Goal: Task Accomplishment & Management: Manage account settings

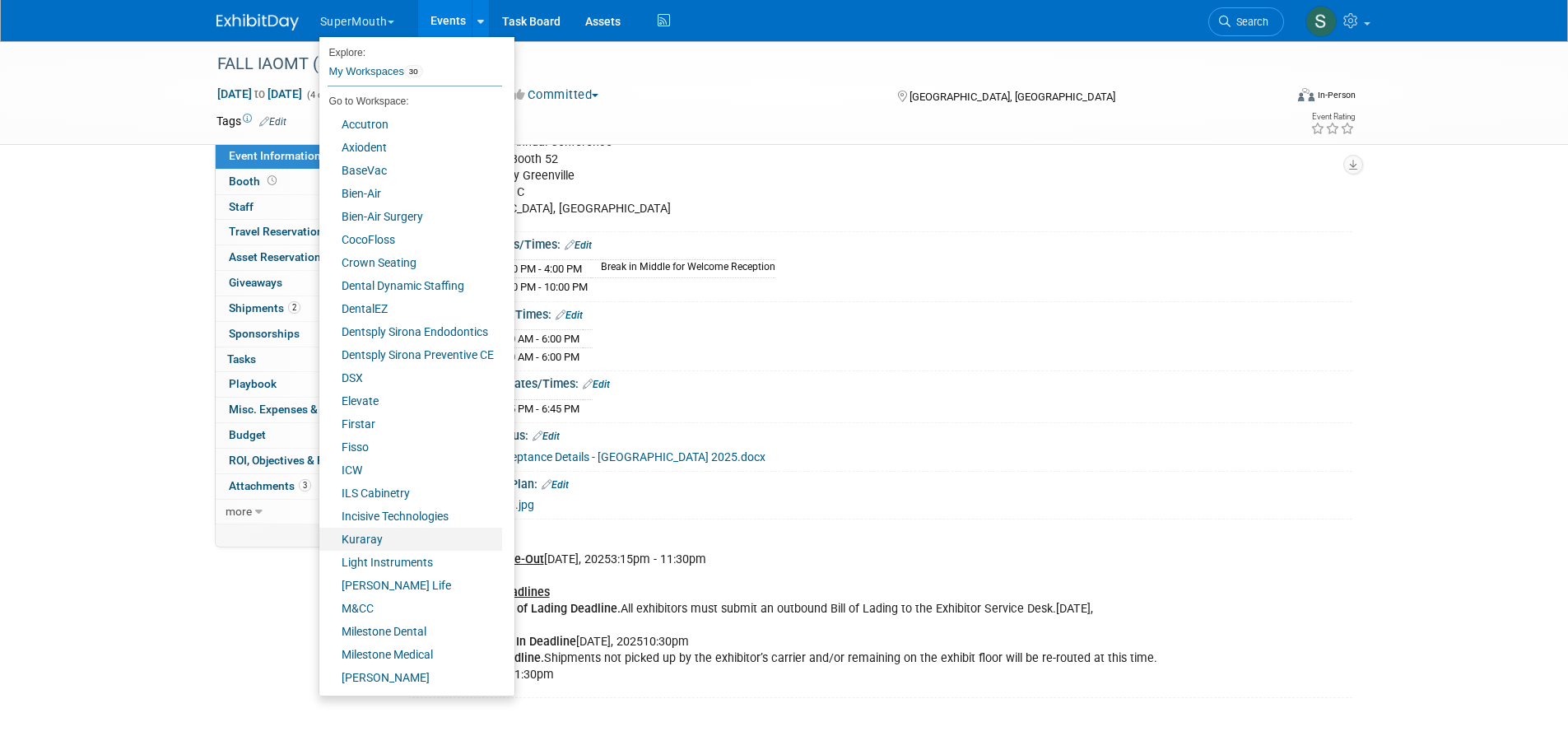
click at [382, 535] on link "Kuraray" at bounding box center [410, 539] width 182 height 23
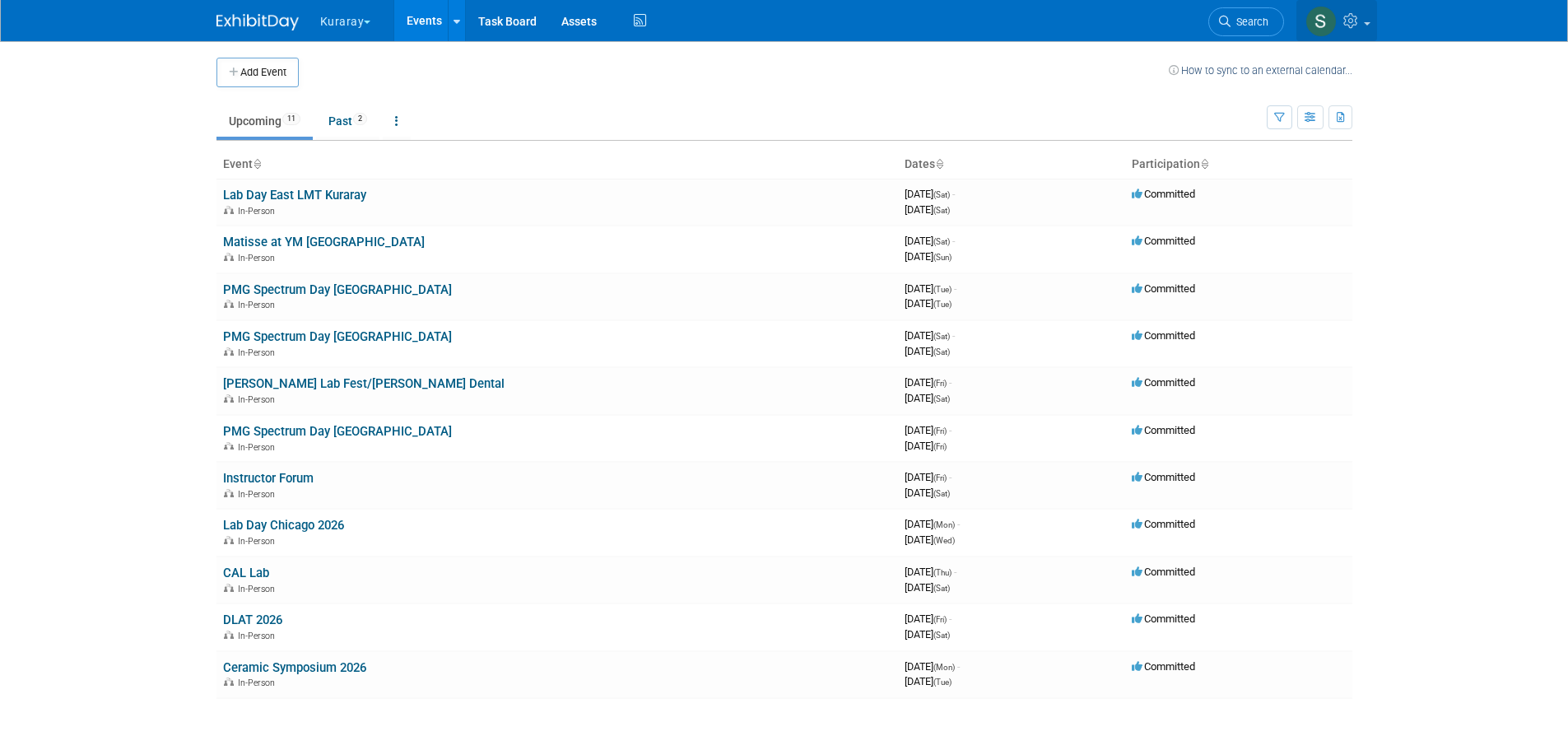
click at [1367, 26] on link at bounding box center [1336, 20] width 80 height 41
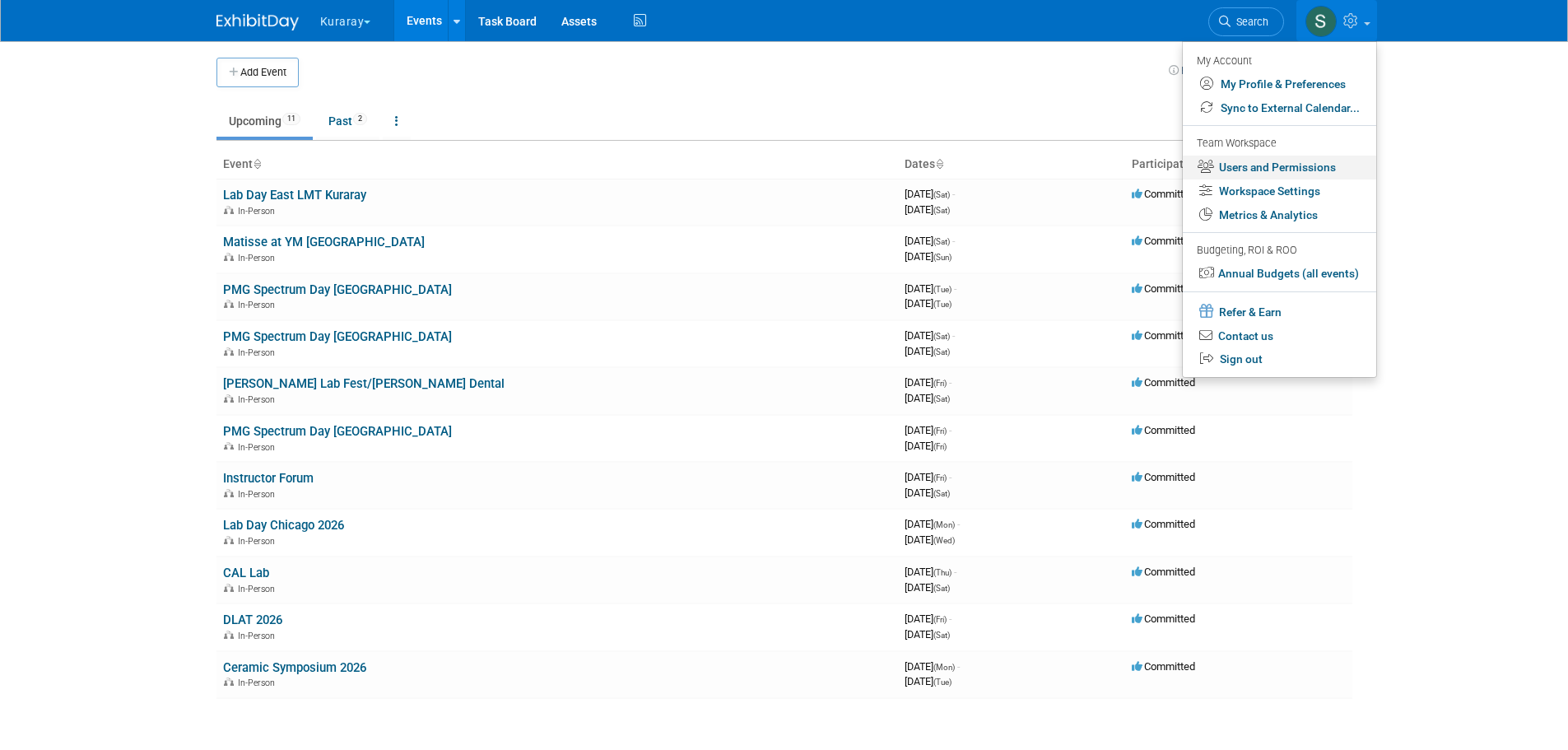
click at [1318, 167] on link "Users and Permissions" at bounding box center [1279, 168] width 193 height 24
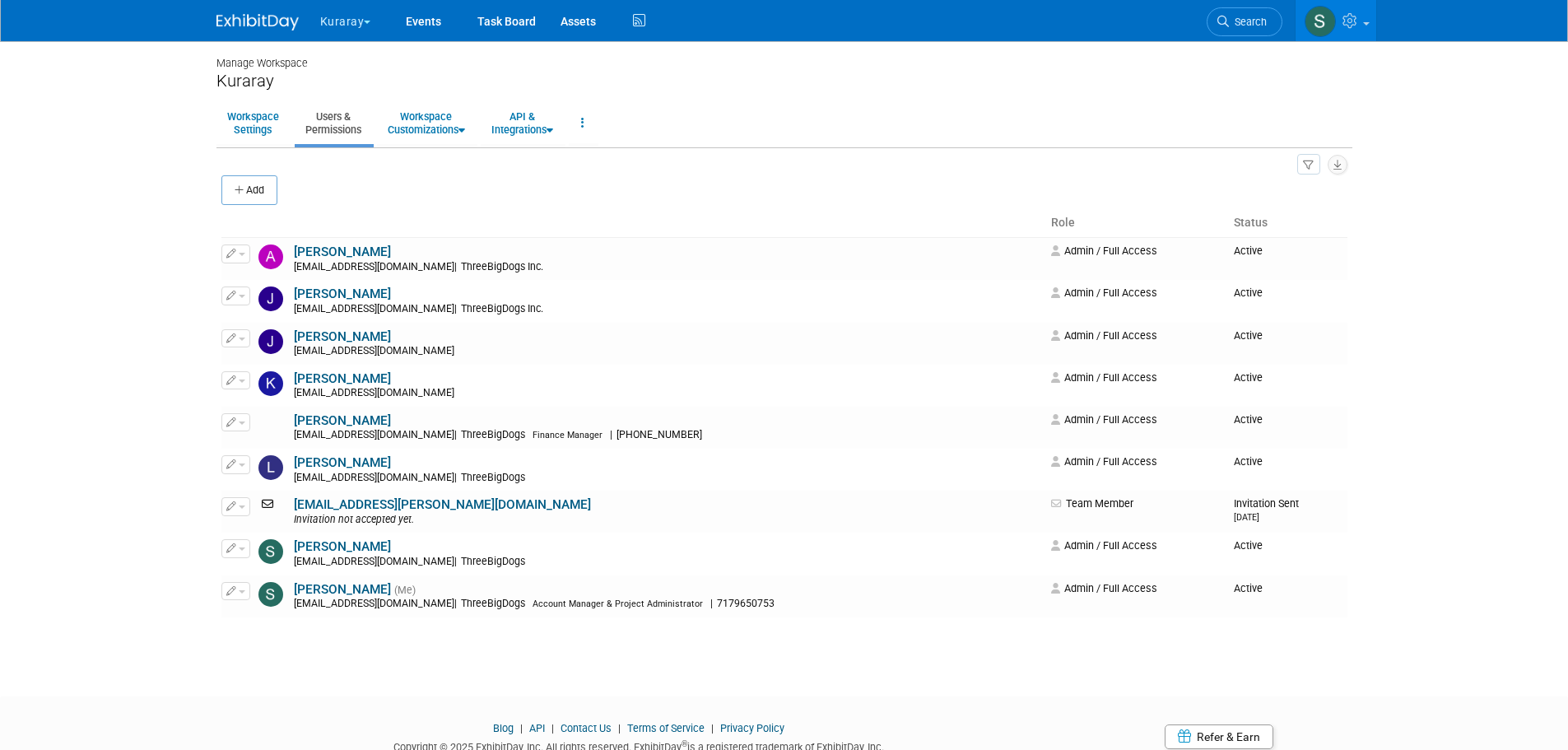
click at [243, 197] on button "Add" at bounding box center [249, 190] width 56 height 30
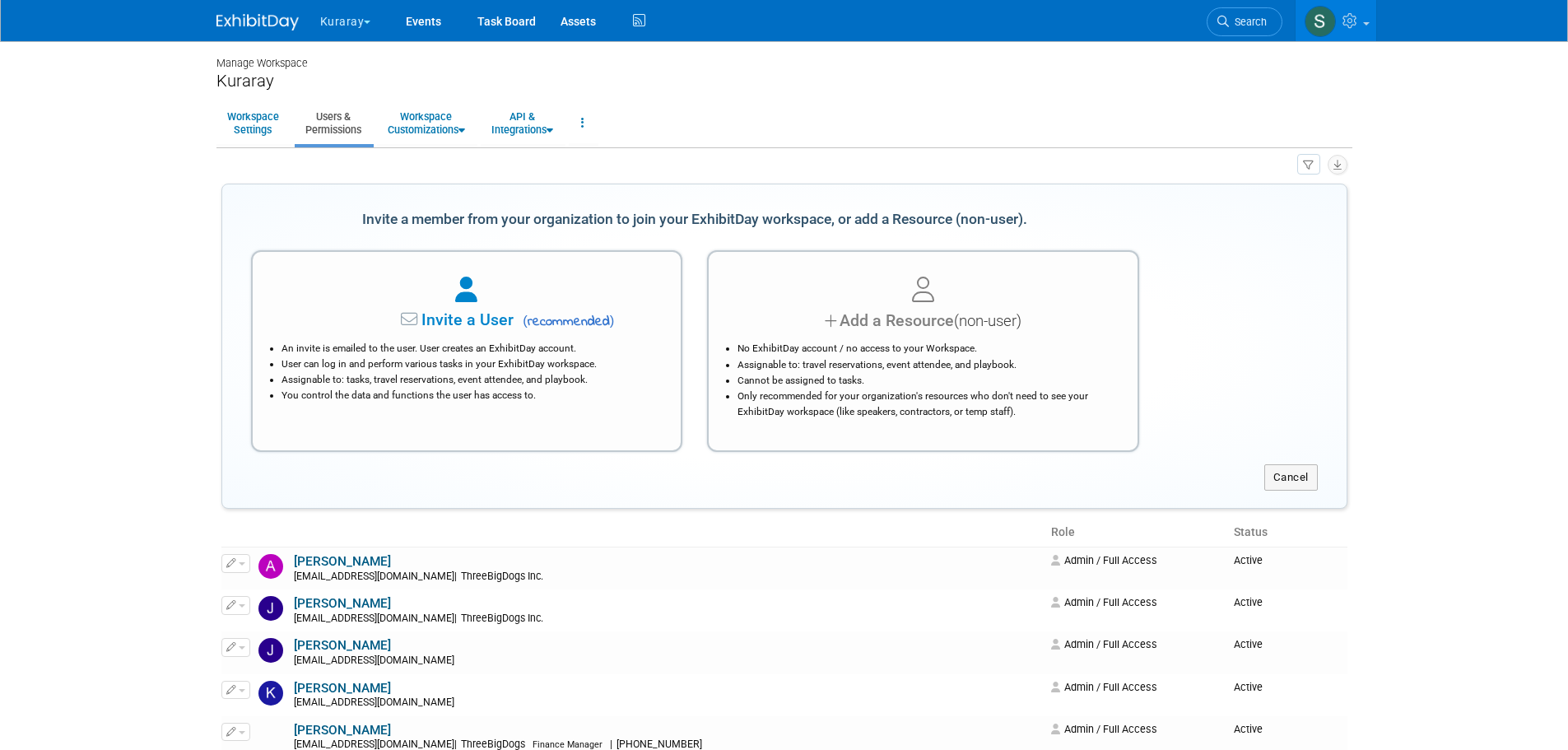
click at [471, 313] on span "Invite a User" at bounding box center [416, 319] width 195 height 19
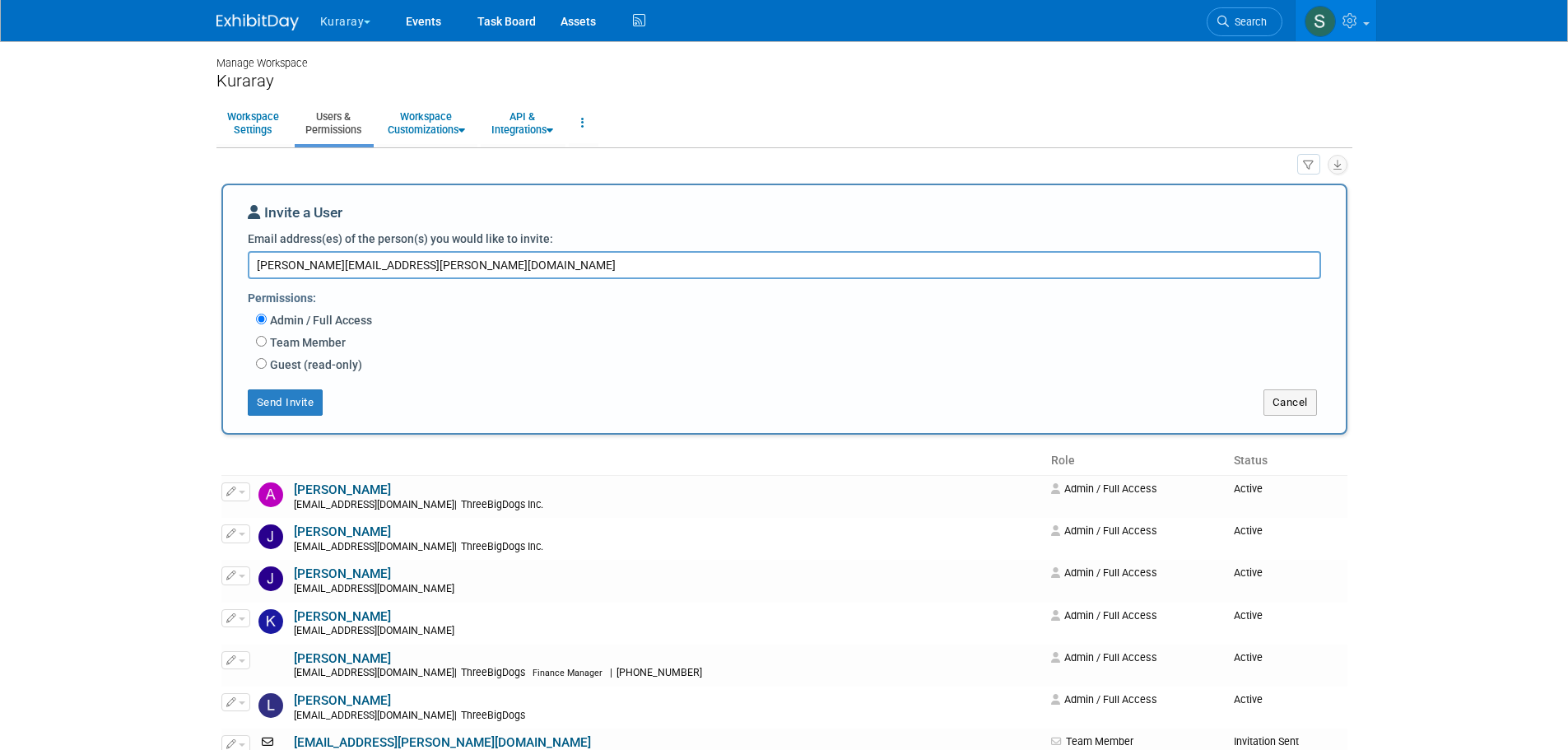
type textarea "claudia.fernandez@kuraray.com"
click at [299, 399] on button "Send Invite" at bounding box center [285, 402] width 76 height 26
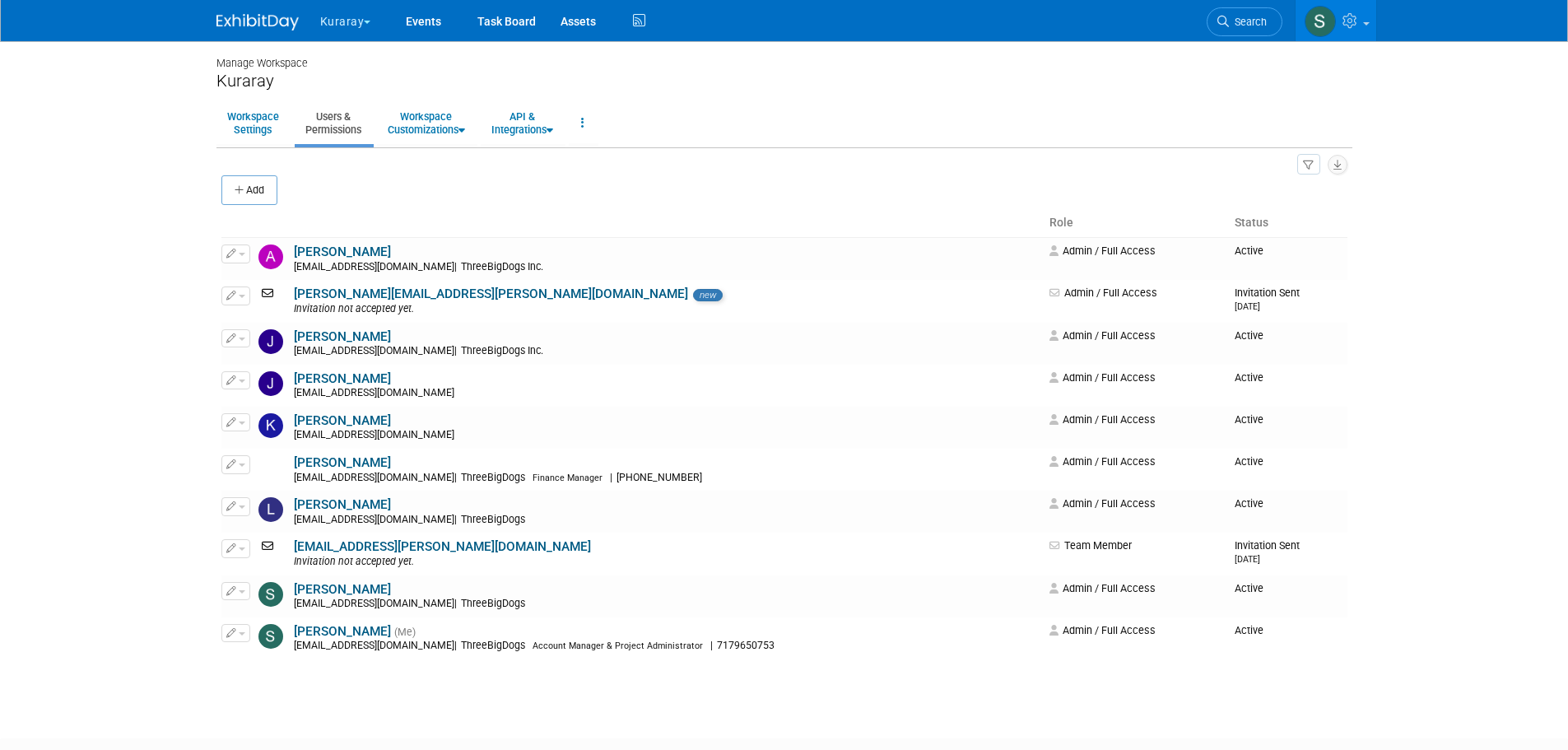
click at [240, 296] on span "button" at bounding box center [242, 296] width 6 height 4
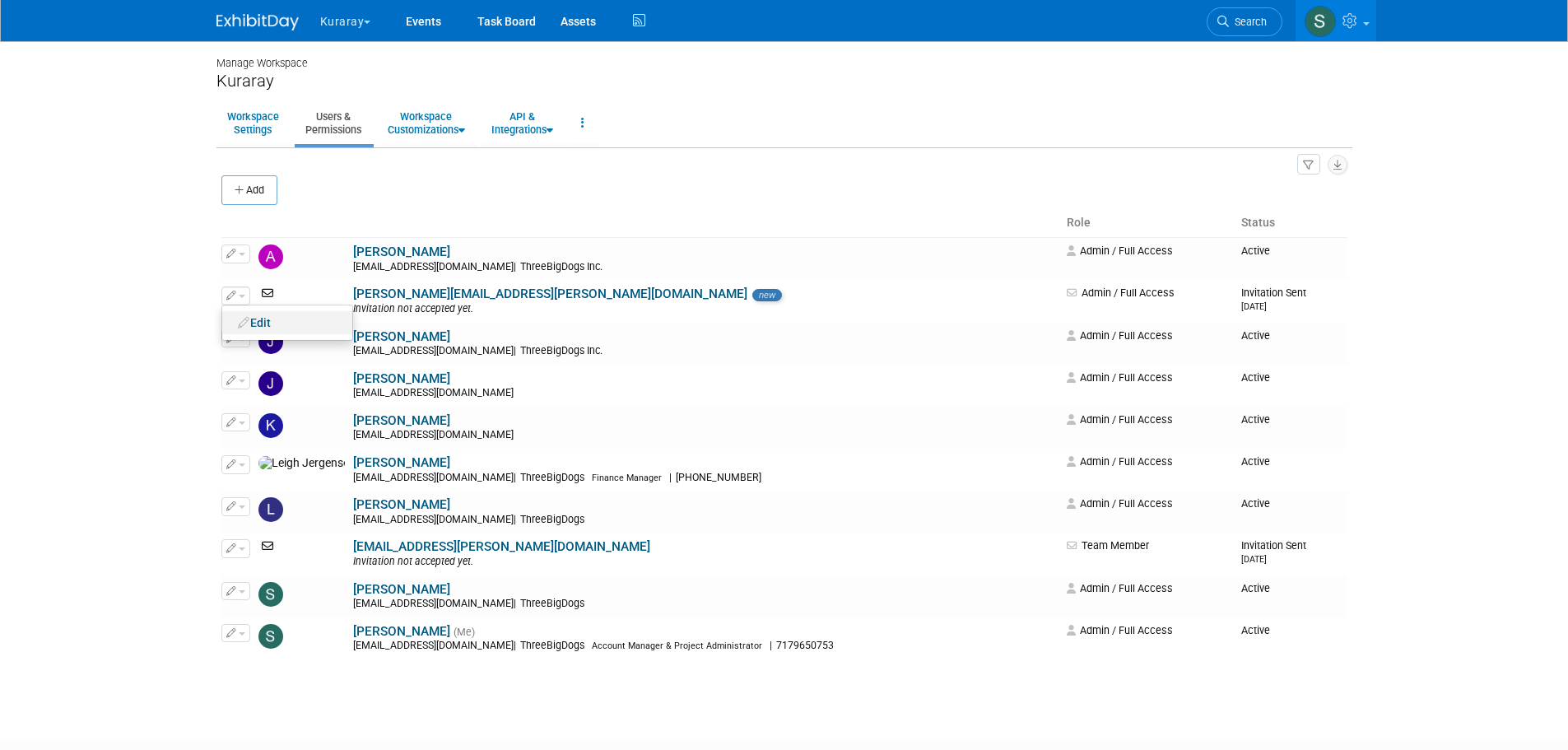
click at [253, 326] on link "Edit" at bounding box center [287, 322] width 130 height 23
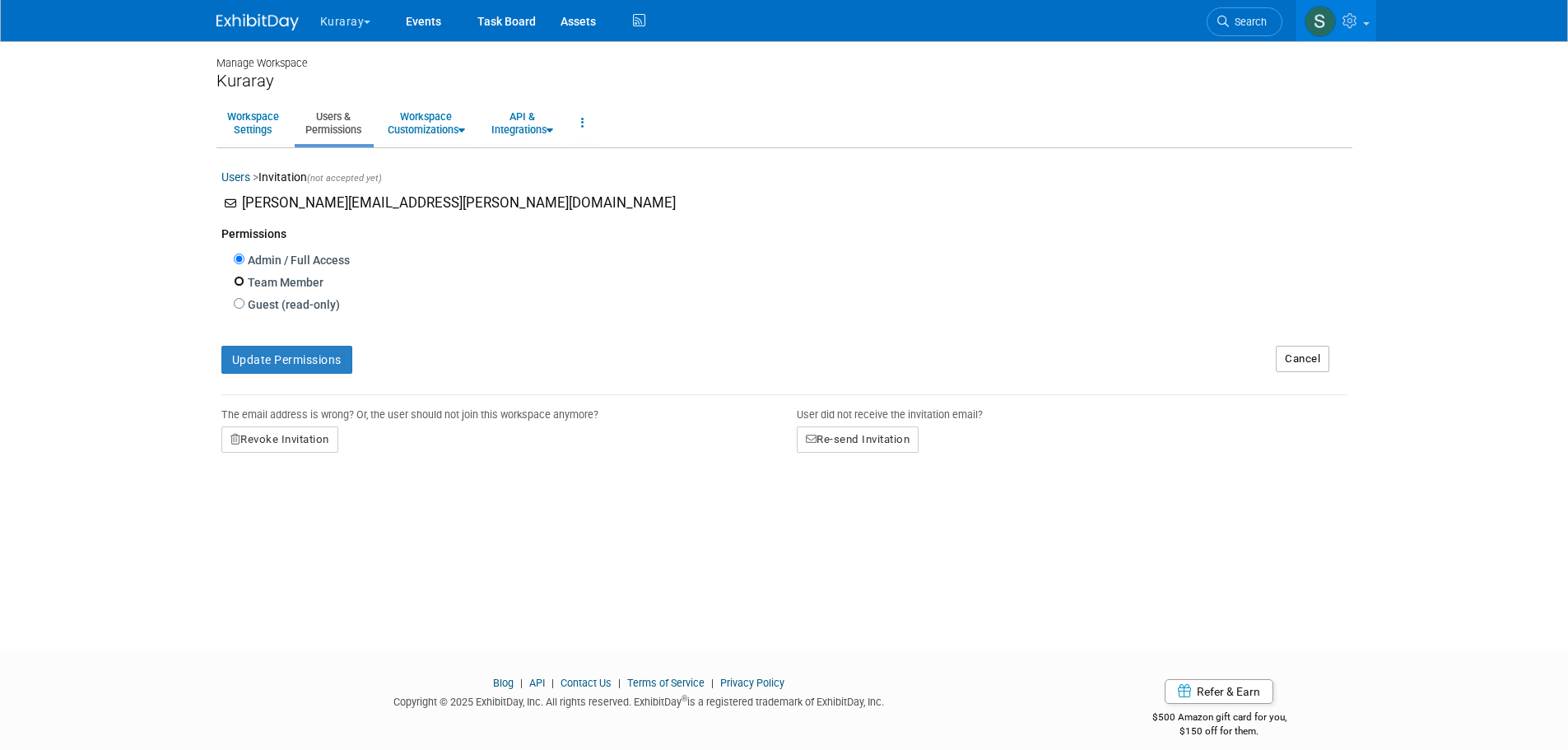
click at [238, 283] on input "Team Member" at bounding box center [239, 281] width 11 height 11
radio input "true"
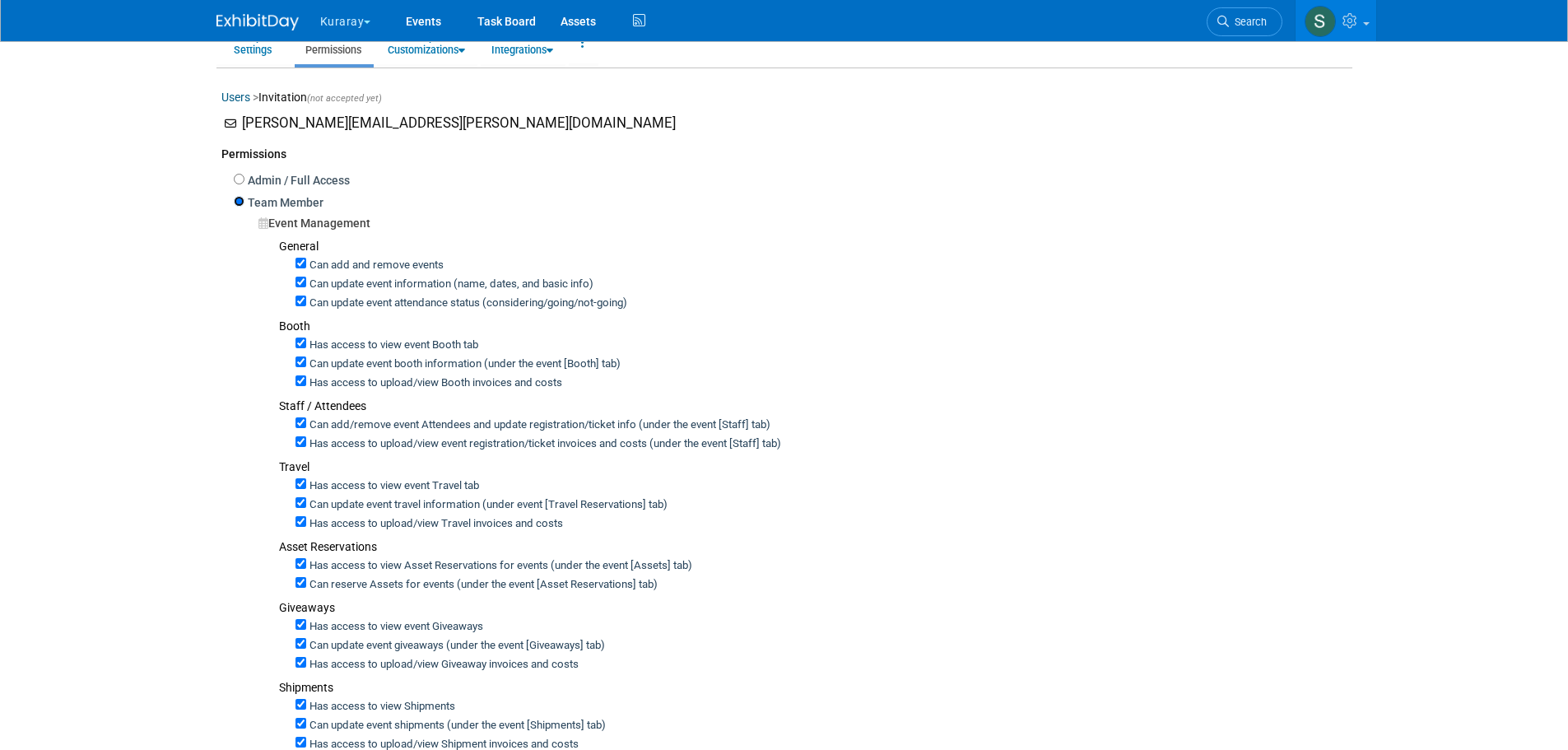
scroll to position [82, 0]
click at [304, 425] on input "Can add/remove event Attendees and update registration/ticket info (under the e…" at bounding box center [301, 420] width 11 height 11
checkbox input "false"
click at [301, 443] on input "Has access to view event registration/ticket invoices and costs (under the even…" at bounding box center [301, 439] width 11 height 11
checkbox input "false"
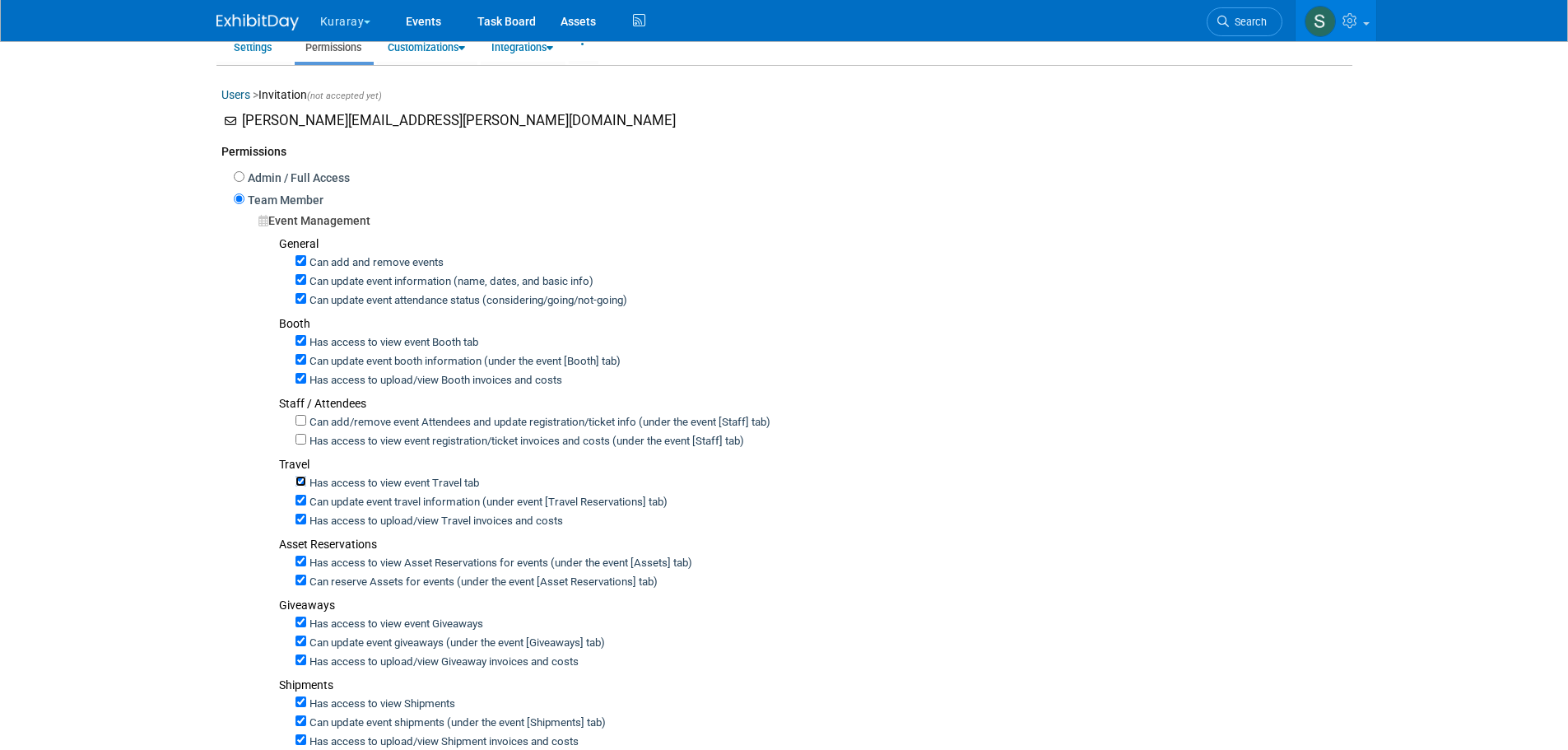
click at [301, 483] on input "Has access to view event Travel tab" at bounding box center [301, 481] width 11 height 11
checkbox input "false"
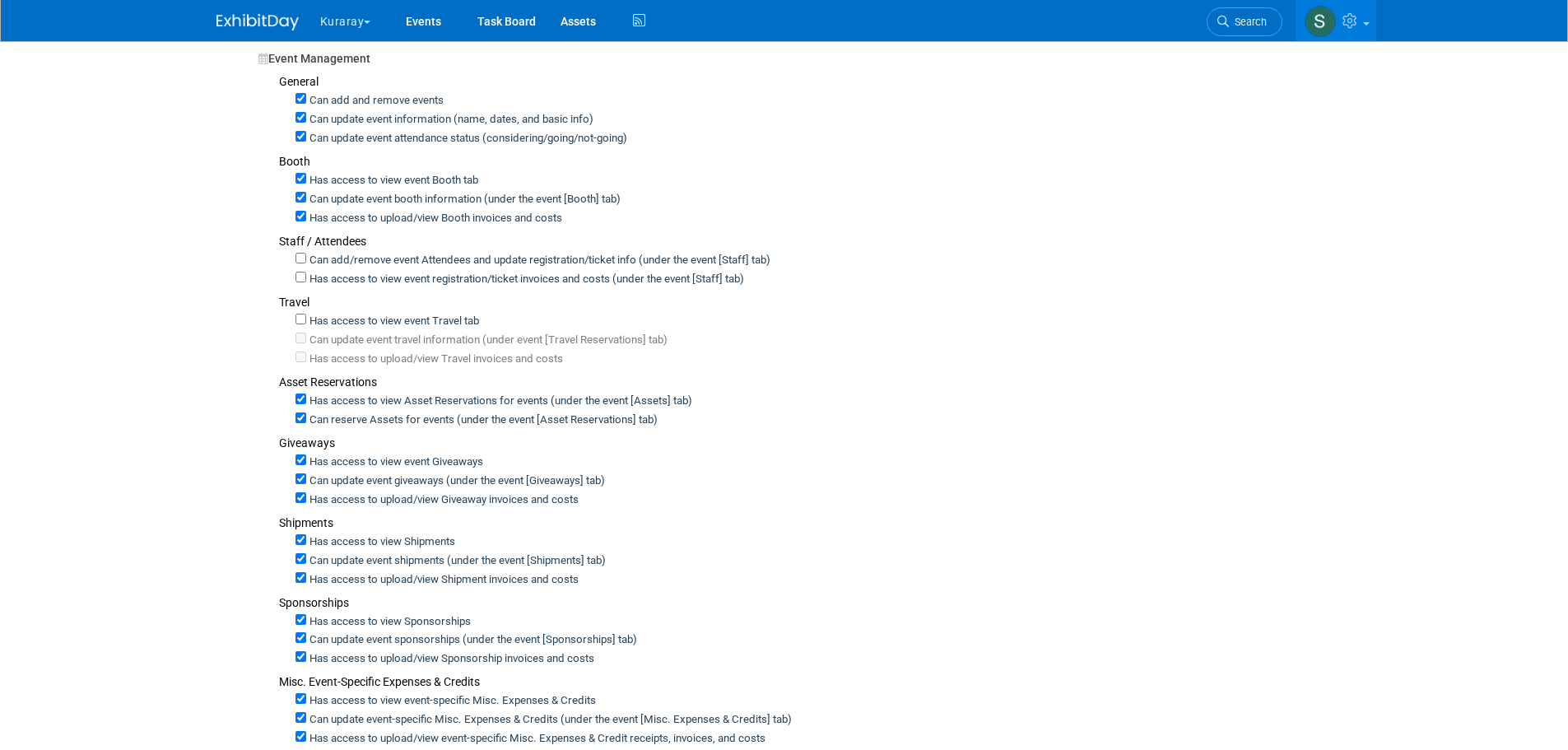
scroll to position [302, 0]
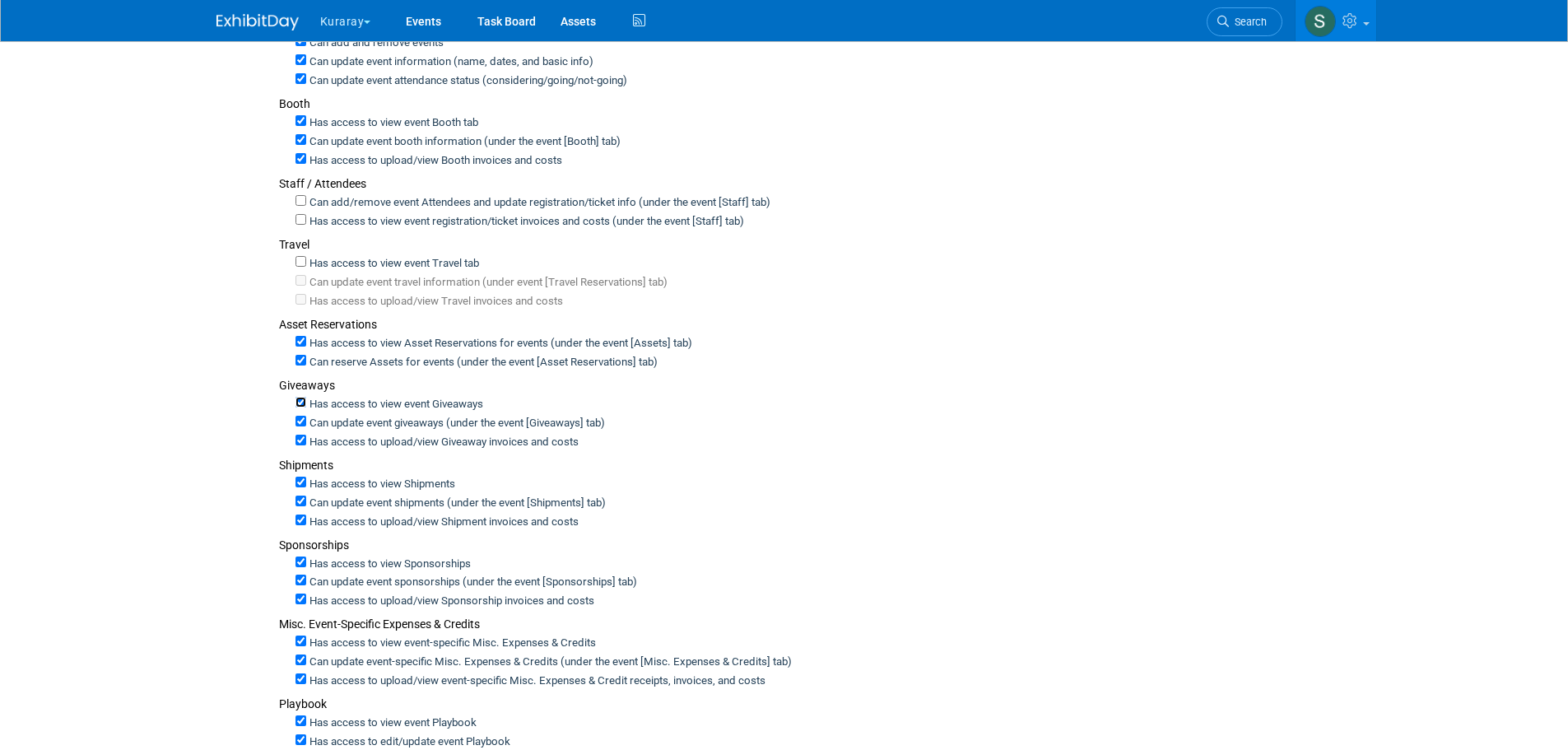
click at [304, 403] on input "Has access to view event Giveaways" at bounding box center [301, 402] width 11 height 11
checkbox input "false"
click at [301, 565] on input "Has access to view Sponsorships" at bounding box center [301, 561] width 11 height 11
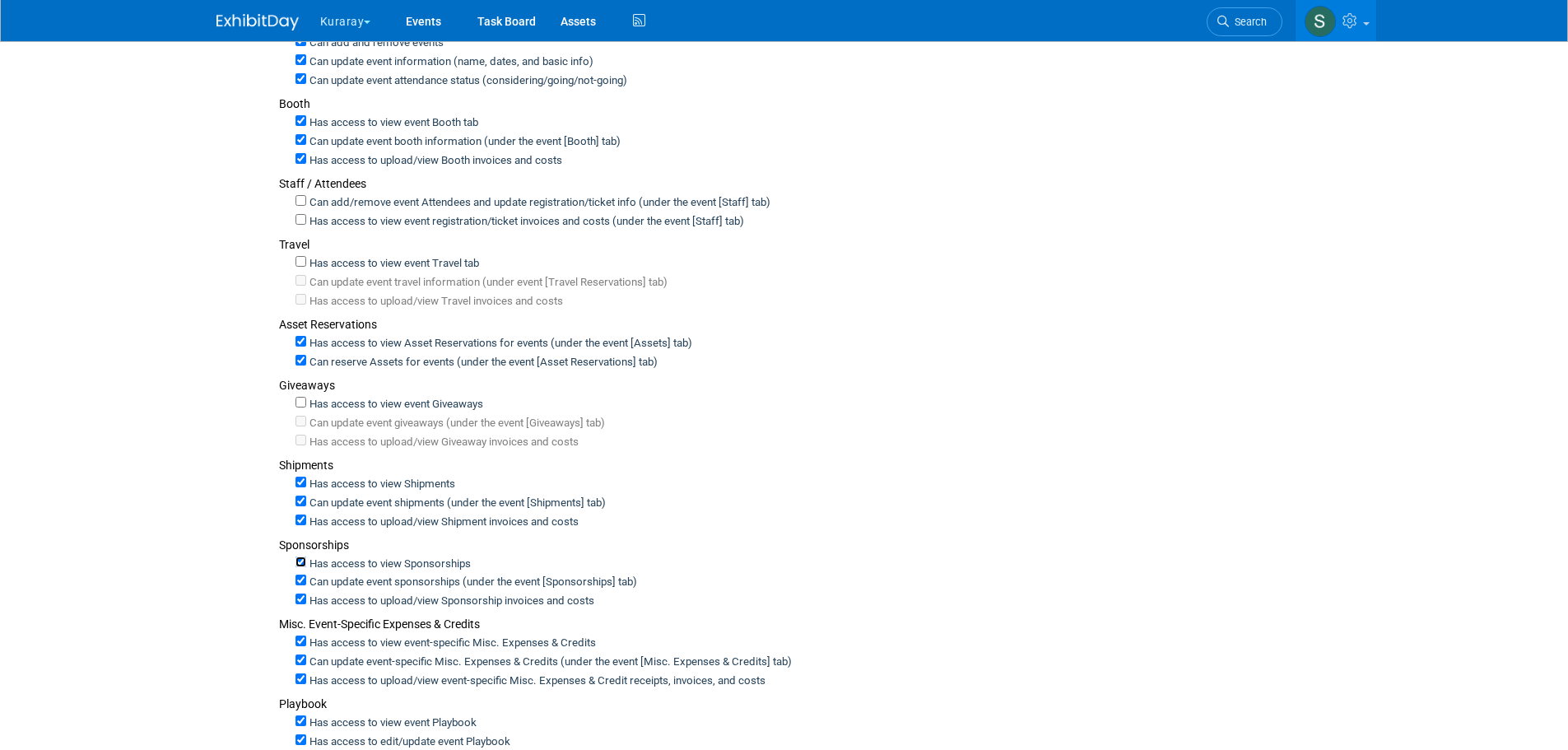
checkbox input "false"
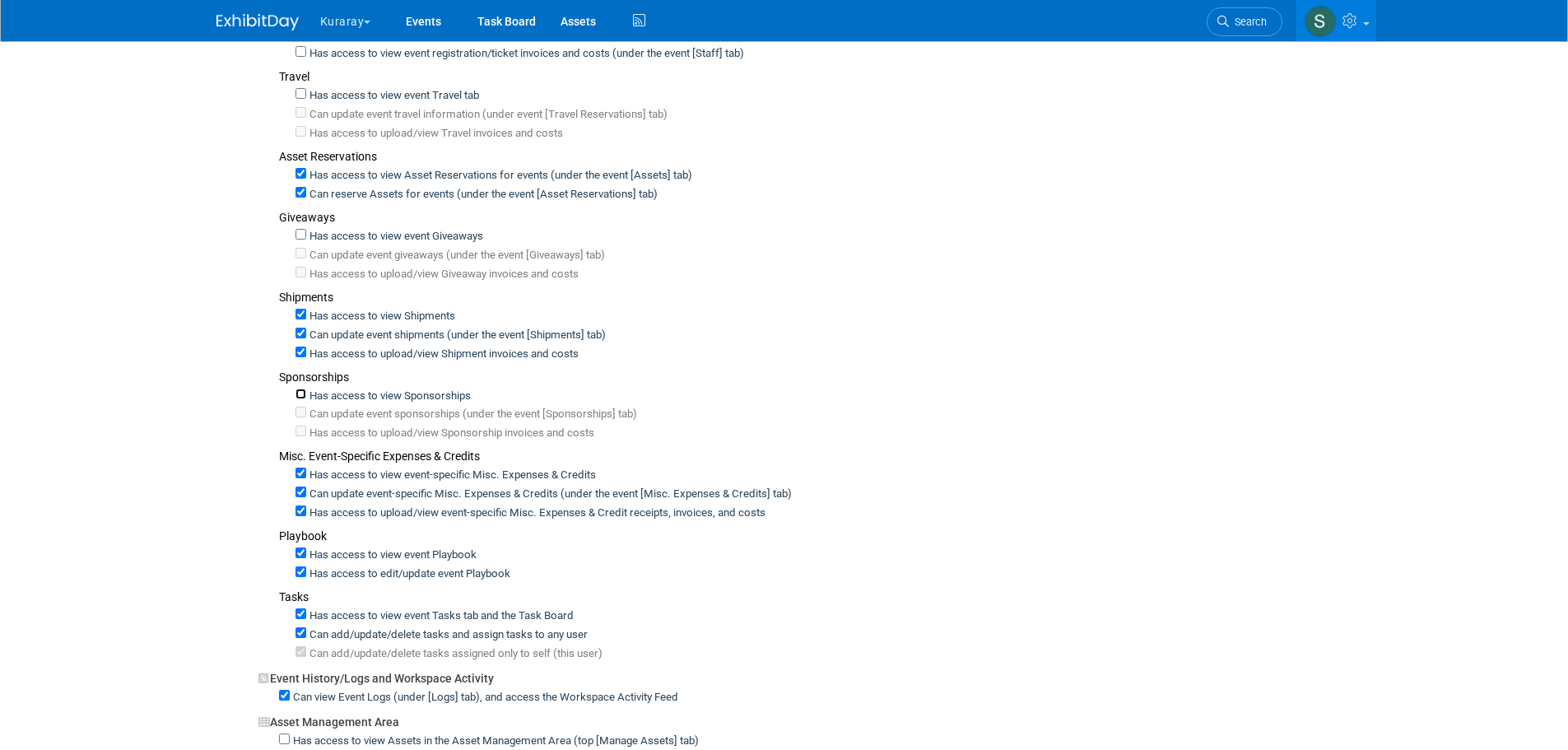
scroll to position [494, 0]
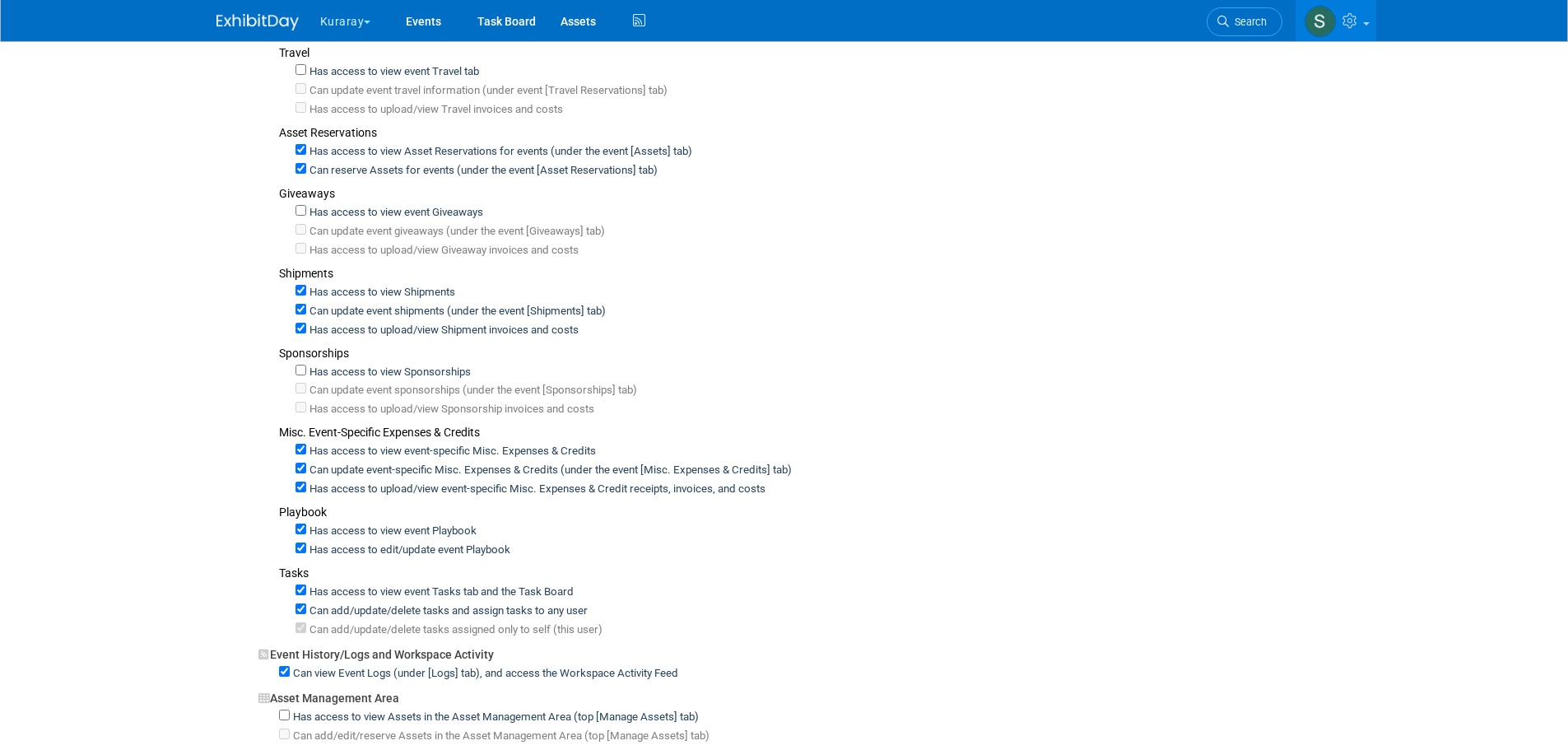
click at [301, 457] on div "Has access to view event-specific Misc. Expenses & Credits" at bounding box center [821, 449] width 1052 height 19
click at [299, 452] on input "Has access to view event-specific Misc. Expenses & Credits" at bounding box center [301, 449] width 11 height 11
checkbox input "false"
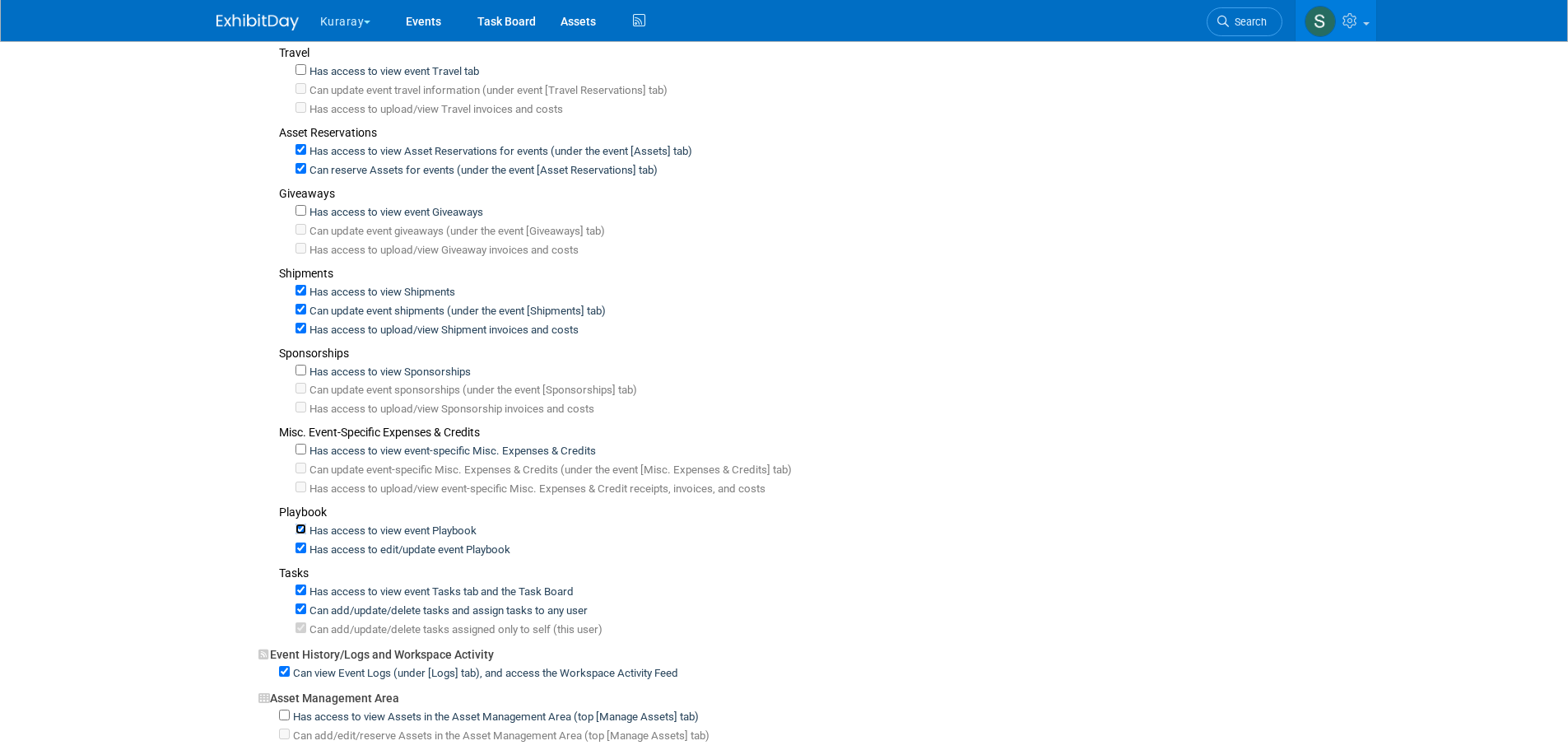
drag, startPoint x: 302, startPoint y: 533, endPoint x: 319, endPoint y: 575, distance: 45.3
click at [303, 532] on input "Has access to view event Playbook" at bounding box center [301, 529] width 11 height 11
checkbox input "false"
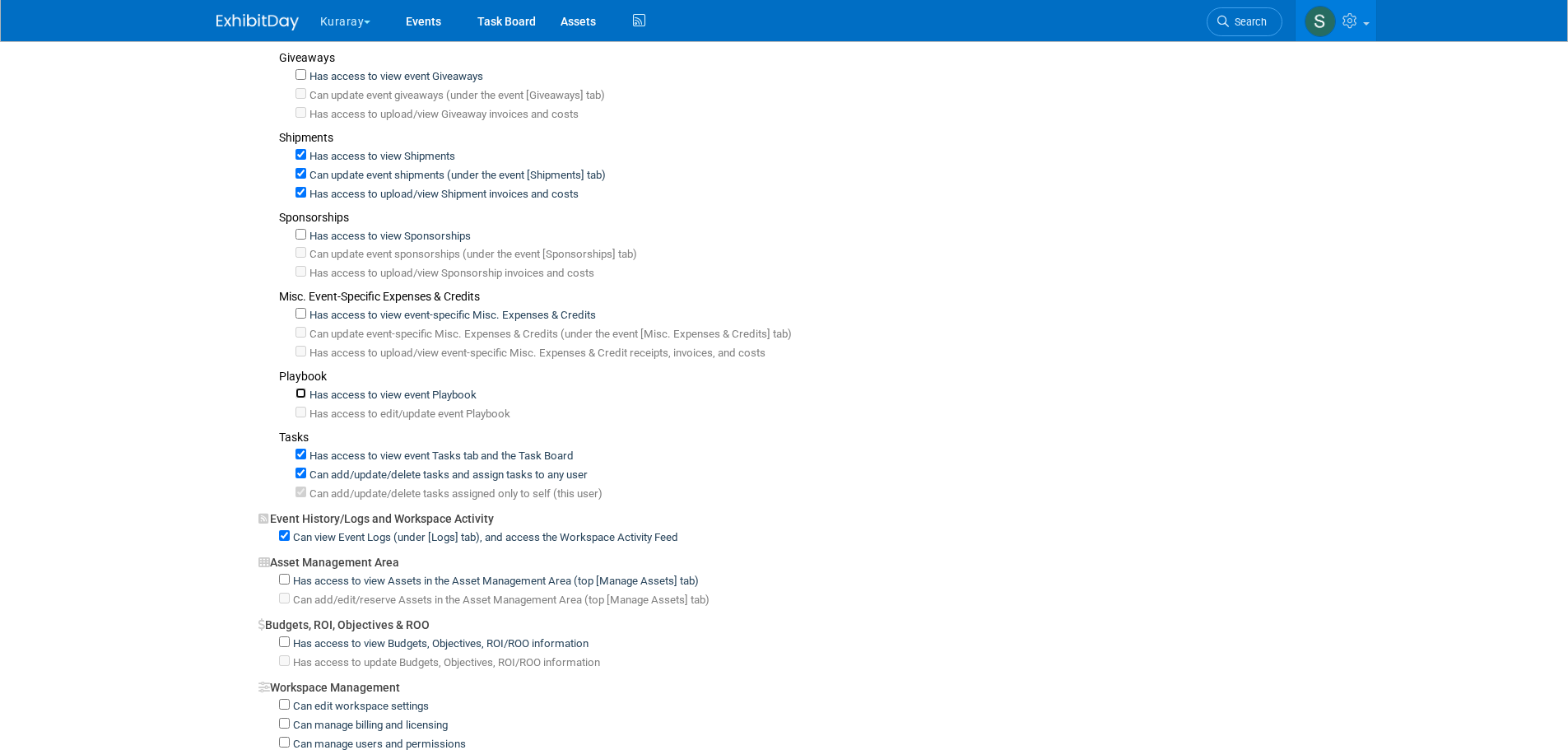
scroll to position [632, 0]
click at [285, 580] on input "Has access to view Assets in the Asset Management Area (top [Manage Assets] tab)" at bounding box center [284, 578] width 11 height 11
checkbox input "true"
click at [281, 596] on input "Can add/edit/reserve Assets in the Asset Management Area (top [Manage Assets] t…" at bounding box center [284, 596] width 11 height 11
checkbox input "true"
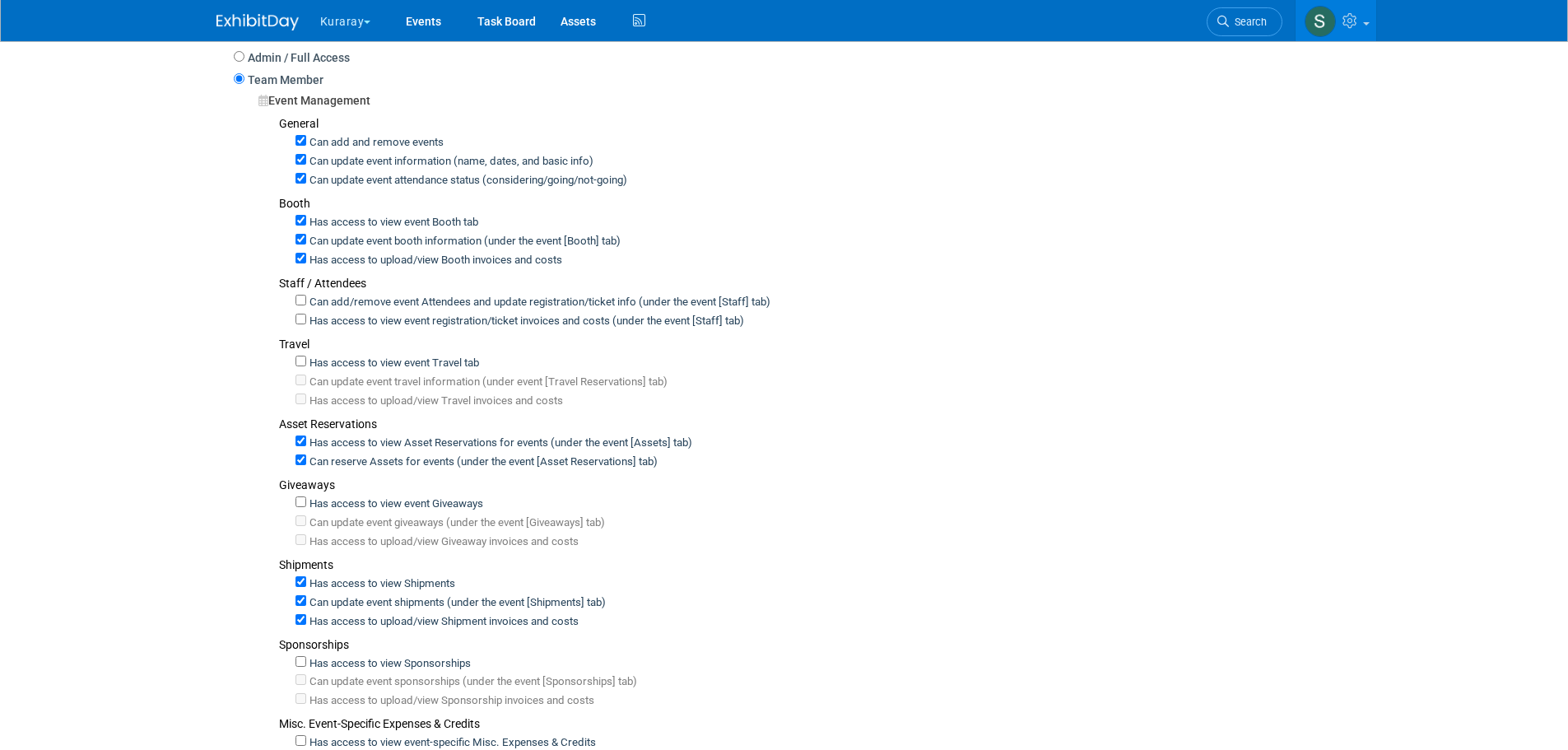
scroll to position [191, 0]
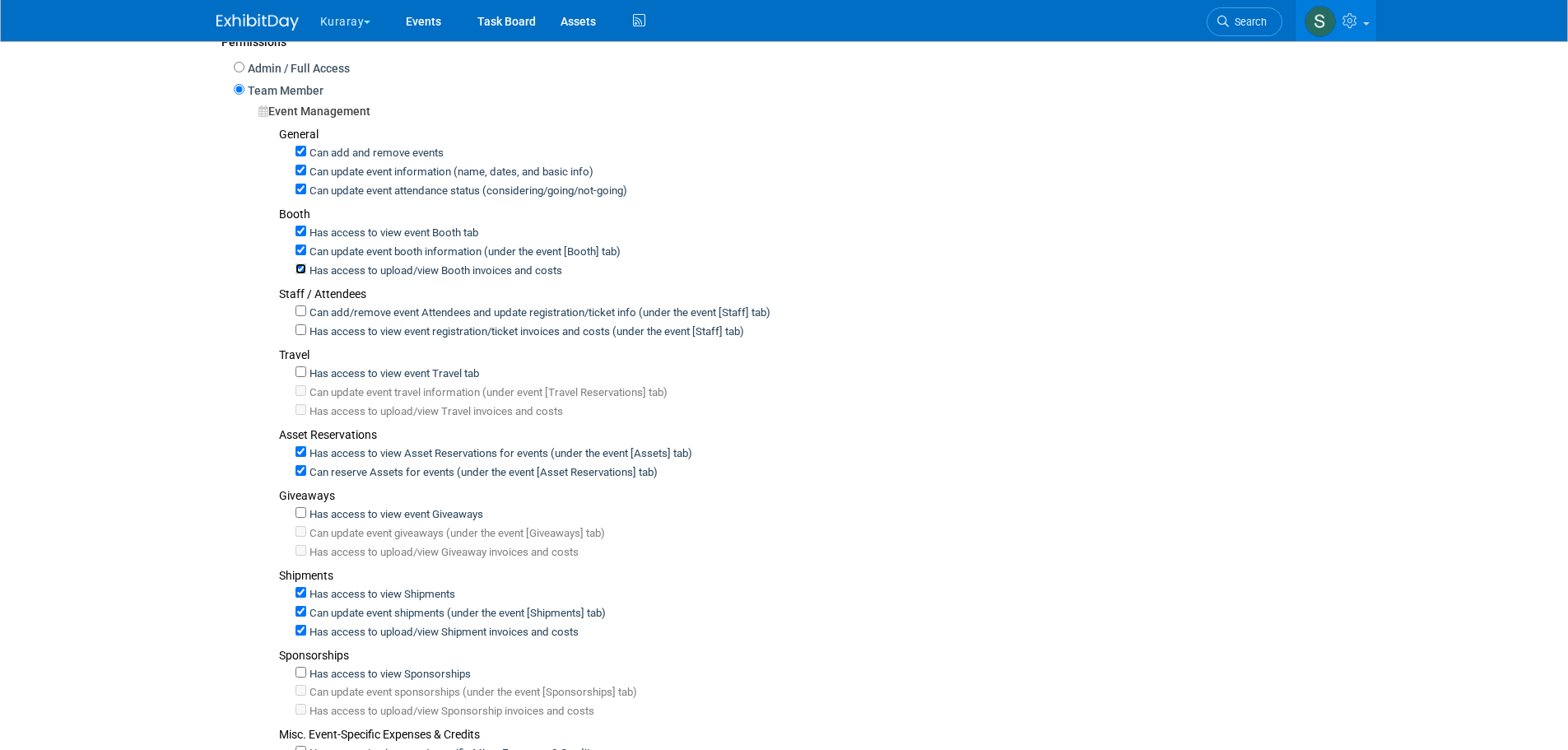
click at [301, 267] on input "Has access to upload/view Booth invoices and costs" at bounding box center [301, 269] width 11 height 11
checkbox input "false"
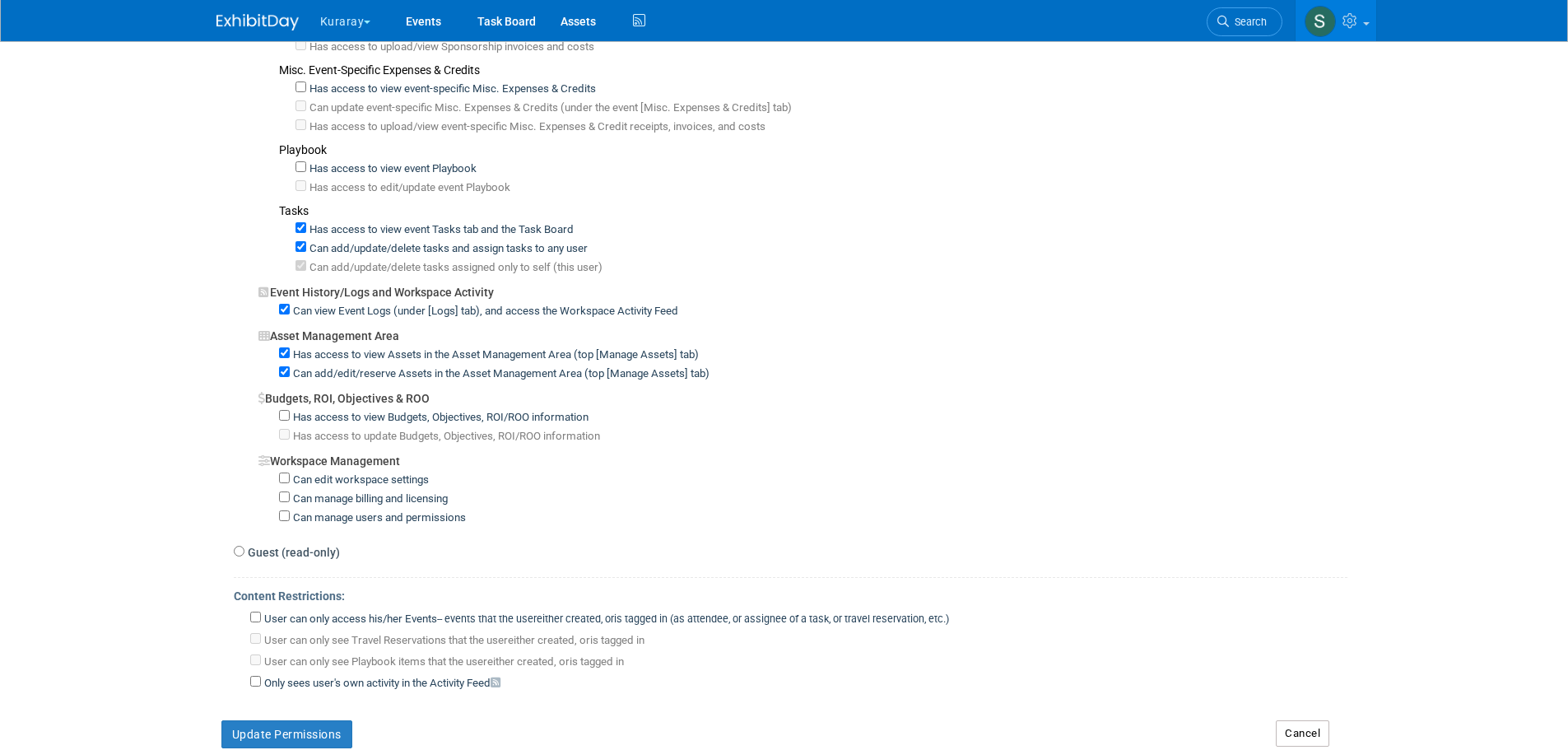
scroll to position [1014, 0]
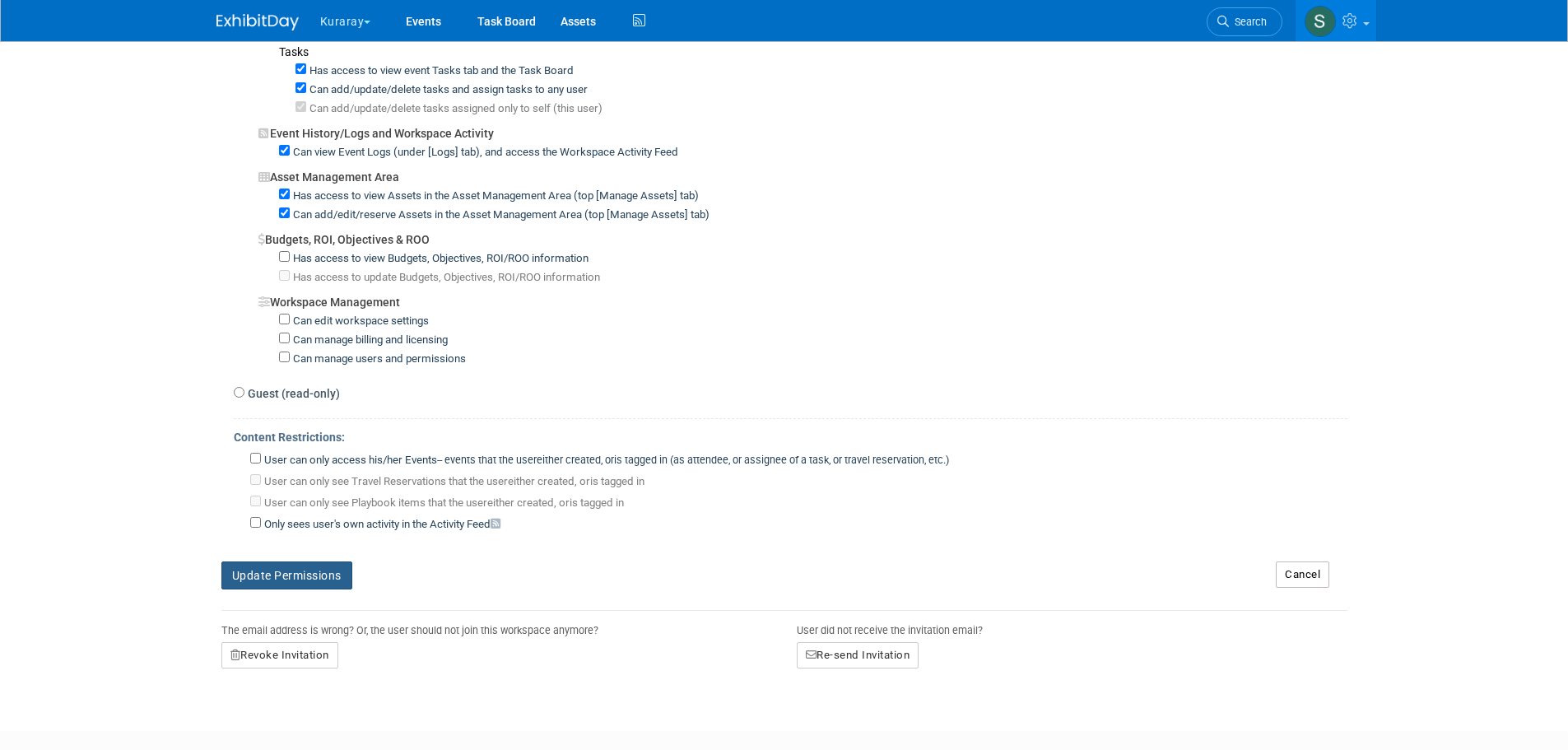
click at [287, 589] on button "Update Permissions" at bounding box center [287, 575] width 131 height 28
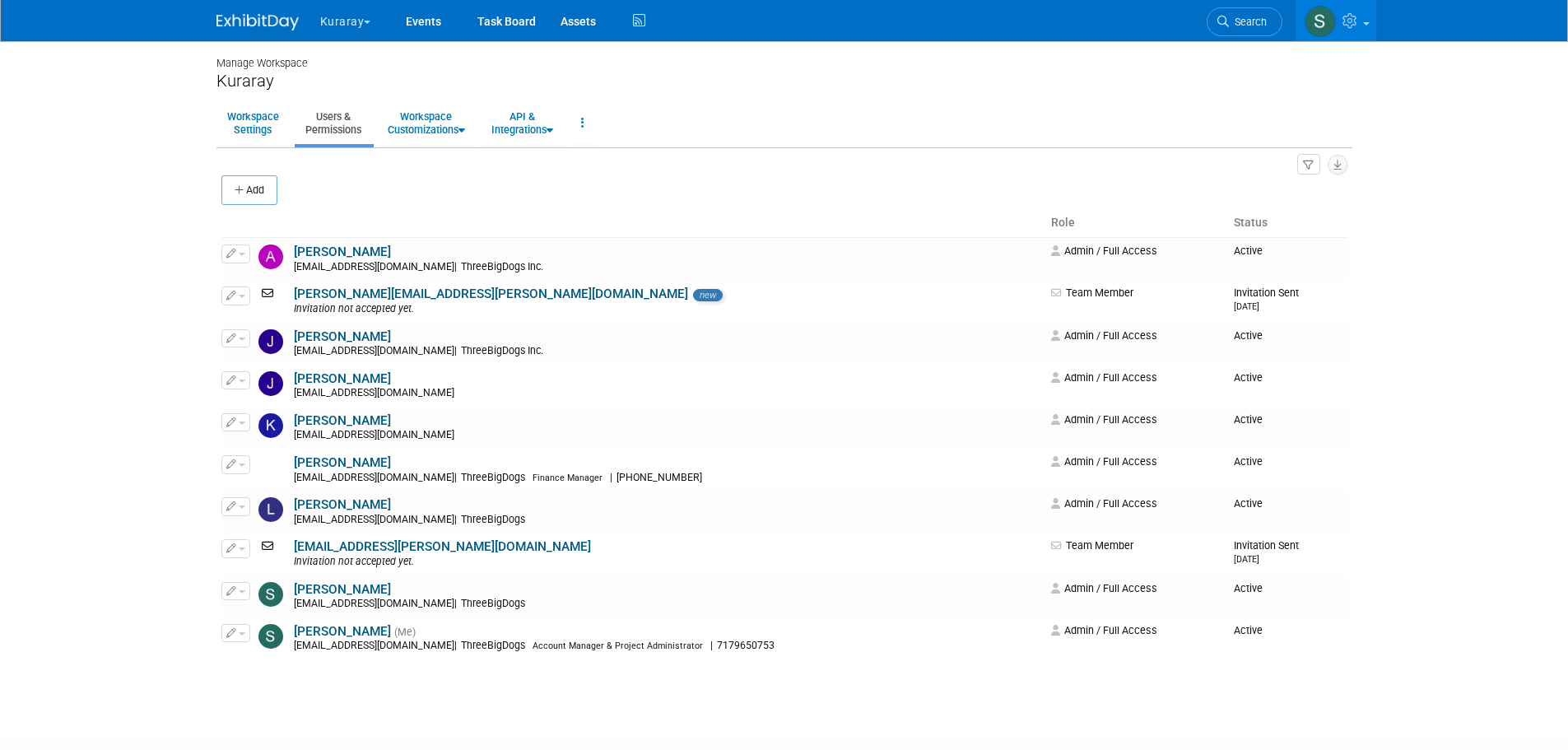
click at [335, 5] on button "Kuraray" at bounding box center [355, 18] width 73 height 36
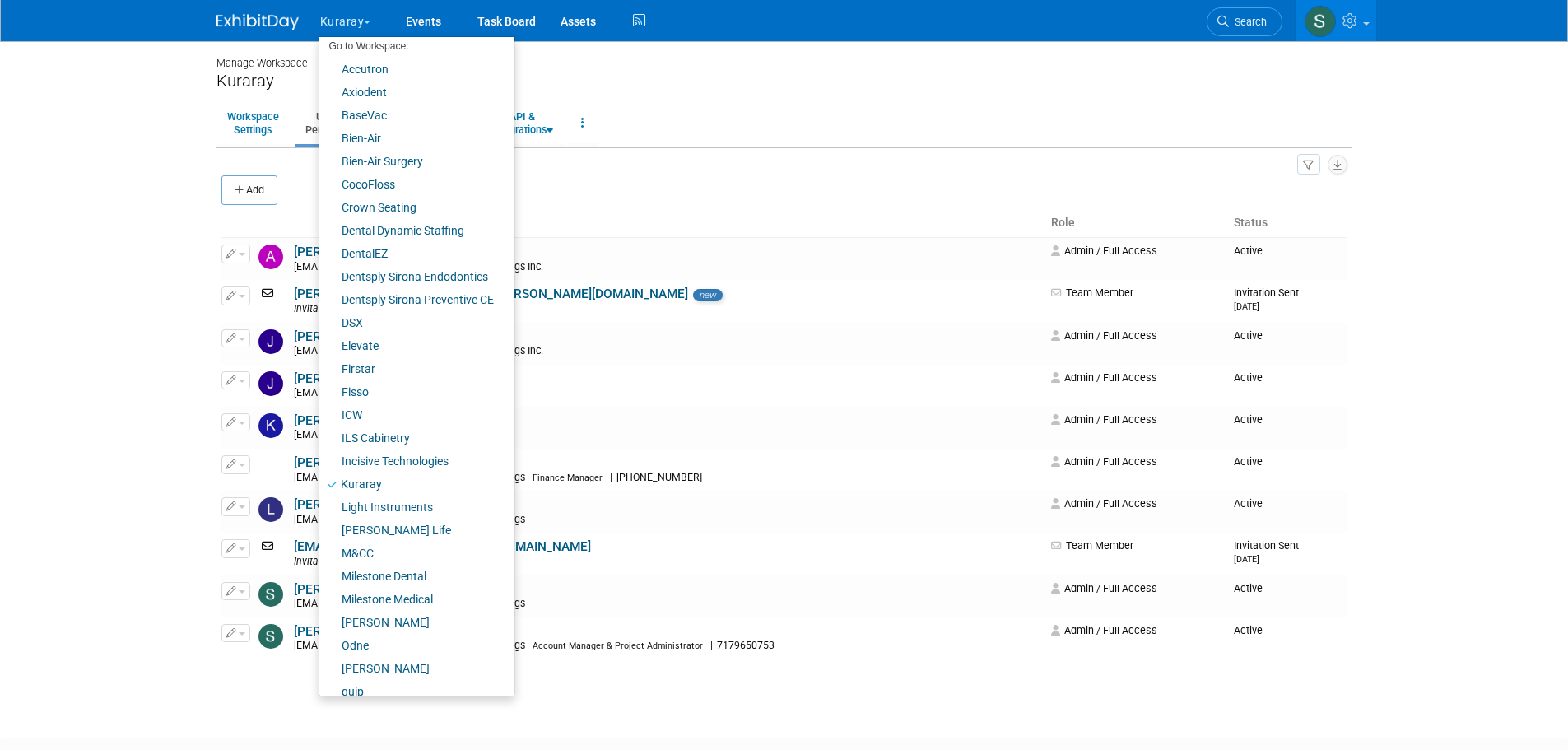
scroll to position [115, 0]
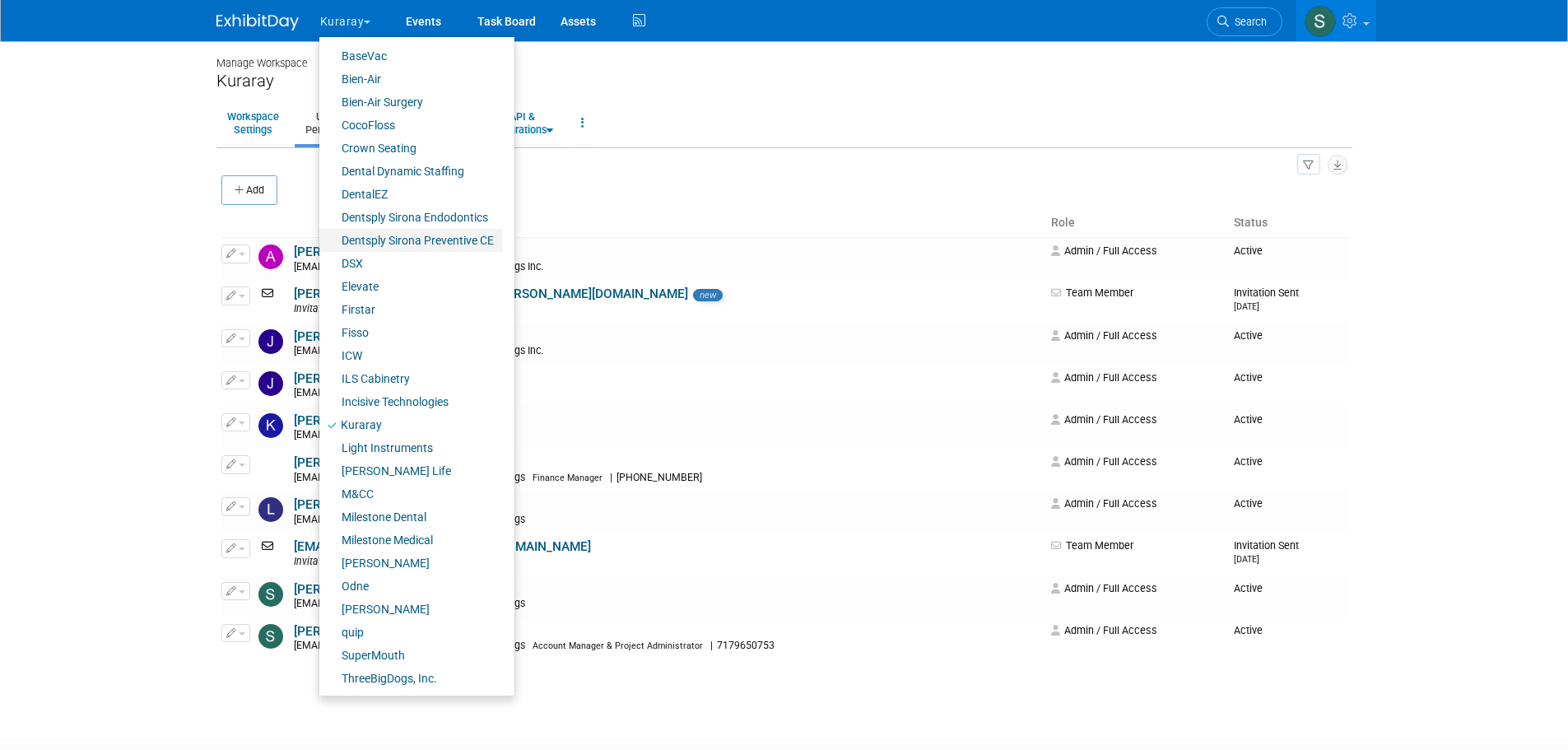
click at [419, 232] on link "Dentsply Sirona Preventive CE" at bounding box center [410, 240] width 182 height 23
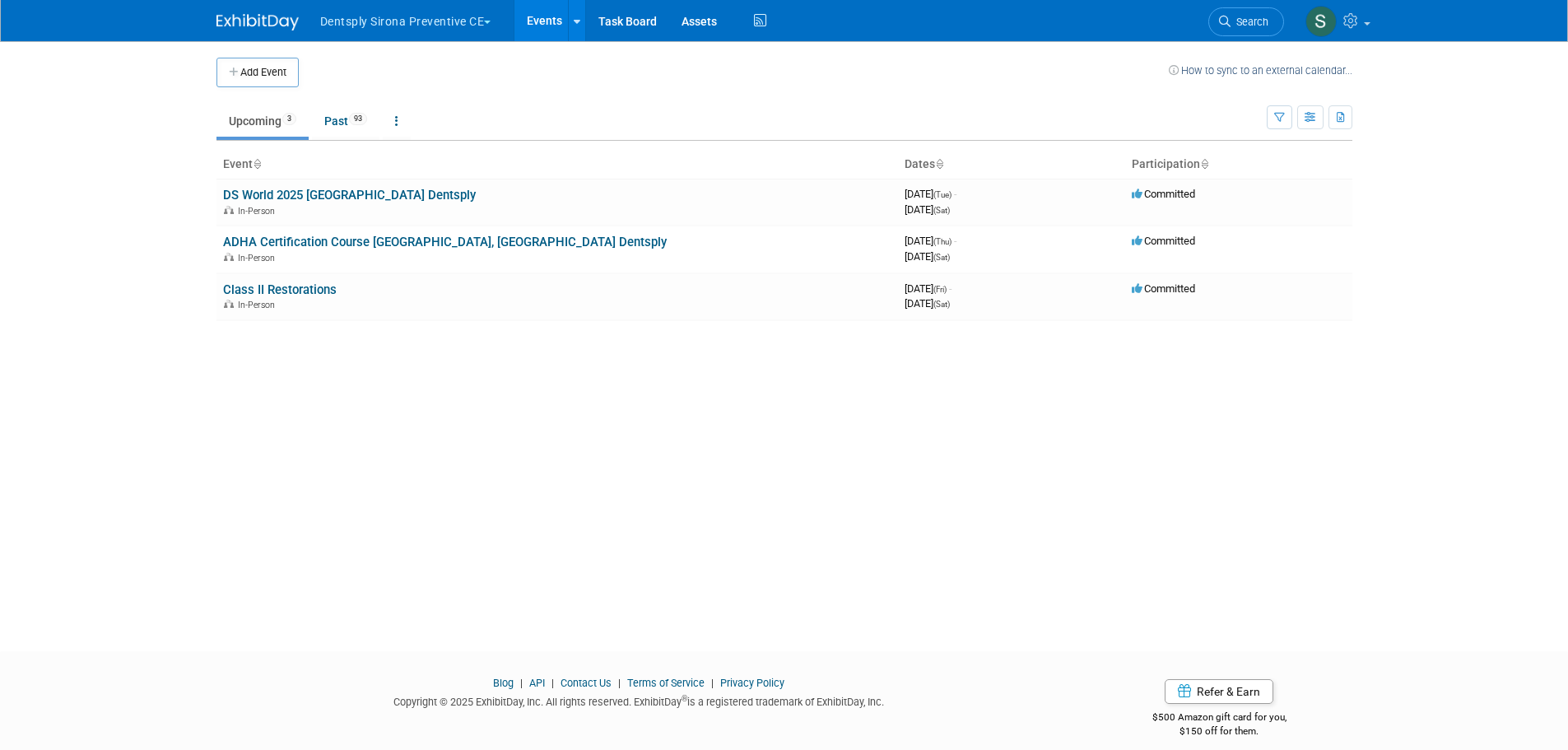
click at [405, 239] on link "ADHA Certification Course [GEOGRAPHIC_DATA], [GEOGRAPHIC_DATA] Dentsply" at bounding box center [445, 241] width 444 height 15
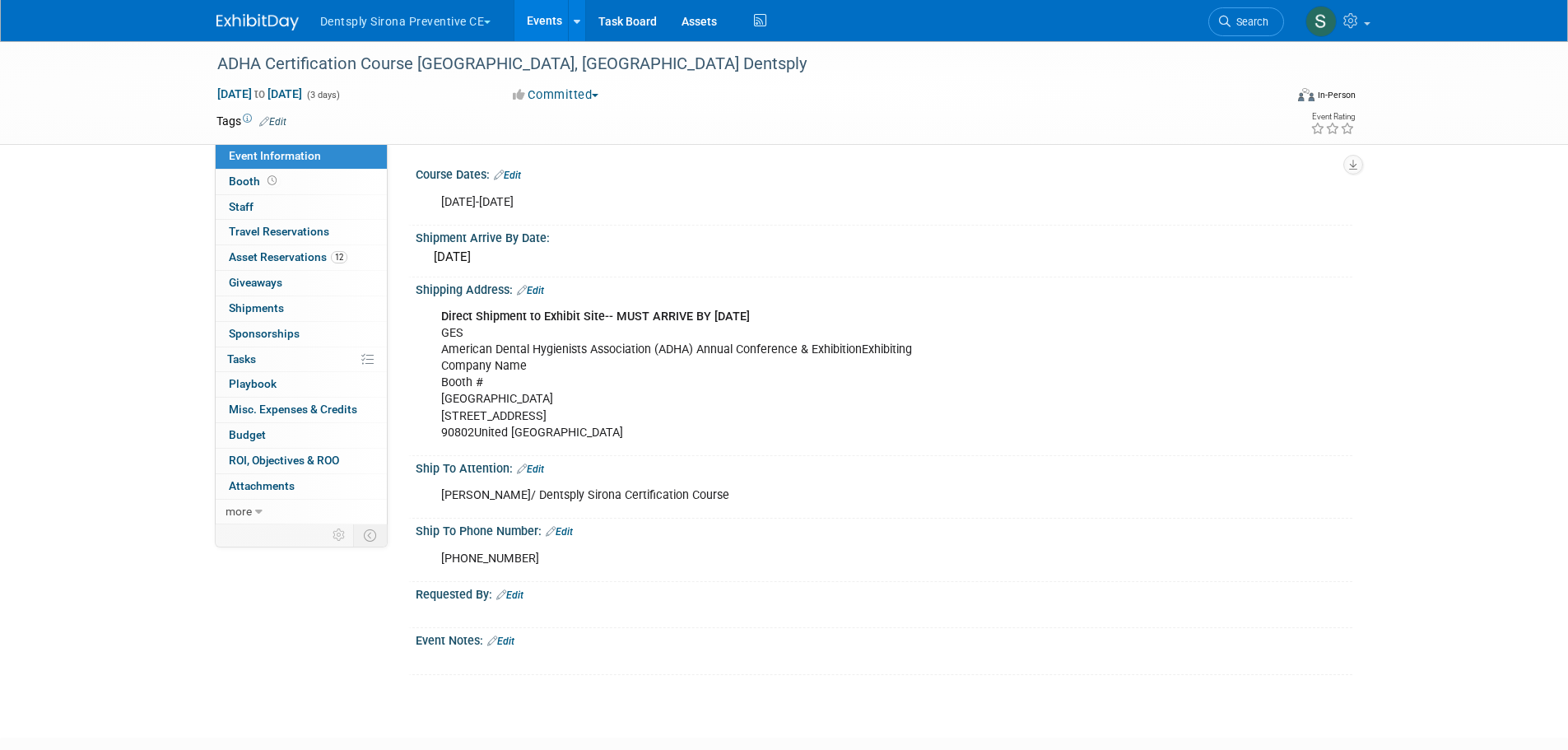
click at [308, 251] on span "Asset Reservations 12" at bounding box center [288, 256] width 119 height 13
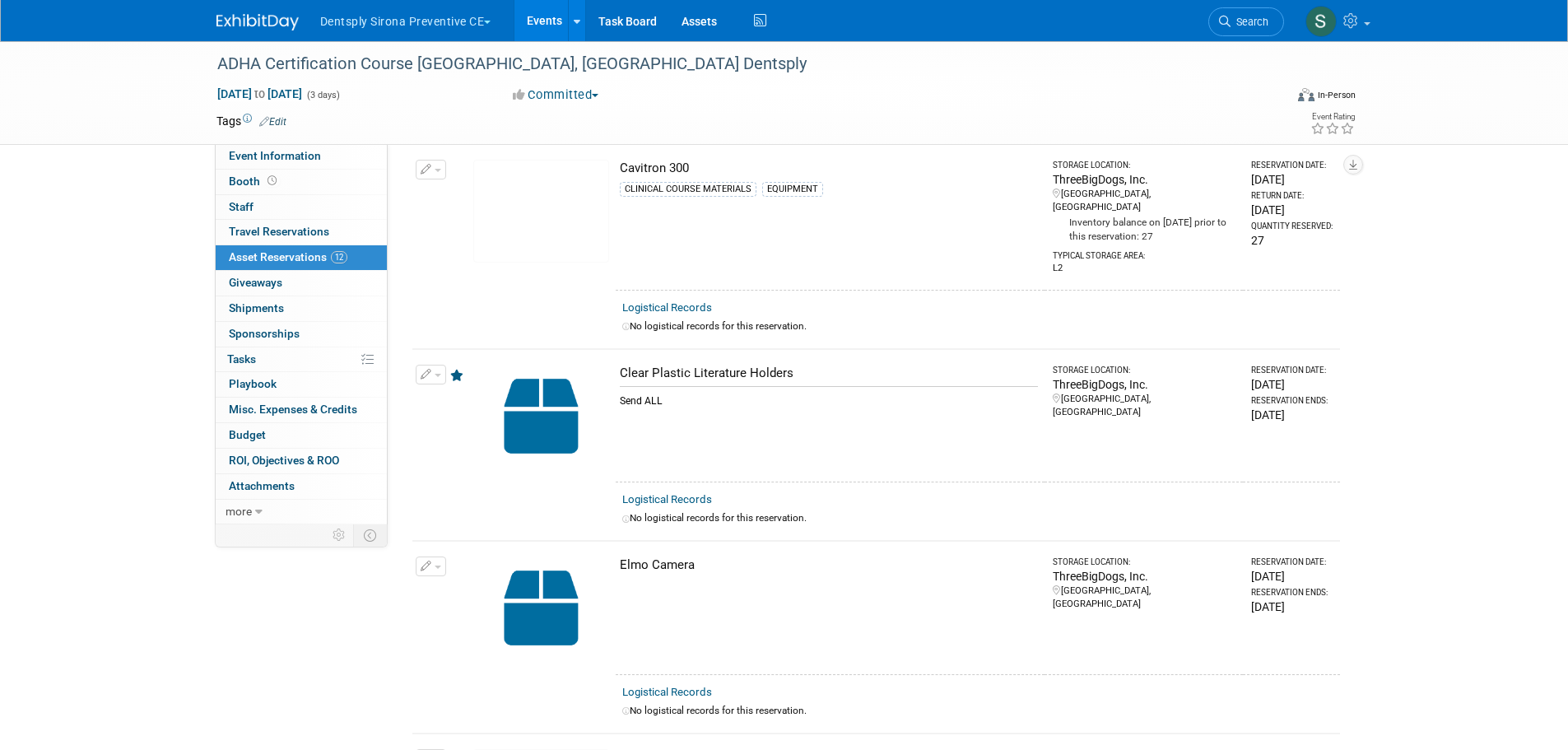
scroll to position [247, 0]
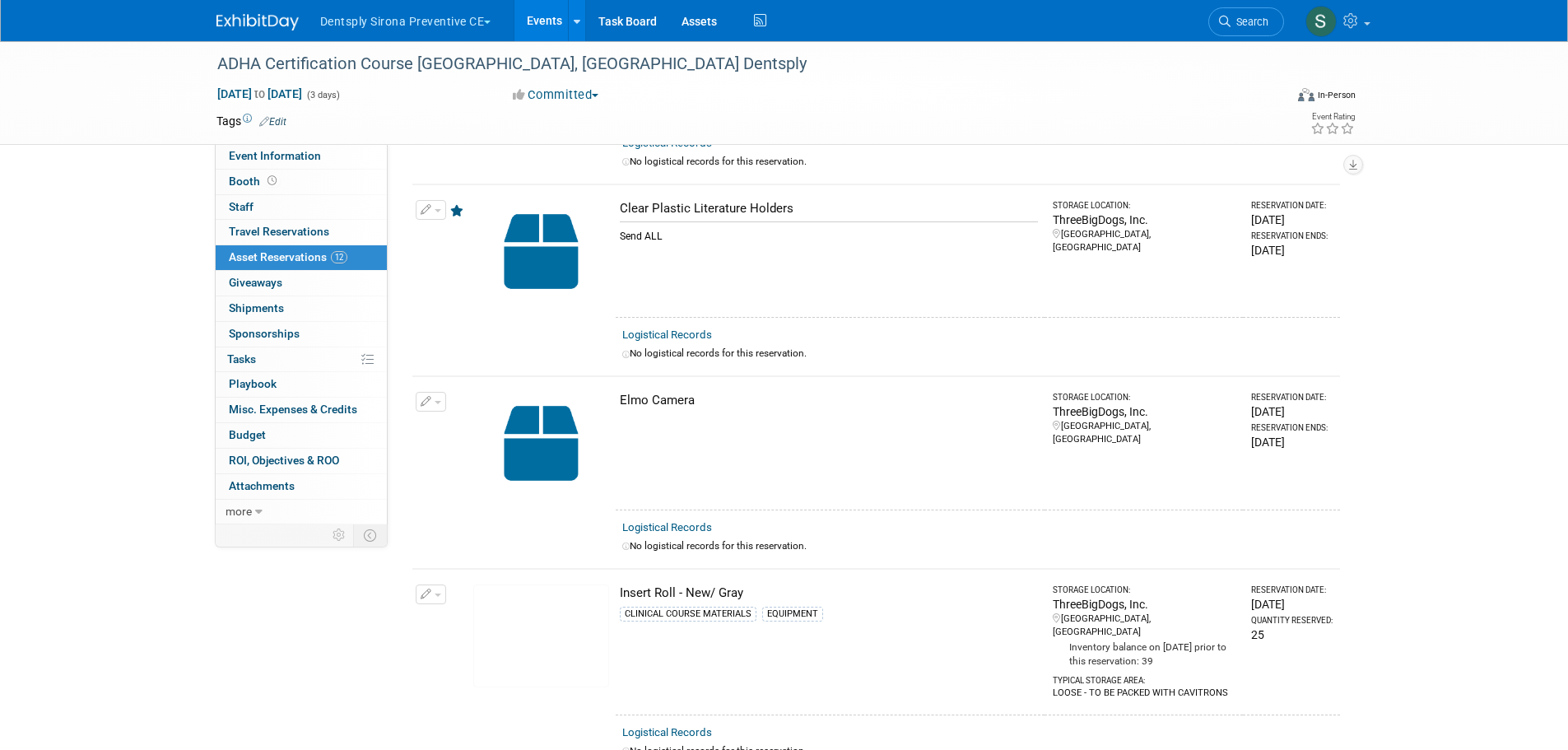
click at [440, 392] on button "button" at bounding box center [430, 402] width 30 height 20
click at [447, 417] on button "Change Reservation" at bounding box center [494, 428] width 139 height 22
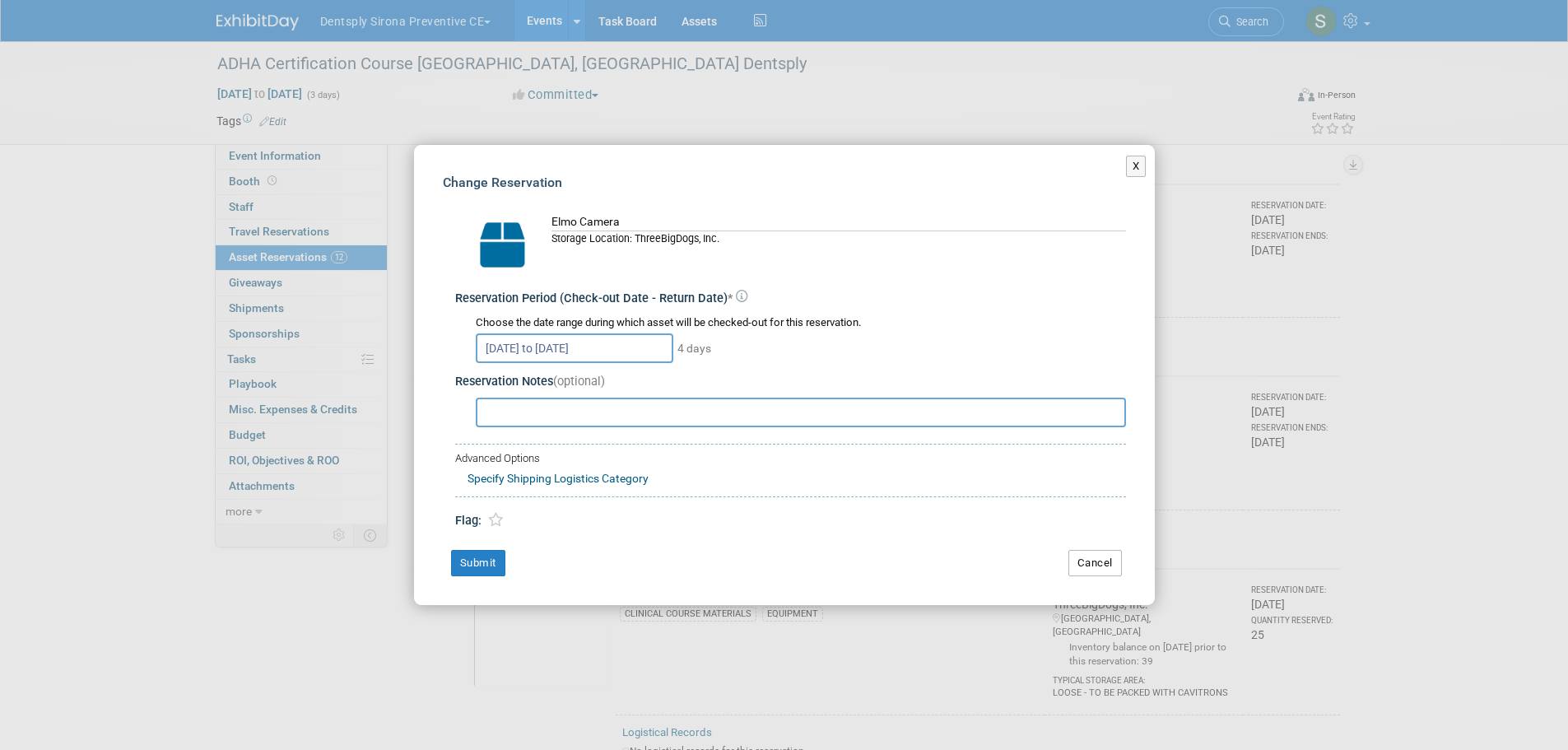
click at [1076, 562] on button "Cancel" at bounding box center [1095, 562] width 54 height 26
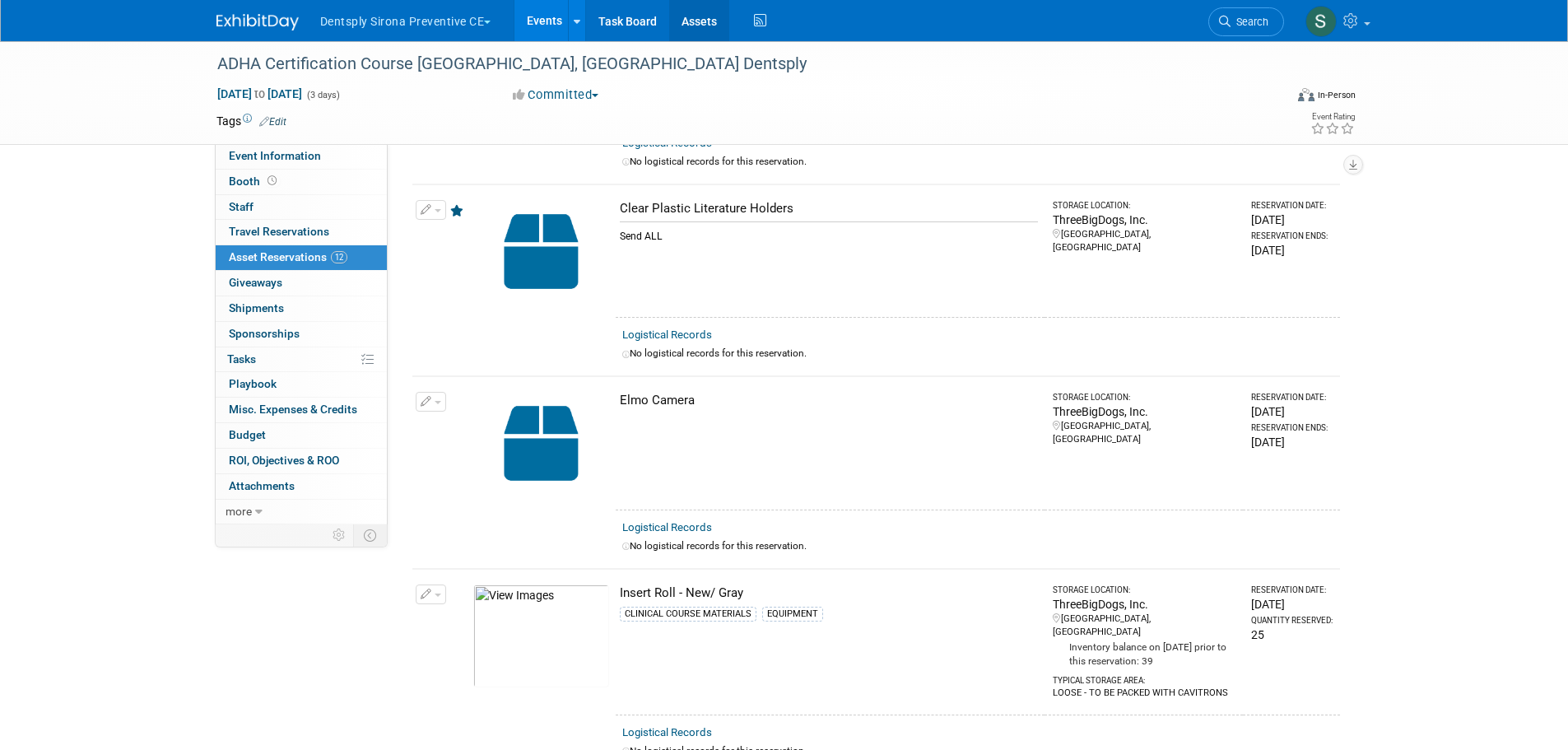
click at [712, 23] on link "Assets" at bounding box center [699, 20] width 60 height 41
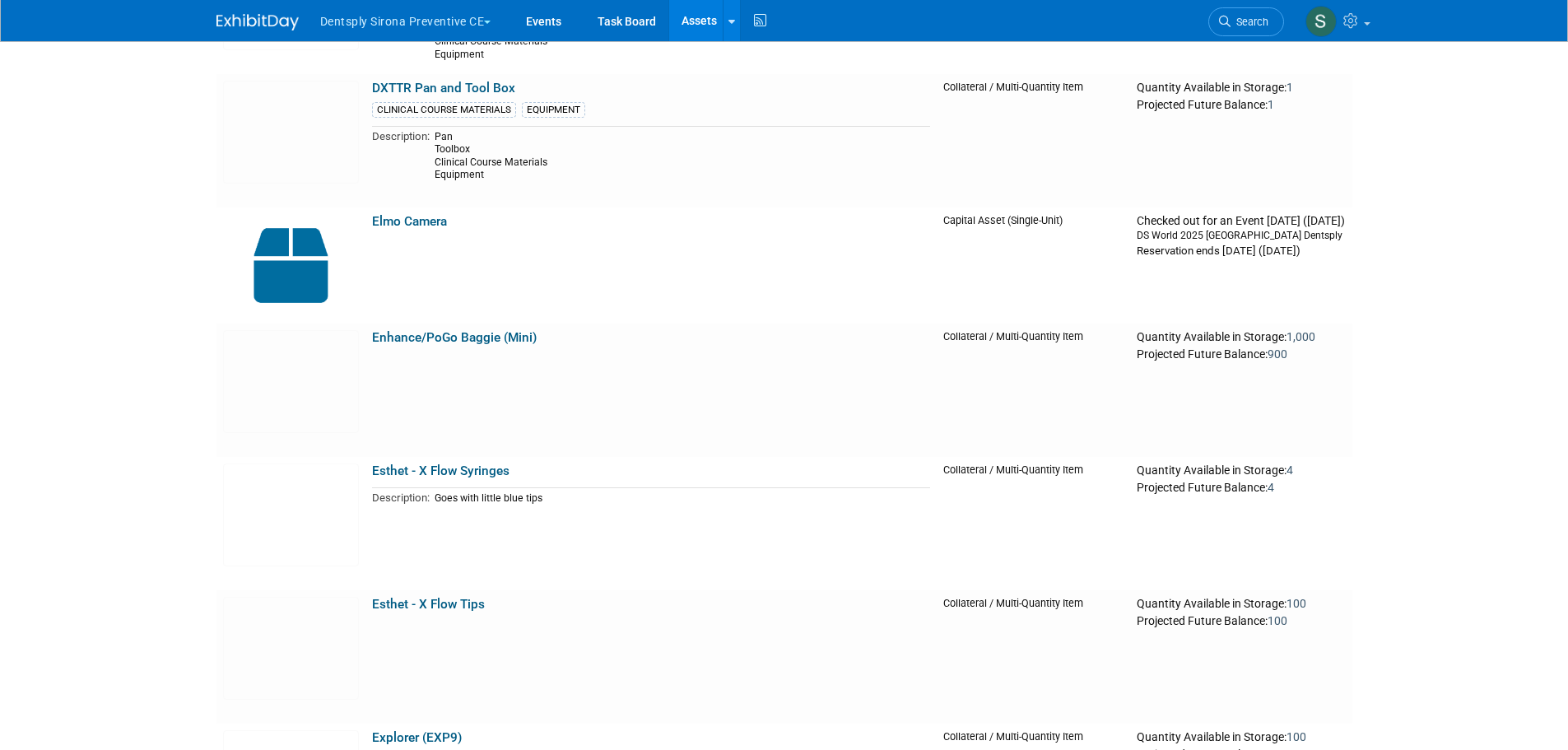
scroll to position [3977, 0]
click at [419, 222] on link "Elmo Camera" at bounding box center [409, 223] width 75 height 15
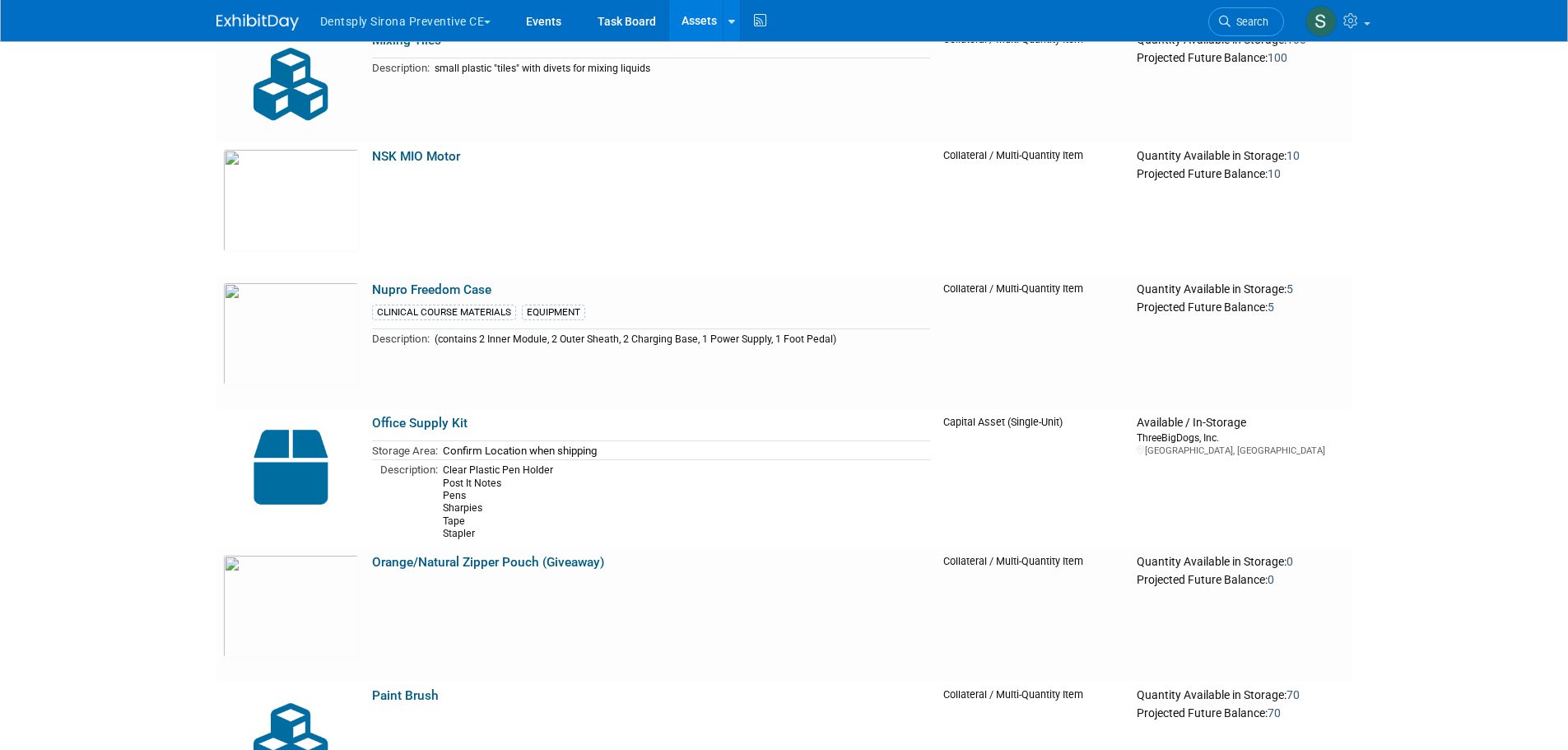
scroll to position [7076, 0]
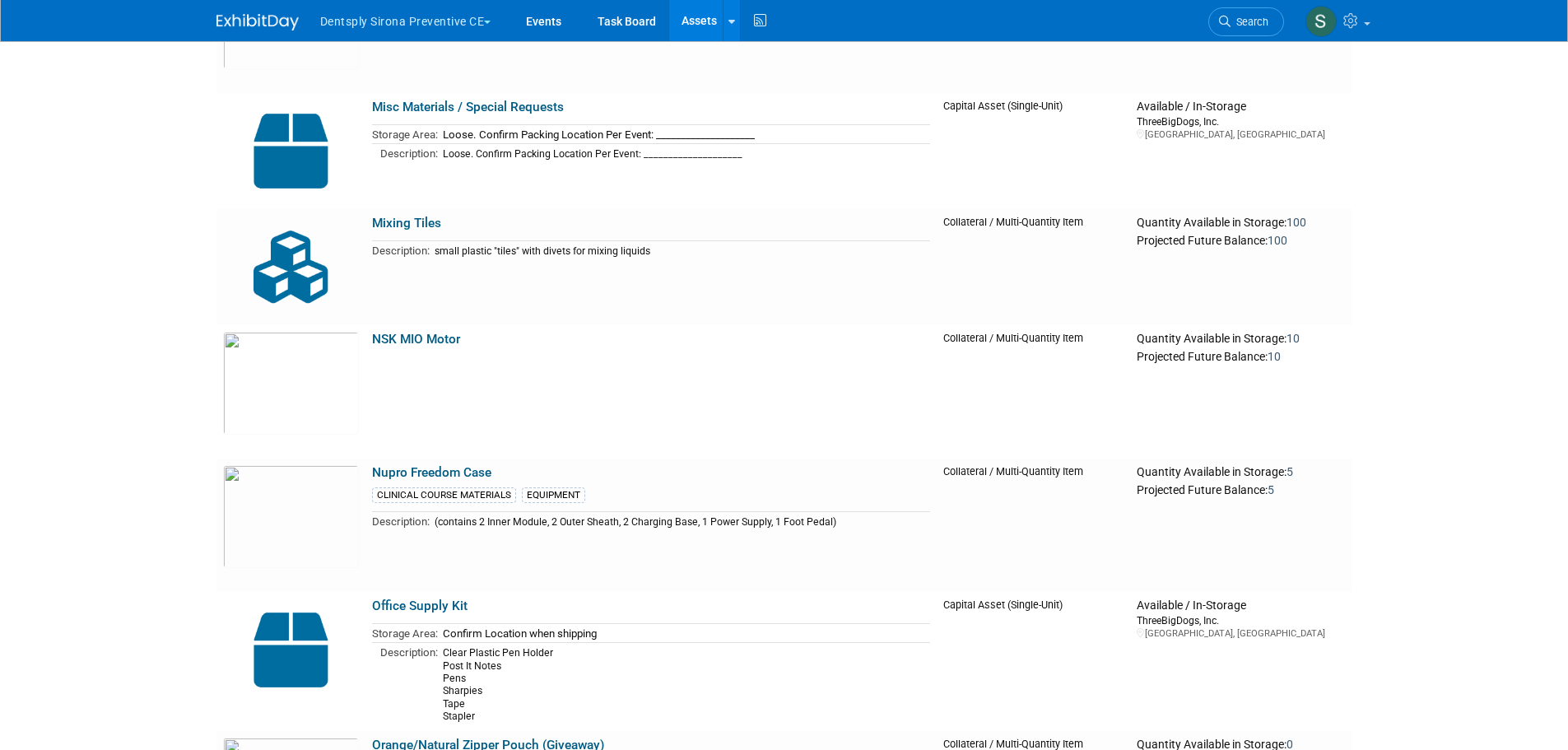
click at [251, 272] on img at bounding box center [291, 267] width 136 height 103
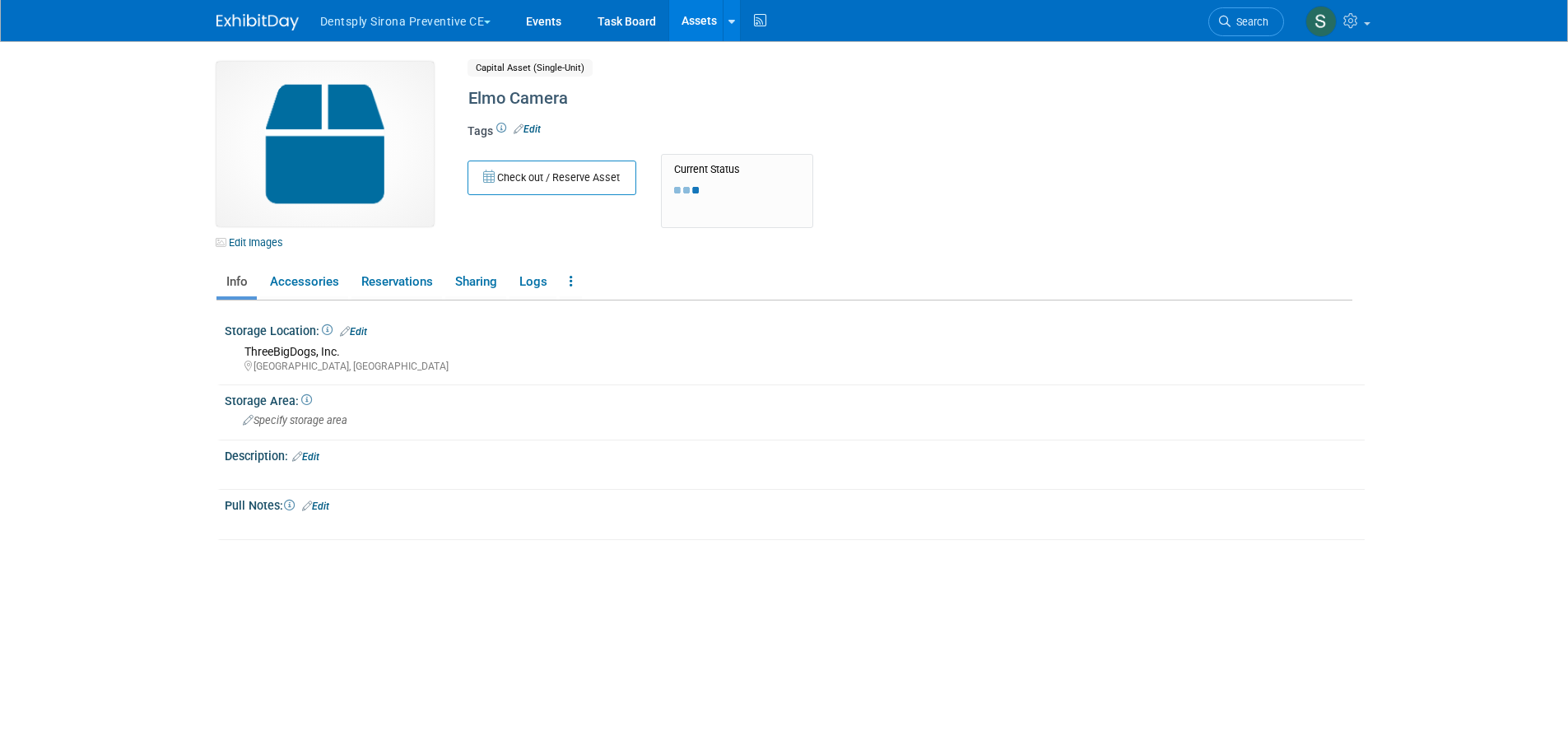
click at [469, 101] on div "Elmo Camera" at bounding box center [839, 98] width 754 height 30
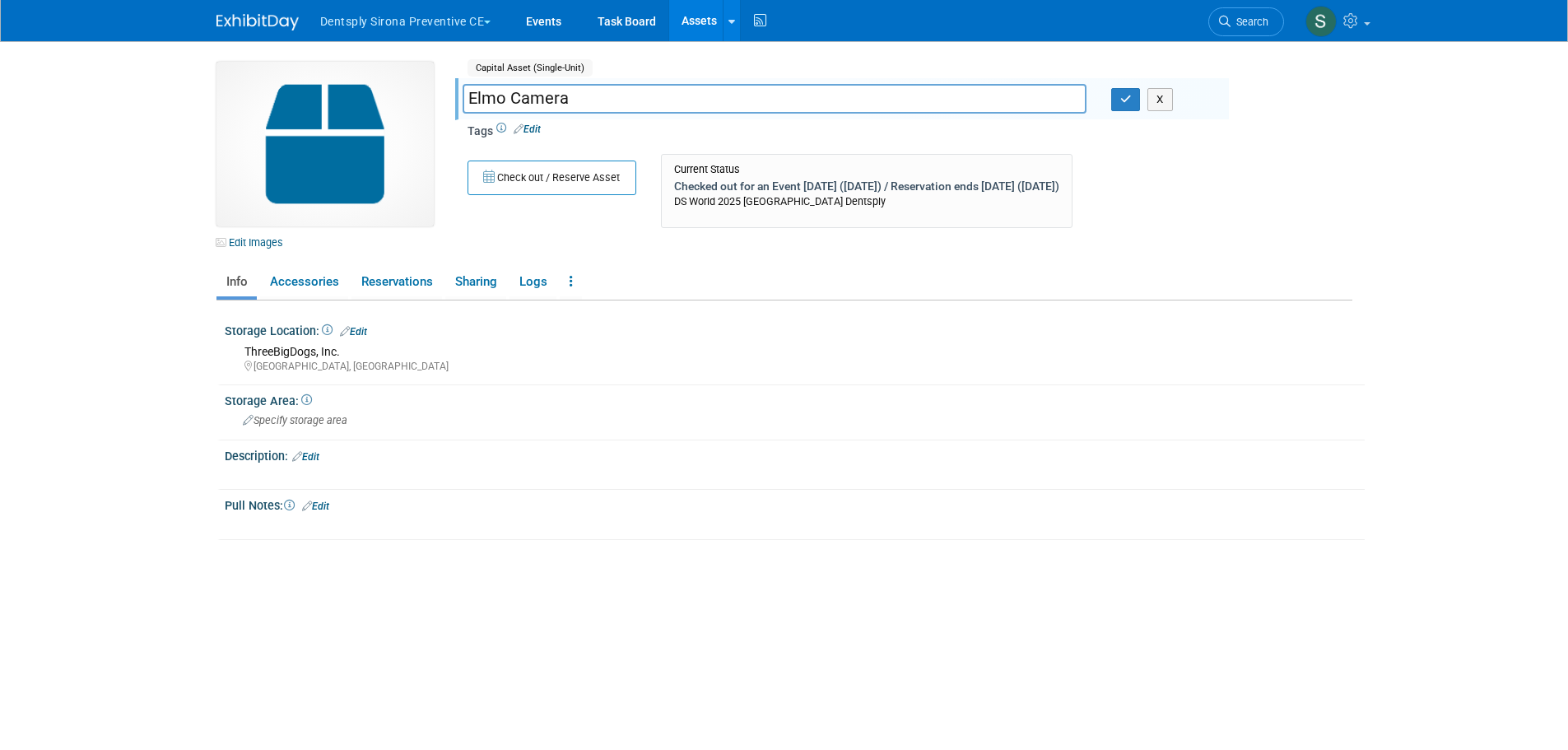
drag, startPoint x: 466, startPoint y: 94, endPoint x: 495, endPoint y: 97, distance: 29.2
click at [466, 94] on input "Elmo Camera" at bounding box center [774, 98] width 624 height 29
type input "Small Elmo Camera"
click at [1118, 98] on button "button" at bounding box center [1126, 99] width 30 height 23
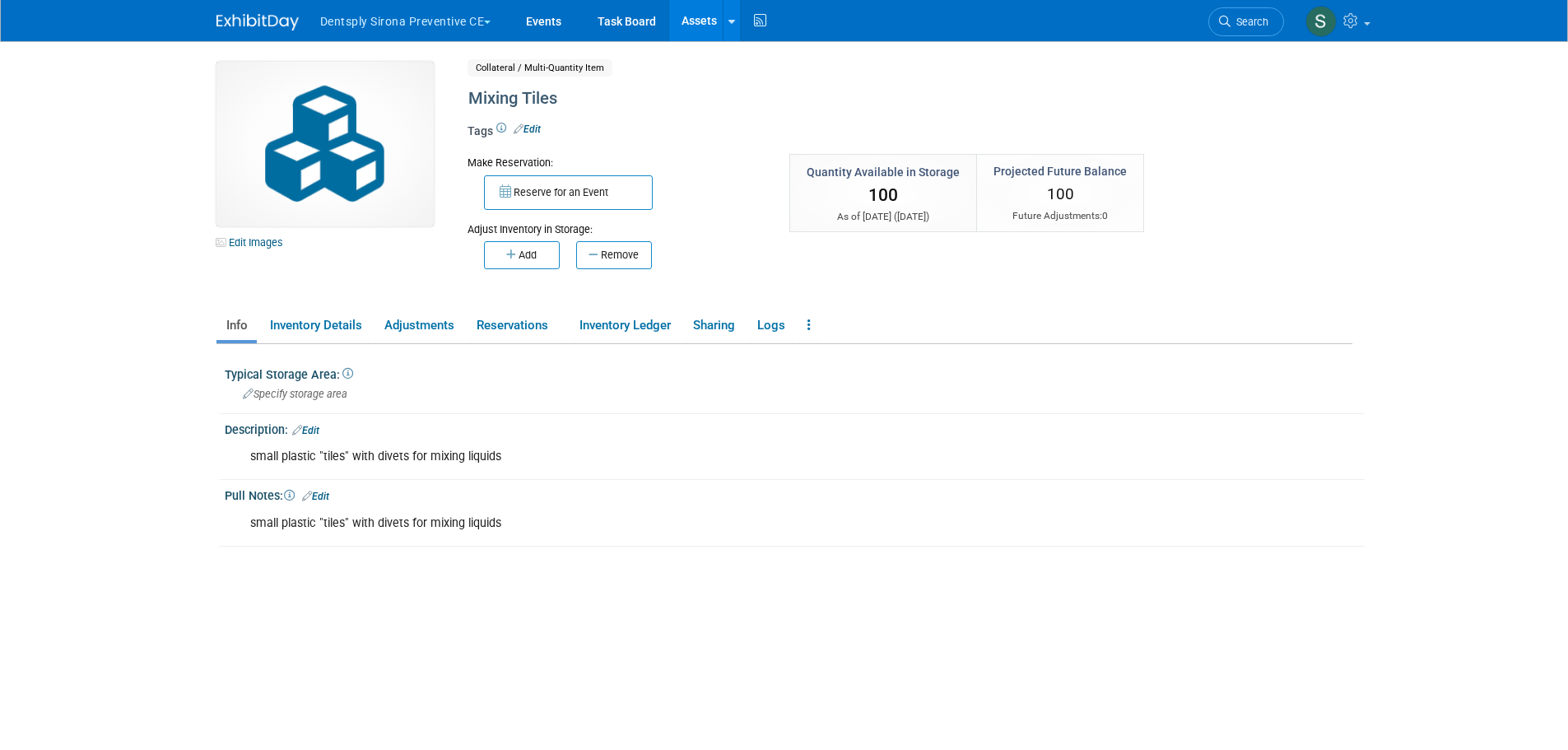
click at [267, 243] on link "Edit Images" at bounding box center [253, 242] width 73 height 21
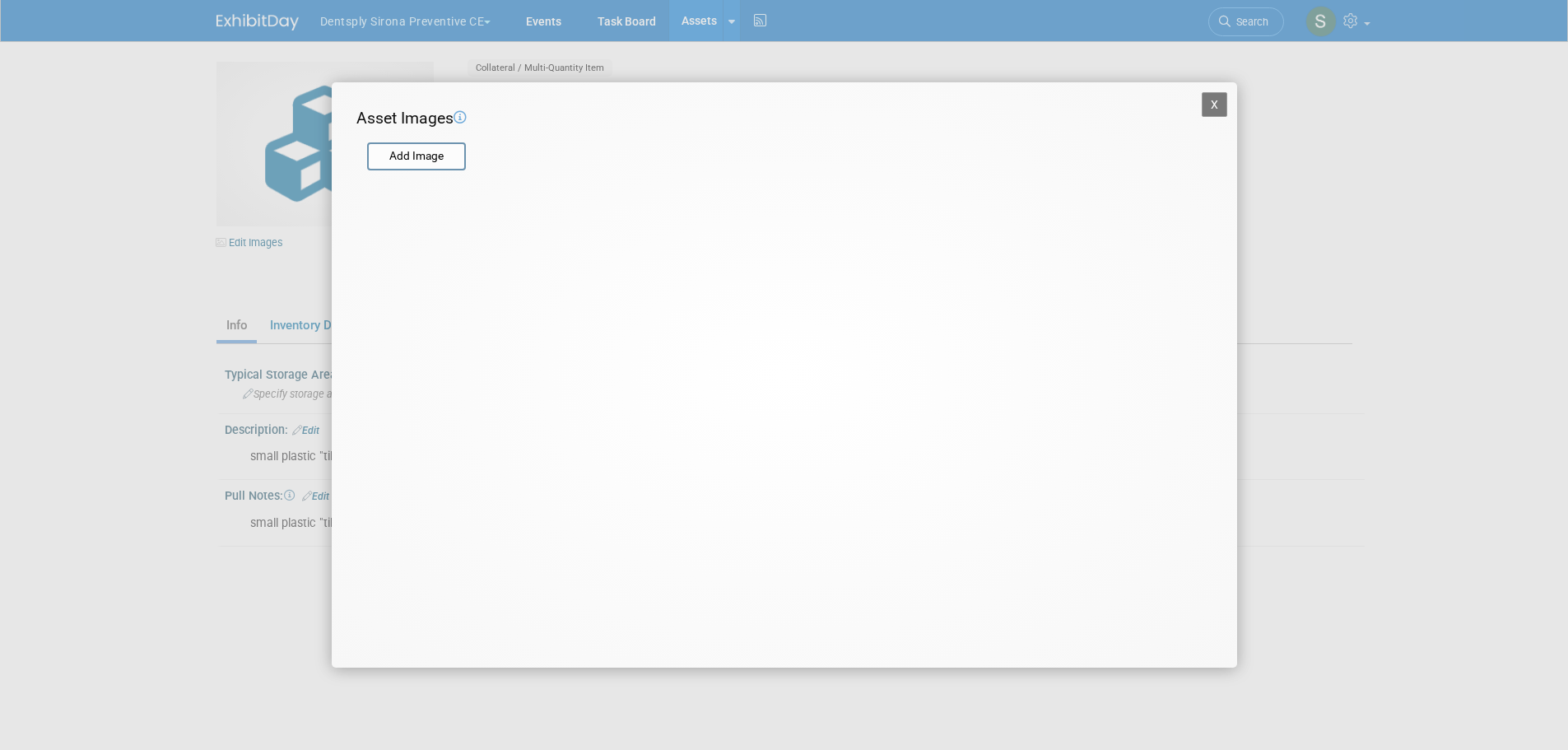
click at [441, 153] on input "file" at bounding box center [366, 156] width 196 height 25
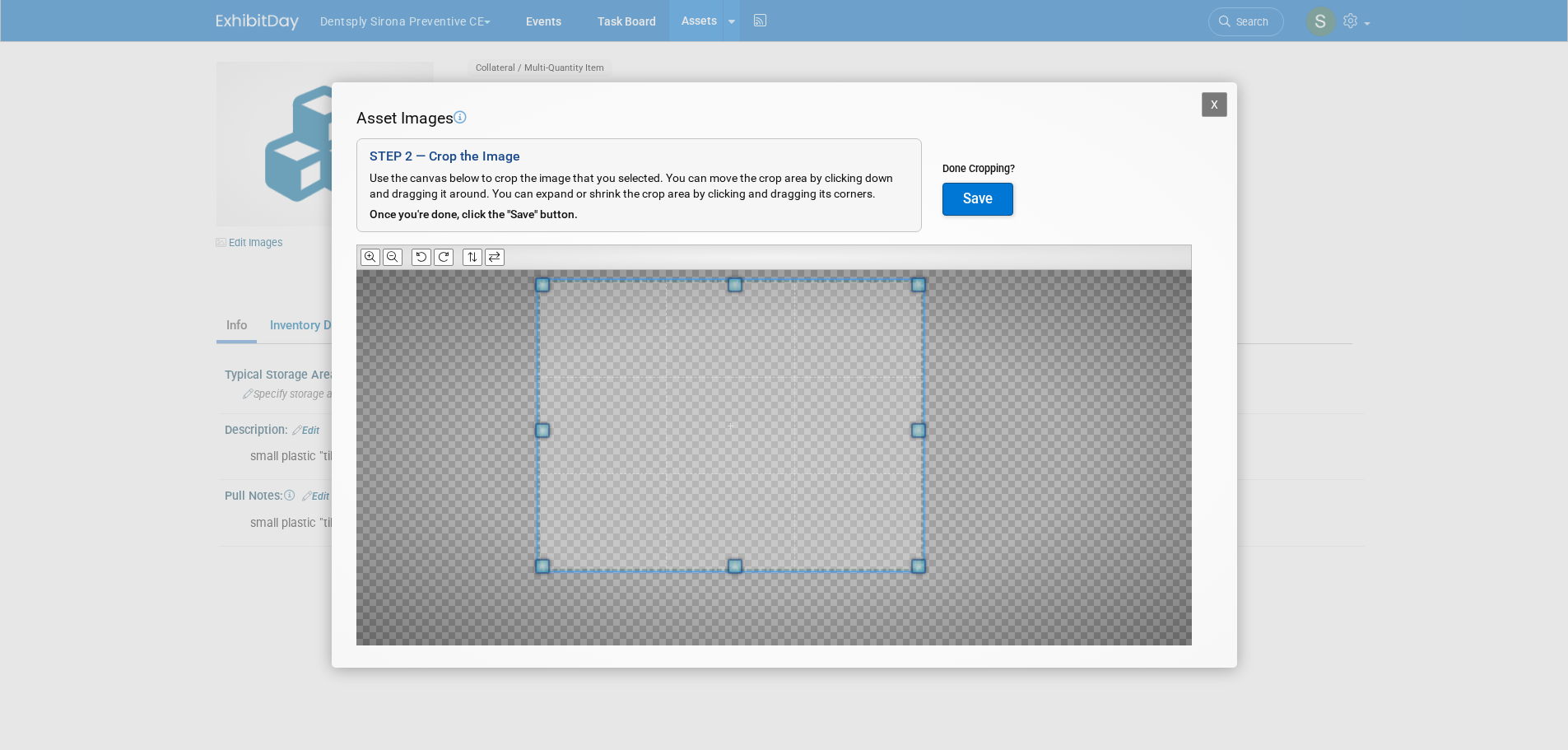
click at [612, 283] on div at bounding box center [731, 425] width 387 height 291
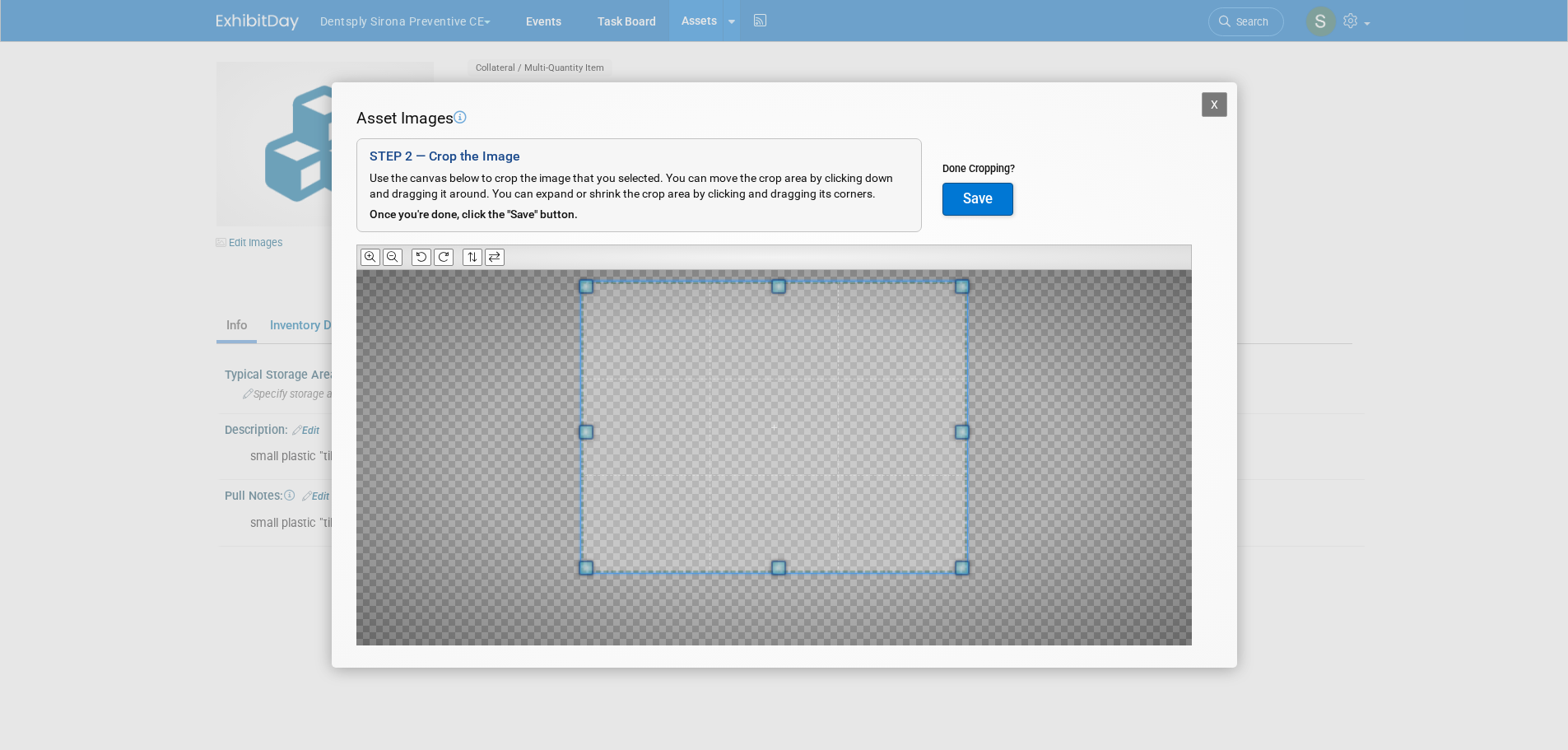
click at [944, 568] on span at bounding box center [774, 426] width 387 height 291
click at [981, 200] on button "Save" at bounding box center [978, 199] width 71 height 33
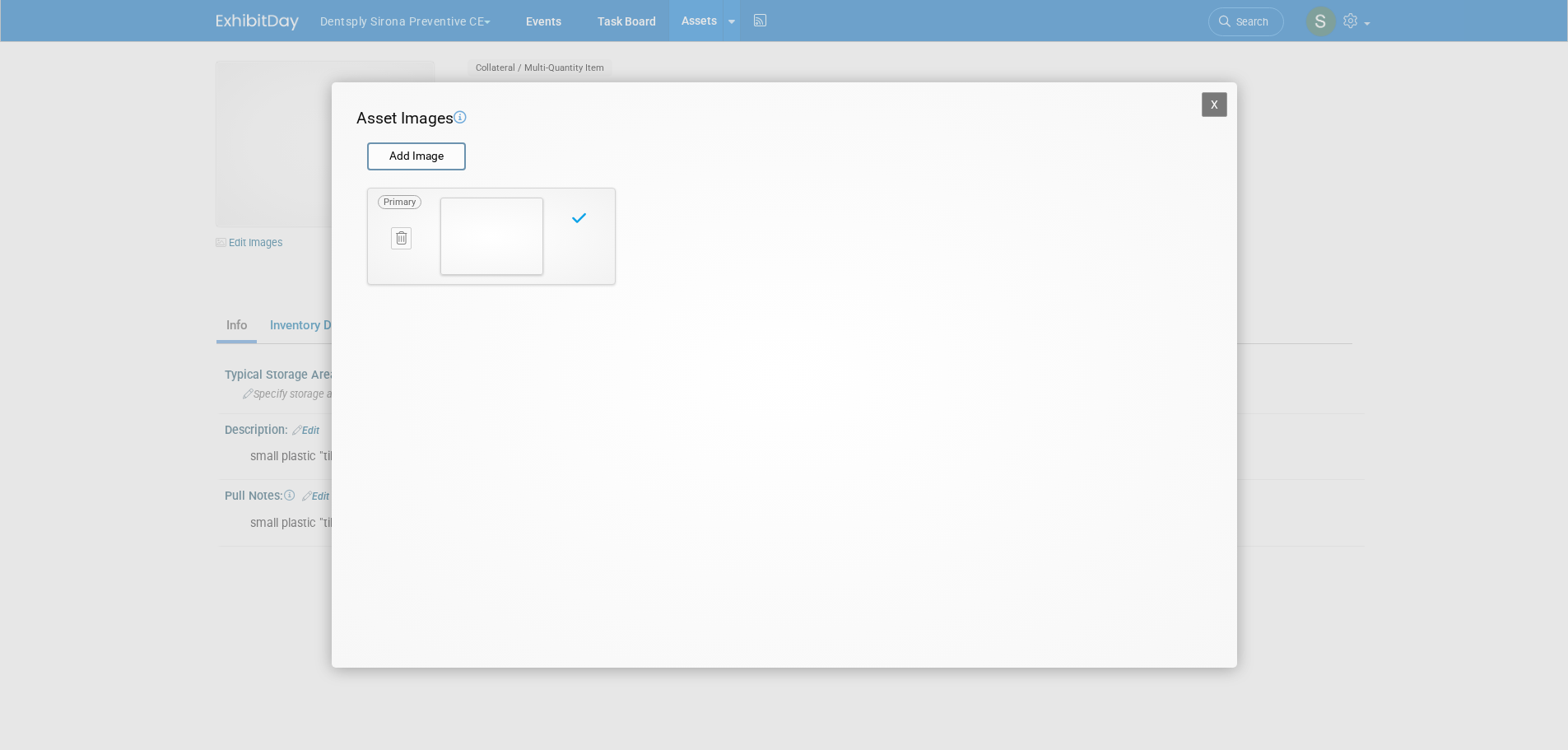
click at [1212, 107] on button "X" at bounding box center [1214, 104] width 26 height 25
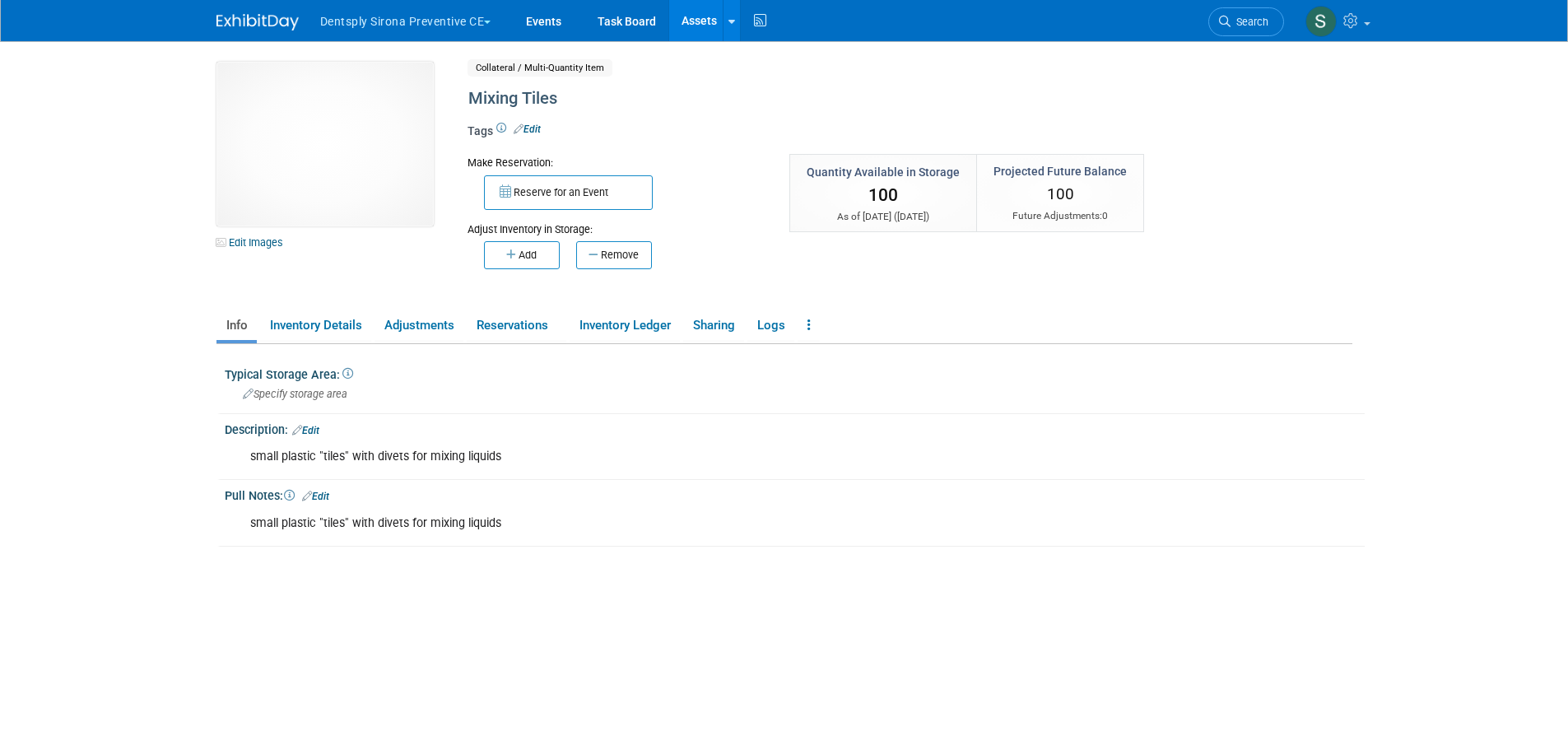
click at [698, 19] on link "Assets" at bounding box center [699, 20] width 60 height 41
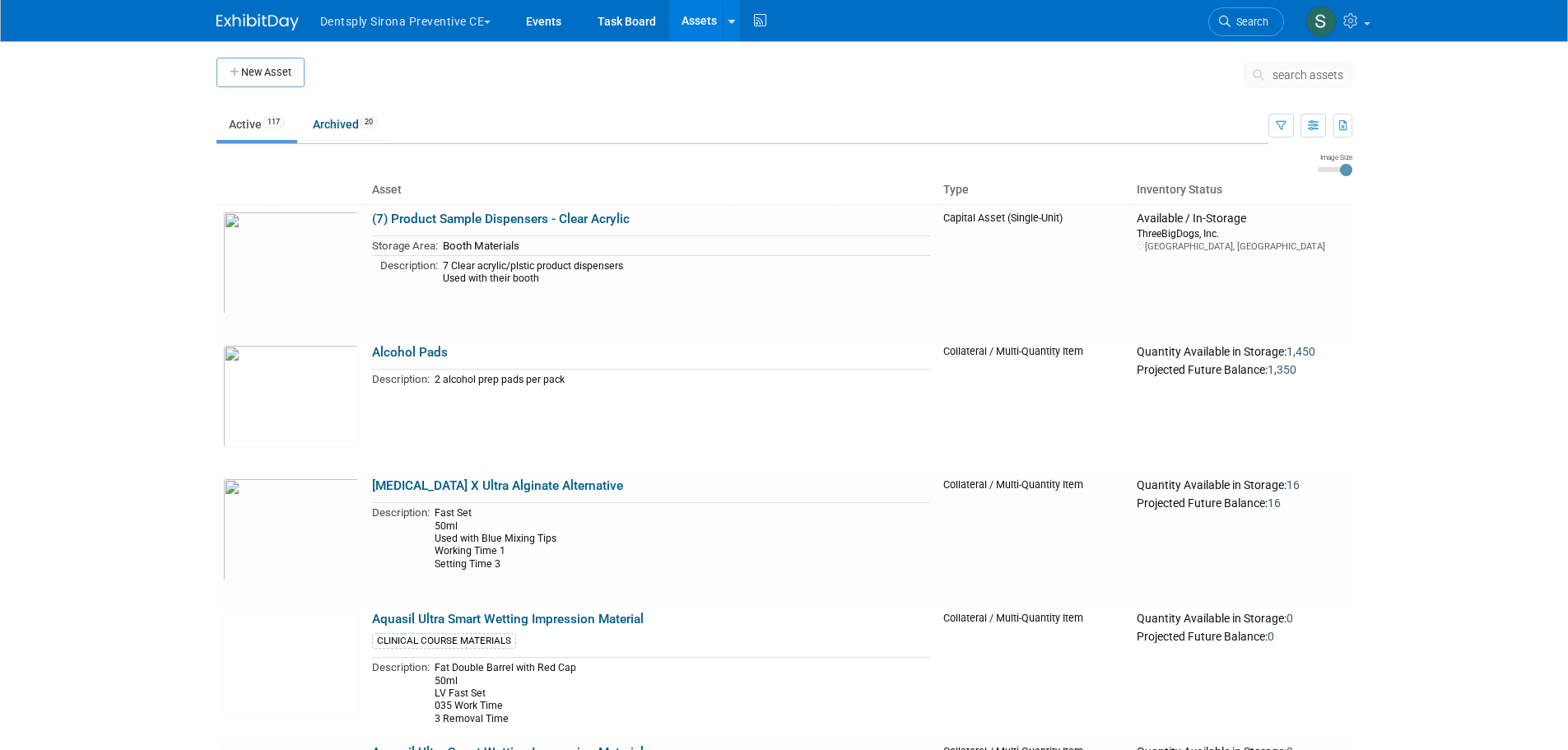
click at [269, 69] on button "New Asset" at bounding box center [260, 72] width 88 height 30
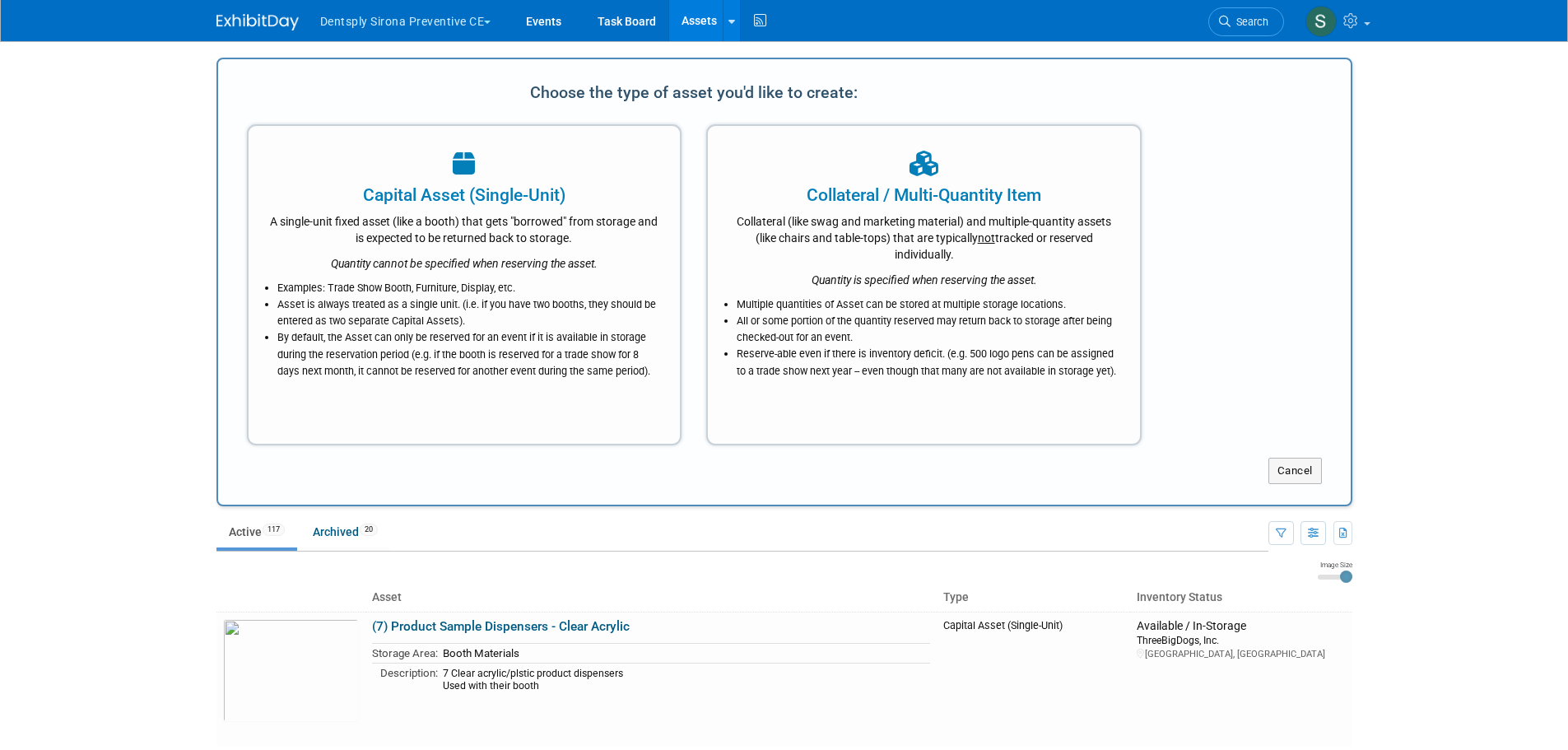
click at [530, 289] on li "Examples: Trade Show Booth, Furniture, Display, etc." at bounding box center [469, 288] width 383 height 16
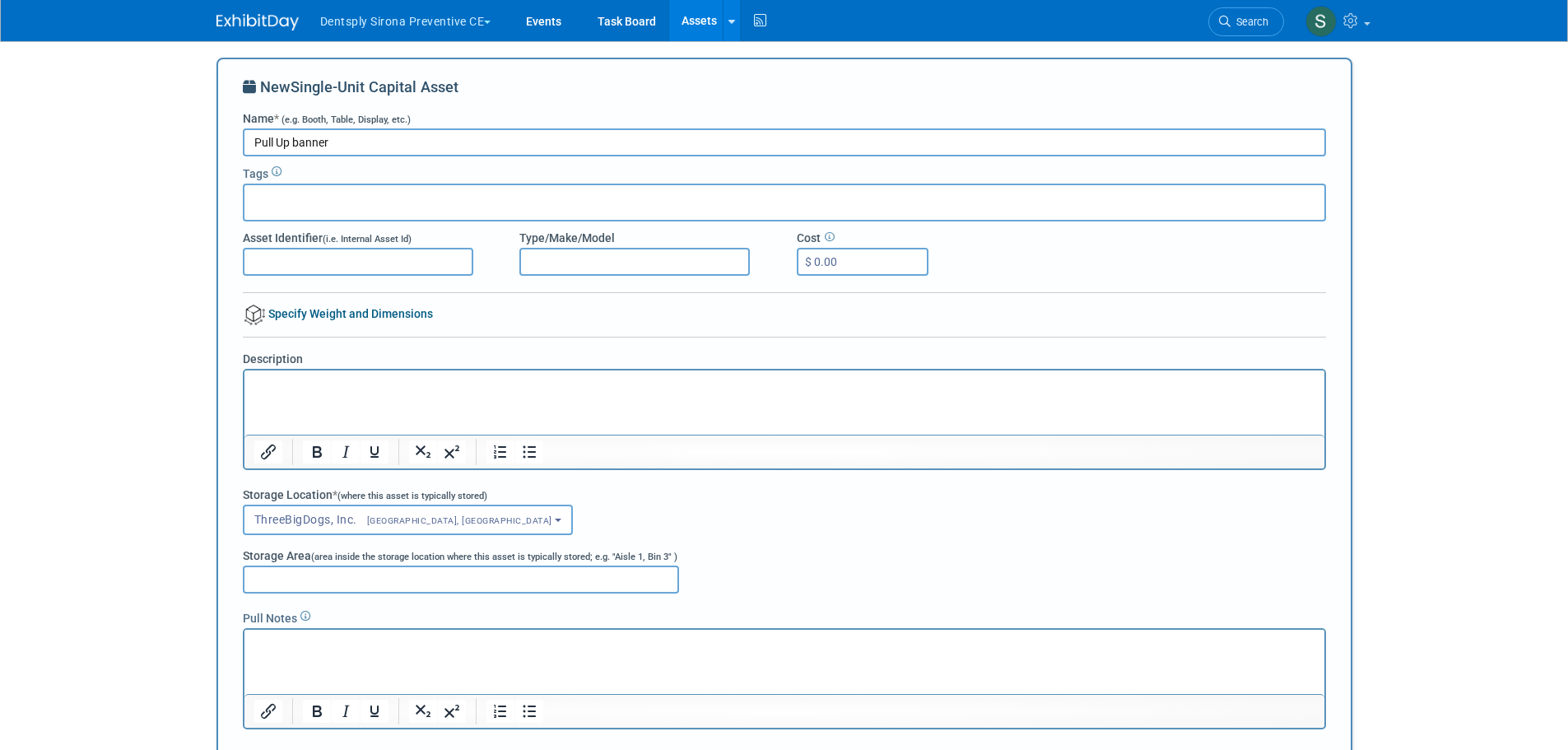
click at [381, 149] on input "Pull Up banner" at bounding box center [784, 142] width 1083 height 28
drag, startPoint x: 295, startPoint y: 138, endPoint x: 331, endPoint y: 142, distance: 36.2
click at [295, 138] on input "Pull Up banner" at bounding box center [784, 142] width 1083 height 28
click at [428, 132] on input "Pull Up Banner" at bounding box center [784, 142] width 1083 height 28
type input "Pull Up Banner - Durability"
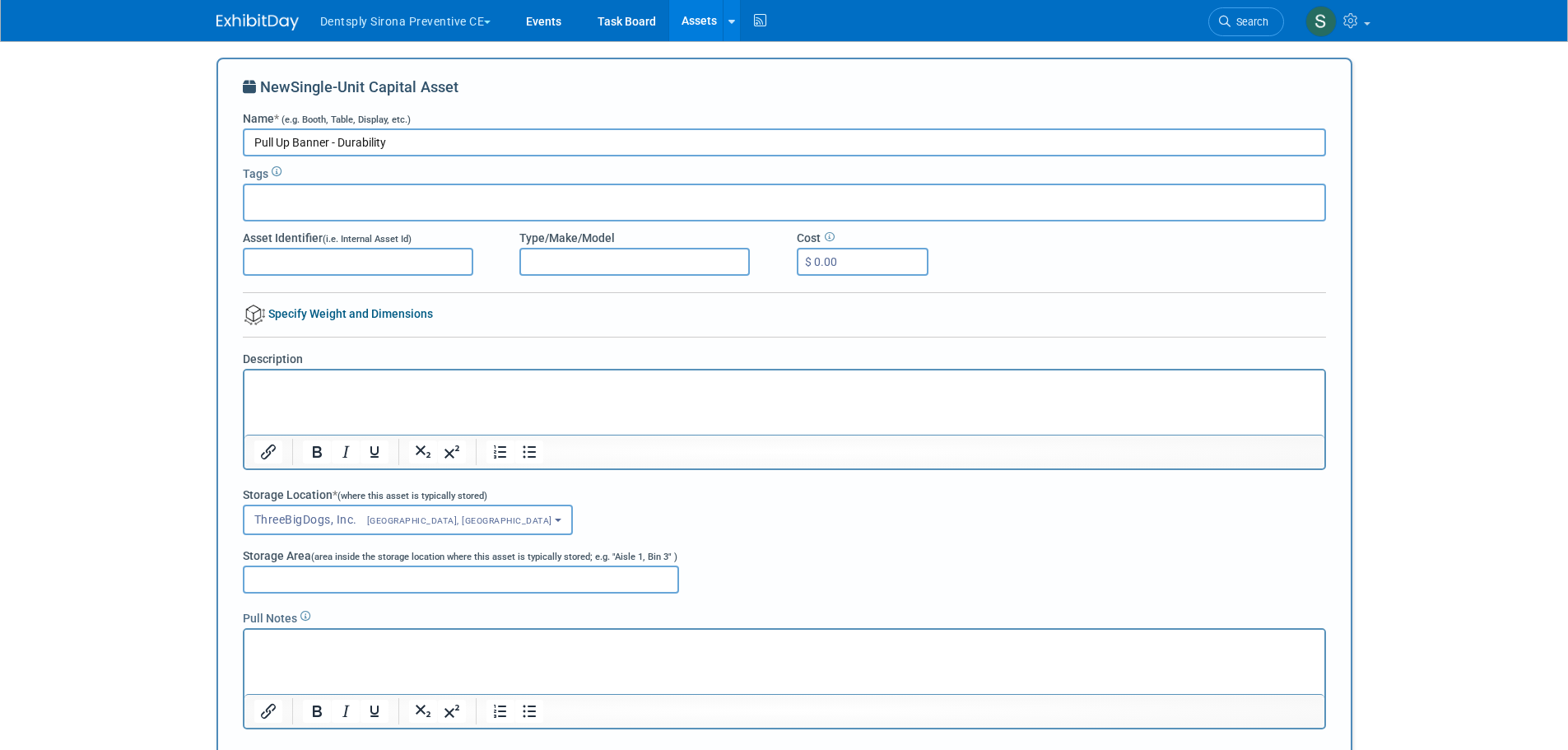
click at [300, 385] on p "Rich Text Area. Press ALT-0 for help." at bounding box center [784, 385] width 1061 height 16
drag, startPoint x: 583, startPoint y: 391, endPoint x: 179, endPoint y: 396, distance: 404.0
click at [243, 394] on html "One of three pull up banners - this one with Durability at the top" at bounding box center [783, 381] width 1080 height 23
copy p "One of three pull up banners - this one with Durability at the top"
click at [285, 652] on html at bounding box center [783, 641] width 1080 height 23
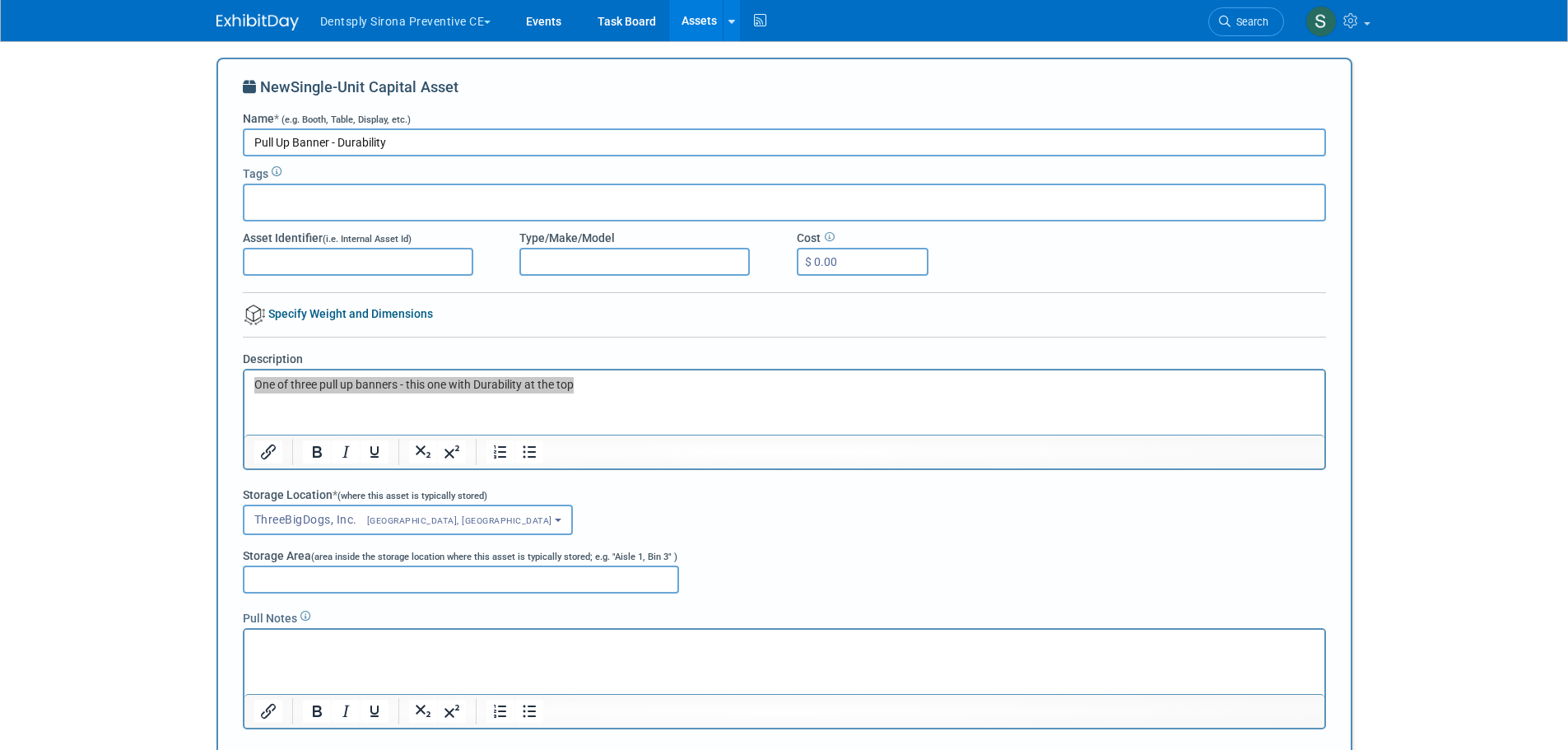
drag, startPoint x: 285, startPoint y: 654, endPoint x: 273, endPoint y: 639, distance: 19.2
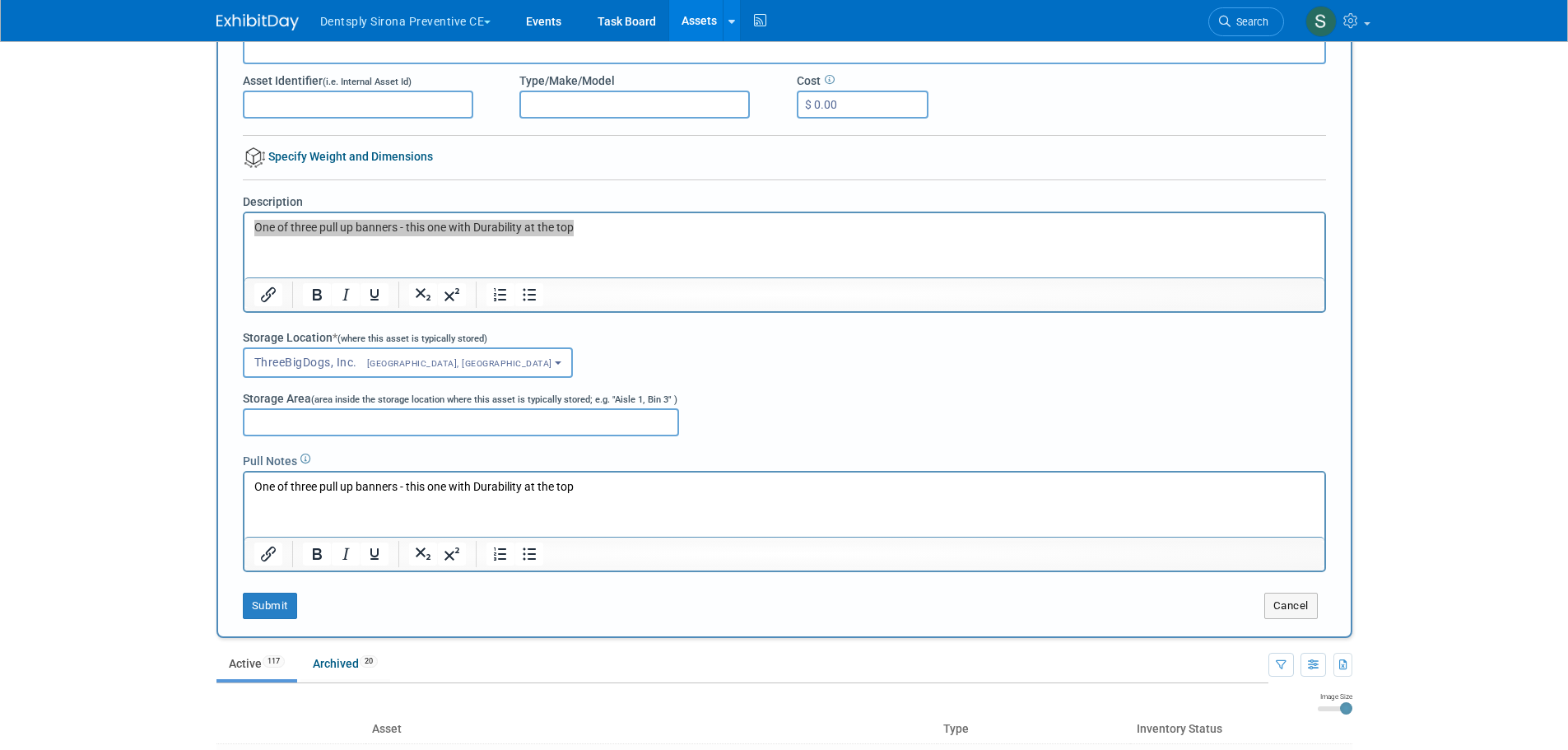
scroll to position [165, 0]
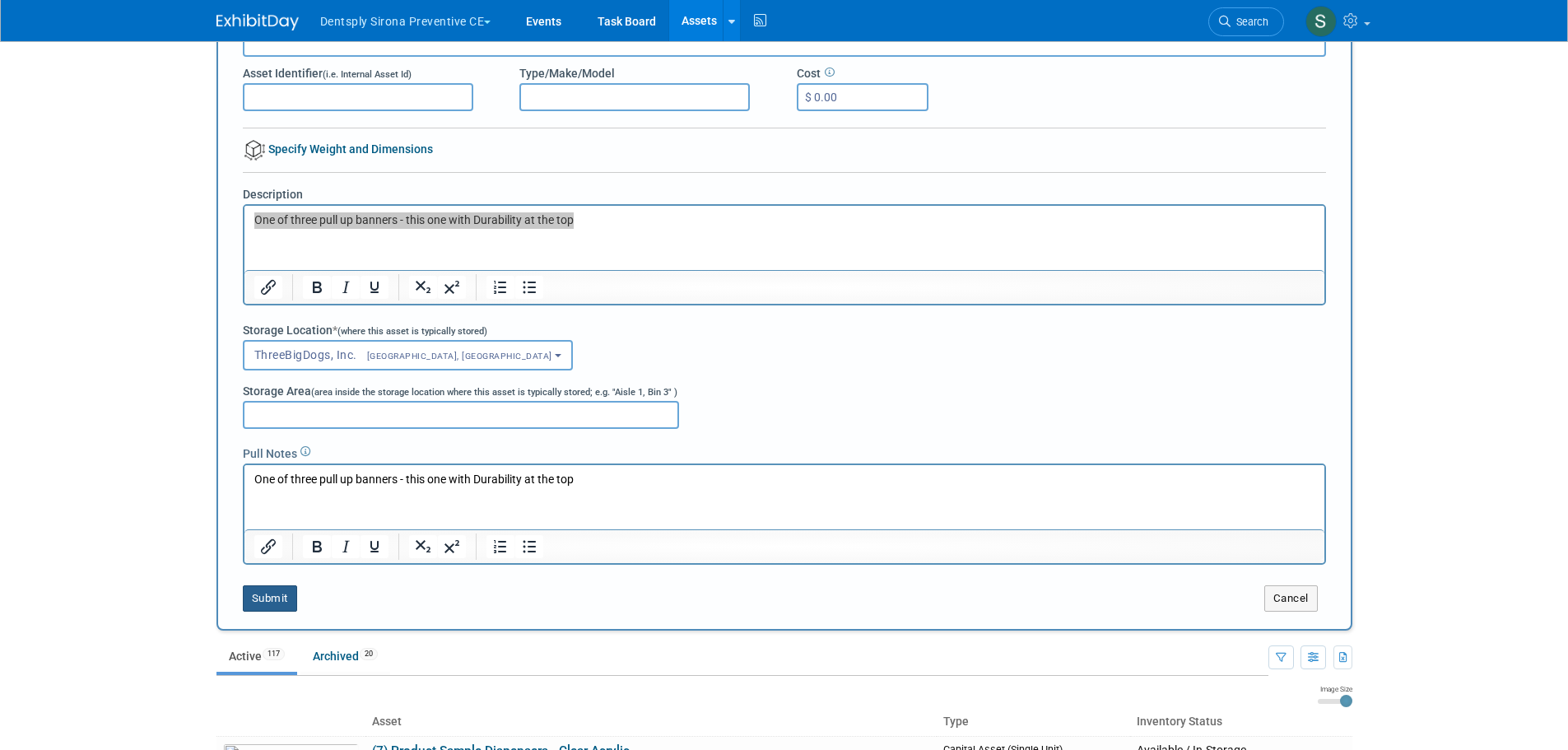
click at [279, 598] on button "Submit" at bounding box center [270, 598] width 55 height 26
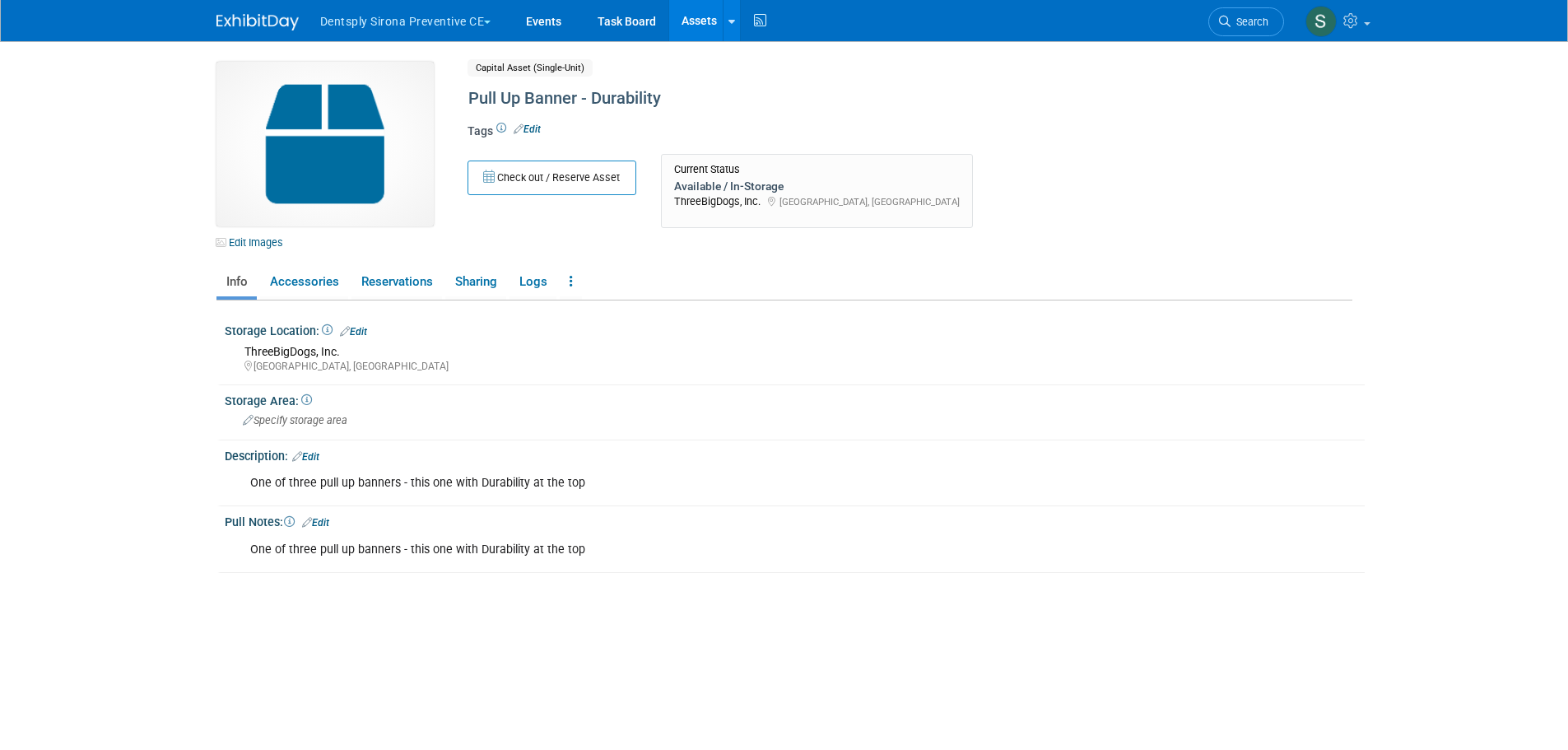
click at [273, 241] on link "Edit Images" at bounding box center [253, 242] width 73 height 21
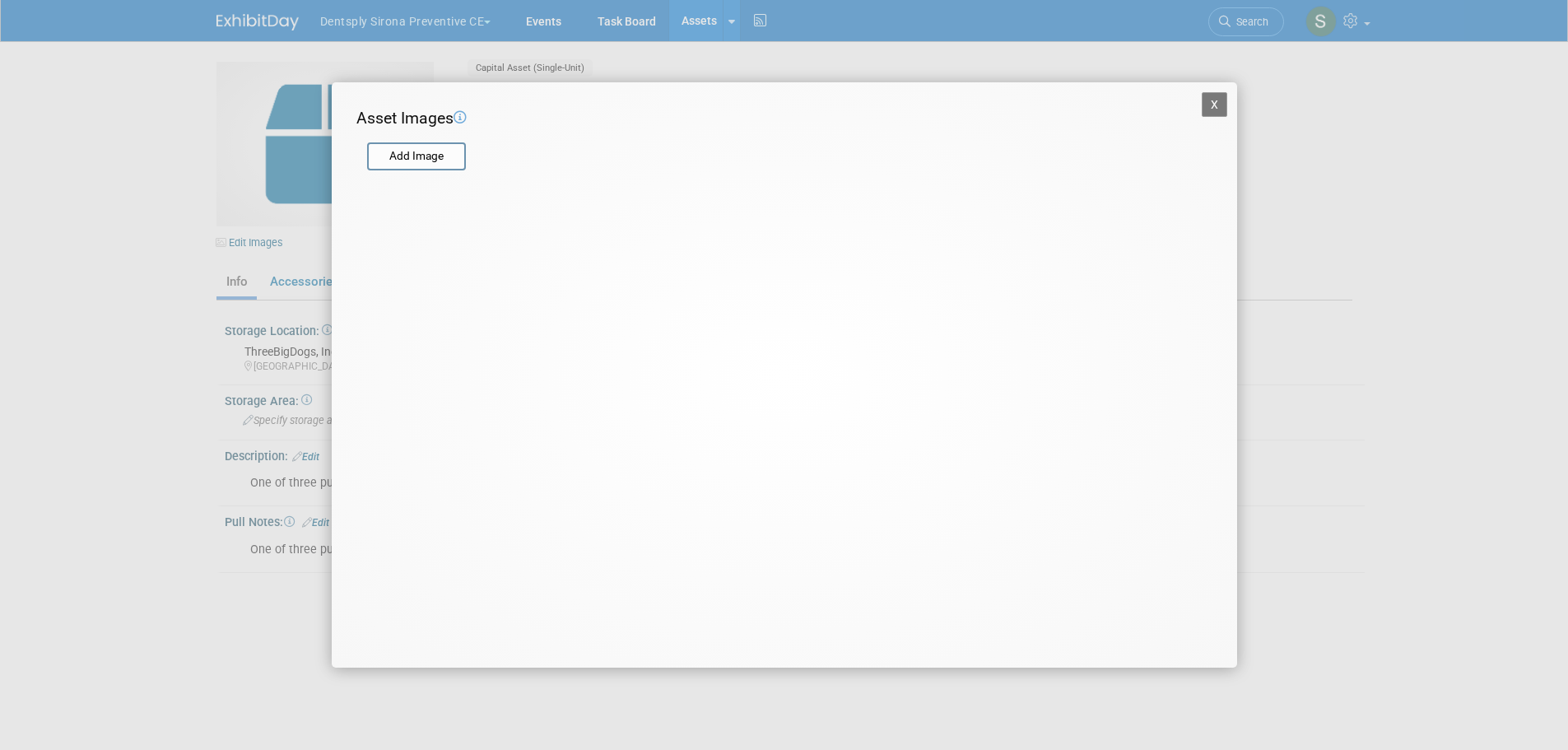
click at [428, 158] on input "file" at bounding box center [366, 156] width 196 height 25
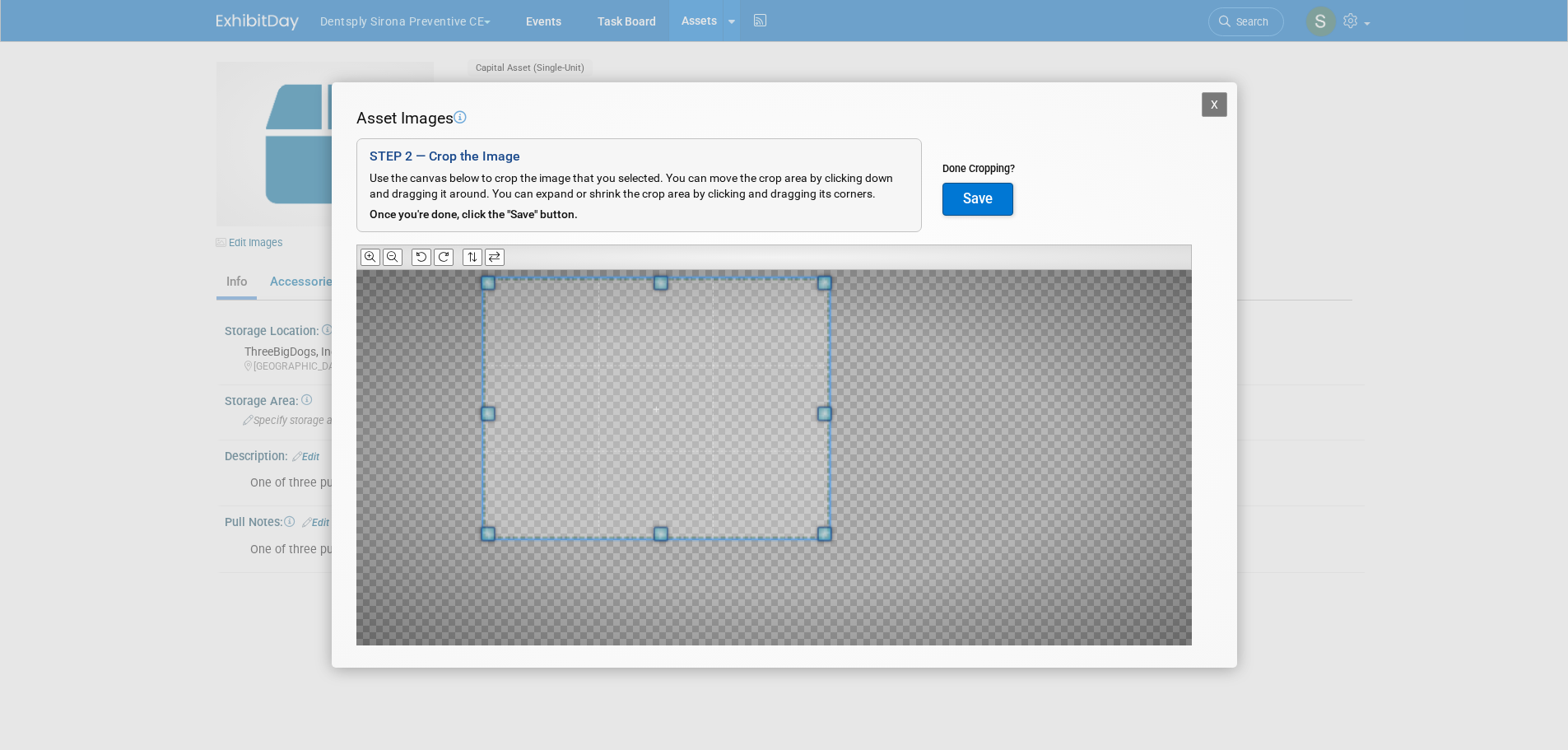
click at [640, 403] on span at bounding box center [655, 408] width 346 height 261
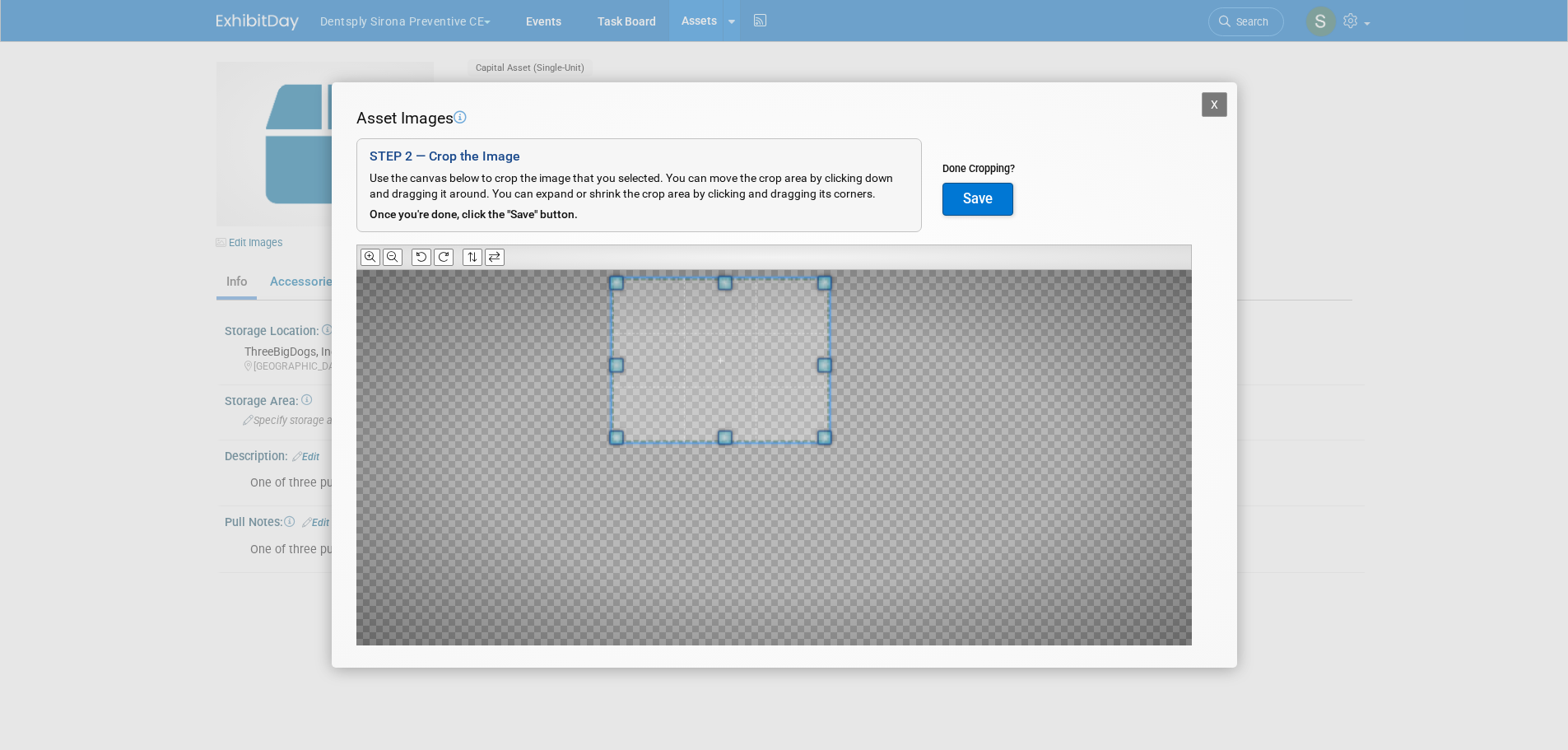
click at [624, 396] on div at bounding box center [719, 360] width 218 height 164
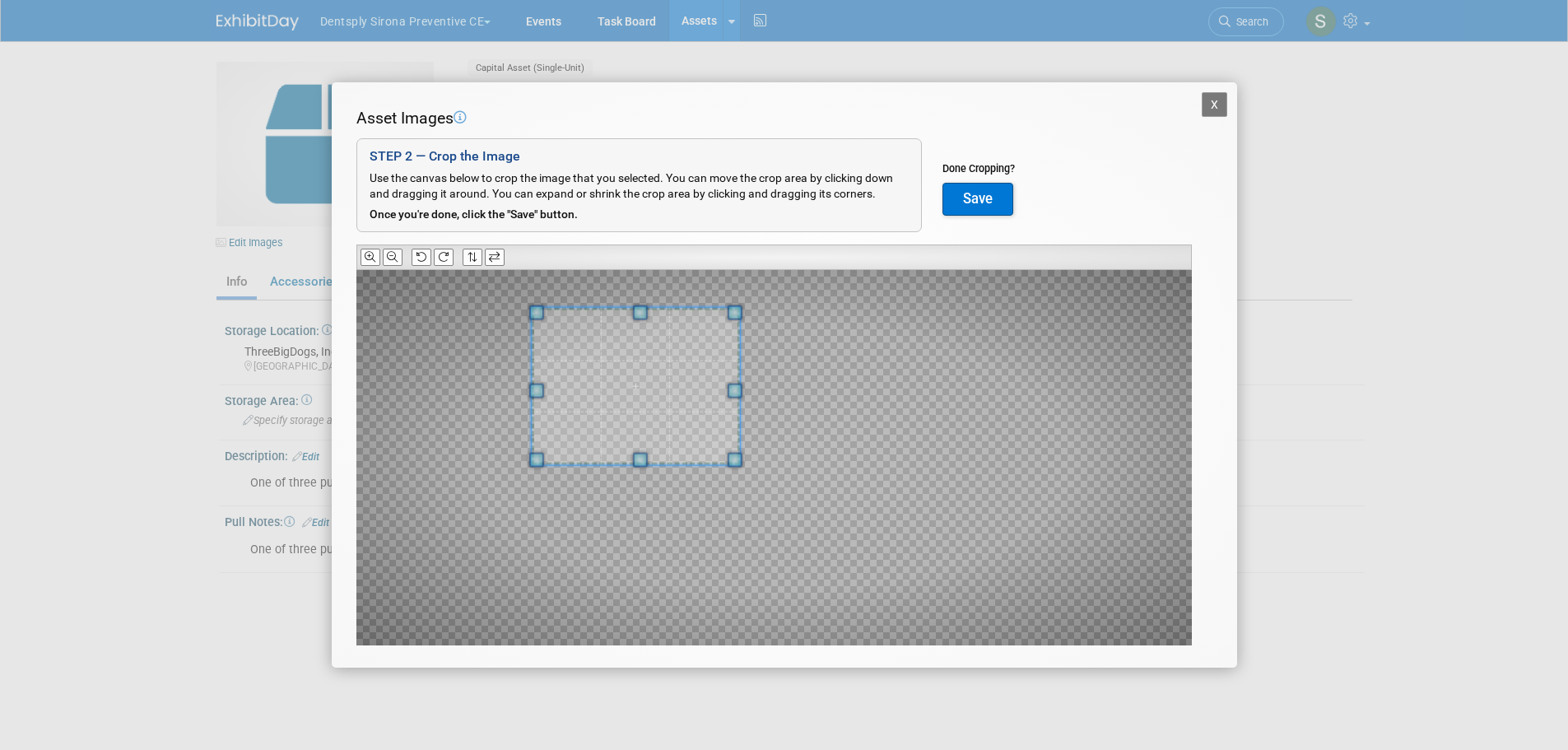
click at [645, 406] on span at bounding box center [634, 386] width 208 height 157
click at [975, 200] on button "Save" at bounding box center [978, 199] width 71 height 33
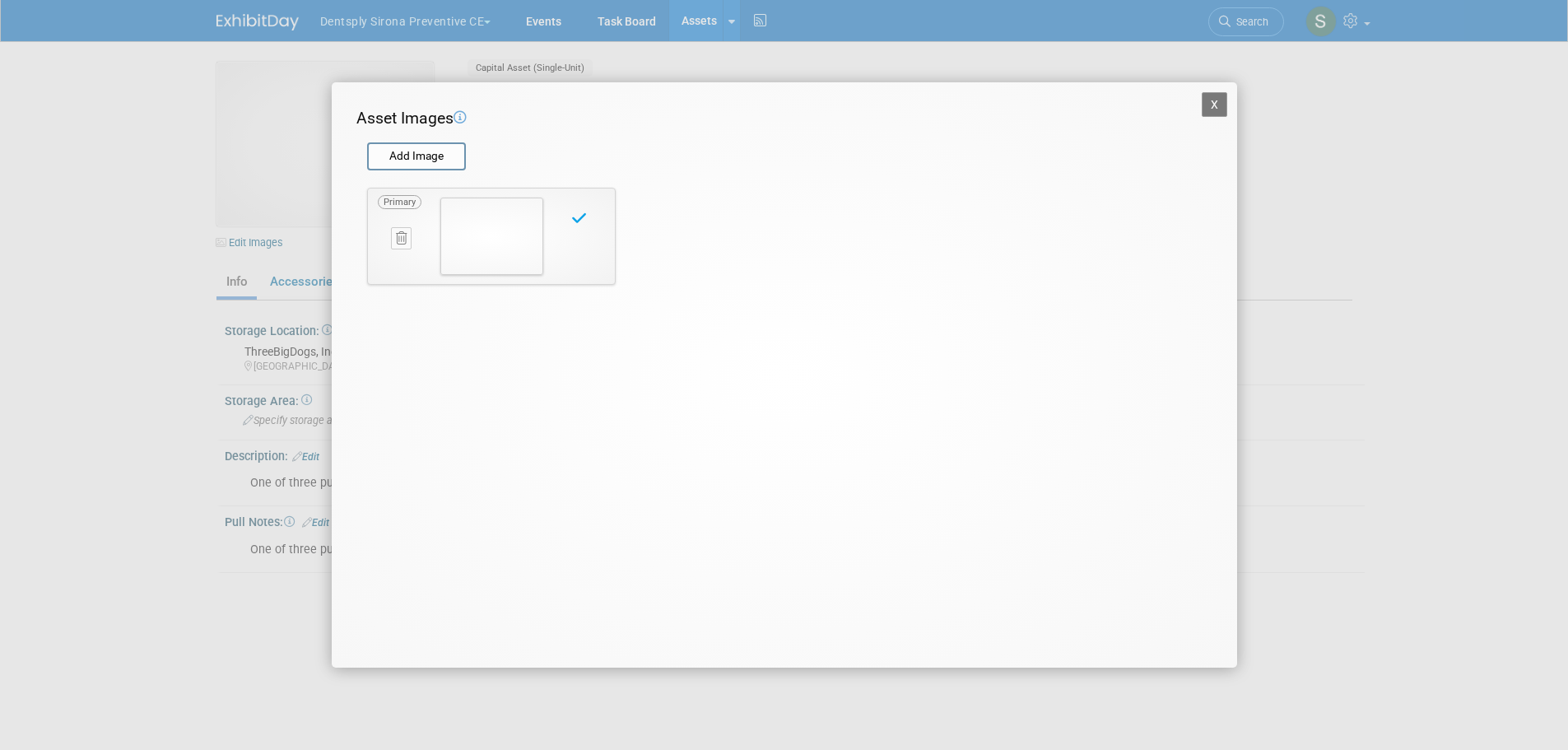
click at [1216, 106] on button "X" at bounding box center [1214, 104] width 26 height 25
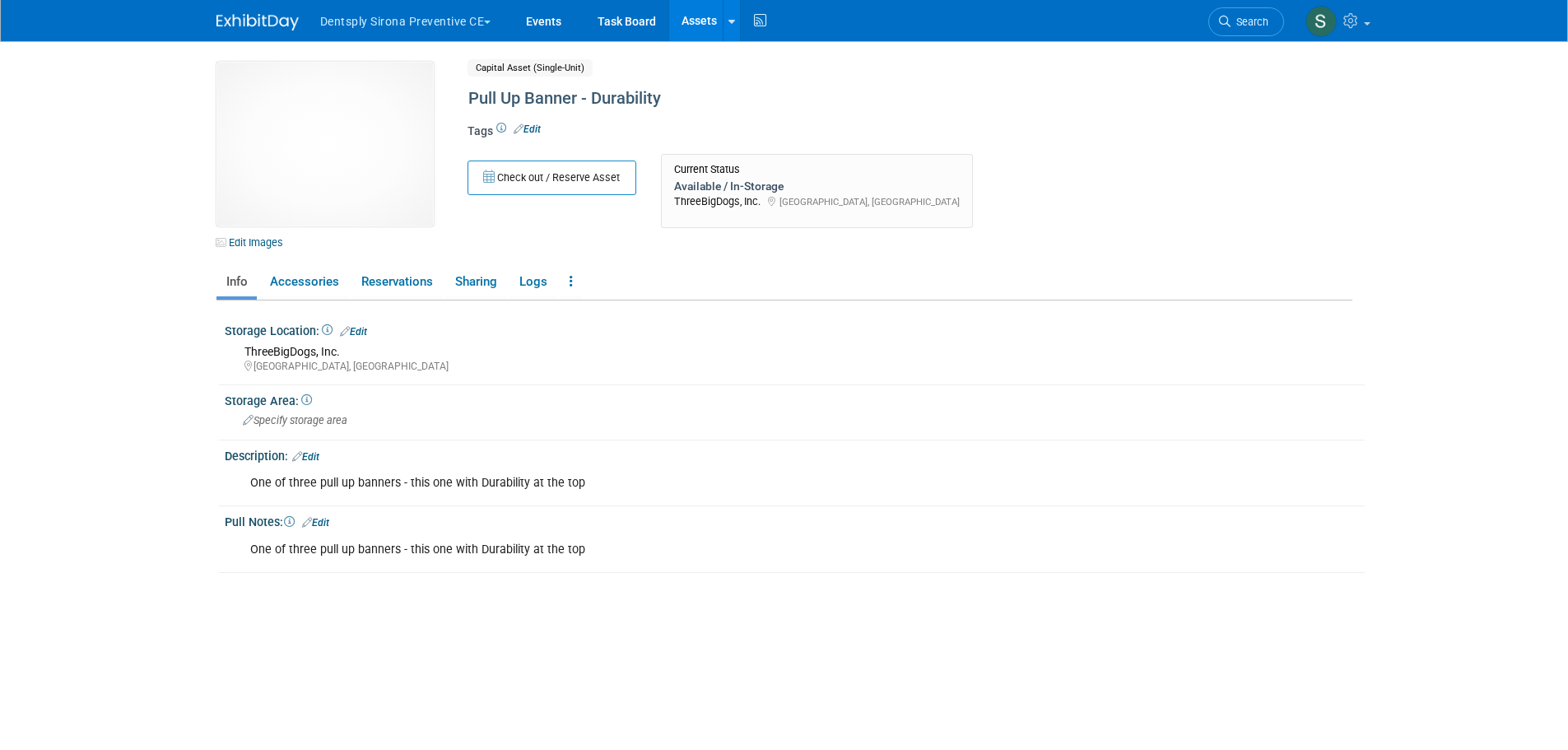
click at [739, 26] on link at bounding box center [731, 20] width 17 height 41
click at [751, 54] on icon at bounding box center [743, 59] width 18 height 12
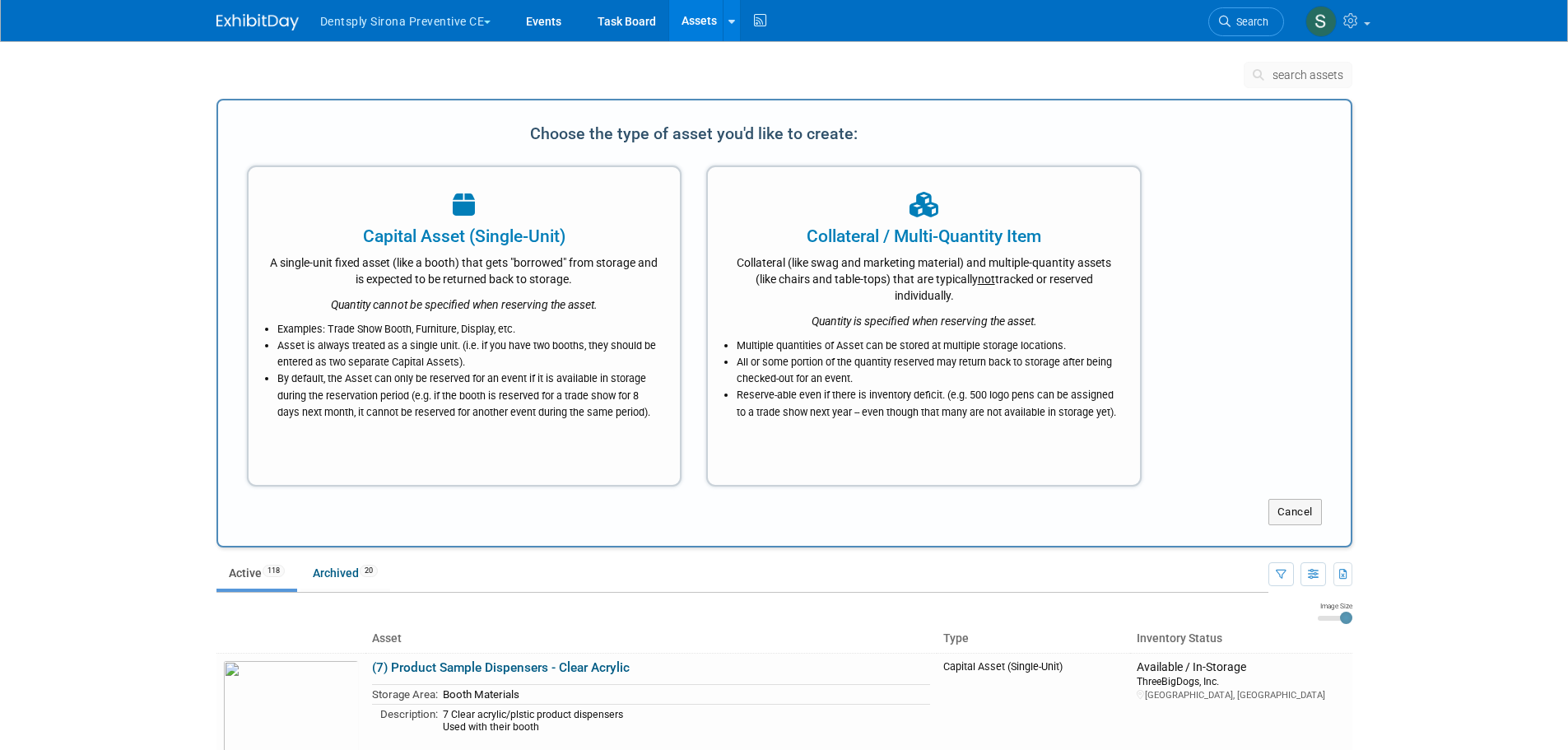
click at [492, 334] on li "Examples: Trade Show Booth, Furniture, Display, etc." at bounding box center [469, 329] width 383 height 16
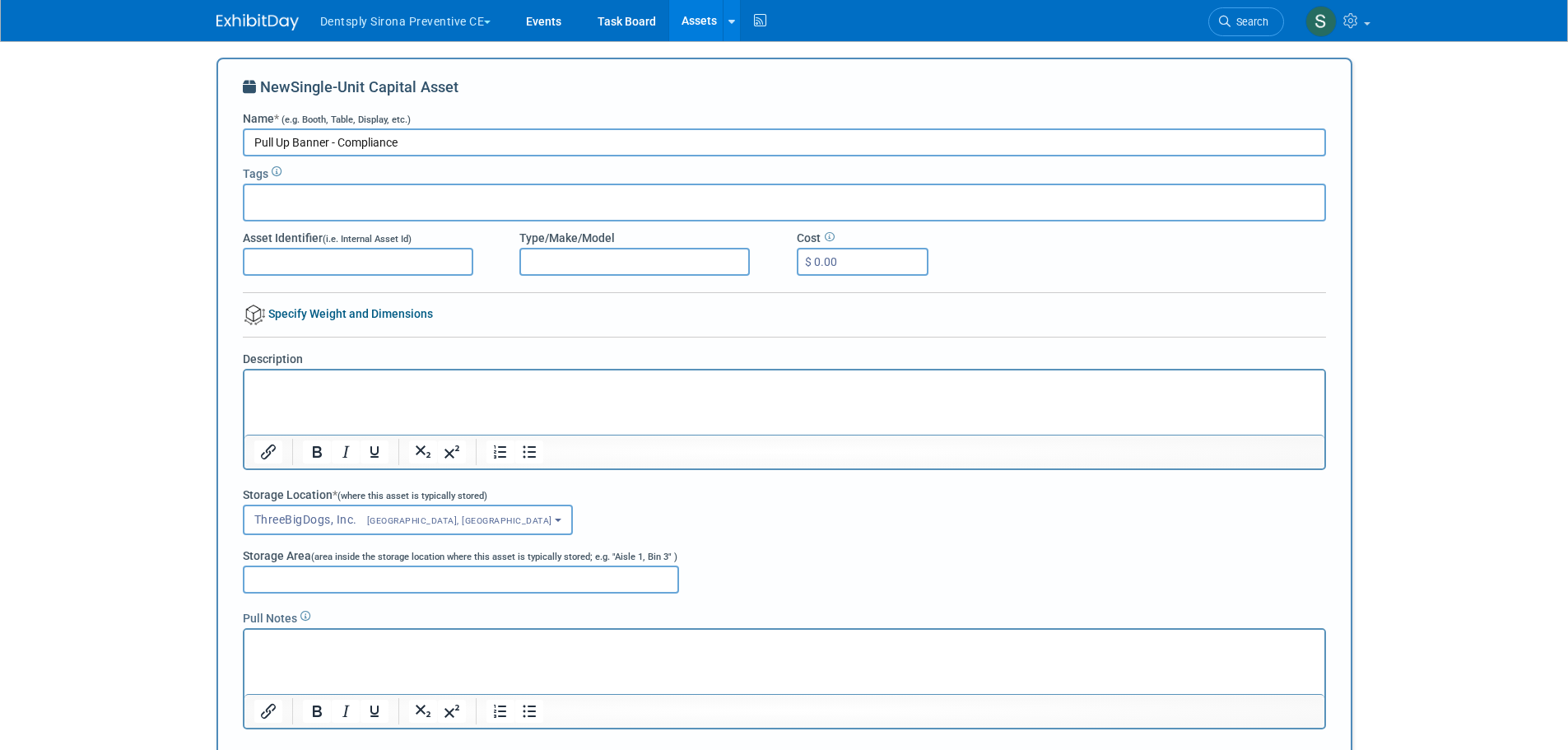
type input "Pull Up Banner - Compliance"
click at [347, 394] on html at bounding box center [783, 381] width 1080 height 23
drag, startPoint x: 469, startPoint y: 386, endPoint x: 449, endPoint y: 764, distance: 378.5
click at [243, 389] on html "one of three banners - compliance" at bounding box center [783, 381] width 1080 height 23
copy p "one of three banners - compliance"
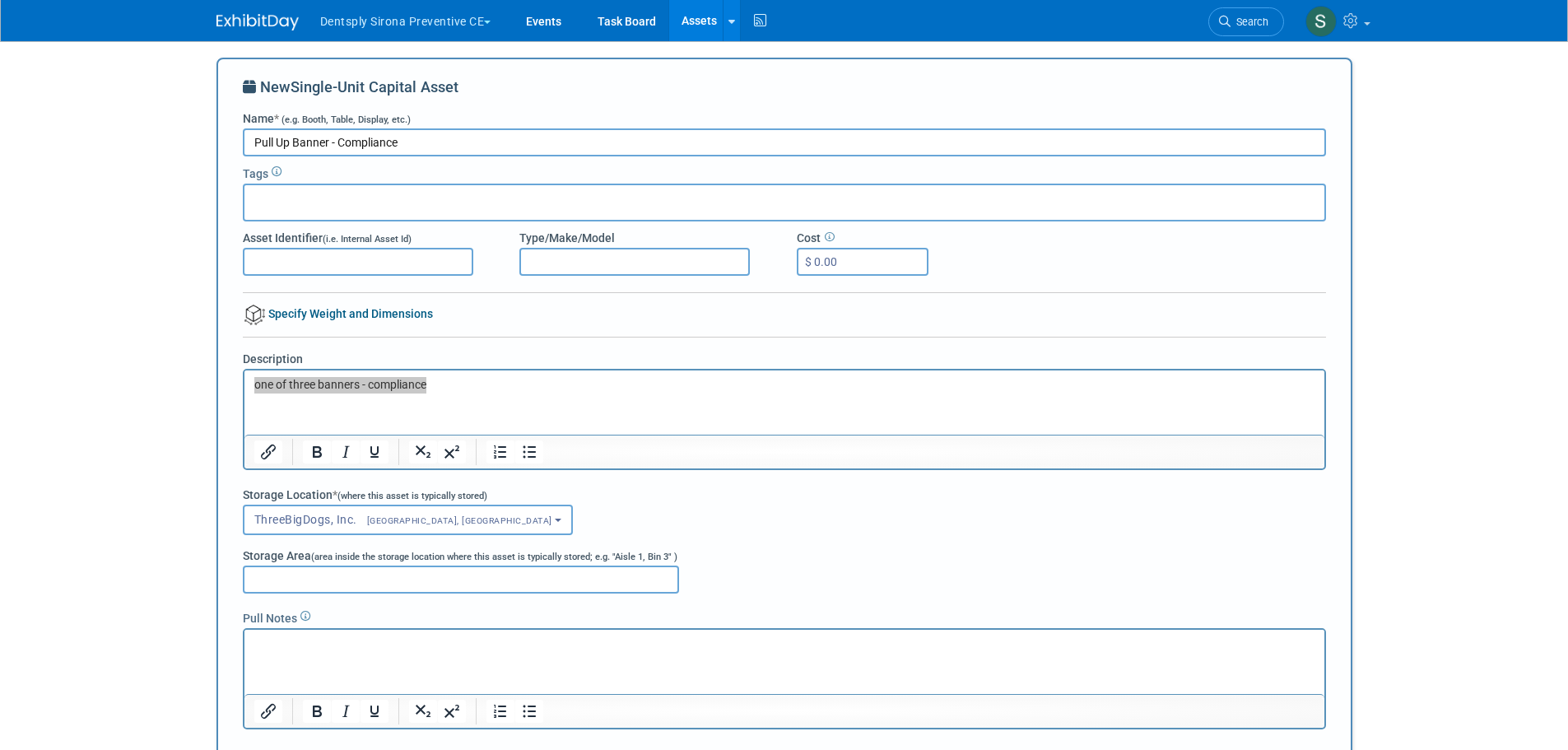
click at [332, 650] on p "Rich Text Area. Press ALT-0 for help." at bounding box center [784, 644] width 1061 height 16
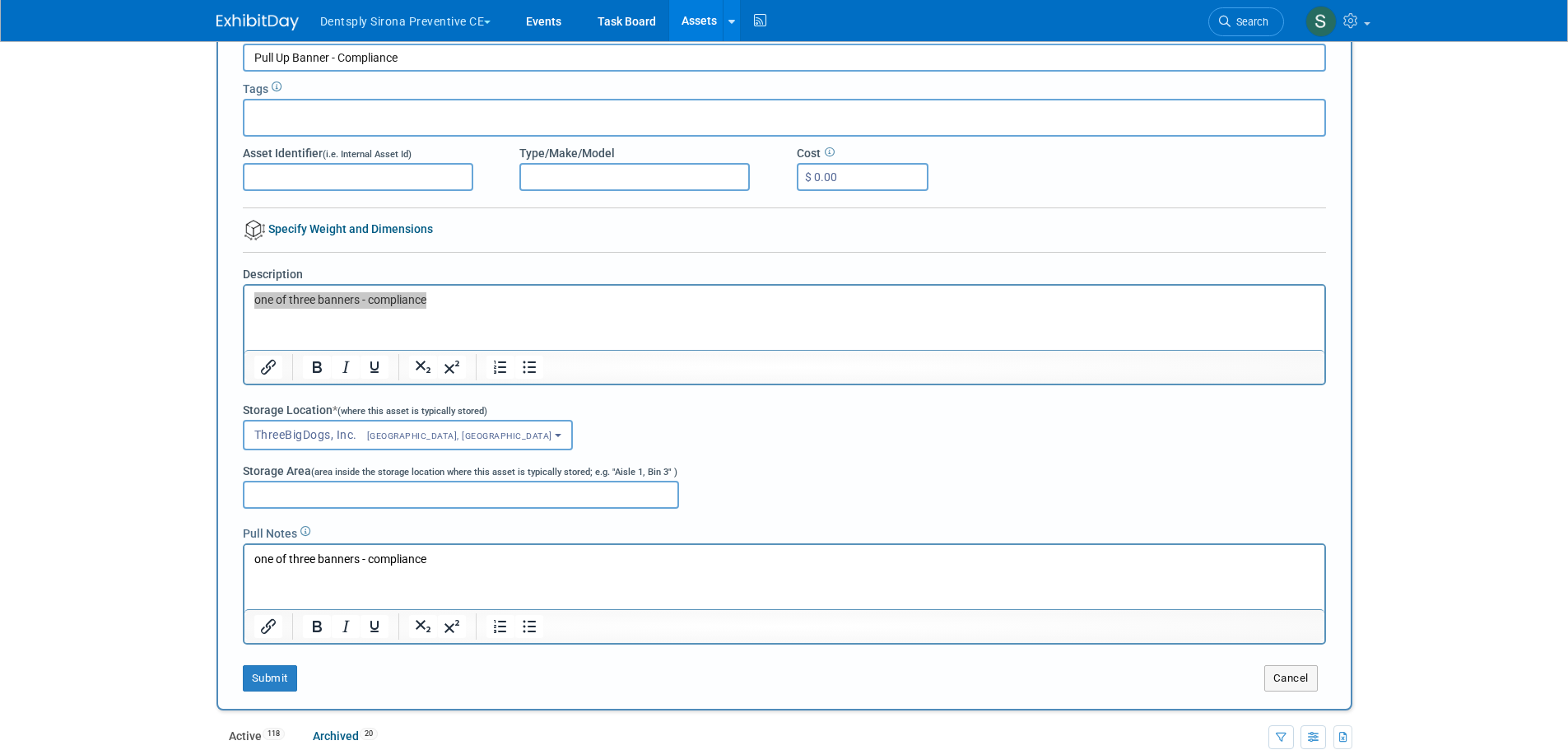
scroll to position [220, 0]
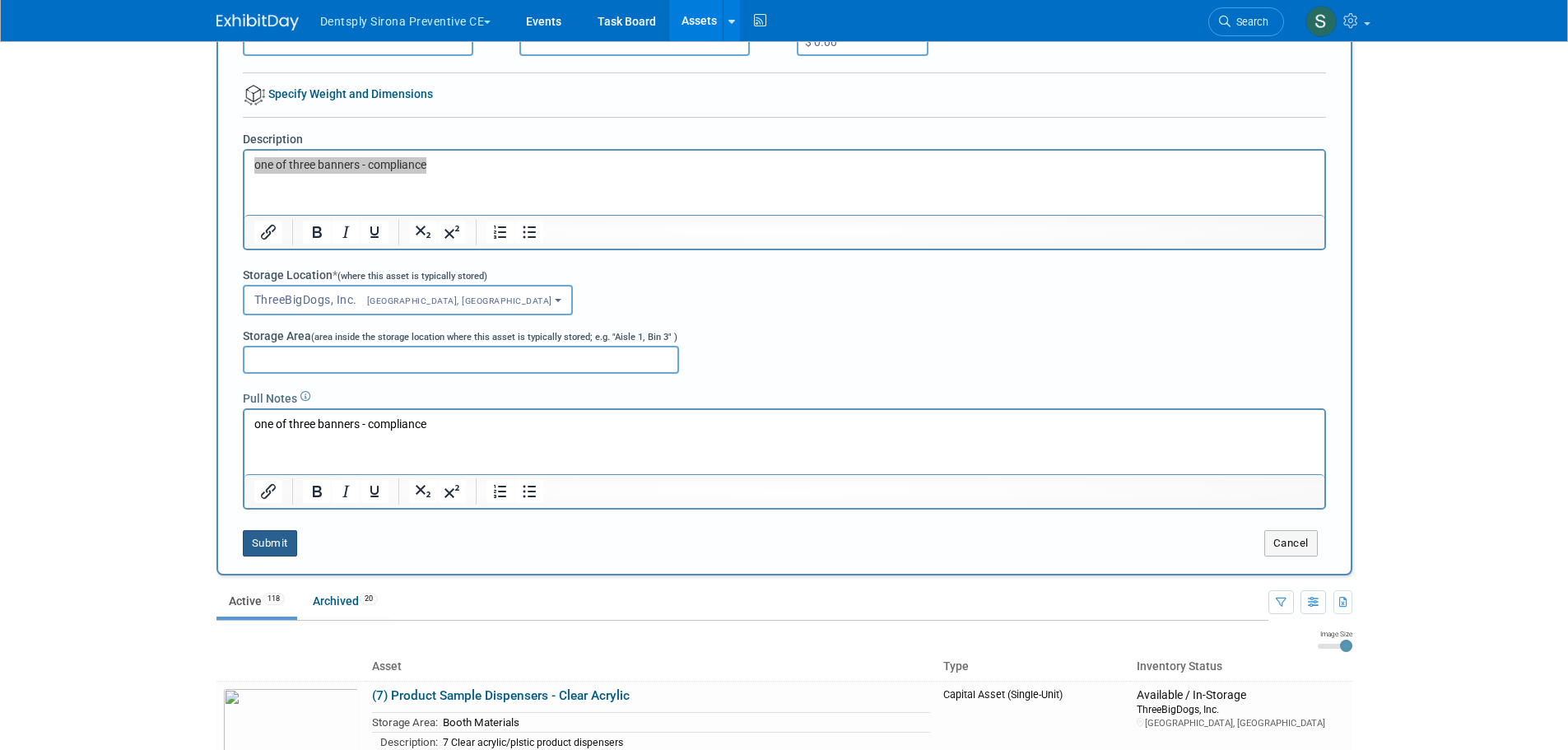
click at [262, 547] on button "Submit" at bounding box center [270, 542] width 55 height 26
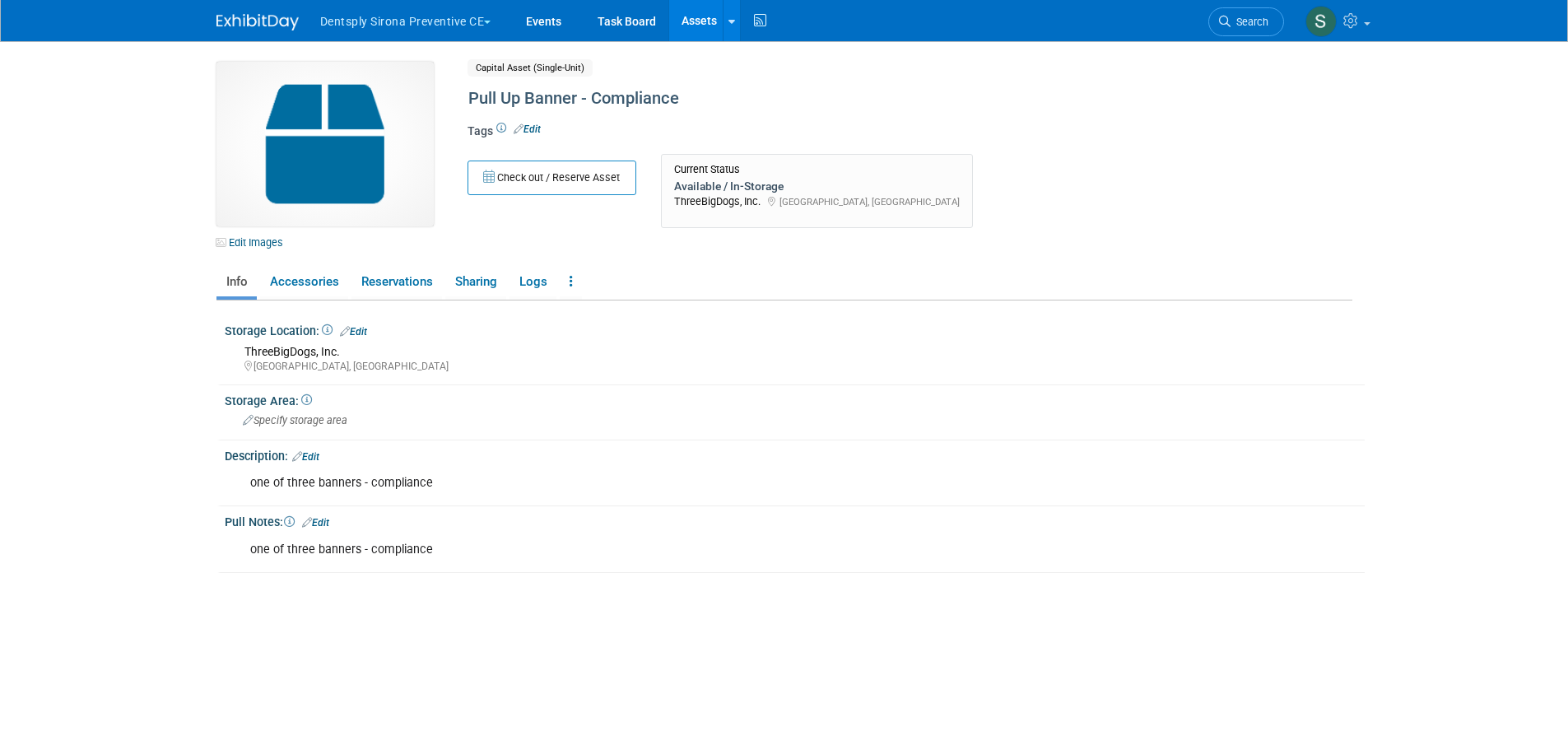
click at [272, 248] on link "Edit Images" at bounding box center [253, 242] width 73 height 21
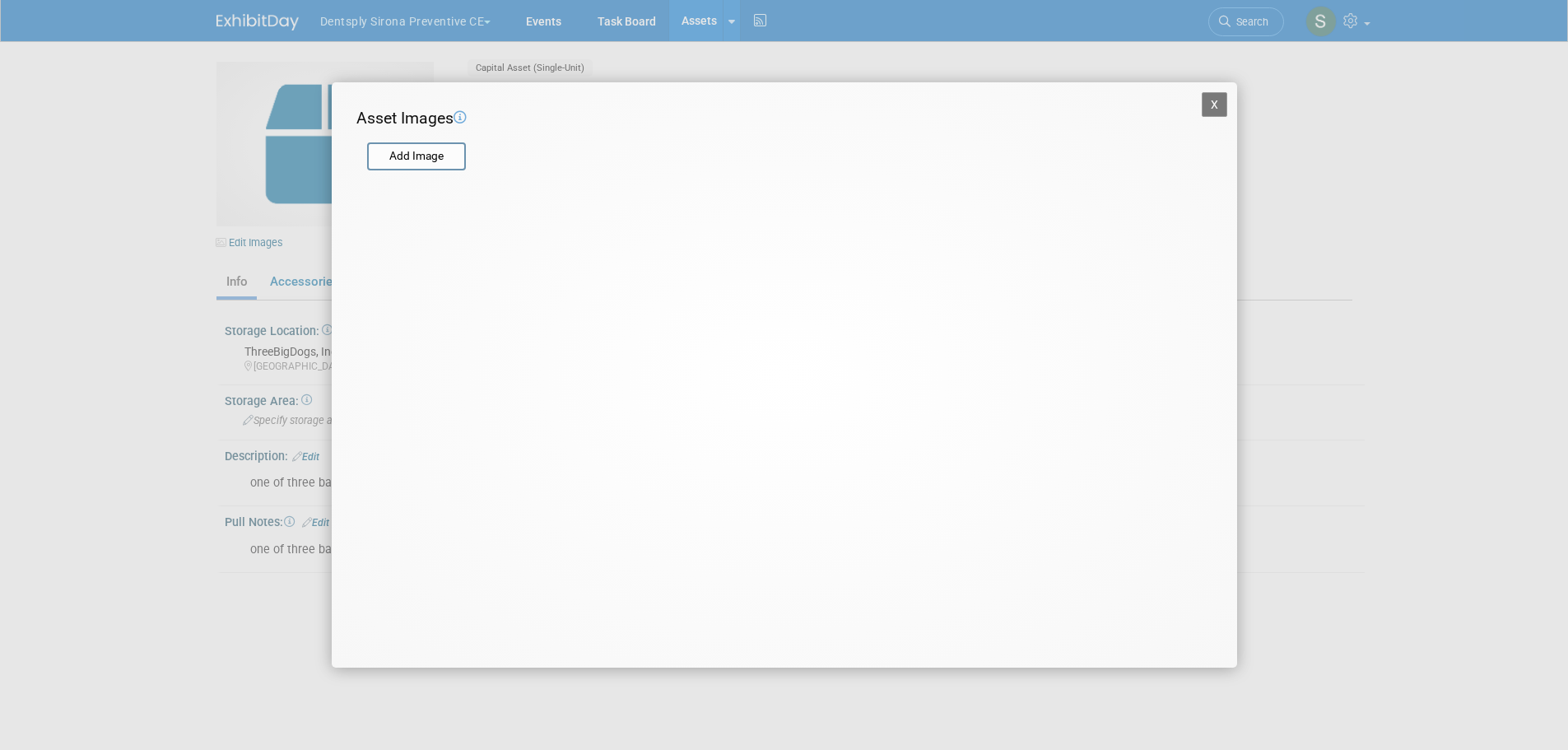
click at [408, 157] on input "file" at bounding box center [366, 156] width 196 height 25
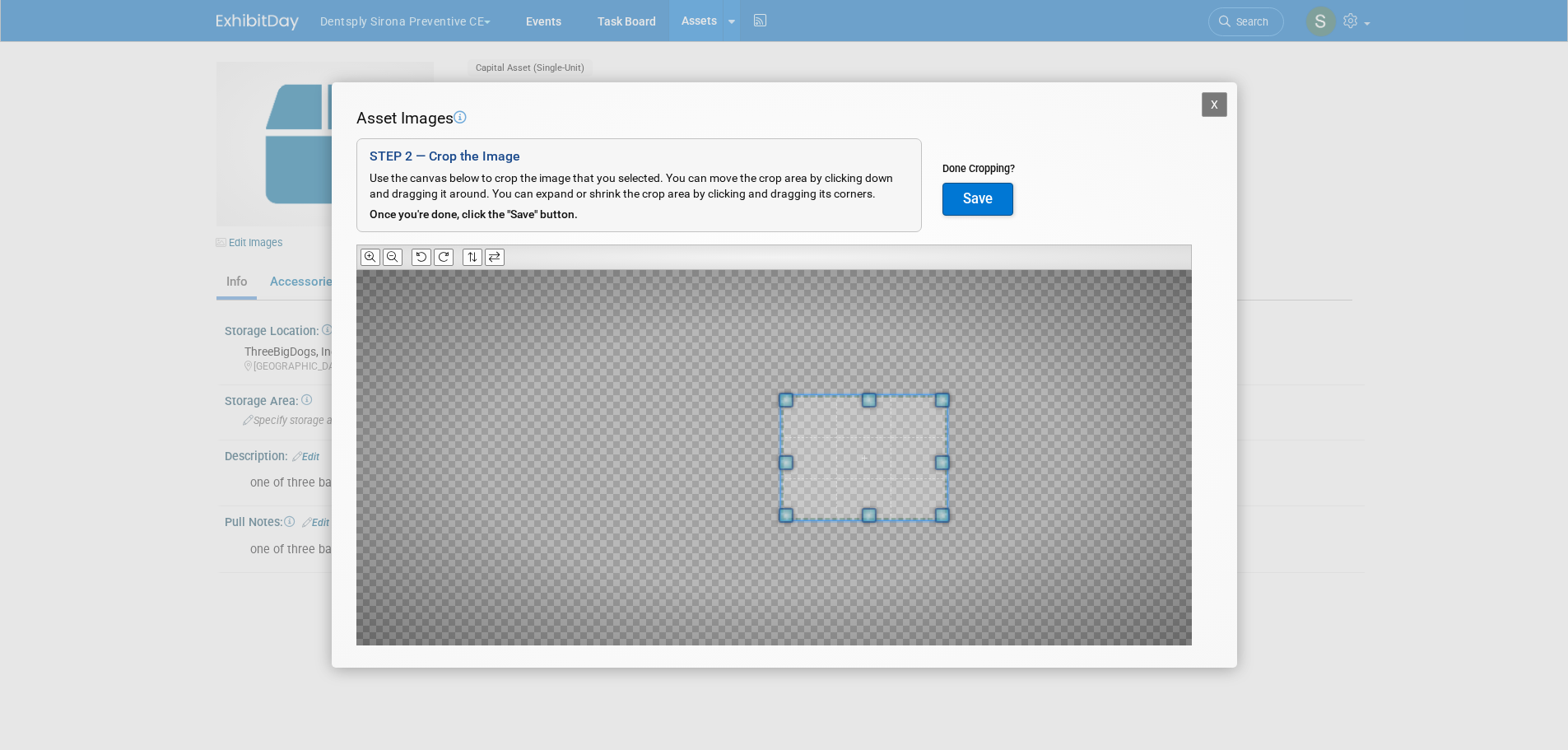
click at [791, 449] on div at bounding box center [863, 457] width 166 height 125
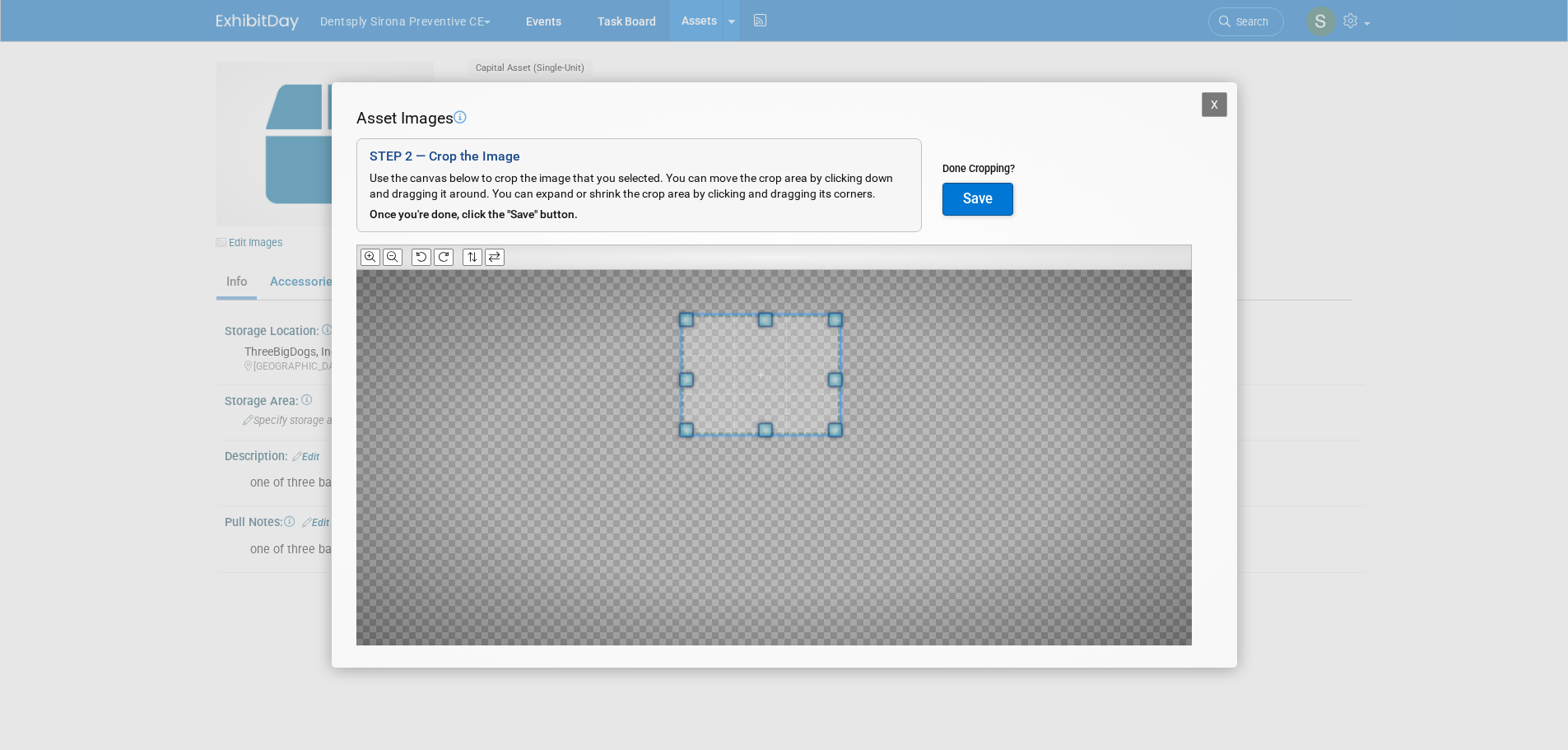
click at [792, 385] on span at bounding box center [760, 375] width 159 height 119
click at [970, 200] on button "Save" at bounding box center [978, 199] width 71 height 33
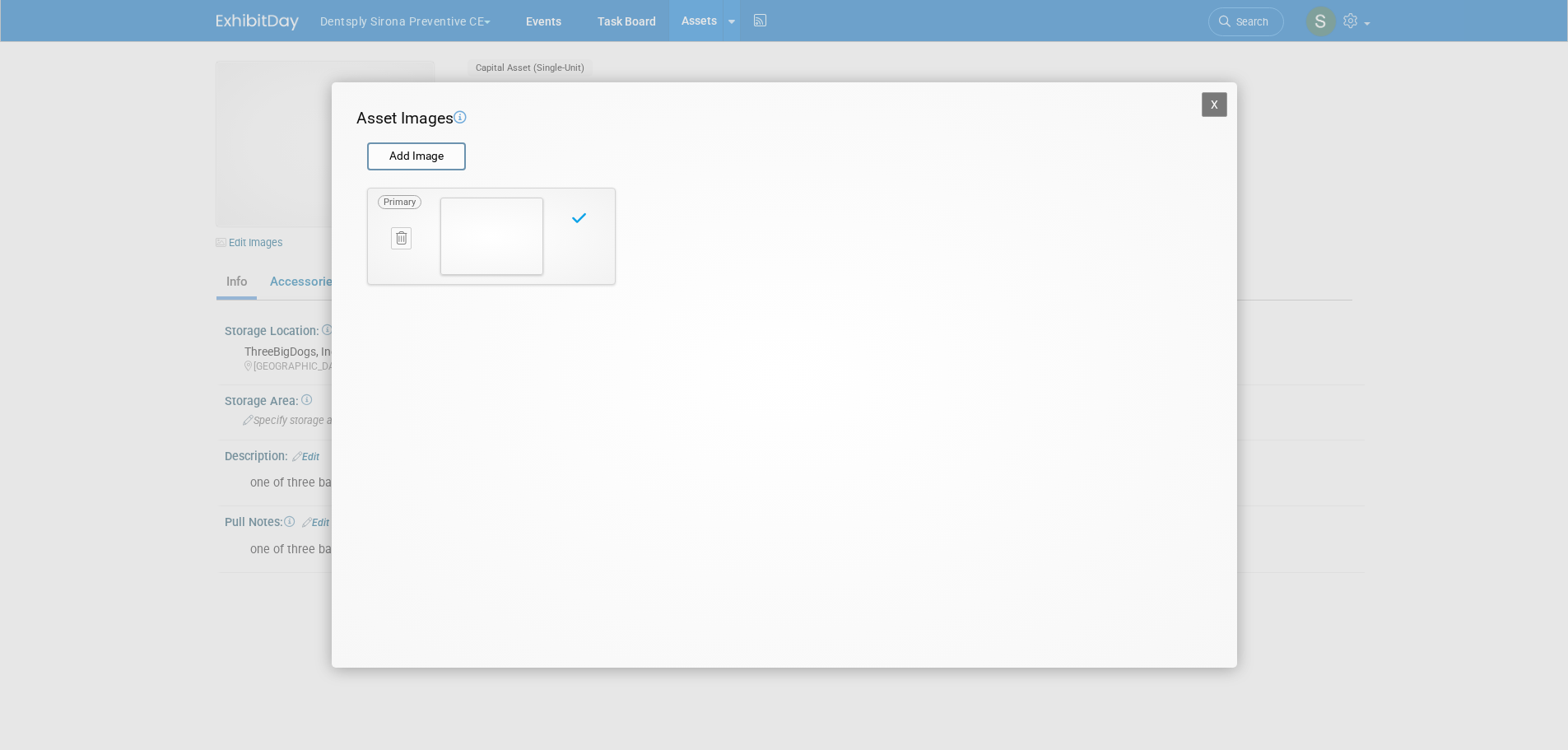
click at [1212, 106] on button "X" at bounding box center [1214, 104] width 26 height 25
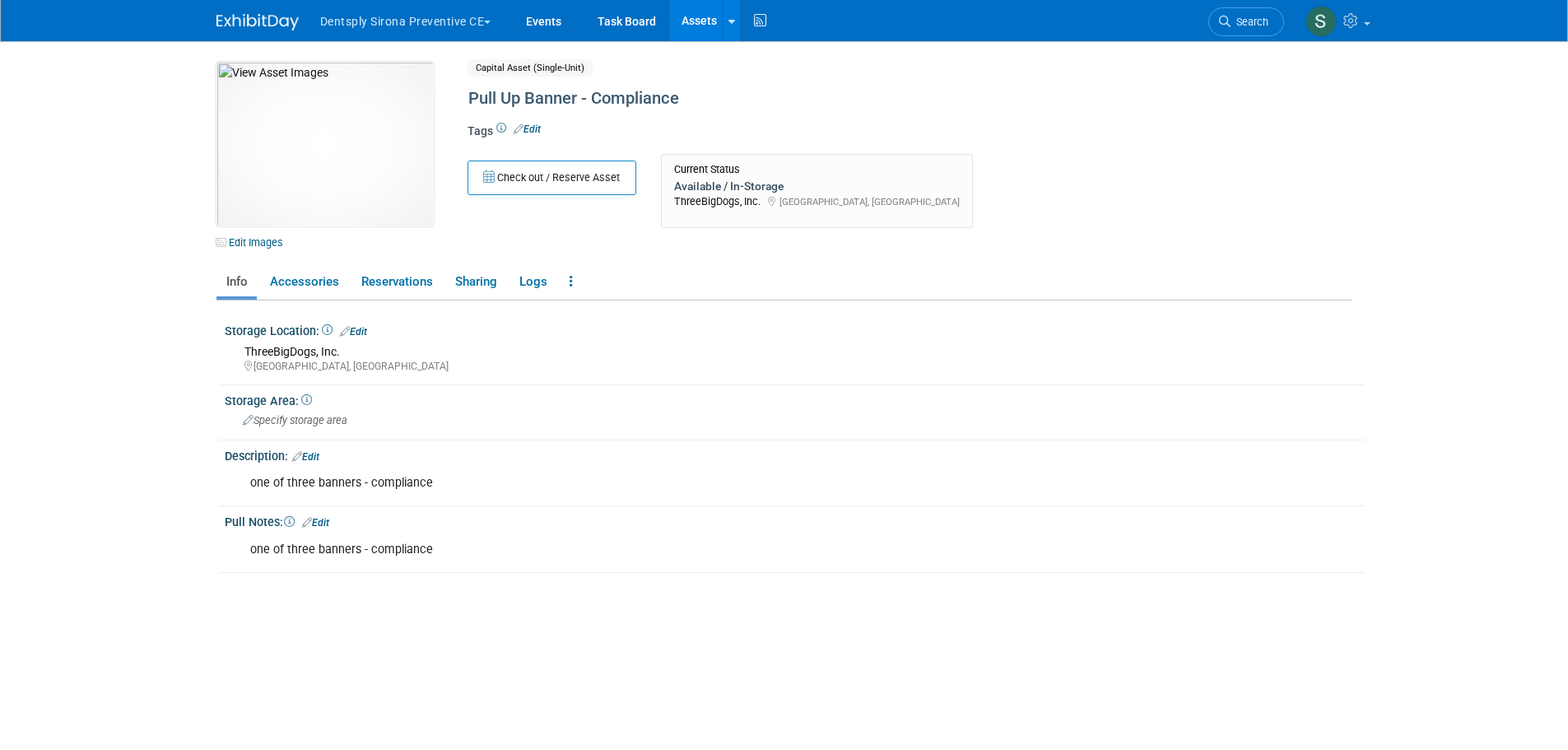
click at [733, 34] on link at bounding box center [731, 20] width 17 height 41
click at [742, 54] on icon at bounding box center [743, 59] width 18 height 12
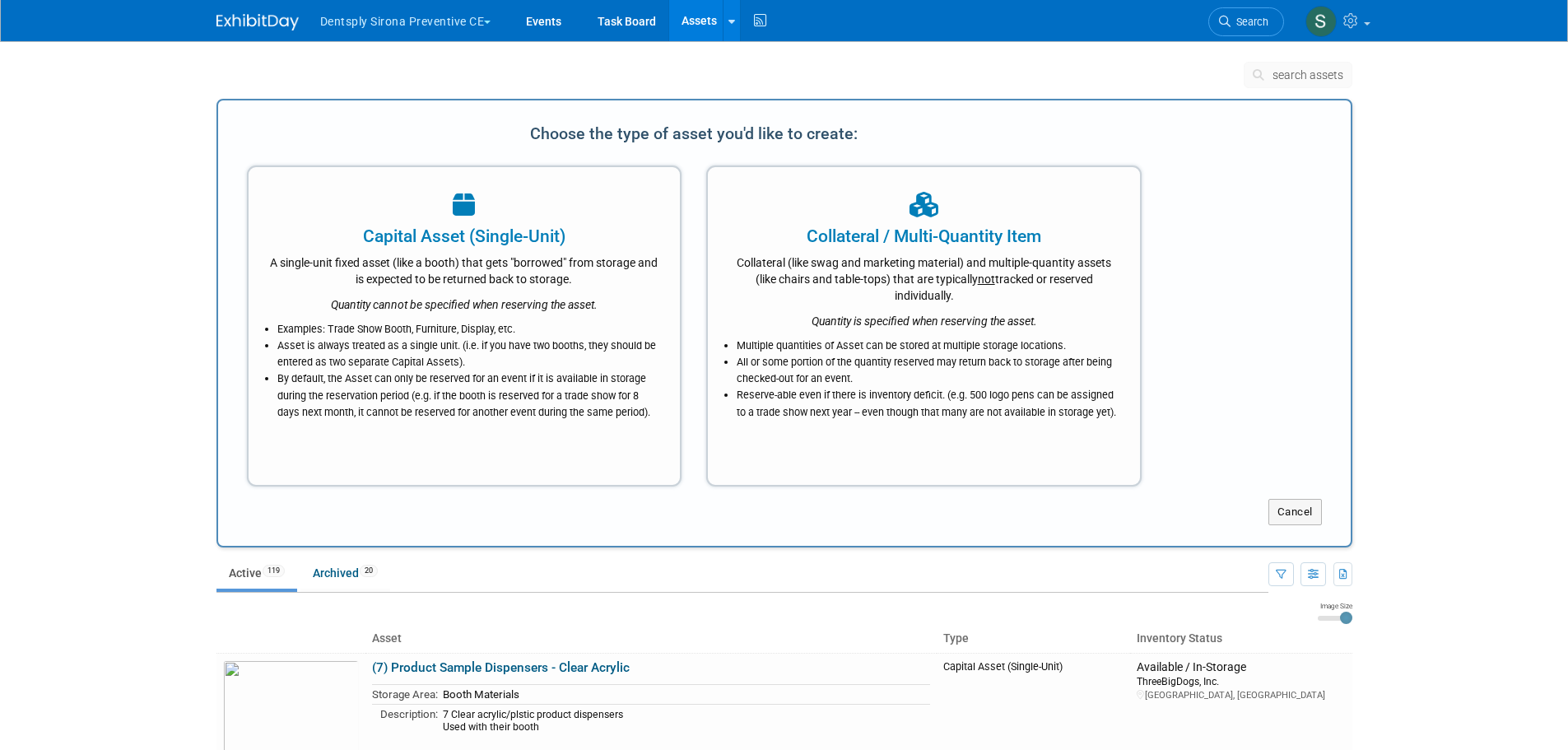
click at [510, 318] on div "Examples: Trade Show Booth, Furniture, Display, etc. Asset is always treated as…" at bounding box center [464, 366] width 391 height 108
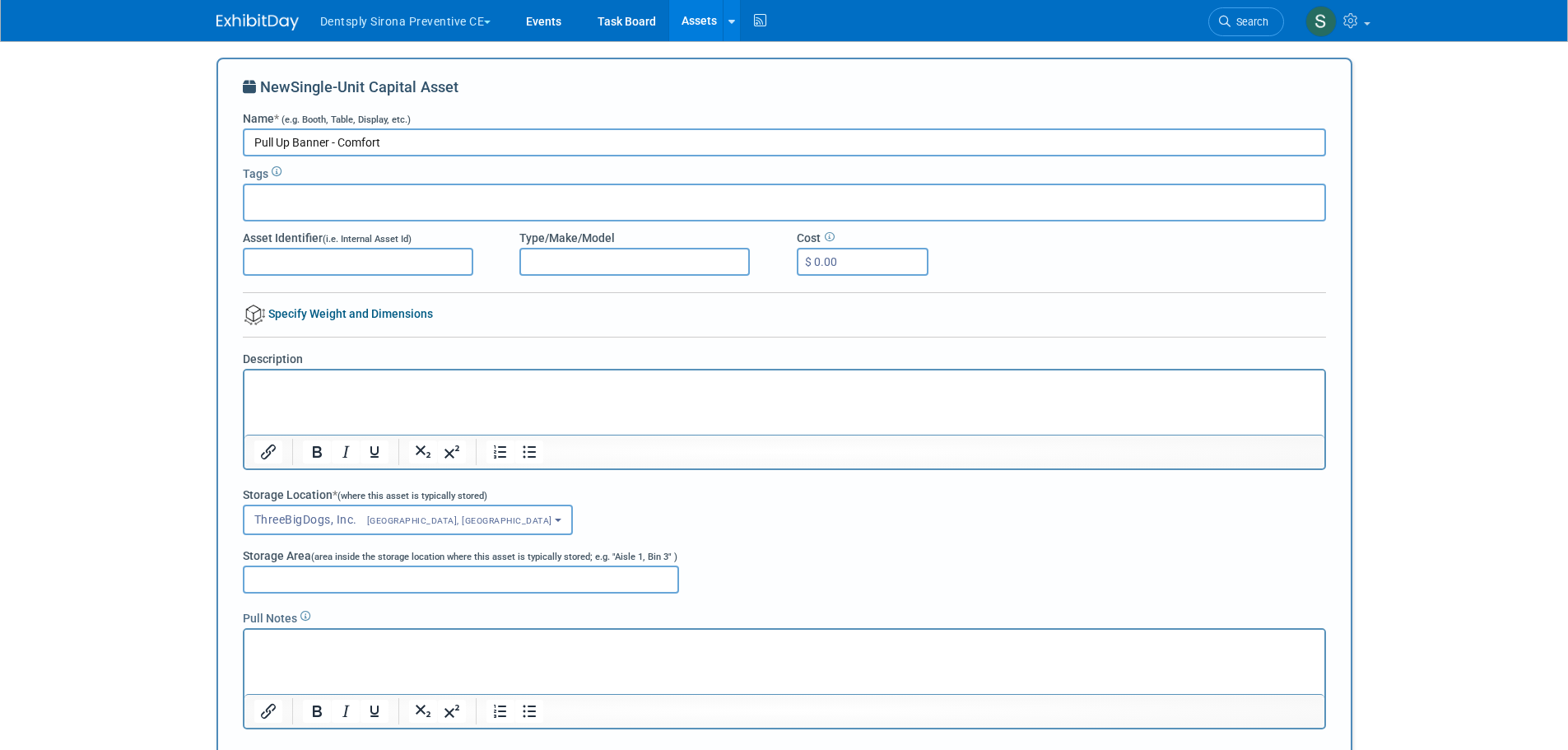
type input "Pull Up Banner - Comfort"
click at [329, 385] on p "Rich Text Area. Press ALT-0 for help." at bounding box center [784, 385] width 1061 height 16
drag, startPoint x: 490, startPoint y: 373, endPoint x: 194, endPoint y: 387, distance: 296.3
click at [243, 387] on html "one of three pull up banners - comfort at top" at bounding box center [783, 381] width 1080 height 23
drag, startPoint x: 481, startPoint y: 384, endPoint x: 193, endPoint y: 385, distance: 288.0
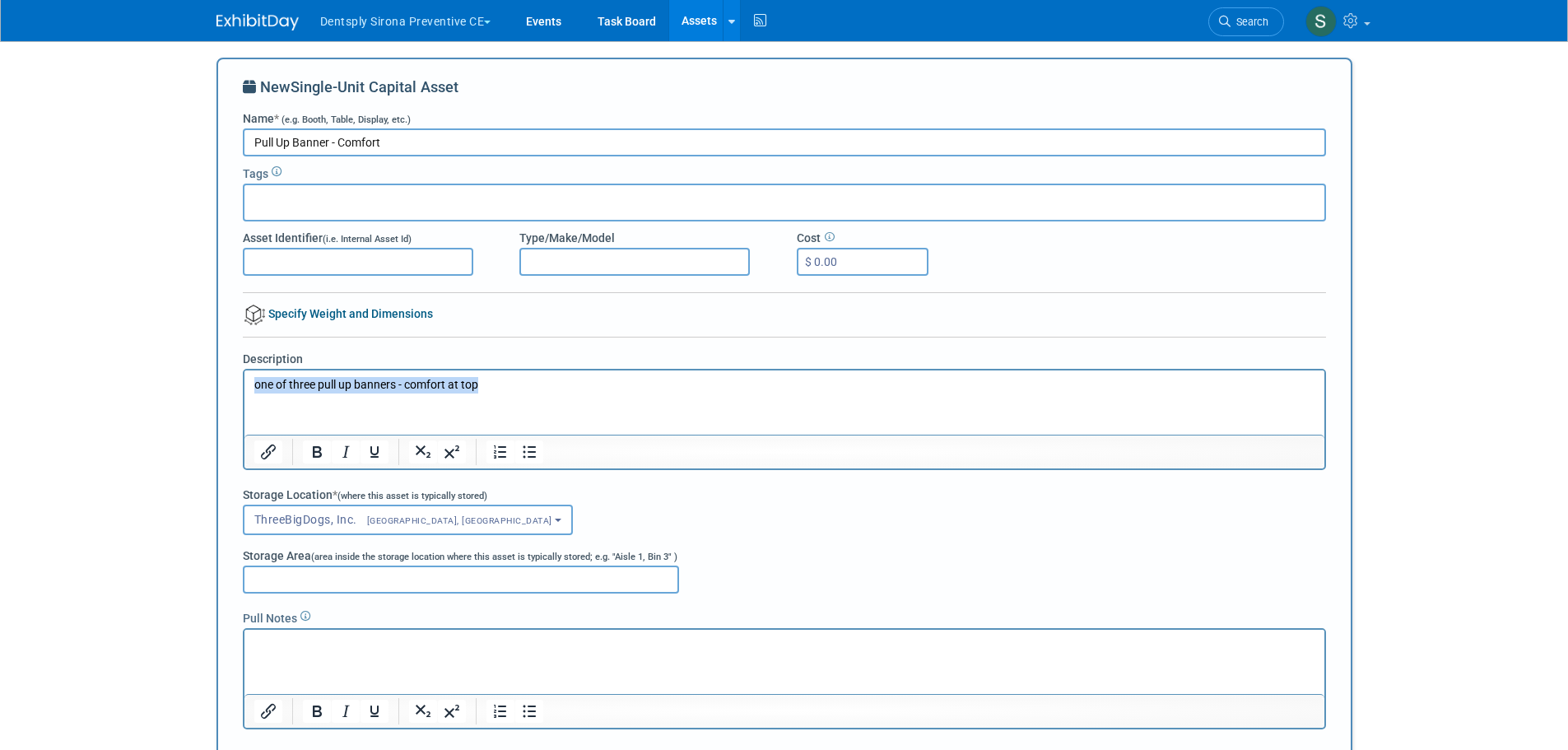
click at [243, 385] on html "one of three pull up banners - comfort at top" at bounding box center [783, 381] width 1080 height 23
copy p "one of three pull up banners - comfort at top"
click at [275, 652] on html at bounding box center [783, 641] width 1080 height 23
drag, startPoint x: 275, startPoint y: 656, endPoint x: 256, endPoint y: 642, distance: 23.6
click at [256, 642] on p "Rich Text Area. Press ALT-0 for help." at bounding box center [784, 644] width 1061 height 16
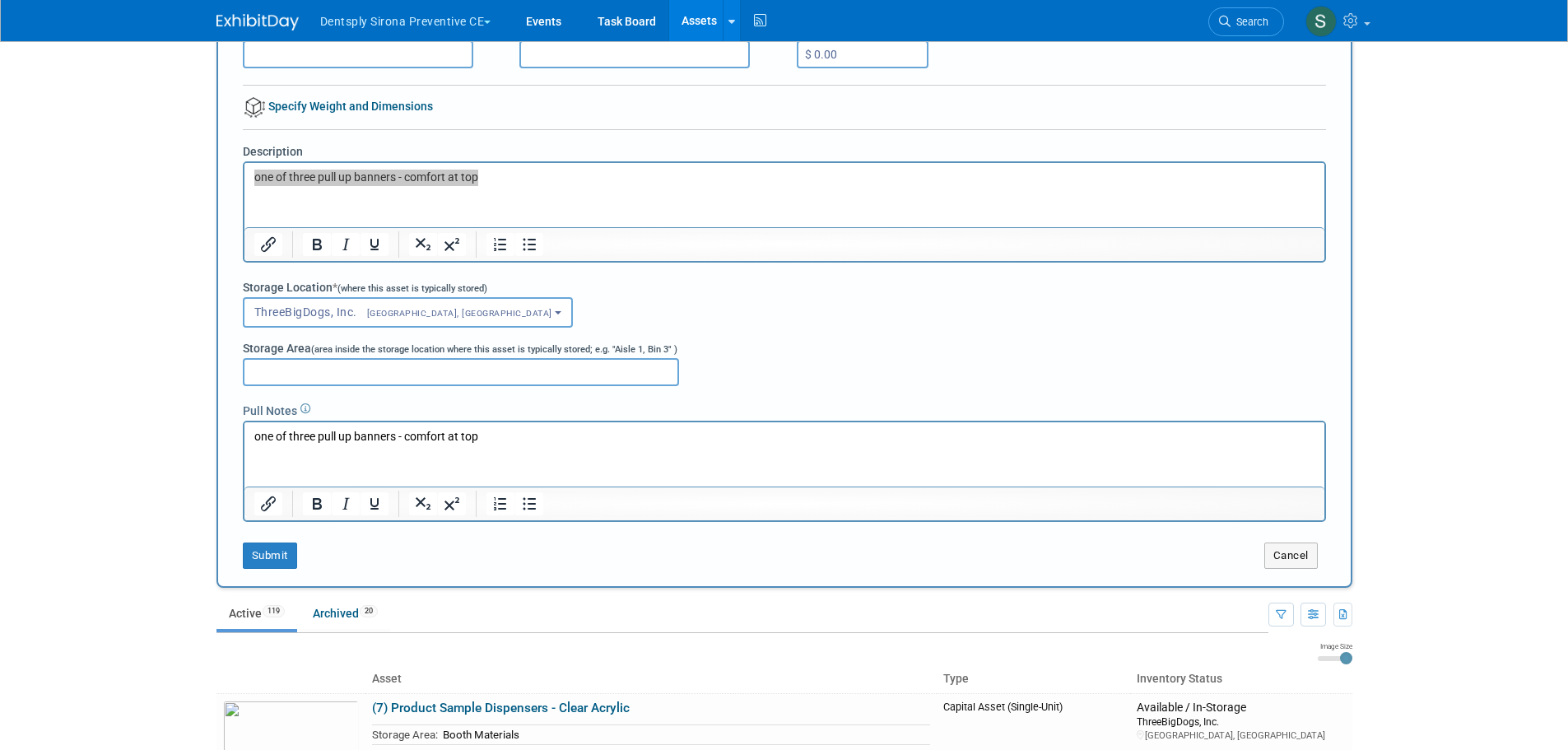
scroll to position [220, 0]
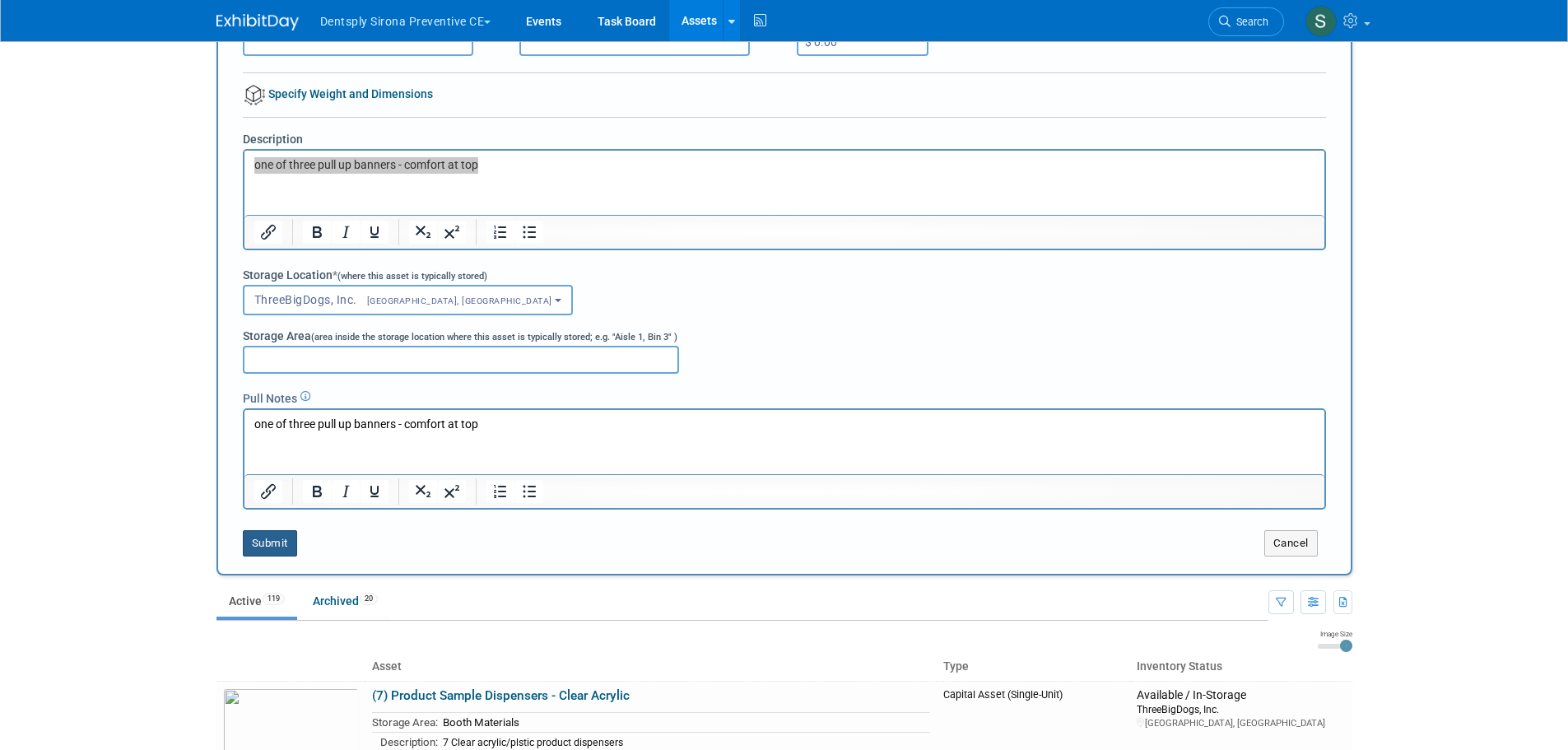
click at [273, 549] on button "Submit" at bounding box center [270, 542] width 55 height 26
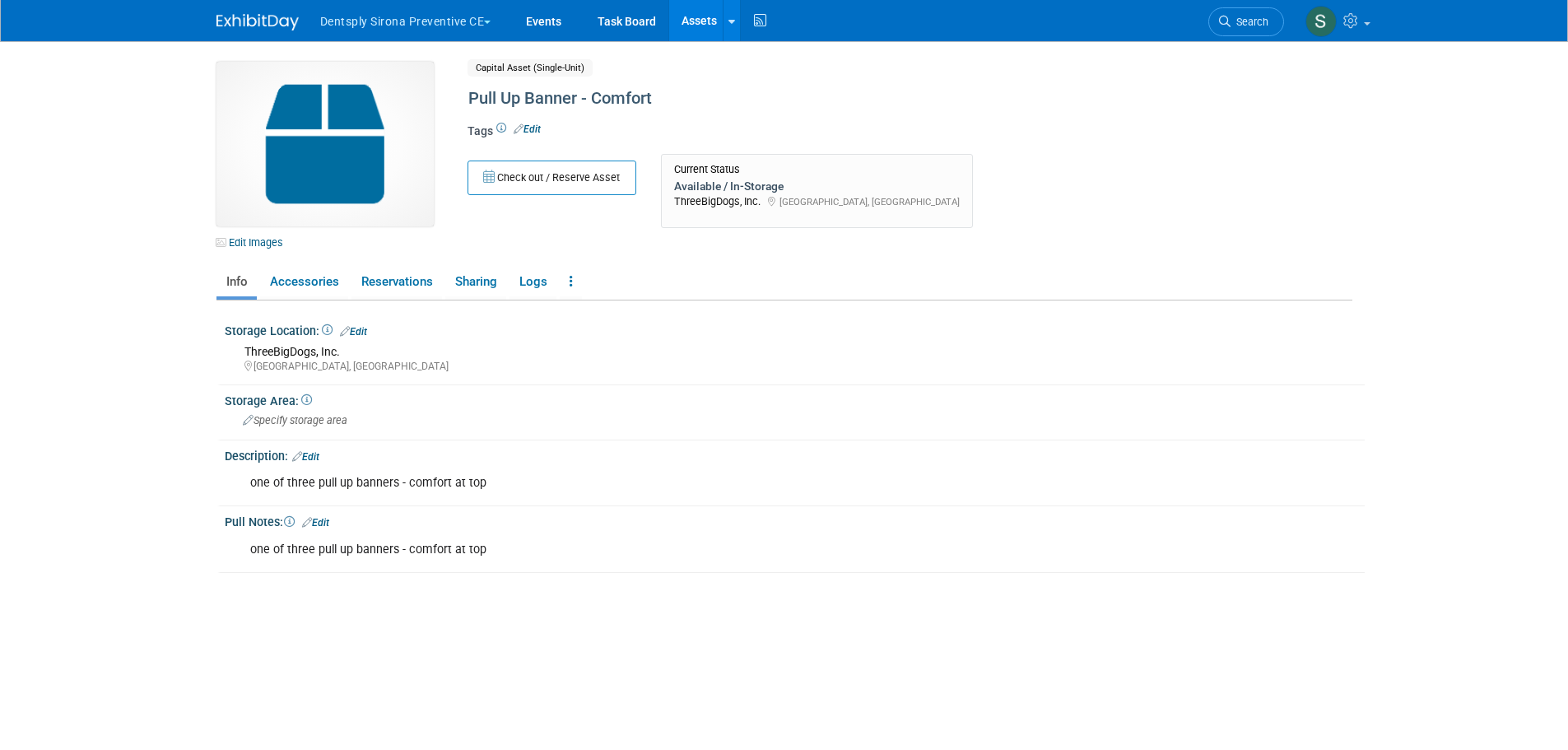
click at [240, 233] on link "Edit Images" at bounding box center [253, 242] width 73 height 21
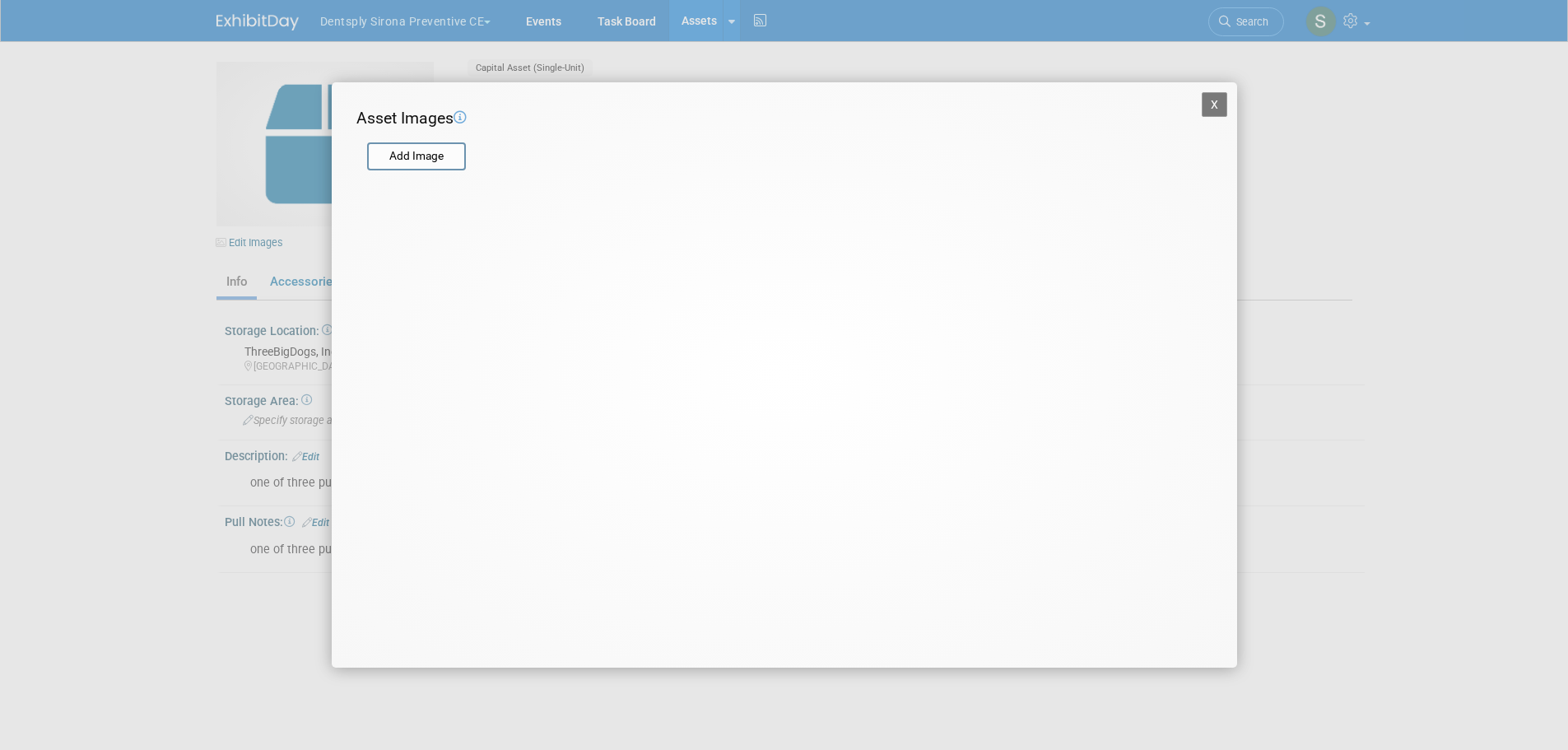
click at [411, 166] on input "file" at bounding box center [366, 156] width 196 height 25
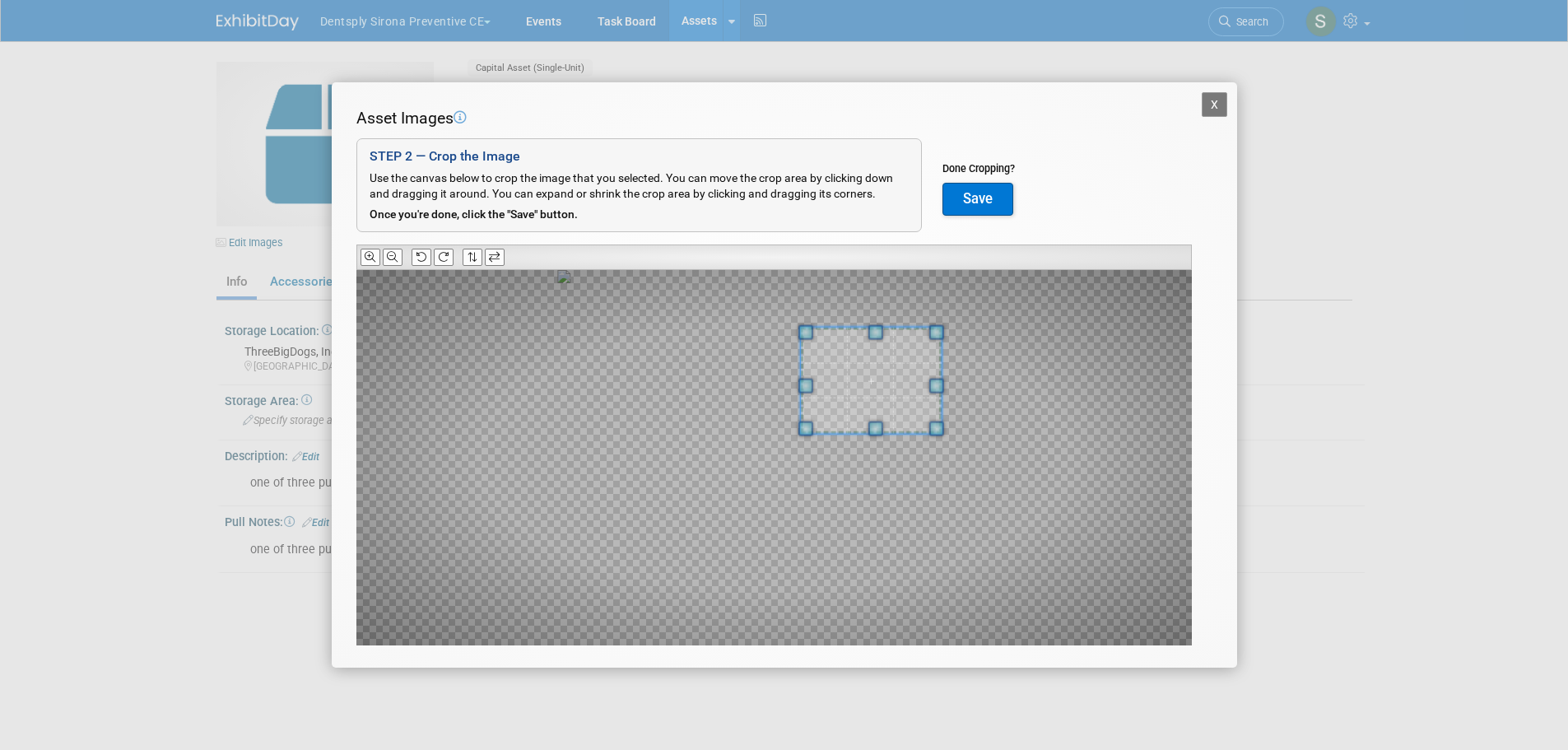
click at [815, 474] on div at bounding box center [774, 457] width 835 height 375
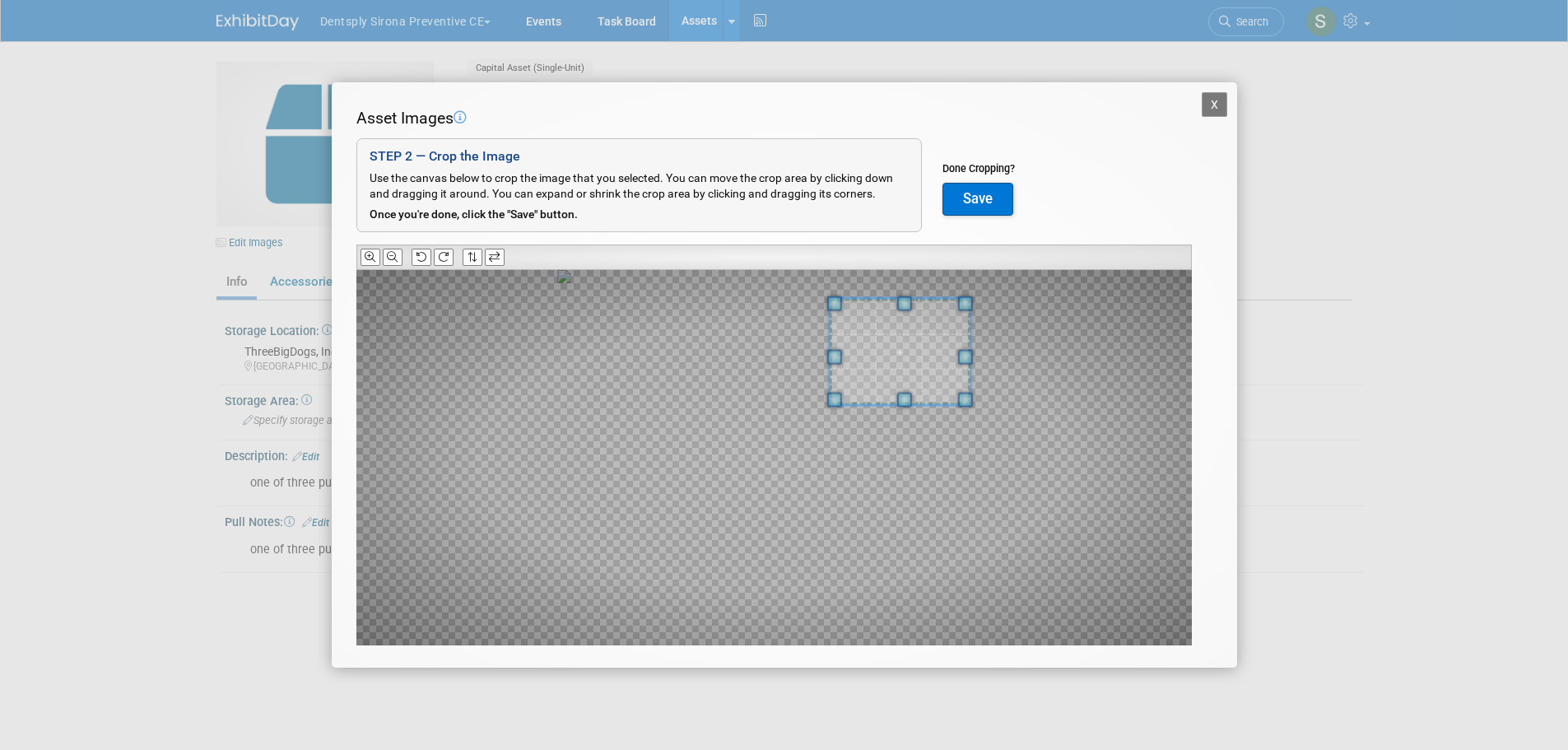
click at [917, 392] on span at bounding box center [899, 352] width 140 height 106
click at [904, 418] on span at bounding box center [904, 417] width 15 height 15
click at [975, 207] on button "Save" at bounding box center [978, 199] width 71 height 33
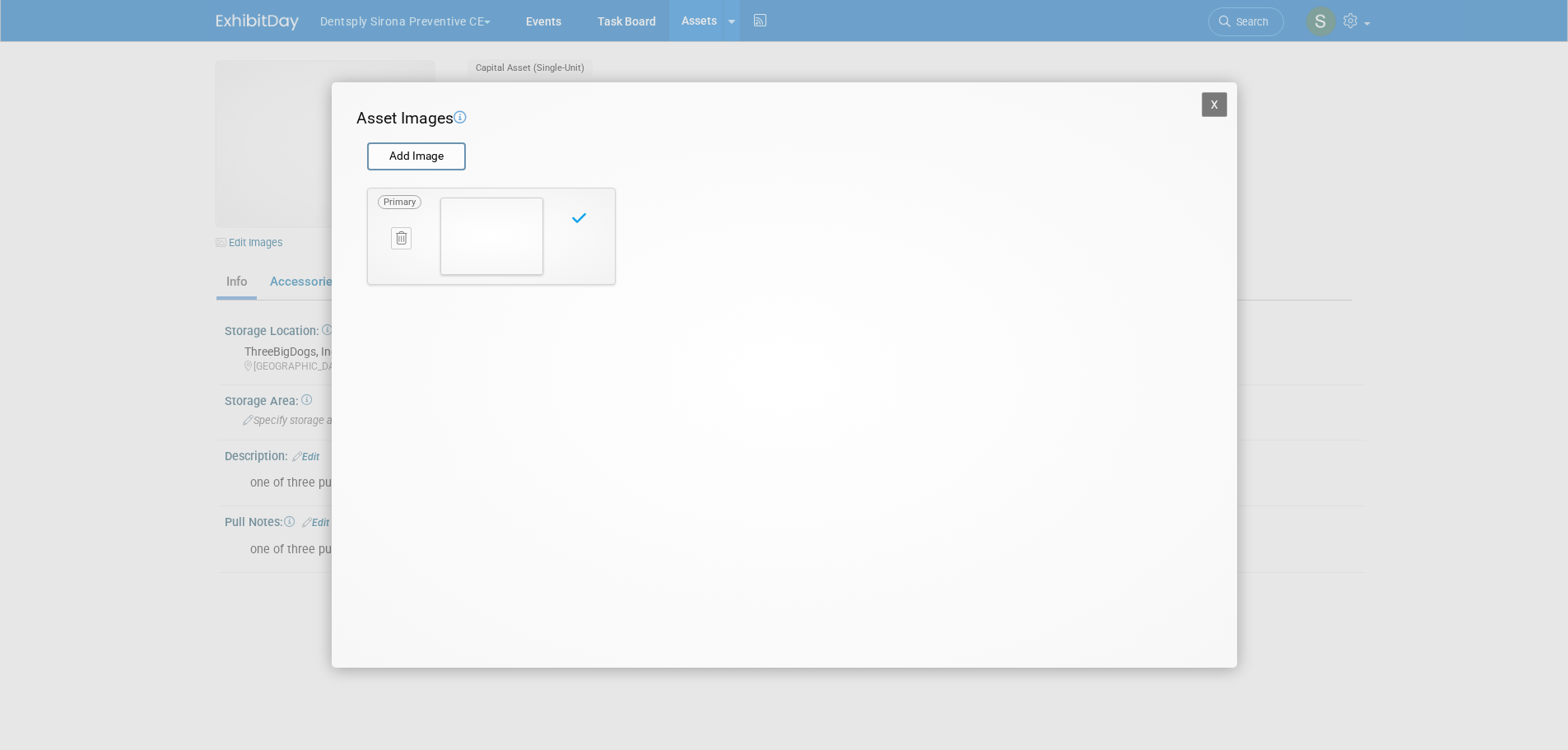
click at [1212, 108] on button "X" at bounding box center [1214, 104] width 26 height 25
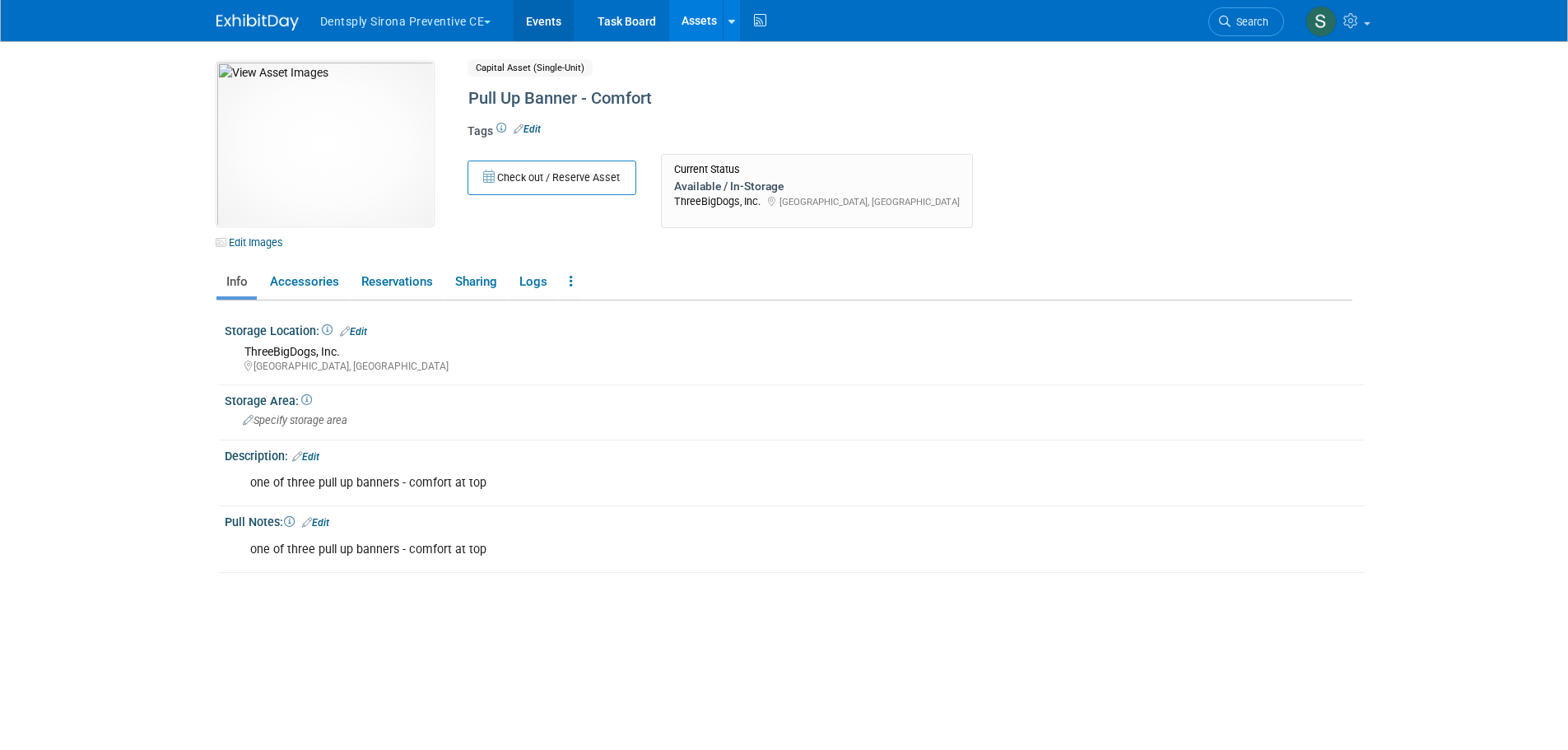
click at [554, 15] on link "Events" at bounding box center [543, 20] width 60 height 41
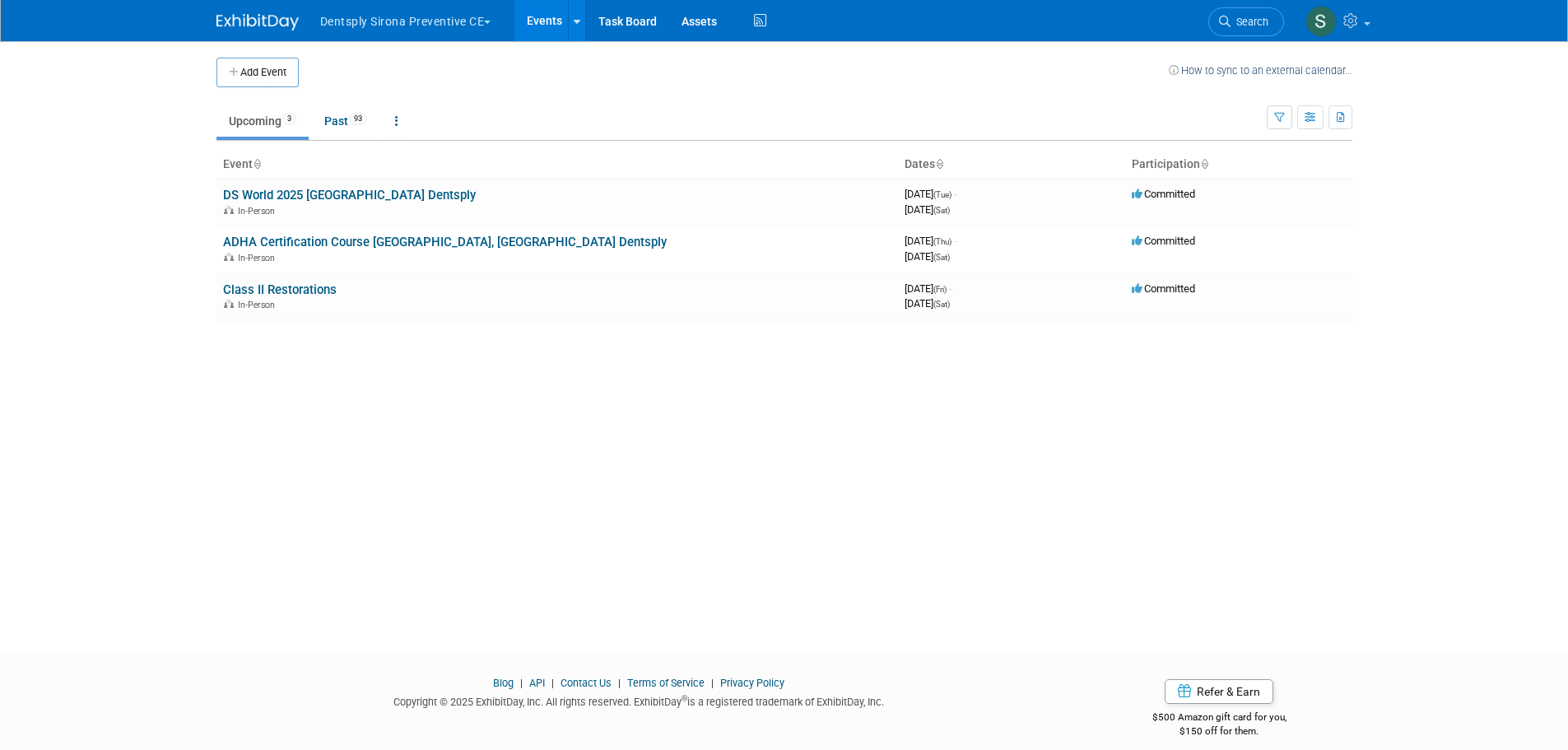
click at [315, 240] on link "ADHA Certification Course [GEOGRAPHIC_DATA], [GEOGRAPHIC_DATA] Dentsply" at bounding box center [445, 241] width 444 height 15
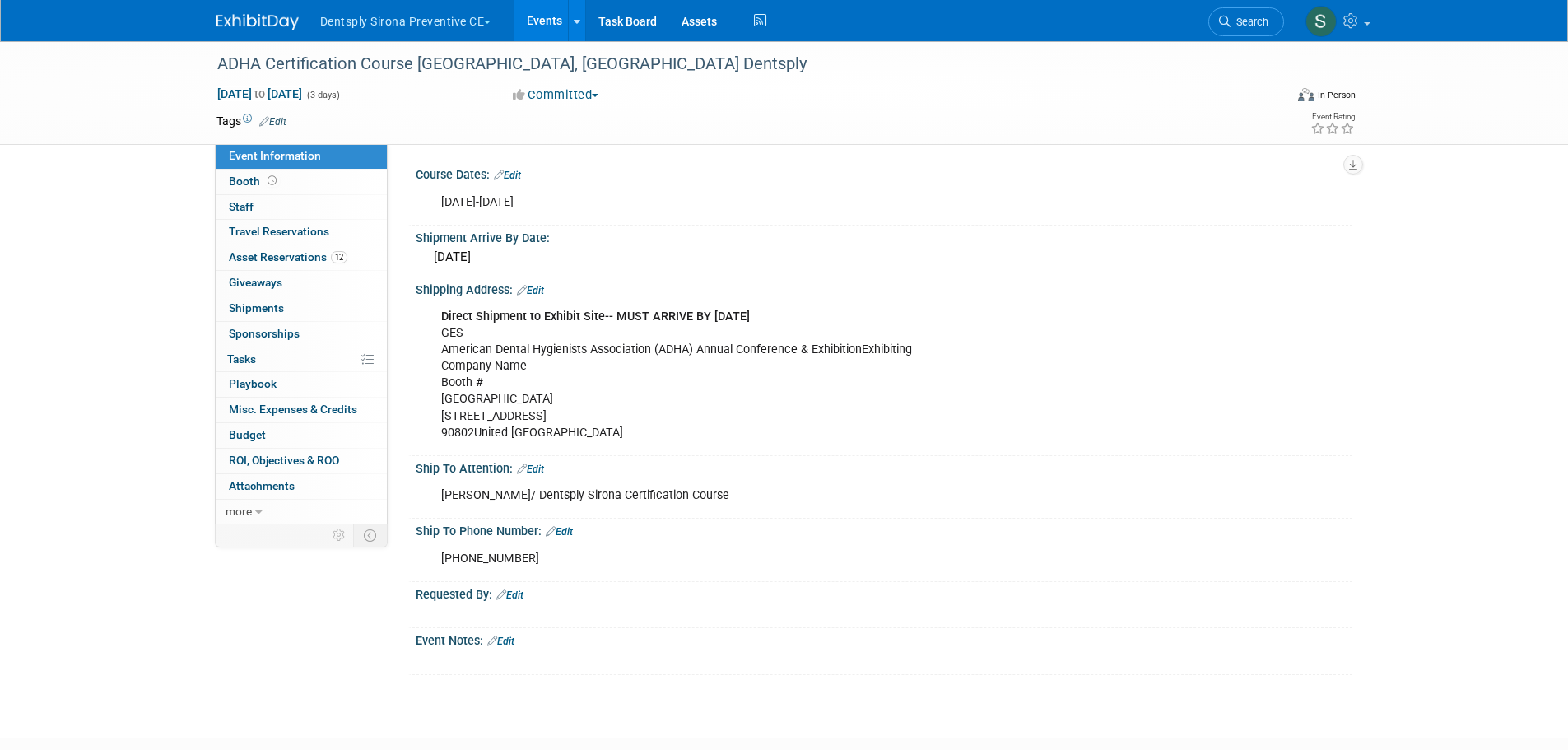
click at [293, 264] on link "12 Asset Reservations 12" at bounding box center [302, 257] width 171 height 25
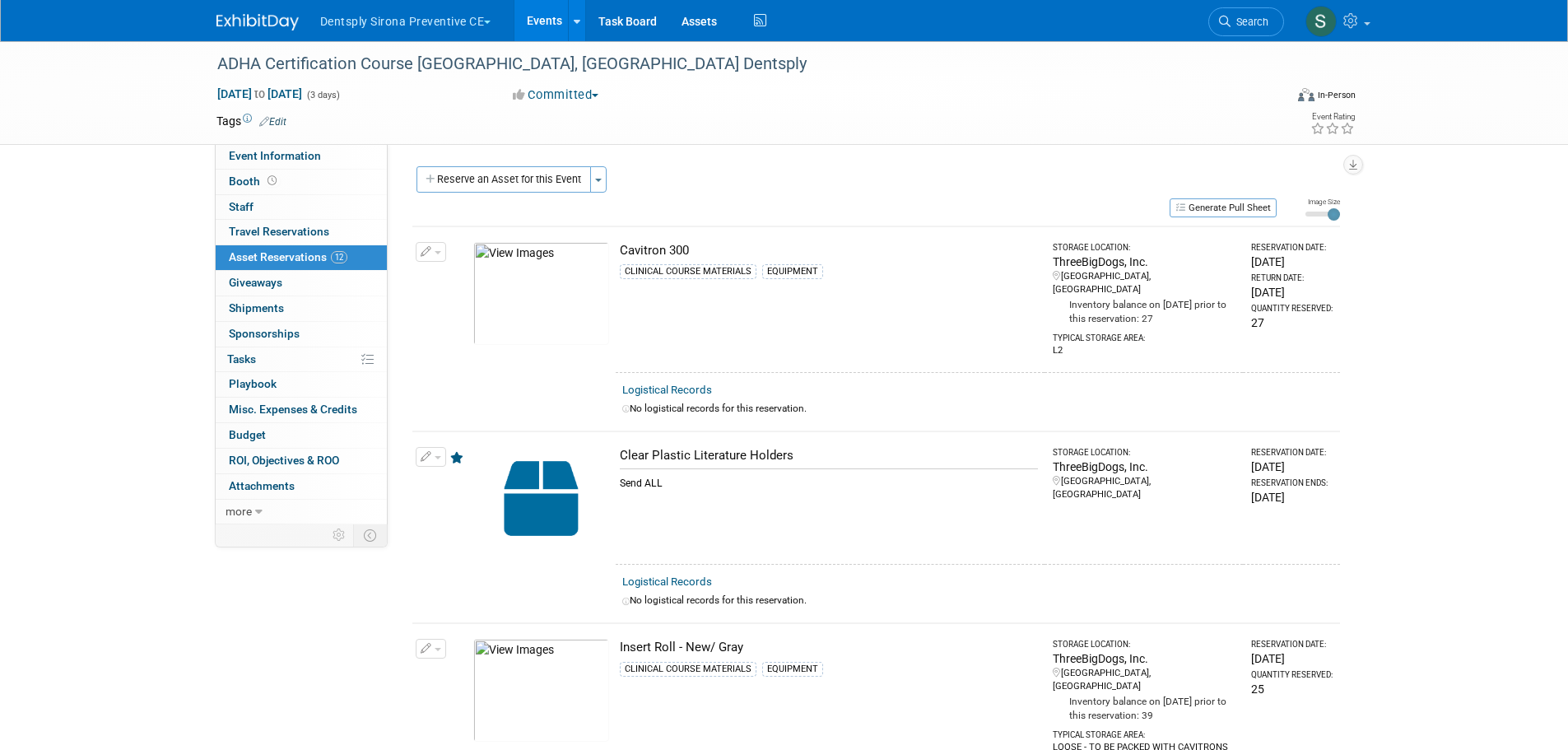
click at [443, 257] on button "button" at bounding box center [430, 252] width 30 height 20
click at [443, 283] on icon "button" at bounding box center [438, 278] width 13 height 12
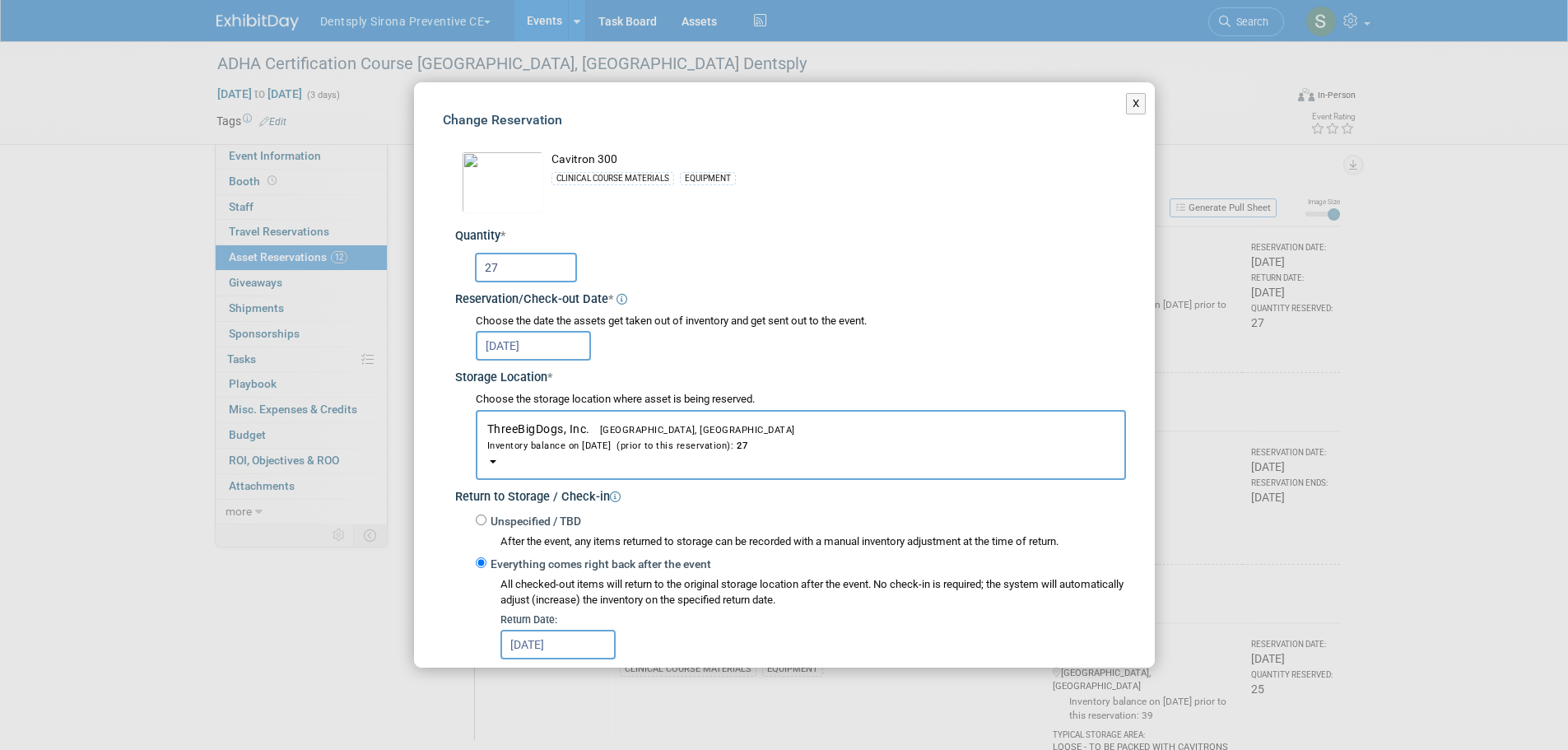
click at [513, 276] on input "27" at bounding box center [526, 267] width 102 height 30
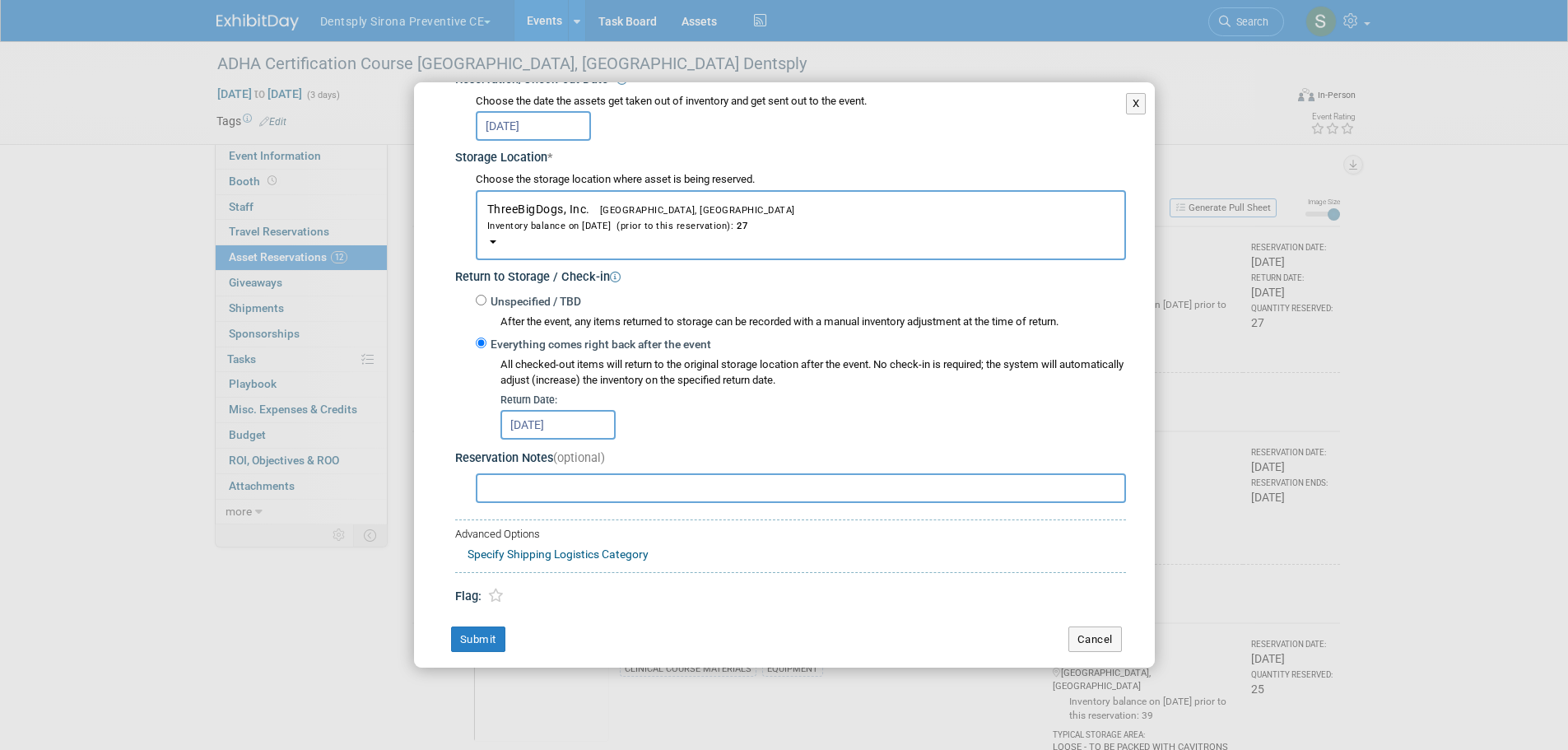
scroll to position [233, 0]
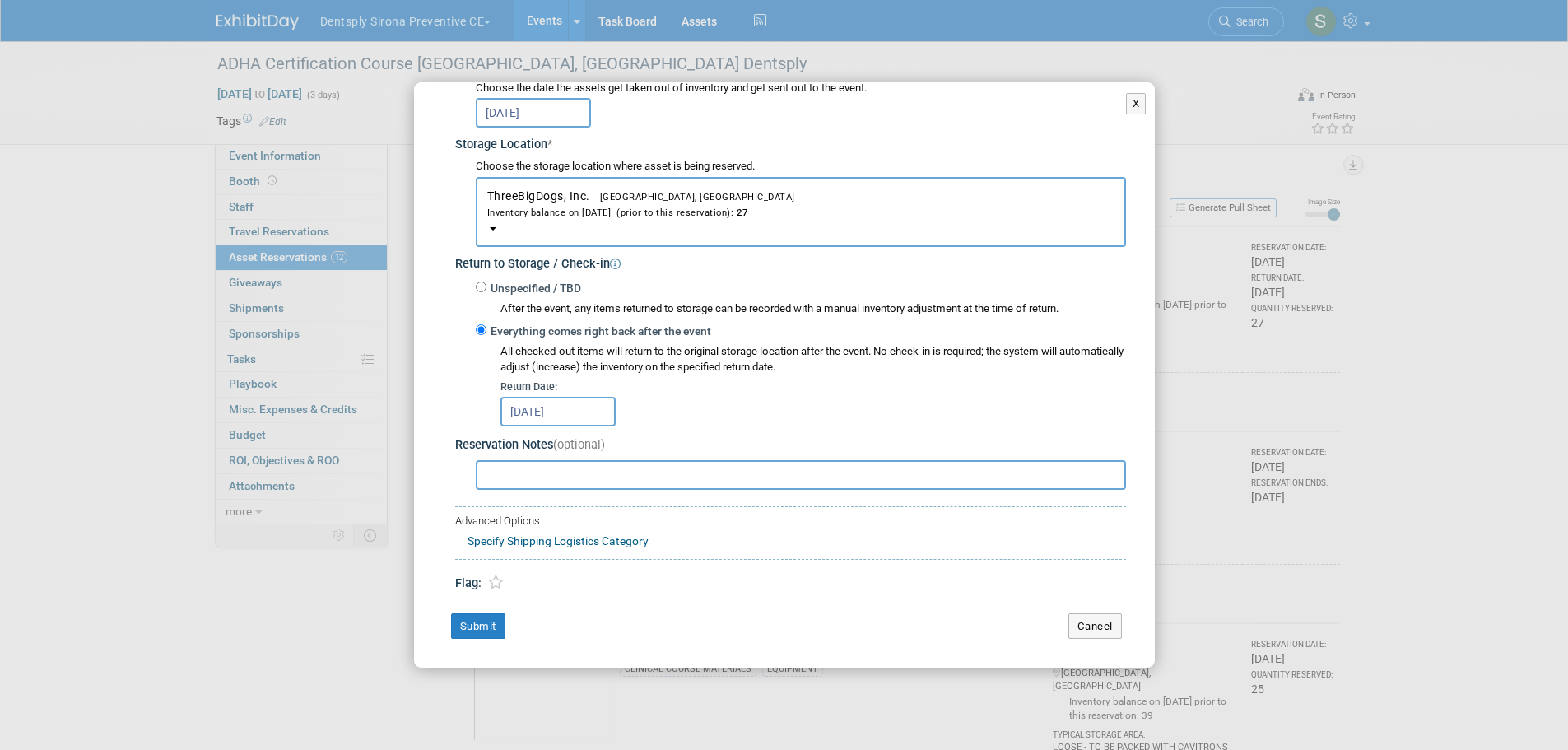
type input "25"
click at [471, 624] on button "Submit" at bounding box center [479, 626] width 55 height 26
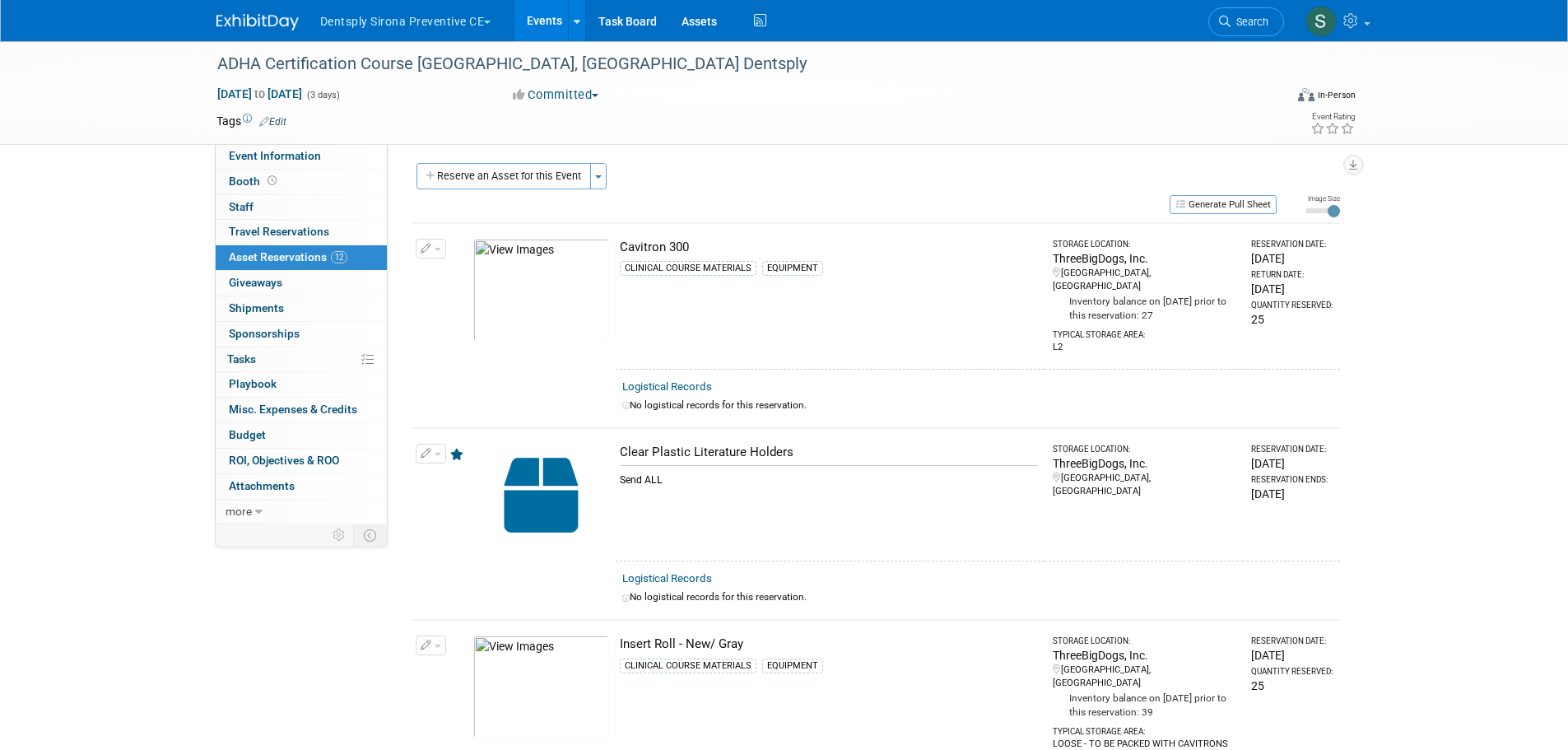
scroll to position [0, 0]
click at [279, 154] on span "Event Information" at bounding box center [274, 155] width 92 height 13
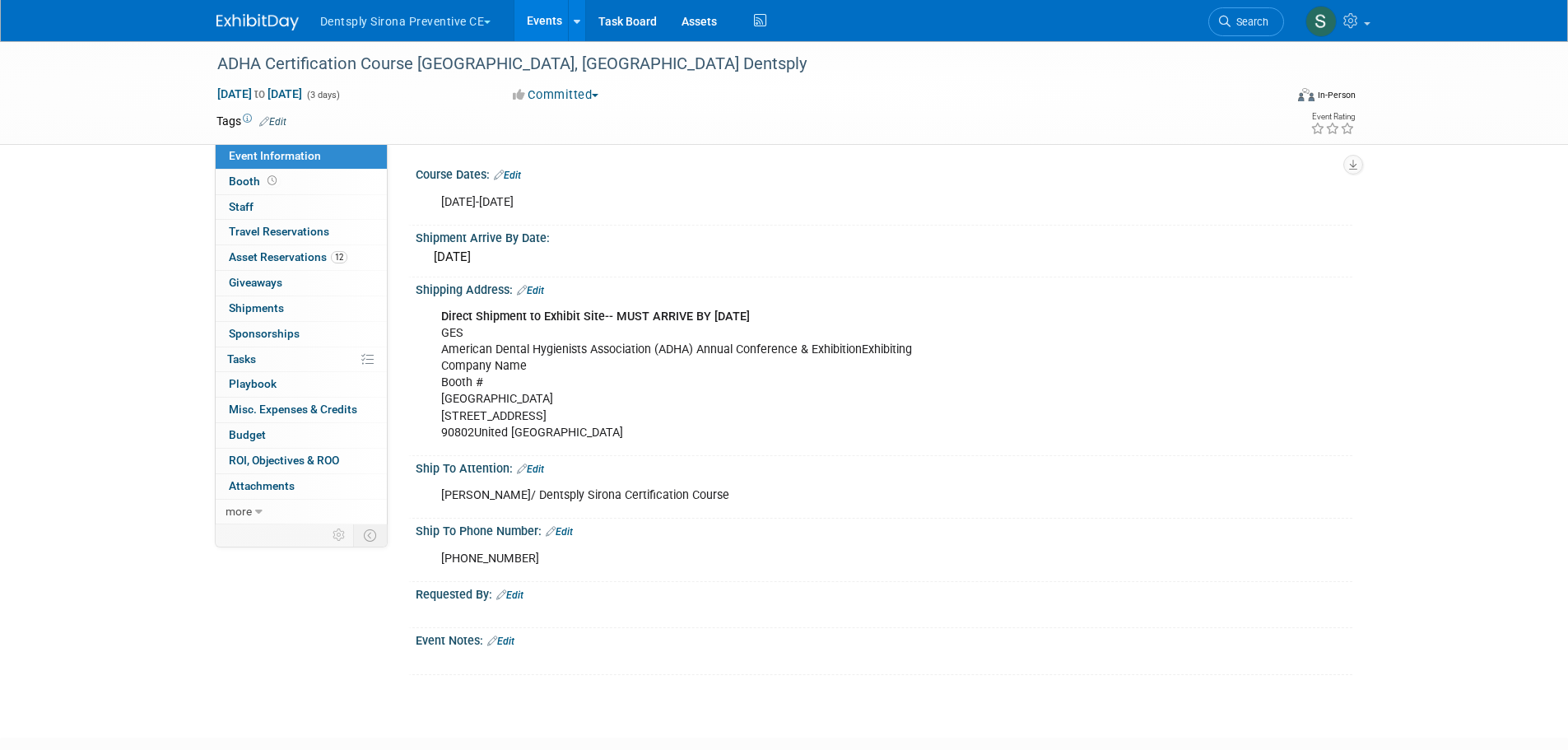
click at [510, 408] on div "Direct Shipment to Exhibit Site-- MUST ARRIVE BY OCTOBER 1st GES American Denta…" at bounding box center [800, 375] width 742 height 149
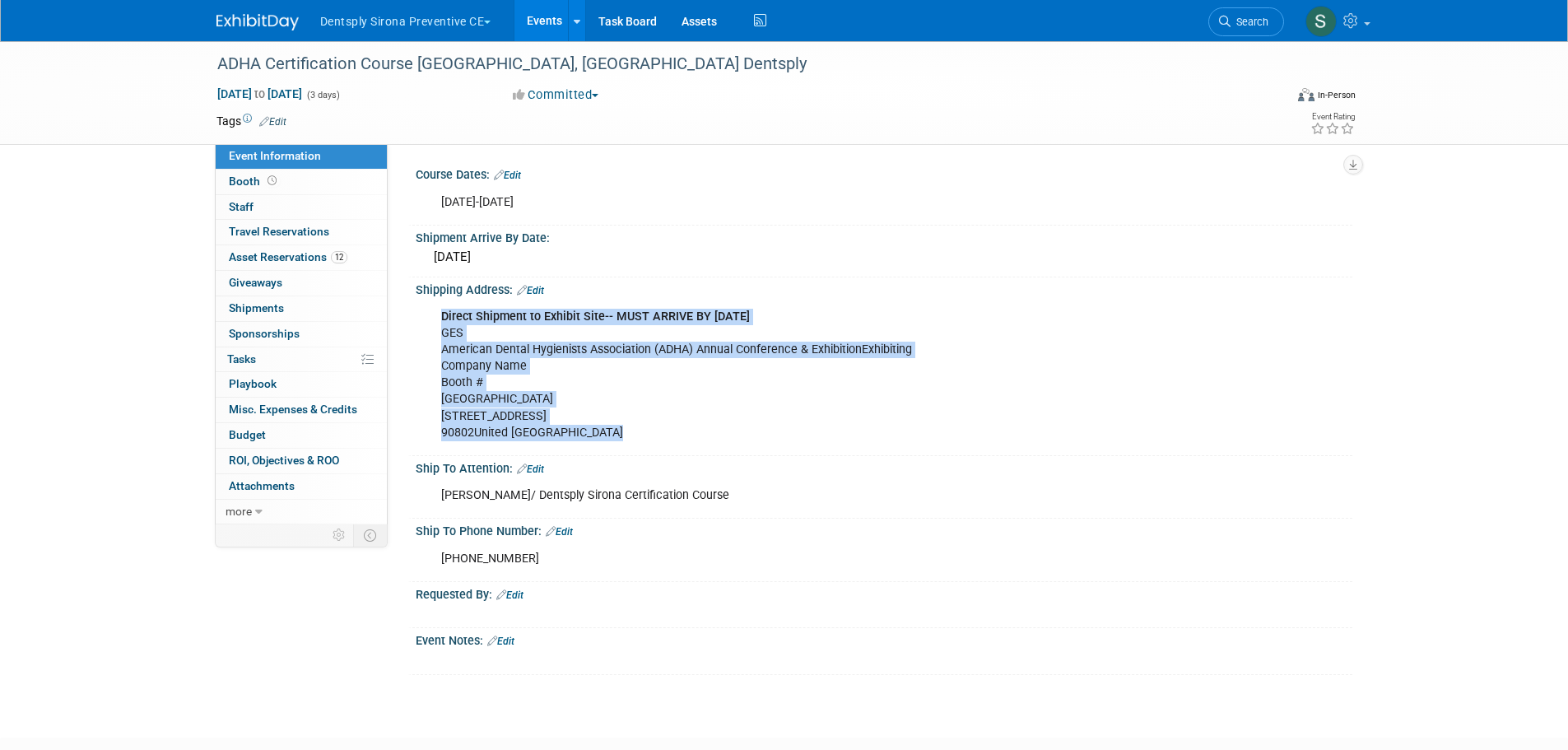
drag, startPoint x: 606, startPoint y: 429, endPoint x: 418, endPoint y: 361, distance: 199.9
click at [418, 361] on div "Direct Shipment to Exhibit Site-- MUST ARRIVE BY OCTOBER 1st GES American Denta…" at bounding box center [883, 374] width 936 height 155
click at [538, 386] on div "Direct Shipment to Exhibit Site-- MUST ARRIVE BY OCTOBER 1st GES American Denta…" at bounding box center [800, 375] width 742 height 149
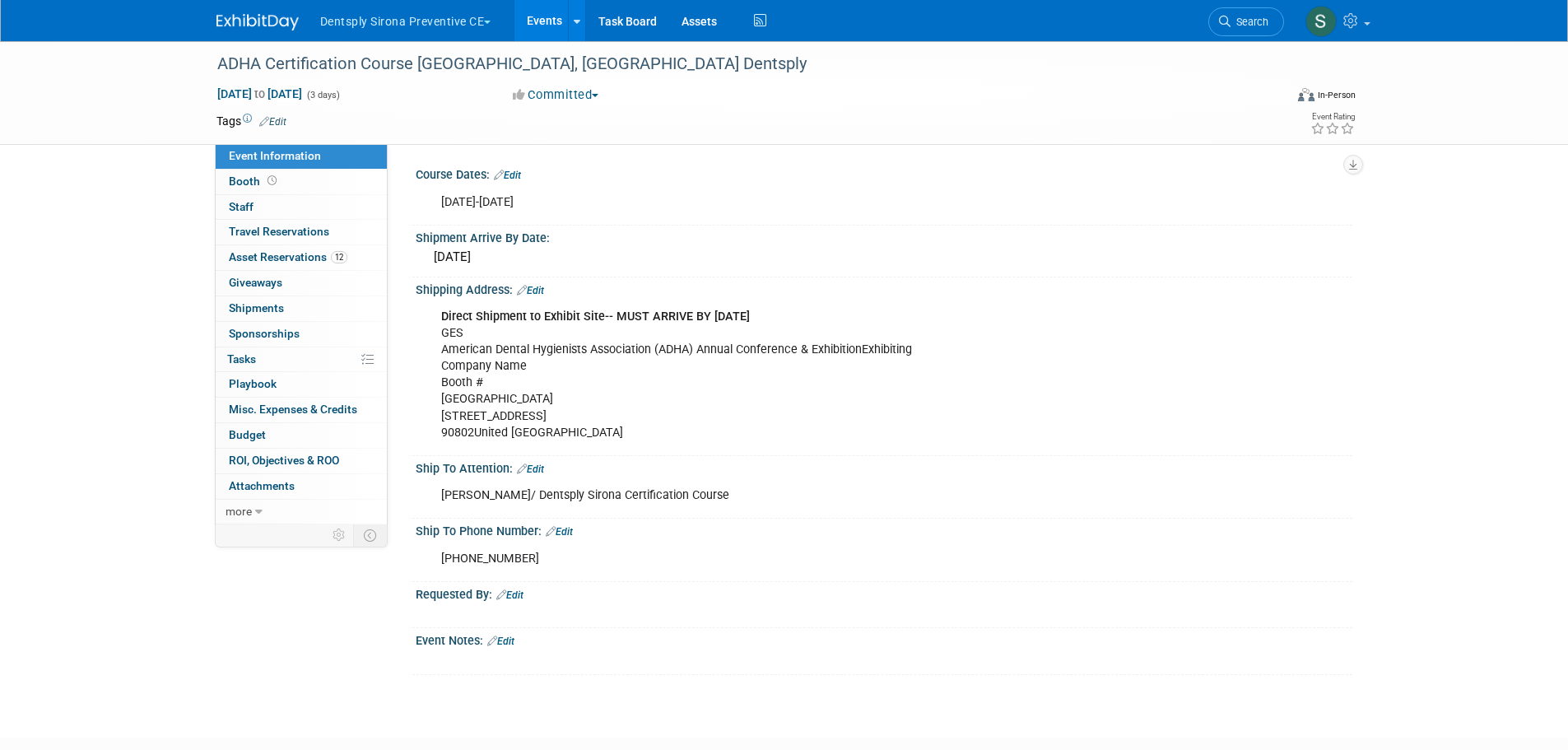
click at [529, 368] on div "Direct Shipment to Exhibit Site-- MUST ARRIVE BY OCTOBER 1st GES American Denta…" at bounding box center [800, 375] width 742 height 149
drag, startPoint x: 529, startPoint y: 368, endPoint x: 453, endPoint y: 368, distance: 76.0
click at [453, 368] on div "Direct Shipment to Exhibit Site-- MUST ARRIVE BY OCTOBER 1st GES American Denta…" at bounding box center [800, 375] width 742 height 149
click at [536, 293] on link "Edit" at bounding box center [531, 290] width 27 height 12
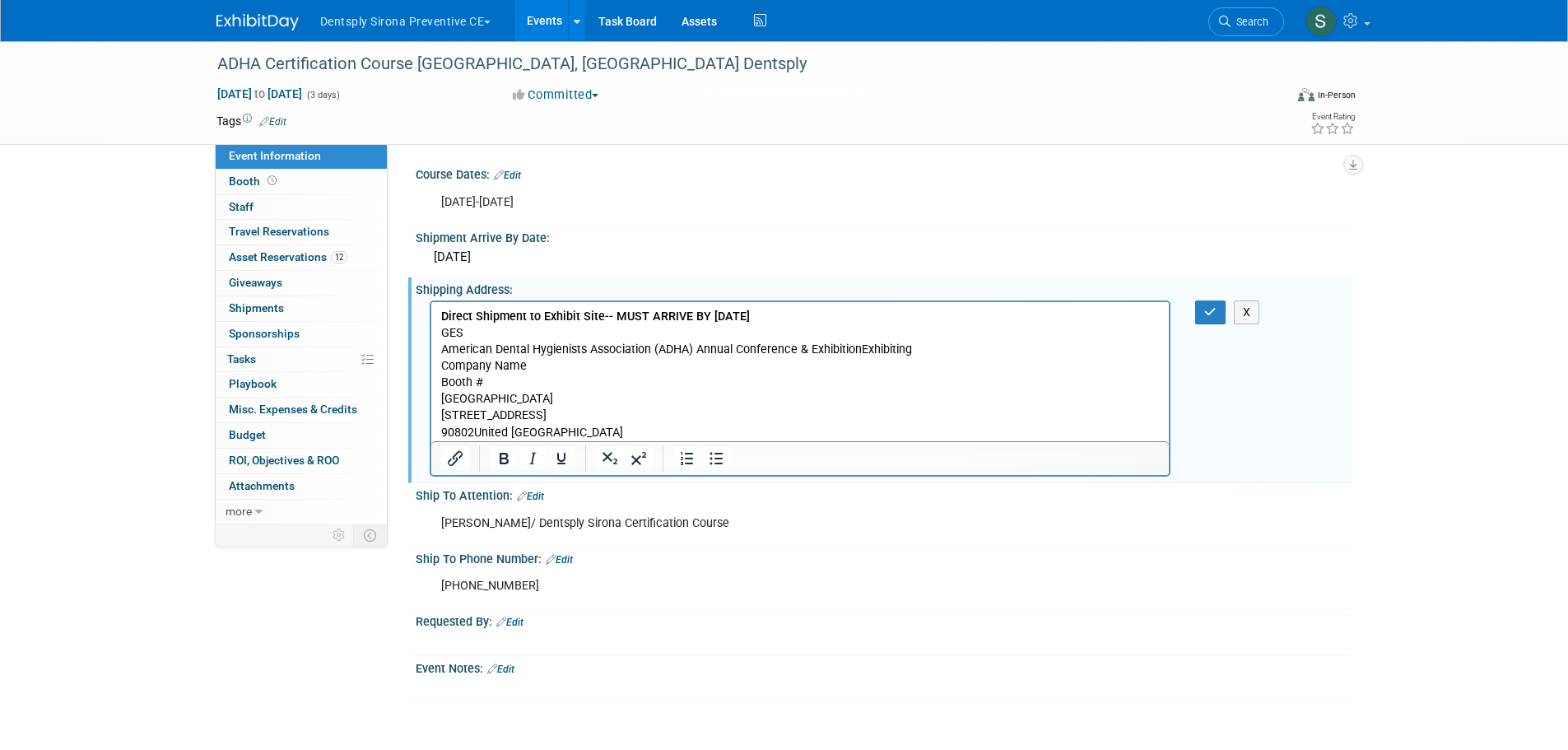
click at [521, 363] on p "Direct Shipment to Exhibit Site-- MUST ARRIVE BY OCTOBER 1st GES American Denta…" at bounding box center [799, 375] width 719 height 132
click at [513, 387] on p "Direct Shipment to Exhibit Site-- MUST ARRIVE BY OCTOBER 1st GES American Denta…" at bounding box center [799, 375] width 719 height 132
click at [1198, 313] on button "button" at bounding box center [1210, 313] width 30 height 24
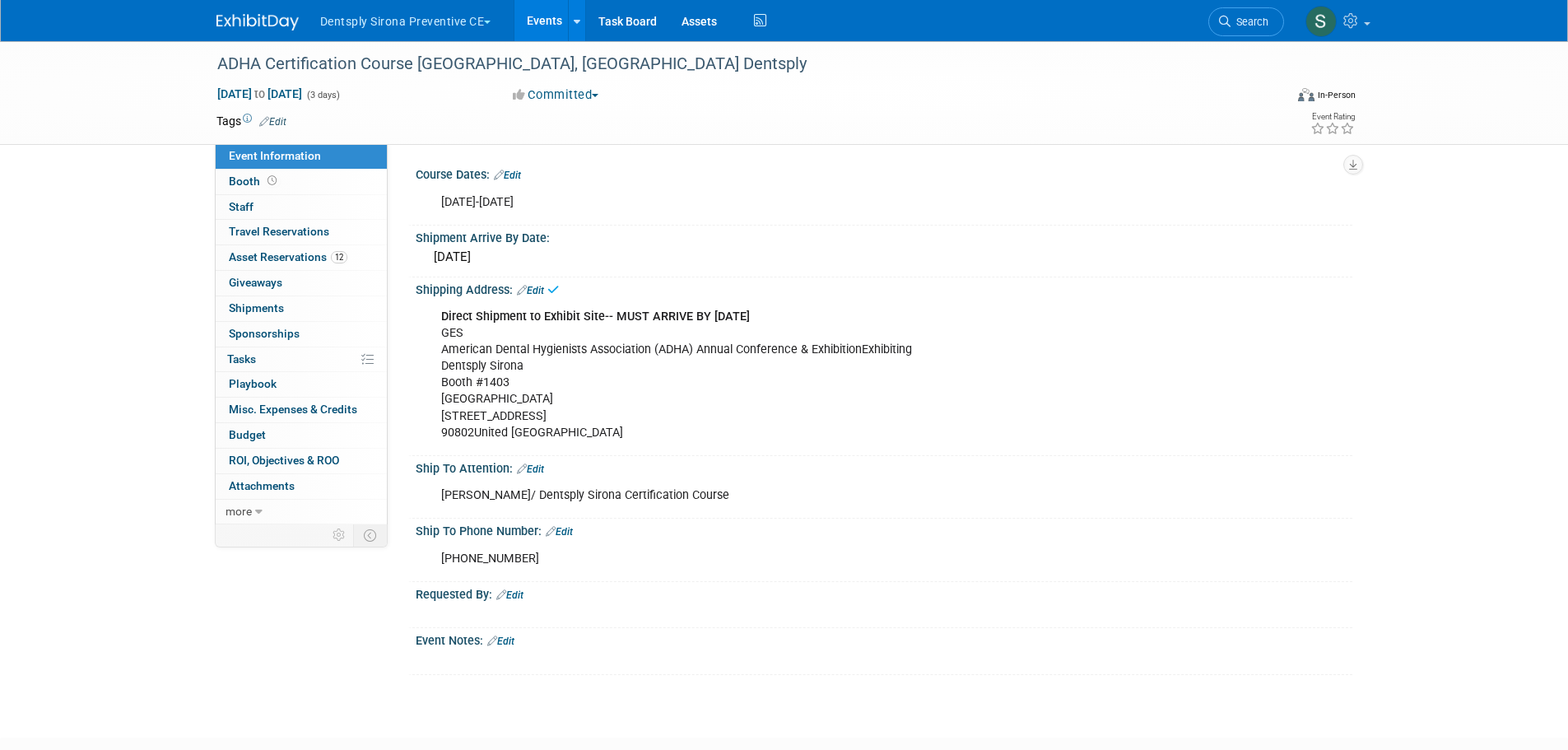
click at [457, 368] on div "Direct Shipment to Exhibit Site-- MUST ARRIVE BY OCTOBER 1st GES American Denta…" at bounding box center [800, 375] width 742 height 149
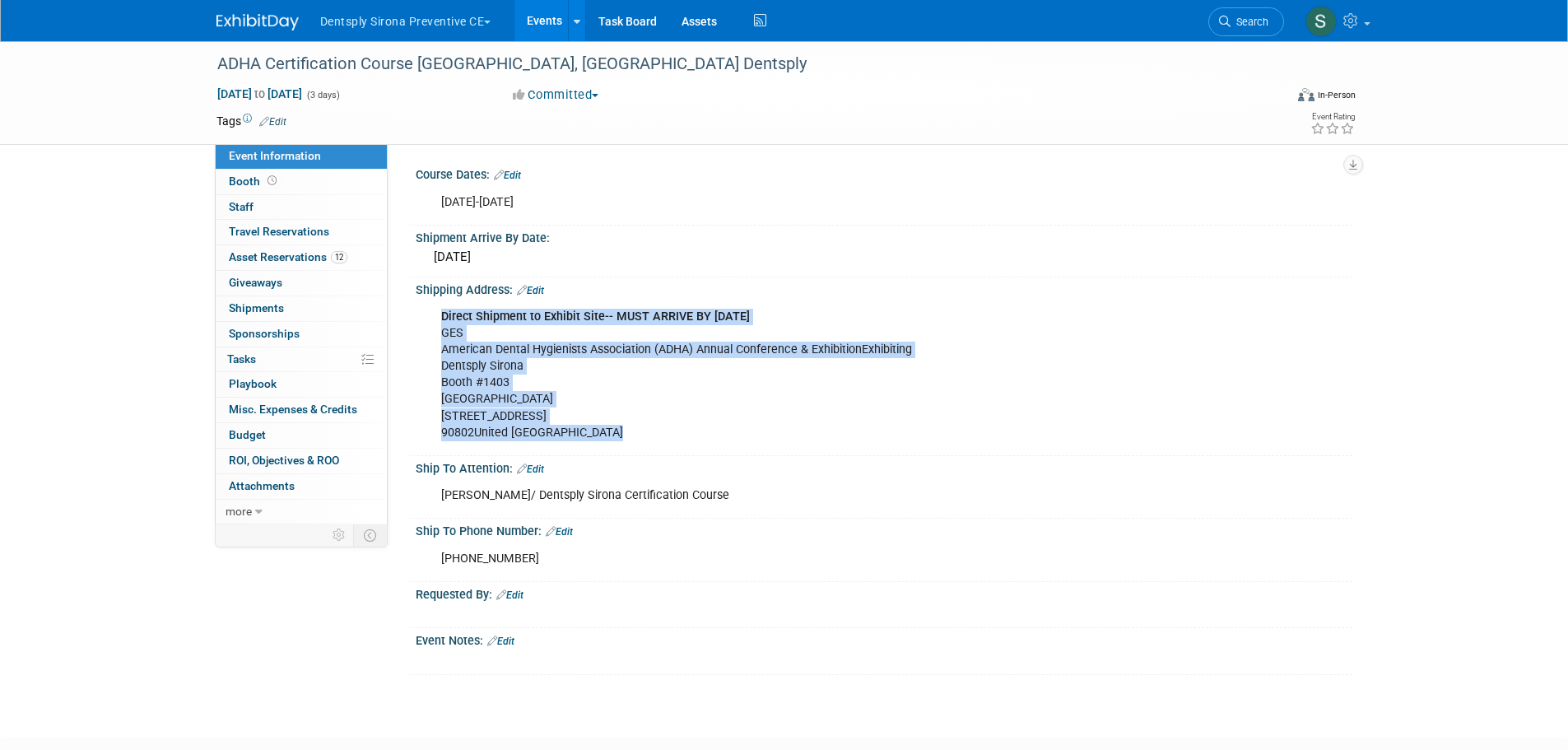
drag, startPoint x: 441, startPoint y: 318, endPoint x: 623, endPoint y: 429, distance: 213.2
click at [623, 429] on div "Direct Shipment to Exhibit Site-- MUST ARRIVE BY OCTOBER 1st GES American Denta…" at bounding box center [800, 375] width 742 height 149
copy div "Direct Shipment to Exhibit Site-- MUST ARRIVE BY OCTOBER 1st GES American Denta…"
click at [261, 250] on span "Asset Reservations 12" at bounding box center [288, 256] width 119 height 13
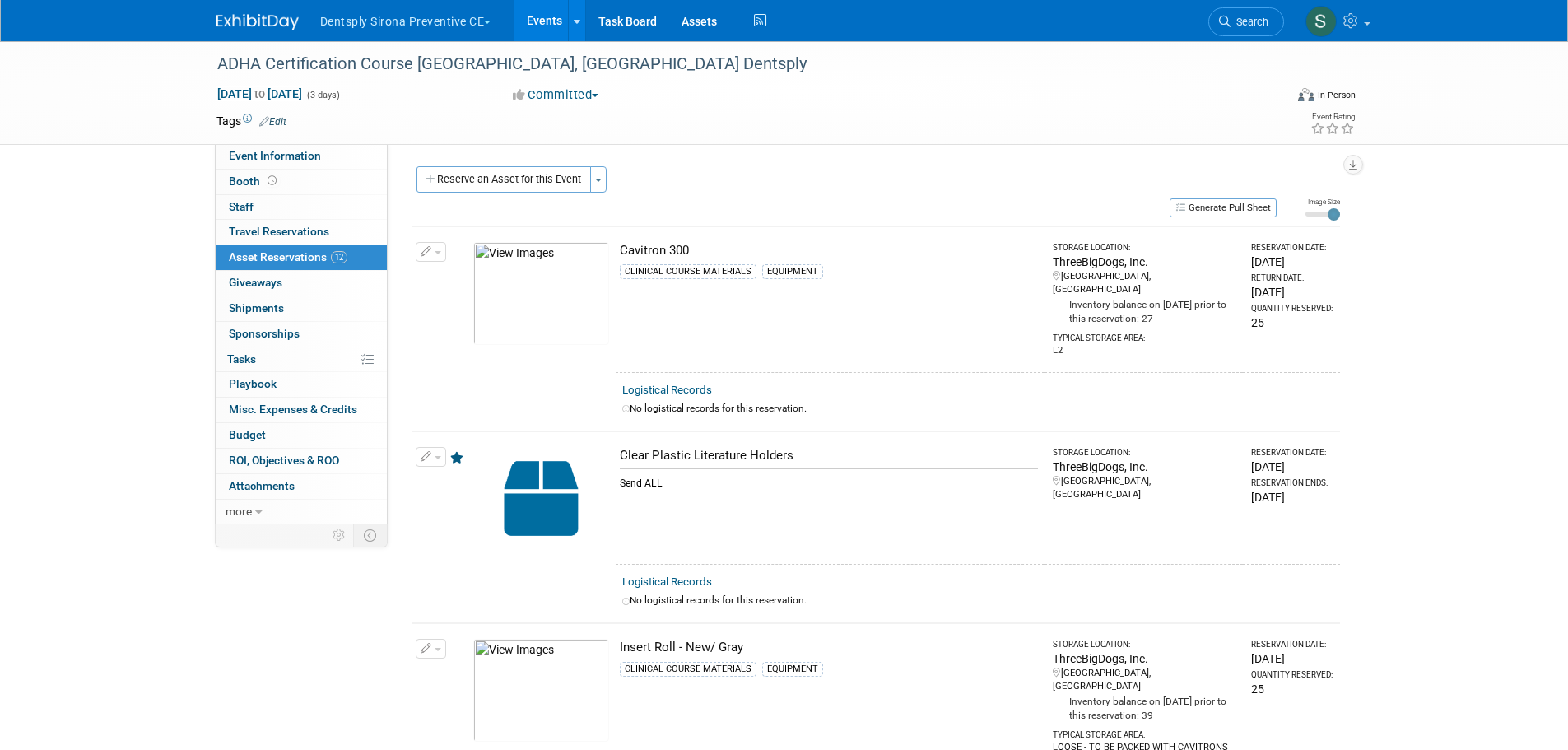
click at [489, 190] on button "Reserve an Asset for this Event" at bounding box center [503, 179] width 174 height 26
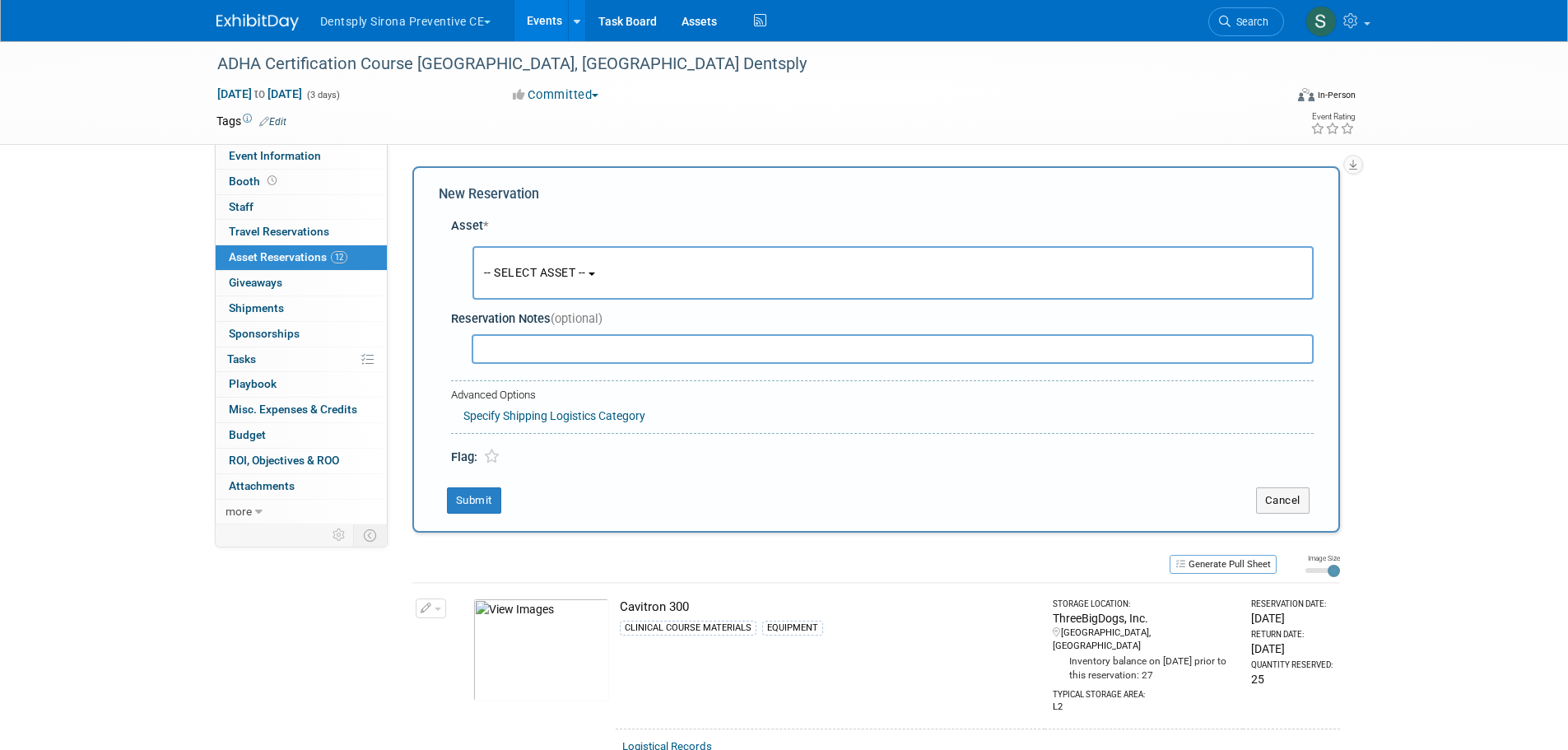
scroll to position [15, 0]
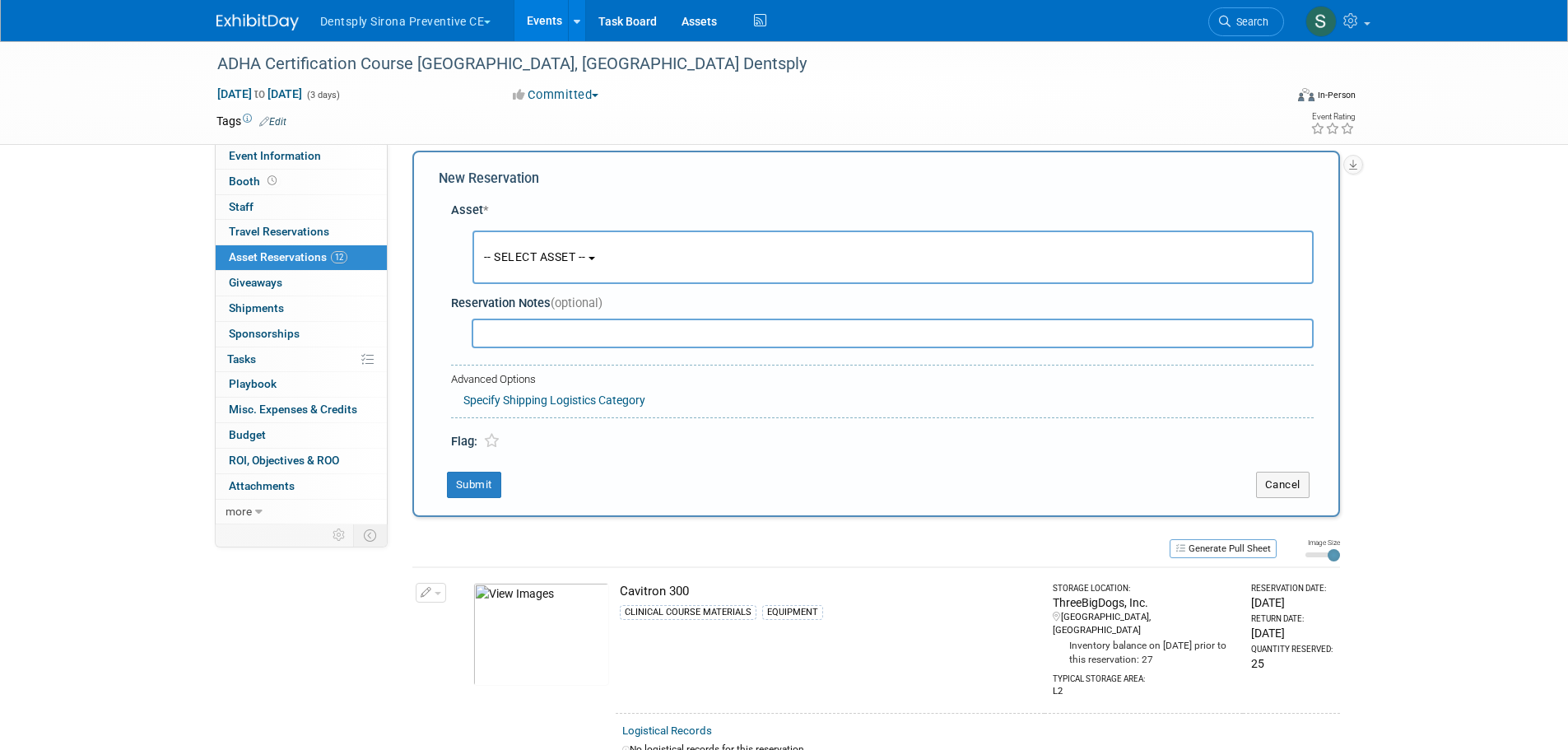
click at [504, 329] on input "text" at bounding box center [892, 333] width 842 height 30
paste input "Direct Shipment to Exhibit Site-- MUST ARRIVE BY OCTOBER 1st GES American Denta…"
type input "Direct Shipment to Exhibit Site-- MUST ARRIVE BY OCTOBER 1st GES American Denta…"
click at [586, 257] on span "-- SELECT ASSET --" at bounding box center [535, 256] width 102 height 13
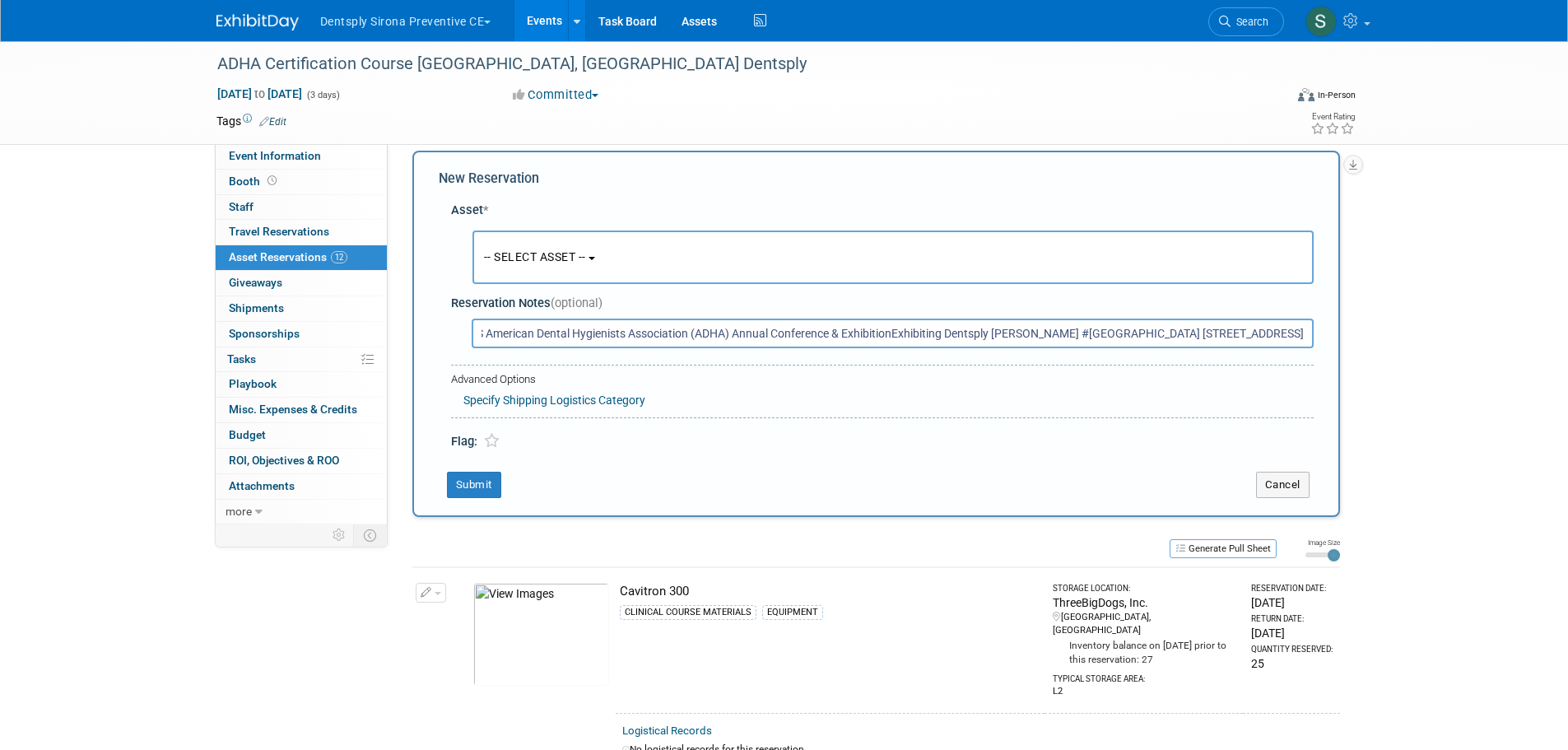
scroll to position [0, 0]
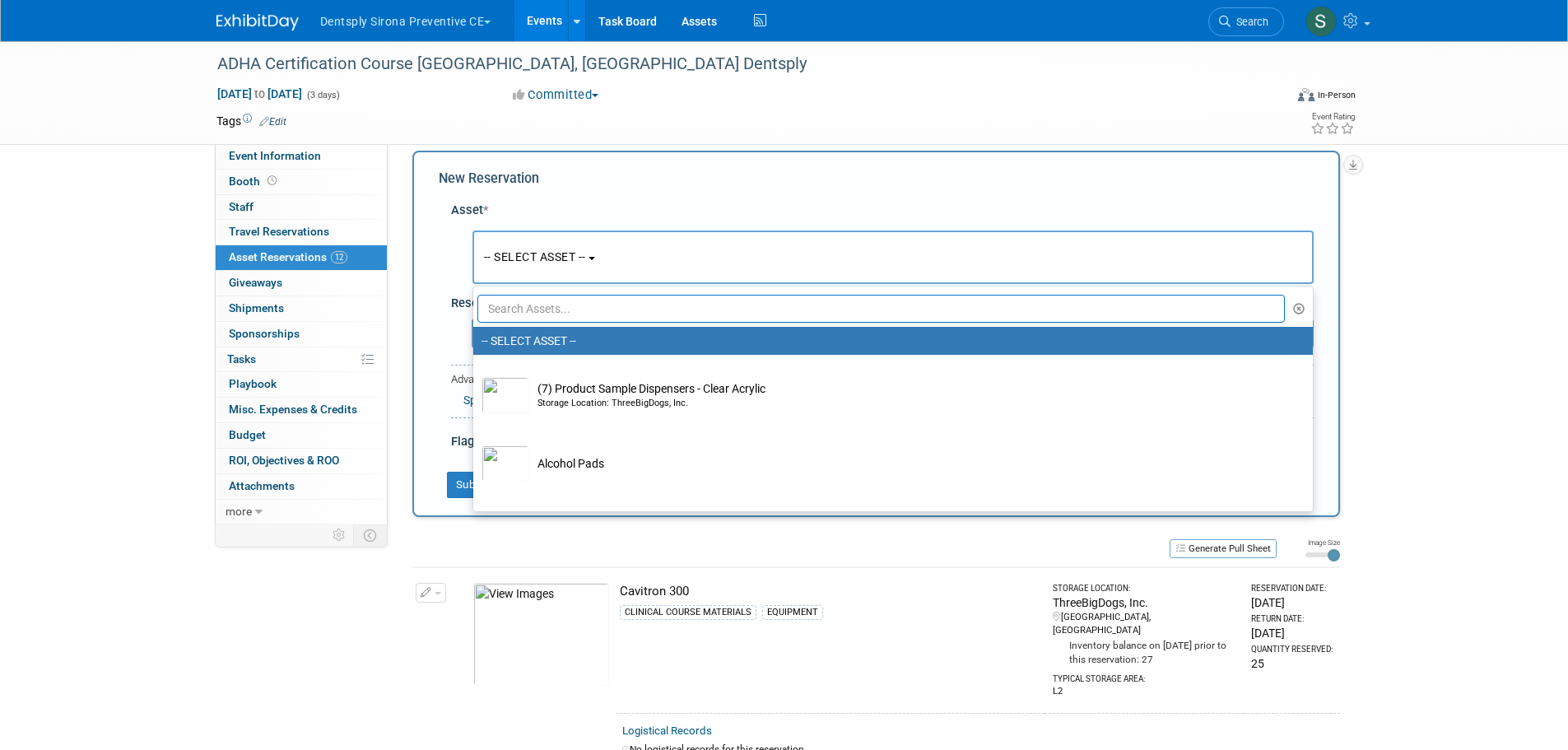
click at [940, 210] on div "Asset *" at bounding box center [882, 210] width 862 height 17
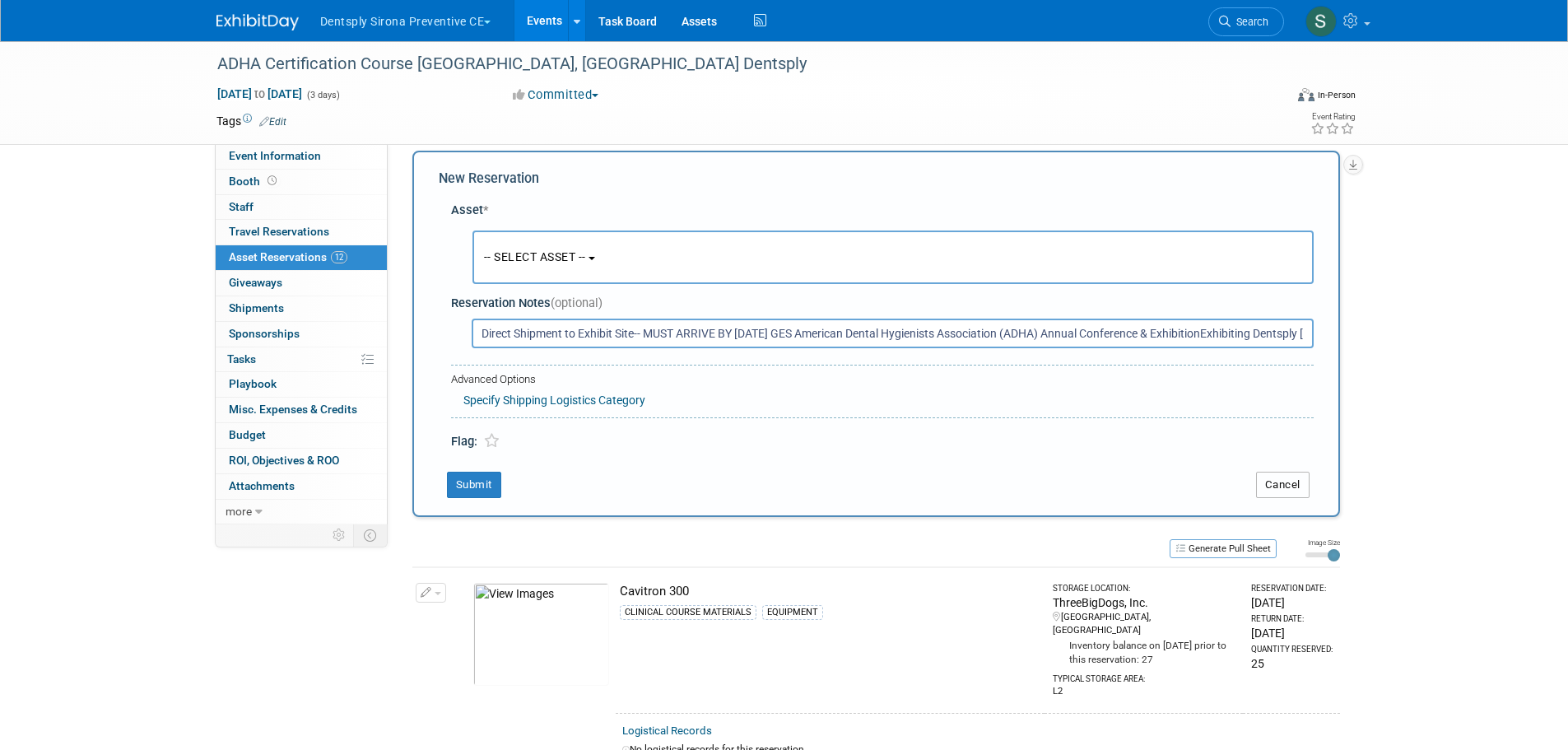
click at [1286, 483] on button "Cancel" at bounding box center [1283, 484] width 54 height 26
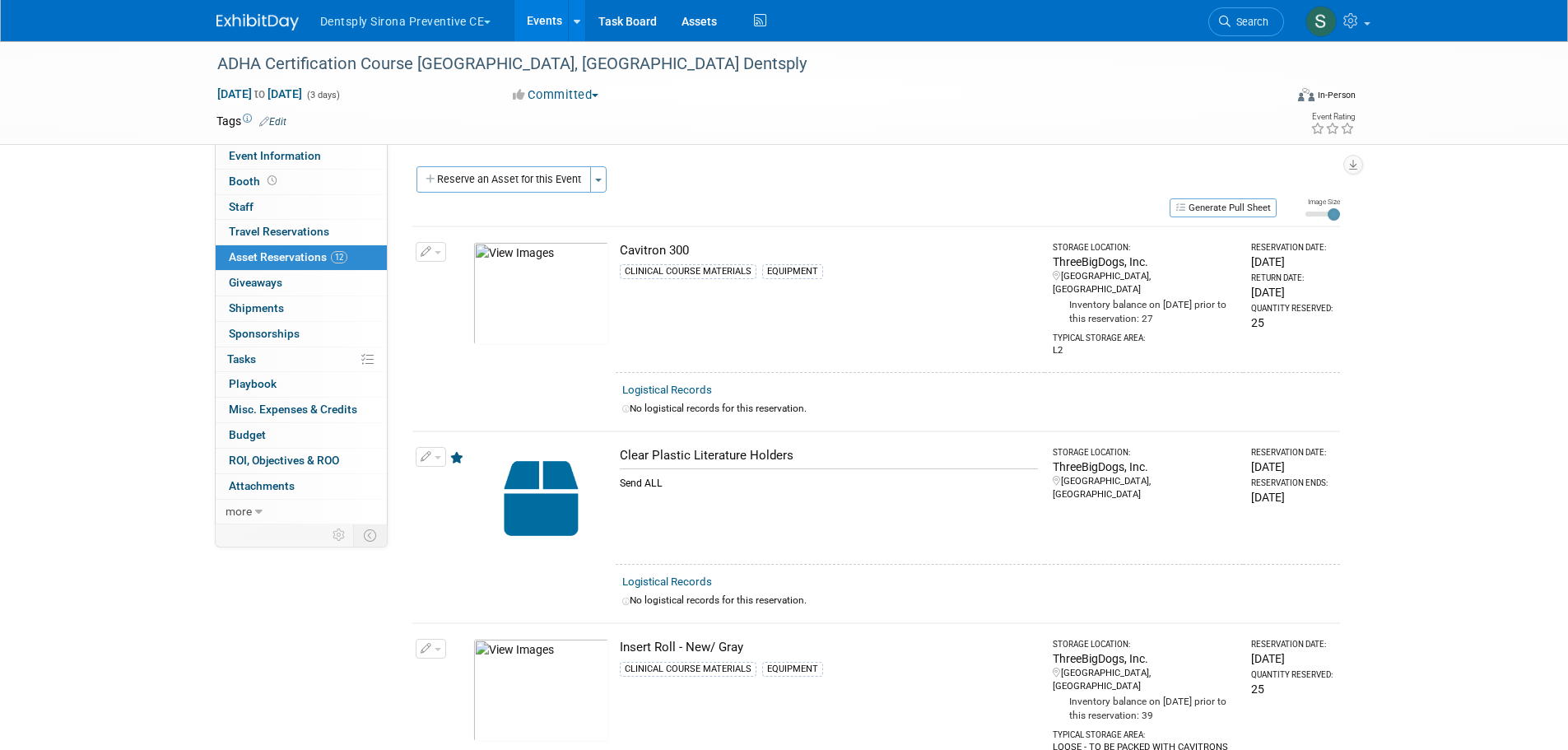
click at [1254, 208] on button "Generate Pull Sheet" at bounding box center [1222, 208] width 107 height 19
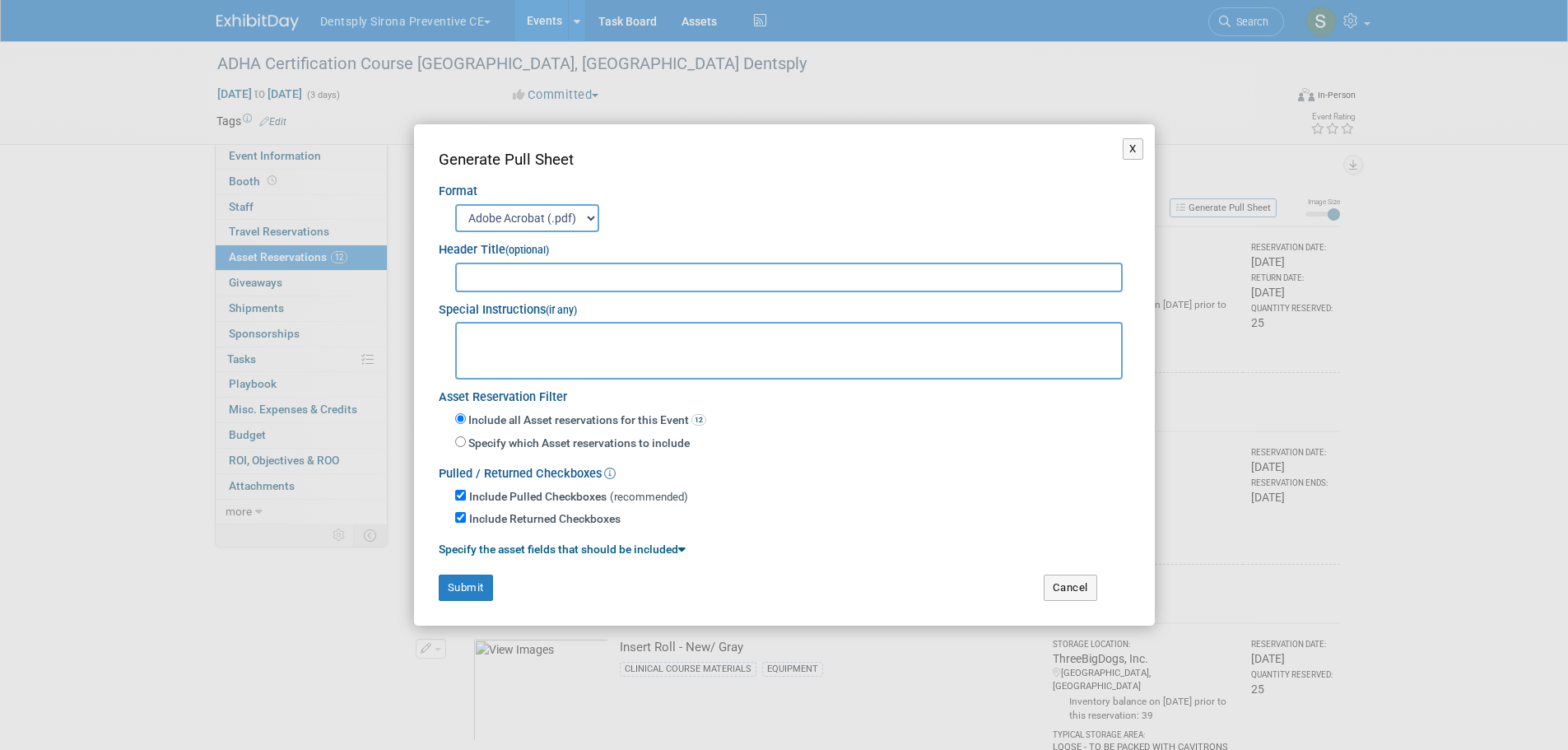
click at [483, 273] on input "text" at bounding box center [789, 277] width 668 height 30
type input "ADHA Cert Course - 74724"
paste textarea "Direct Shipment to Exhibit Site-- MUST ARRIVE BY OCTOBER 1st GES American Denta…"
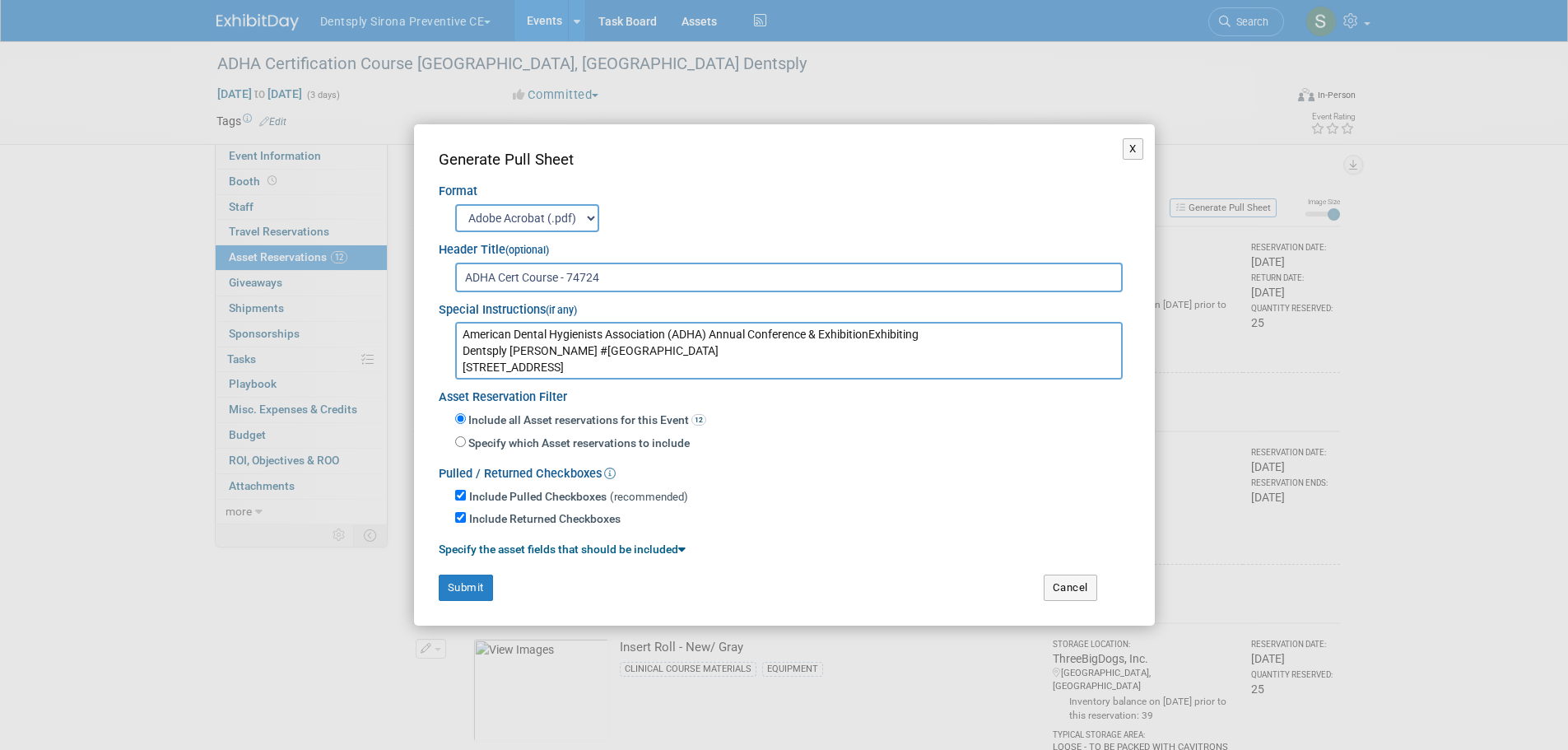
type textarea "Direct Shipment to Exhibit Site-- MUST ARRIVE BY OCTOBER 1st GES American Denta…"
click at [469, 580] on button "Submit" at bounding box center [466, 587] width 55 height 26
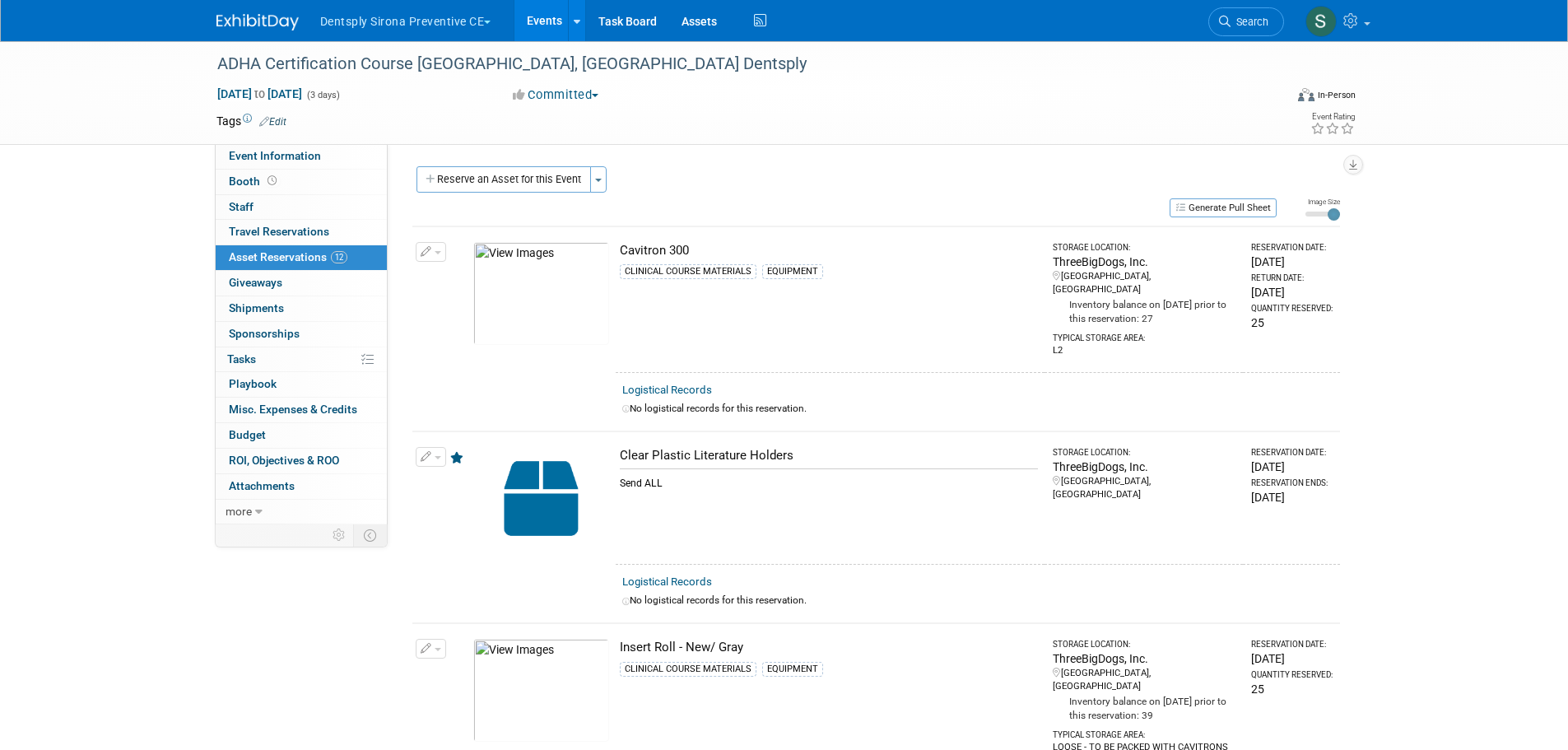
click at [482, 173] on button "Reserve an Asset for this Event" at bounding box center [503, 179] width 174 height 26
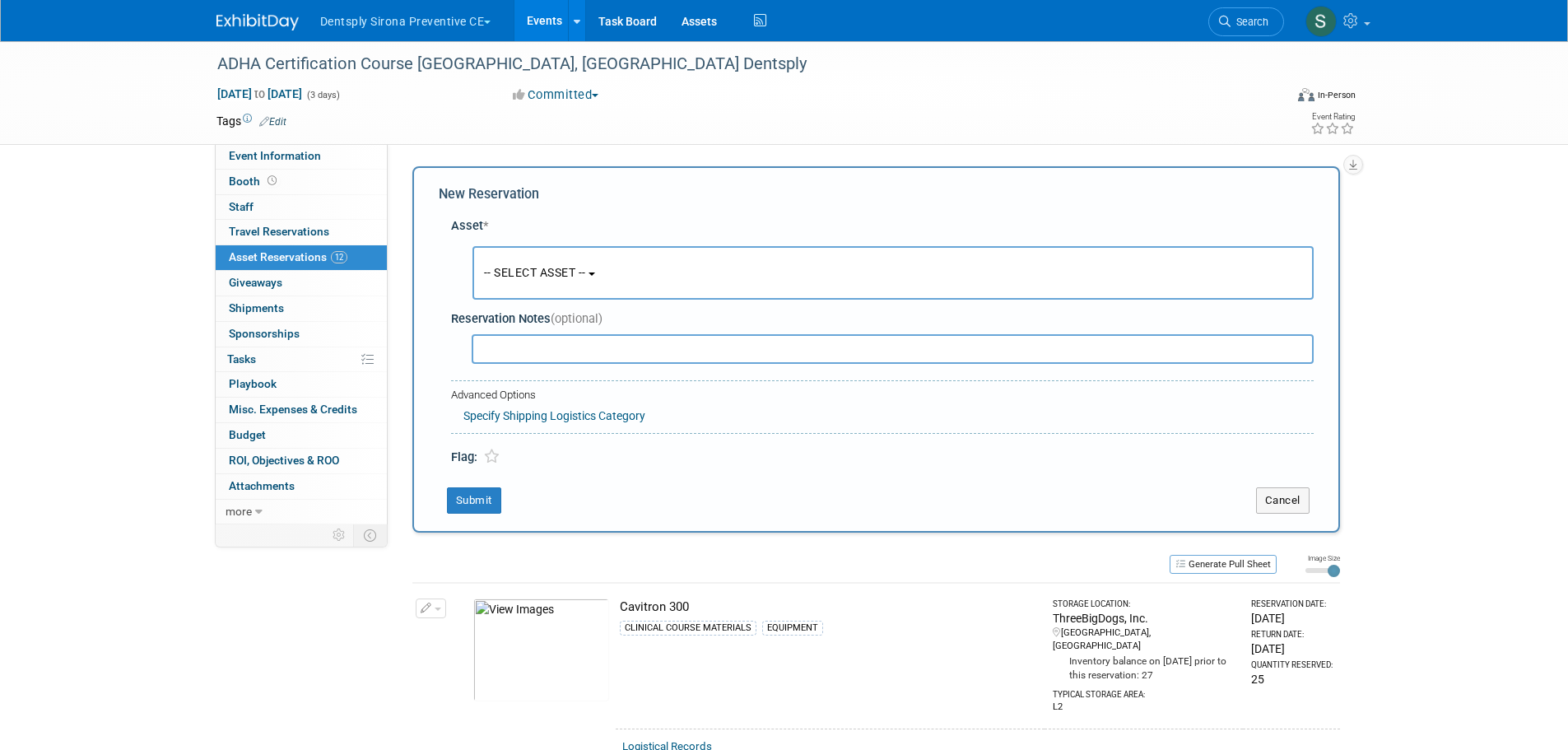
scroll to position [15, 0]
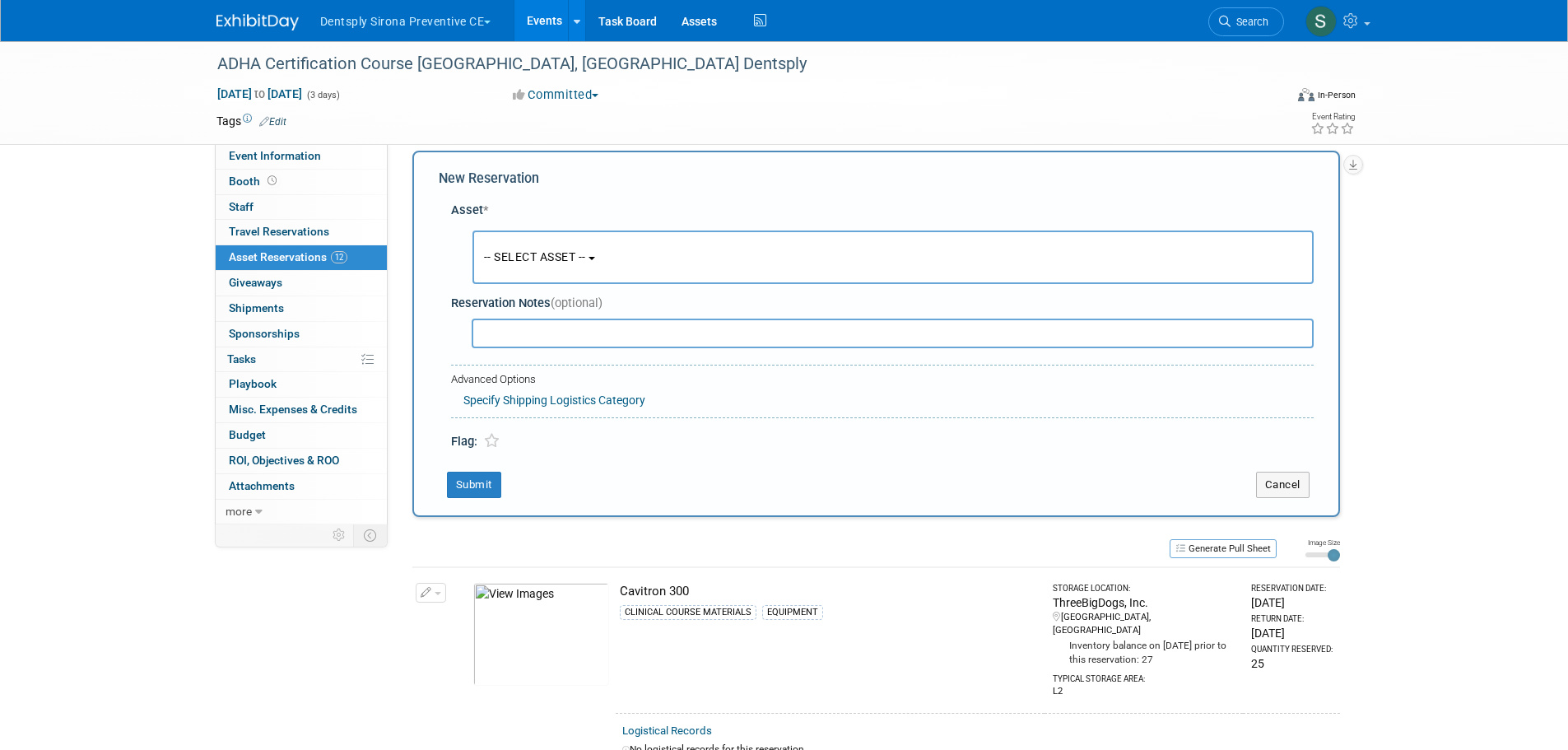
click at [612, 259] on button "-- SELECT ASSET --" at bounding box center [892, 257] width 841 height 54
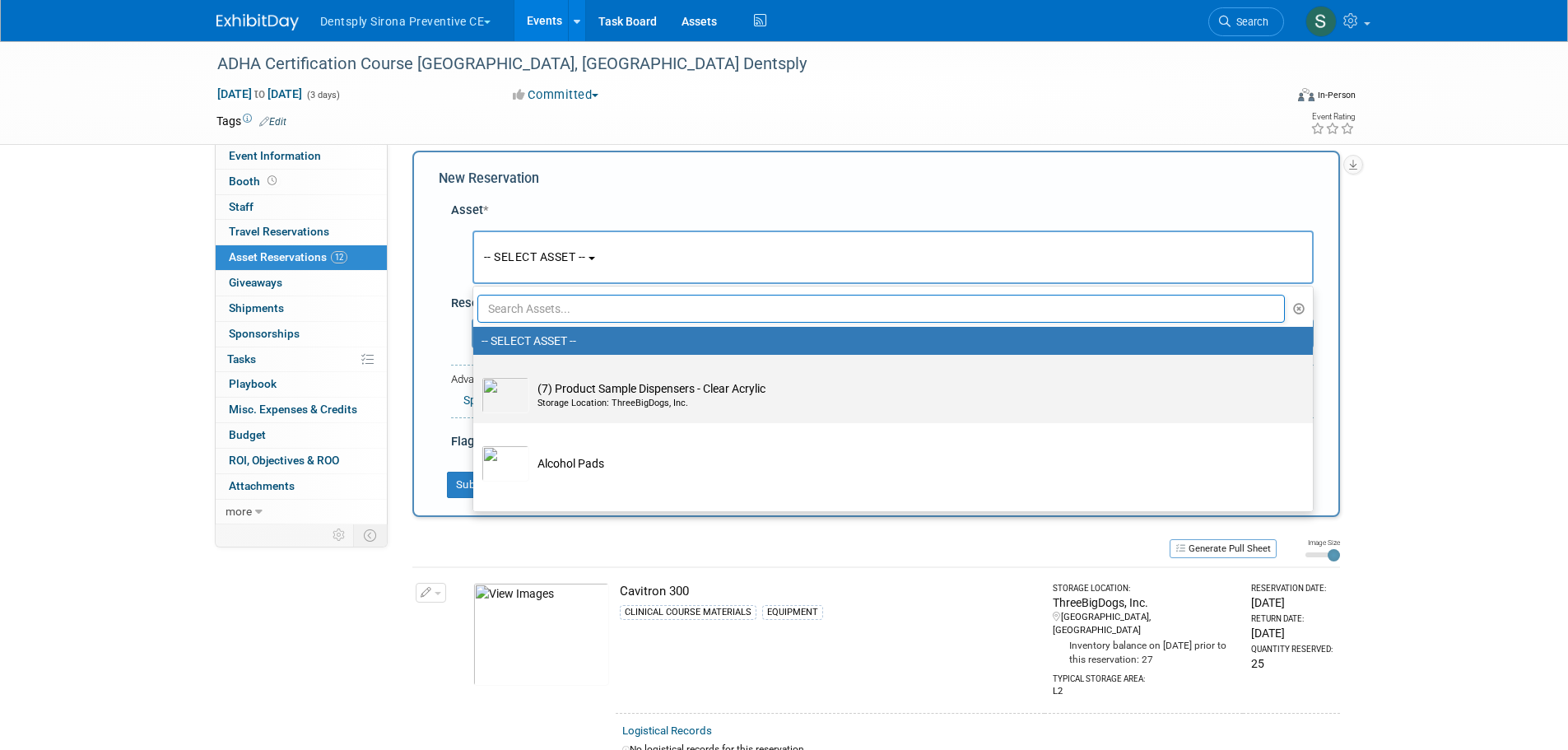
click at [691, 377] on td "(7) Product Sample Dispensers - Clear Acrylic Storage Location: ThreeBigDogs, I…" at bounding box center [904, 396] width 750 height 36
click at [476, 375] on input "(7) Product Sample Dispensers - Clear Acrylic Storage Location: ThreeBigDogs, I…" at bounding box center [470, 369] width 11 height 11
select select "10729294"
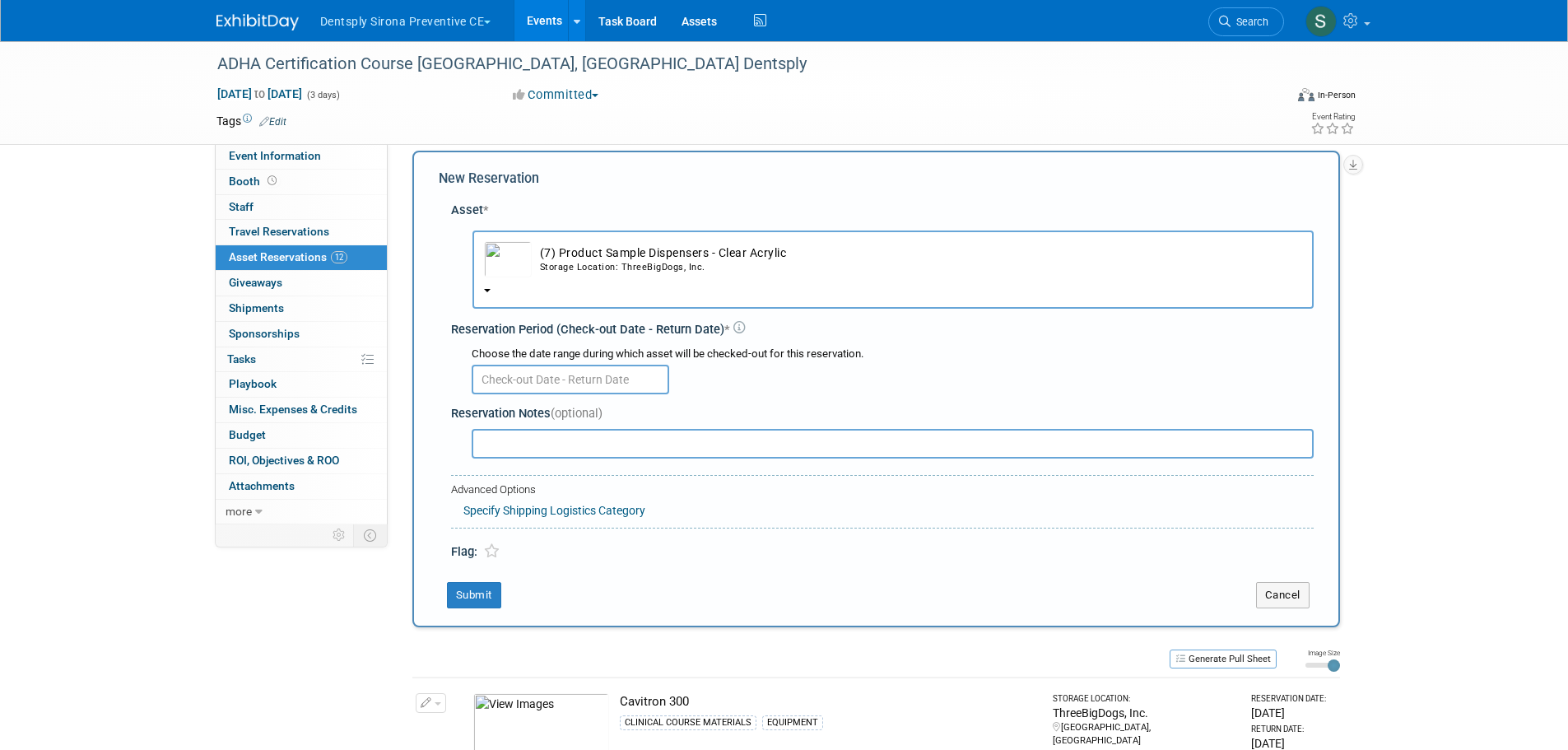
click at [538, 378] on input "text" at bounding box center [570, 379] width 198 height 30
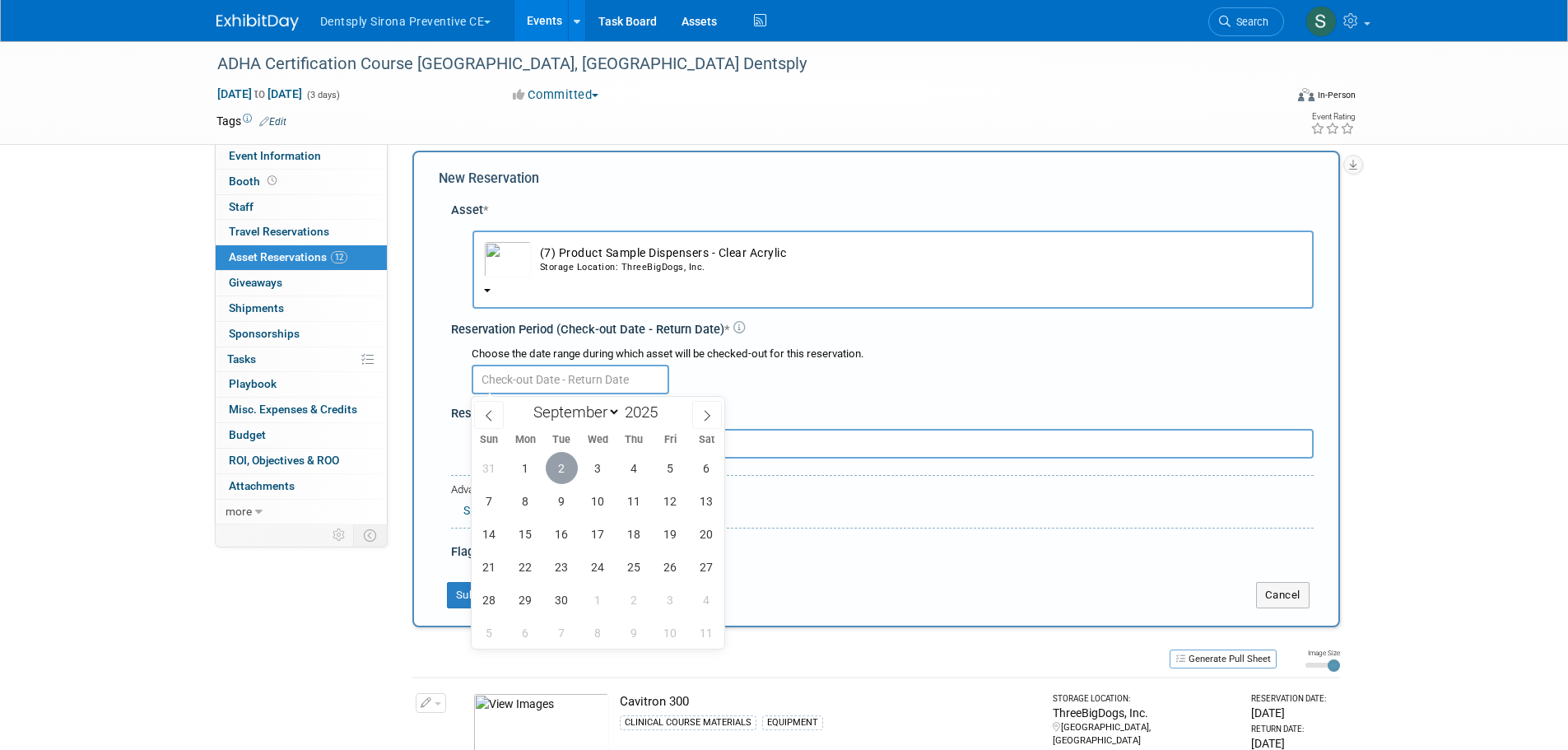
click at [572, 470] on span "2" at bounding box center [562, 467] width 32 height 32
type input "Sep 2, 2025"
click at [572, 470] on span "2" at bounding box center [562, 467] width 32 height 32
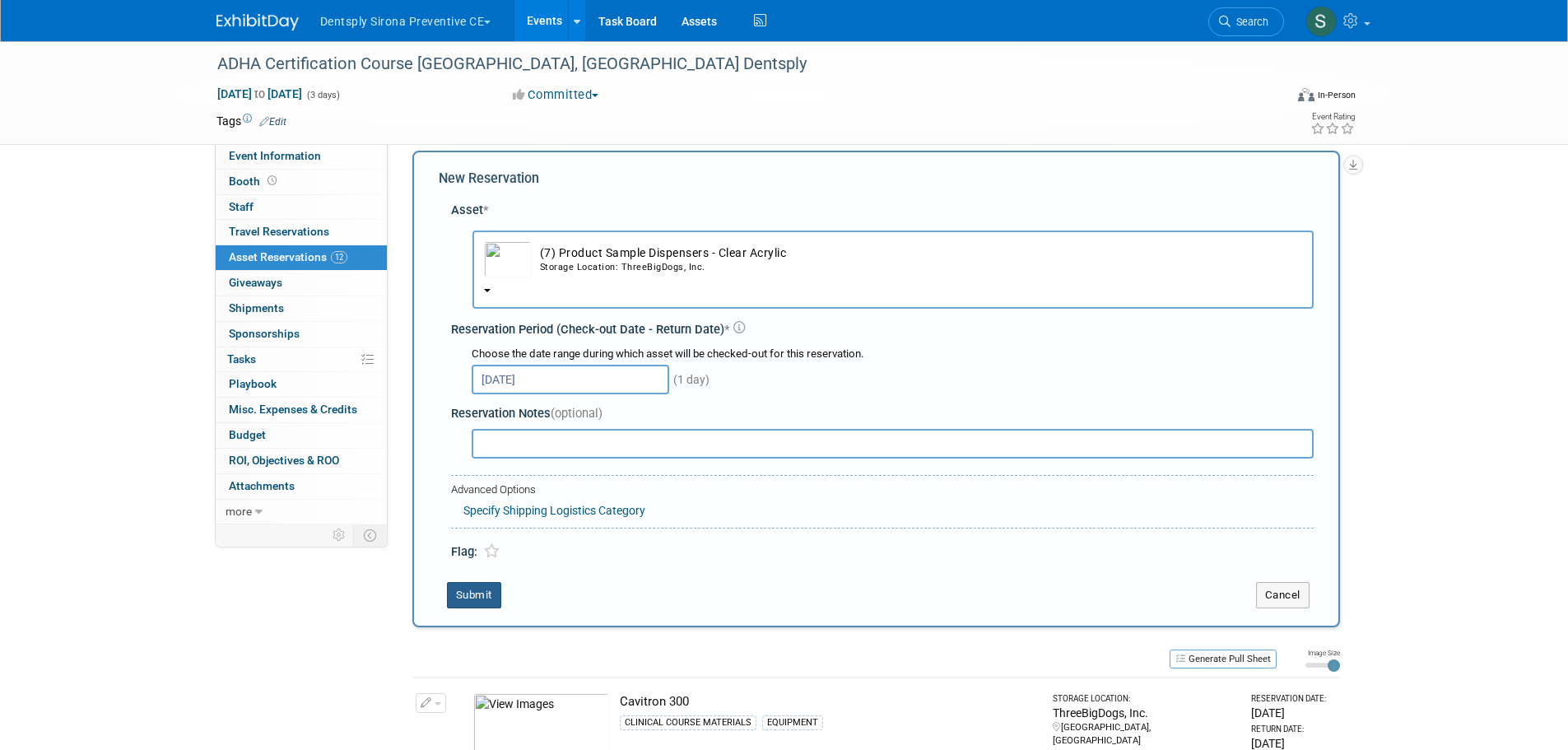
click at [482, 593] on button "Submit" at bounding box center [474, 594] width 55 height 26
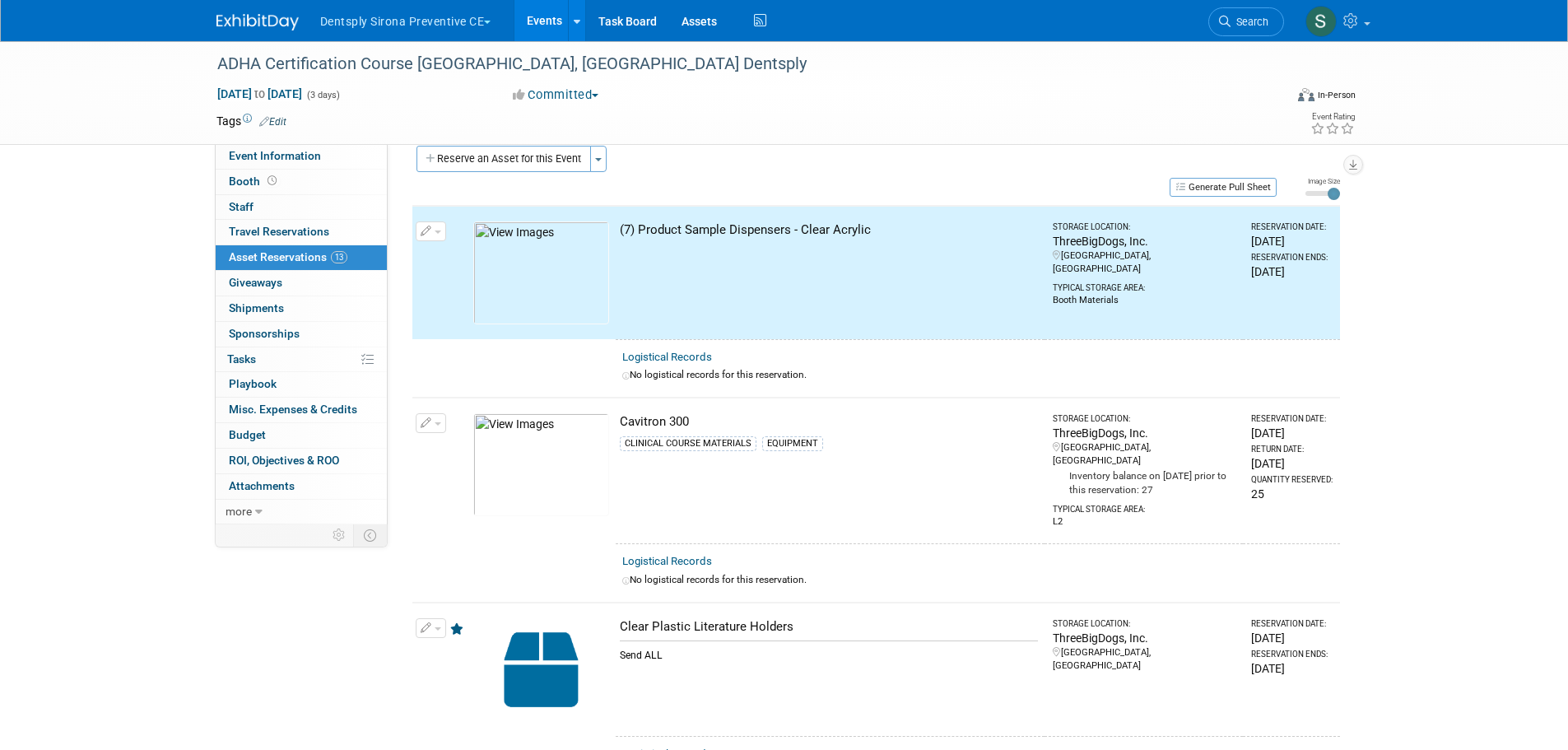
click at [555, 157] on button "Reserve an Asset for this Event" at bounding box center [503, 159] width 174 height 26
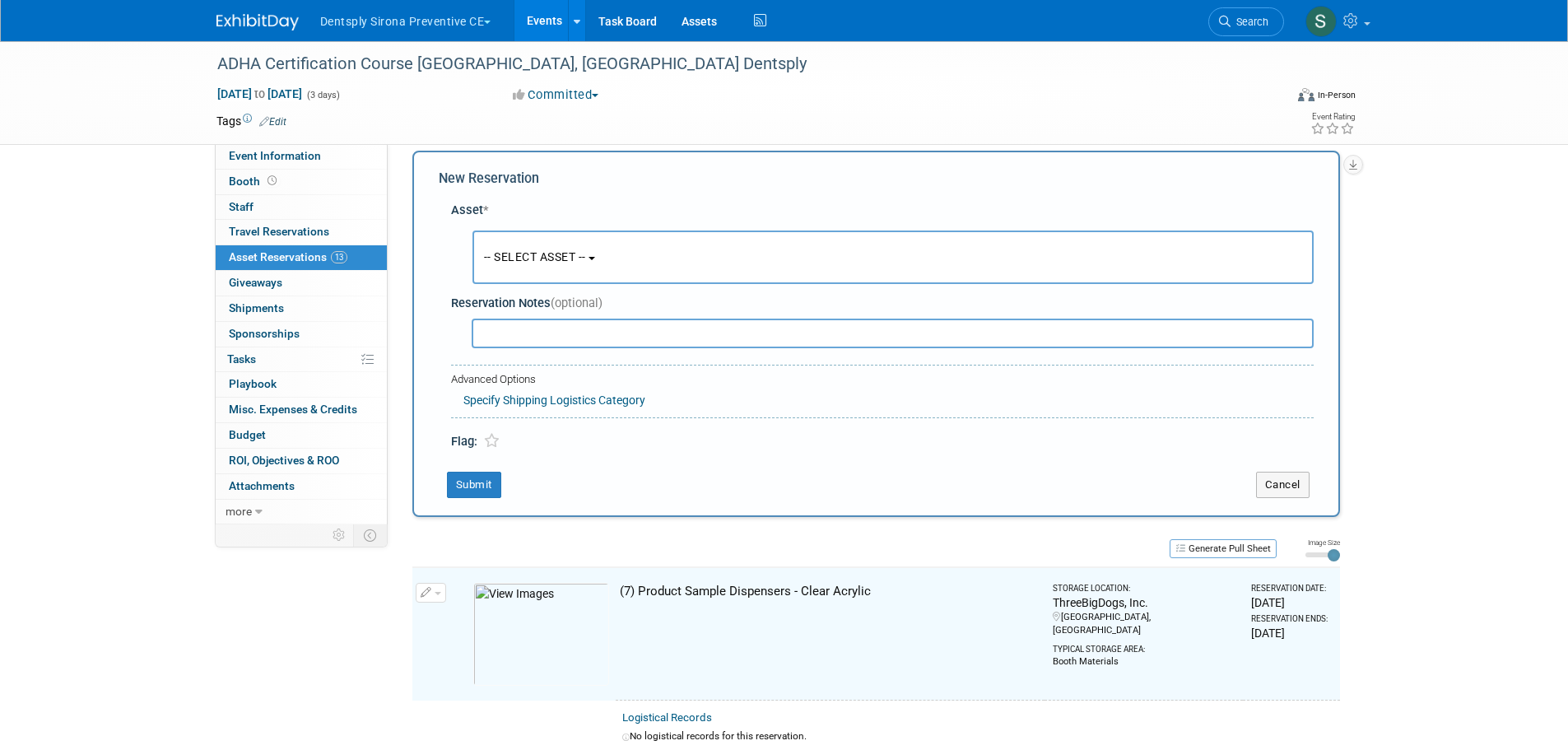
click at [559, 259] on span "-- SELECT ASSET --" at bounding box center [535, 256] width 102 height 13
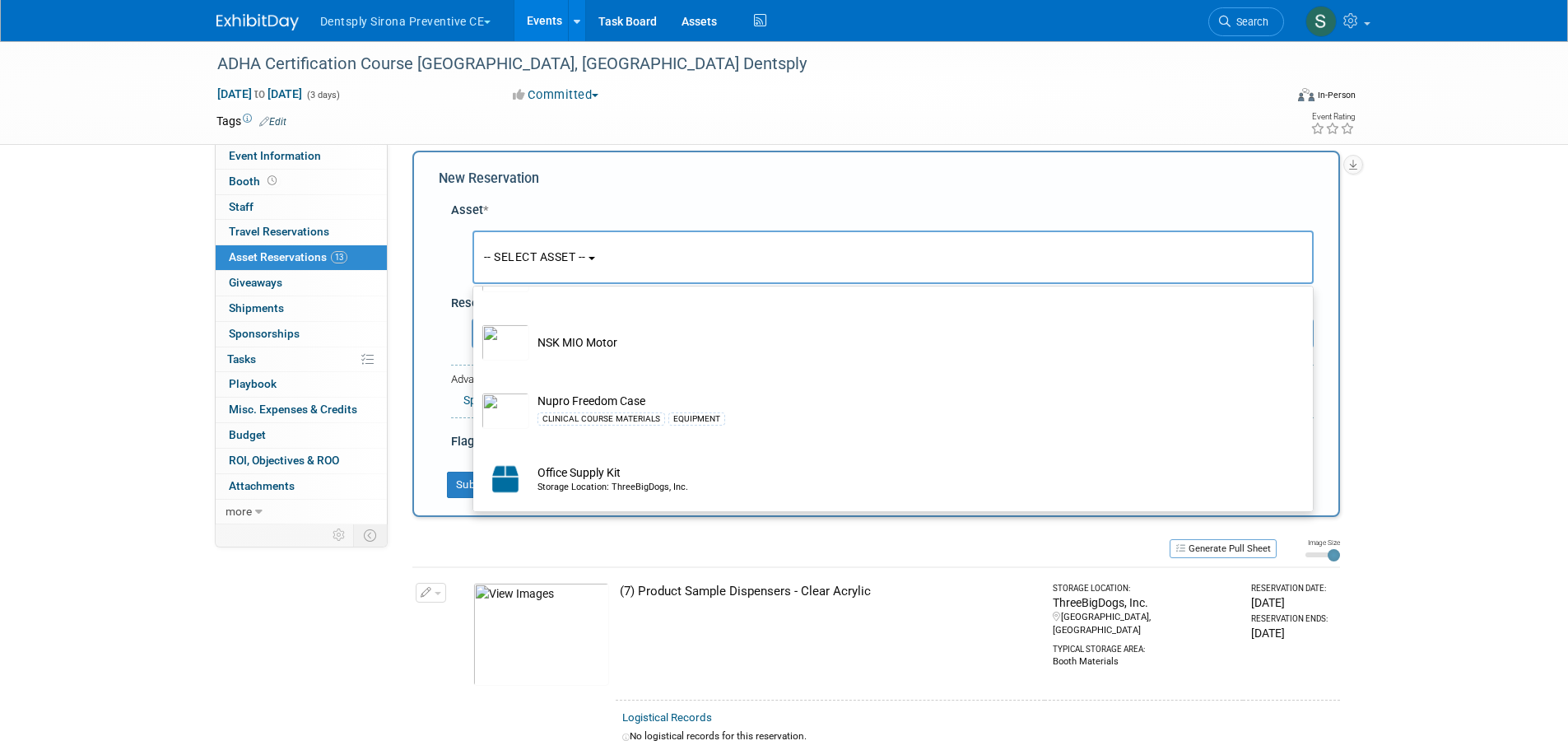
scroll to position [3840, 0]
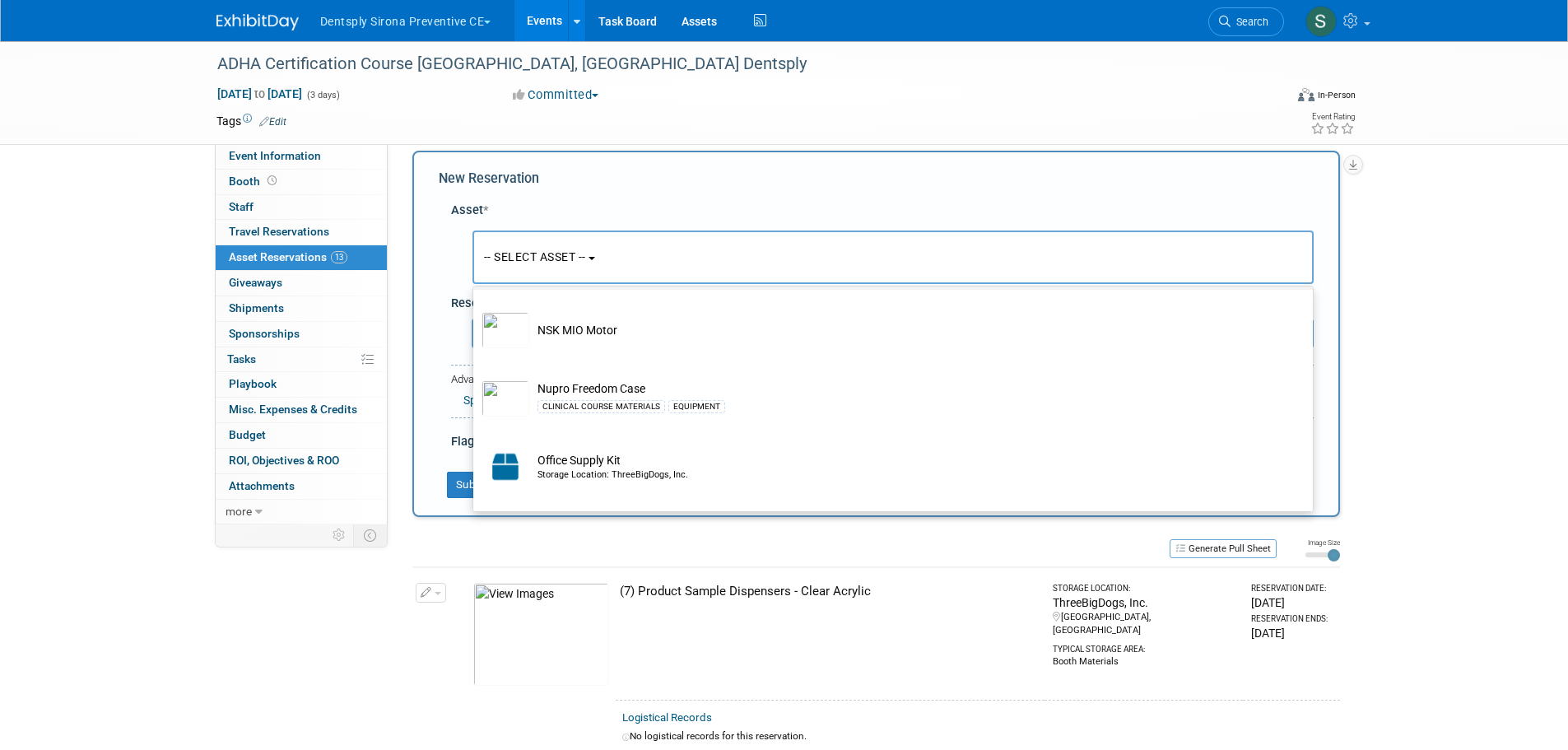
click at [627, 280] on td "Mixing Tiles" at bounding box center [904, 262] width 750 height 36
click at [476, 241] on input "Mixing Tiles" at bounding box center [470, 236] width 11 height 11
select select "10729295"
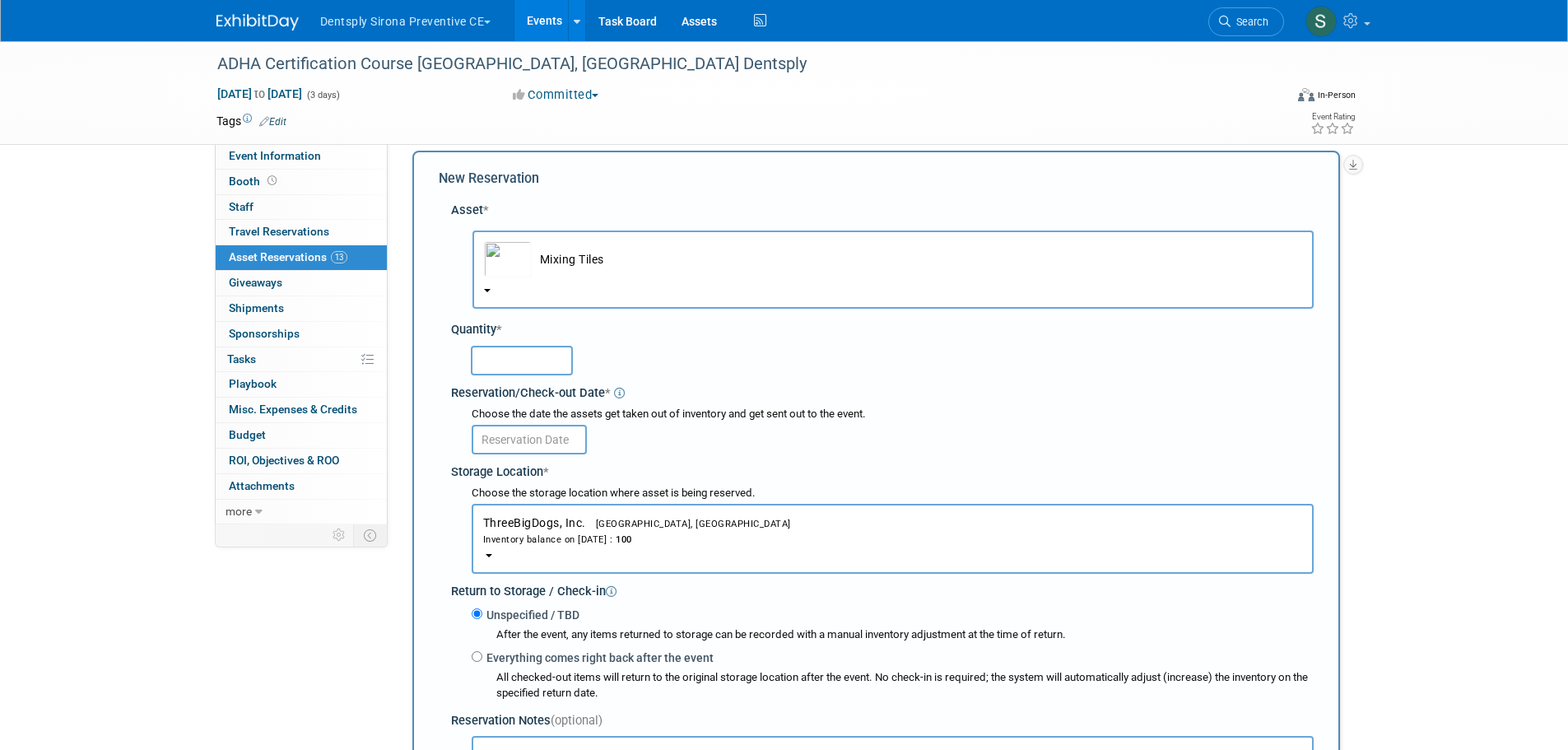
click at [524, 365] on input "text" at bounding box center [521, 360] width 102 height 30
type input "50"
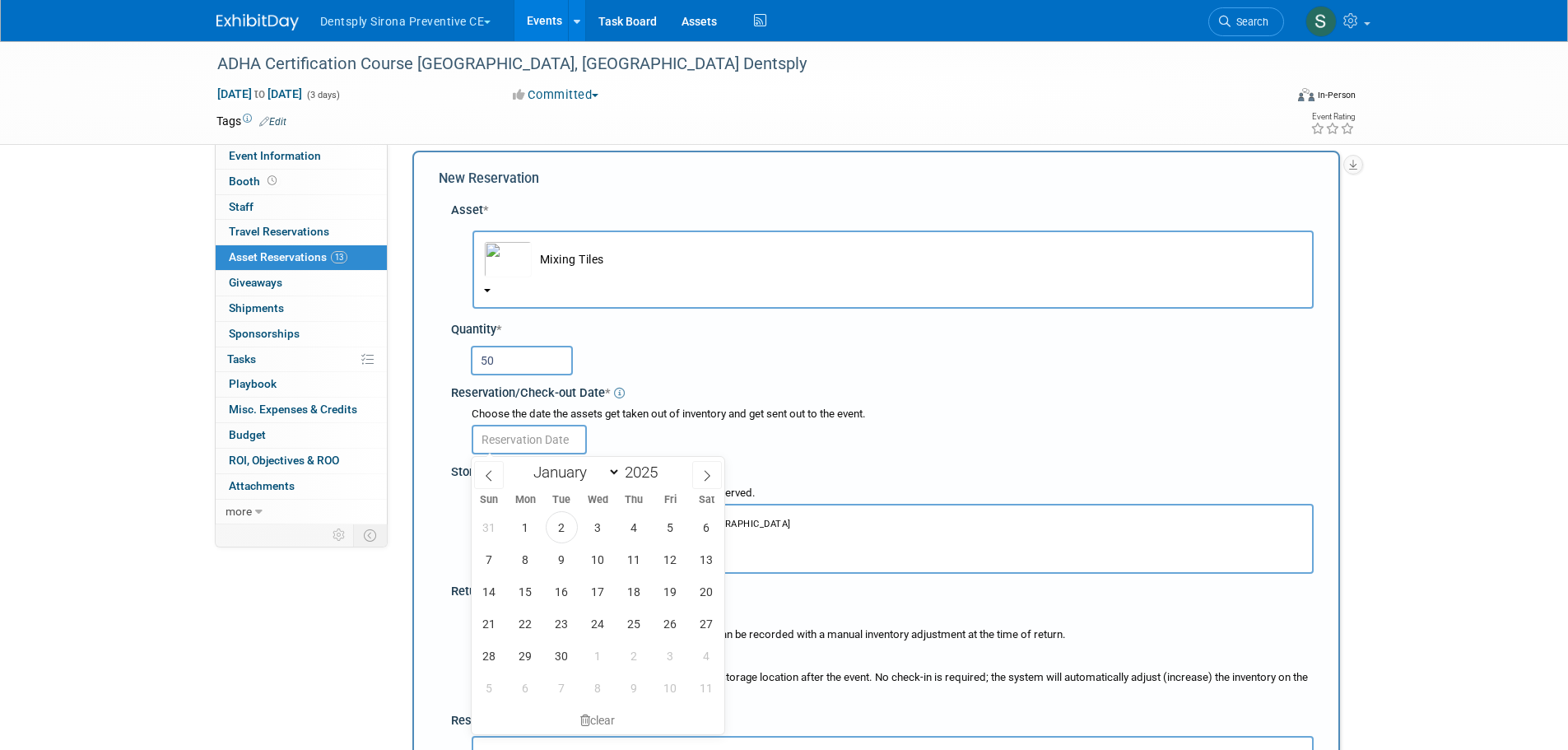
click at [526, 450] on input "text" at bounding box center [529, 439] width 115 height 30
click at [555, 521] on span "2" at bounding box center [562, 527] width 32 height 32
type input "Sep 2, 2025"
click at [556, 523] on span "ThreeBigDogs, Inc. Gettysburg, PA Inventory balance on Sep 2, 2025 : 100" at bounding box center [892, 530] width 819 height 30
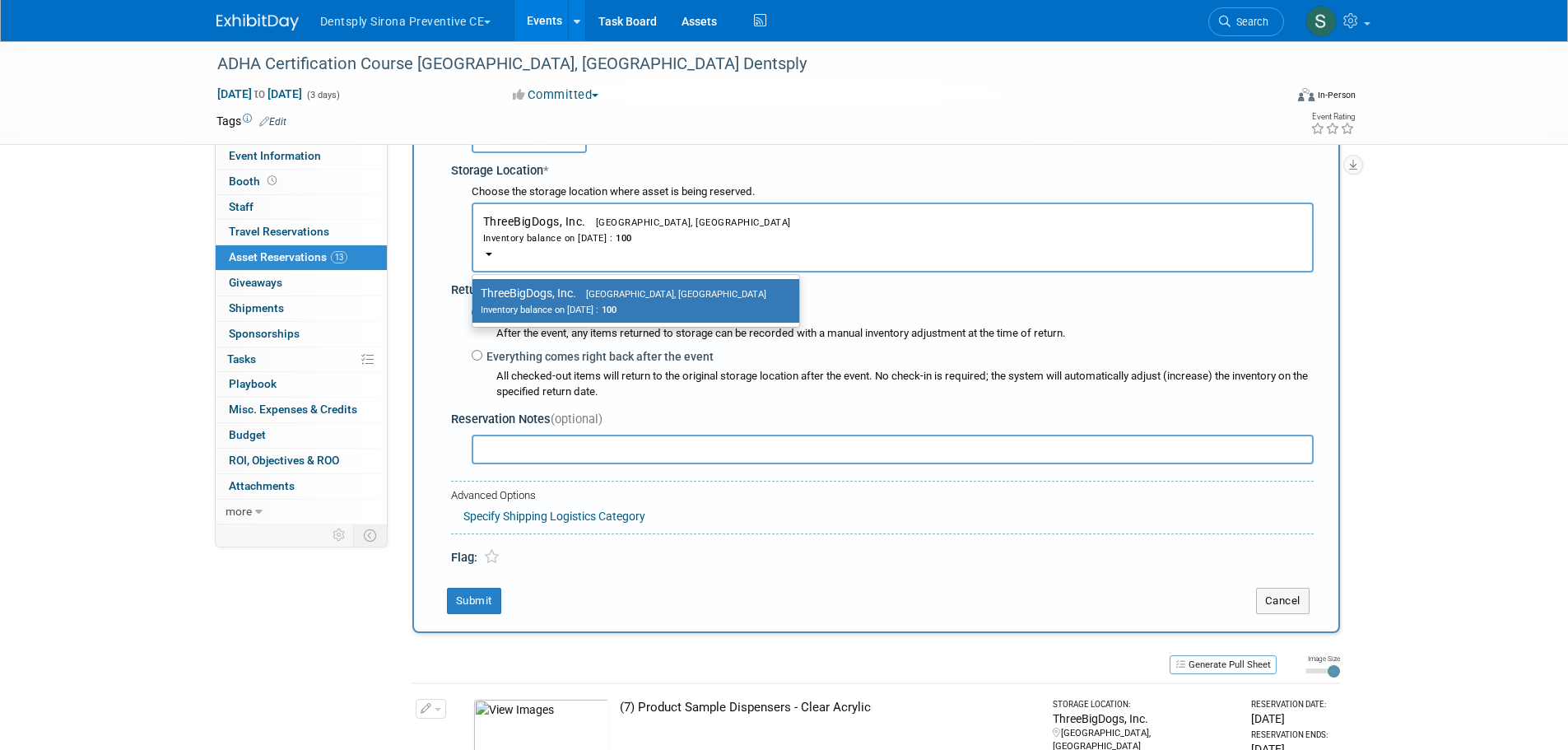
scroll to position [318, 0]
click at [758, 488] on div "Advanced Options" at bounding box center [882, 495] width 862 height 15
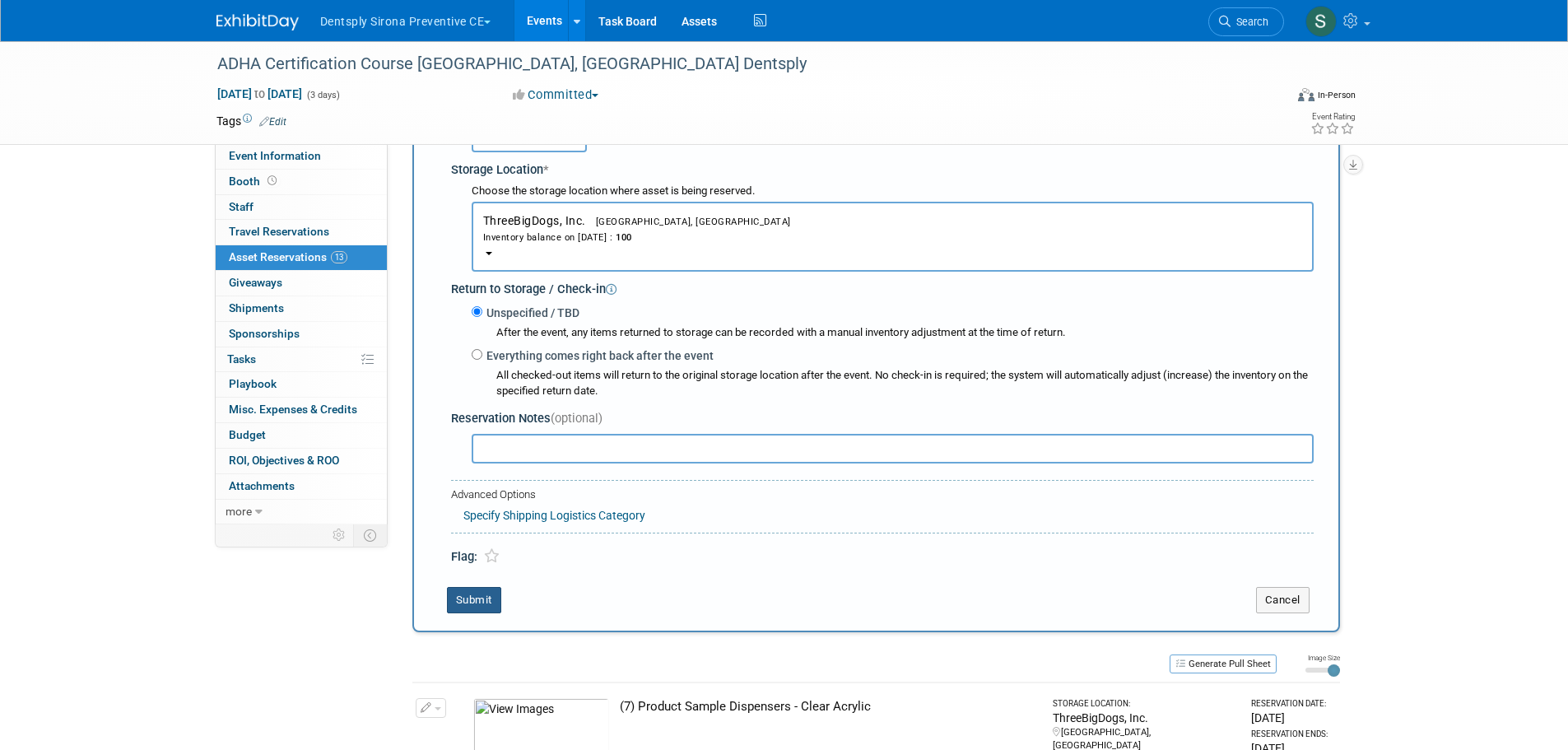
click at [453, 601] on button "Submit" at bounding box center [474, 600] width 55 height 26
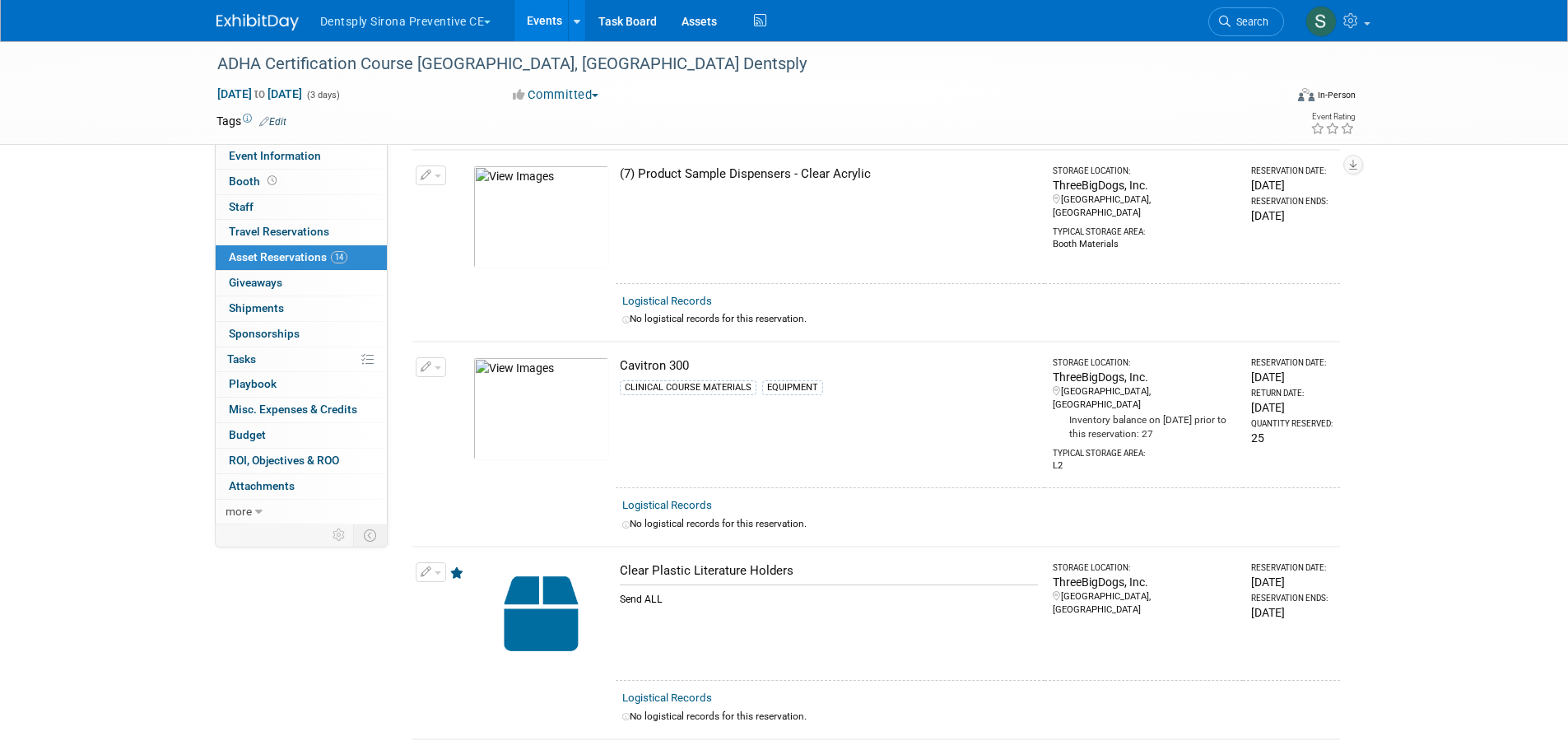
scroll to position [0, 0]
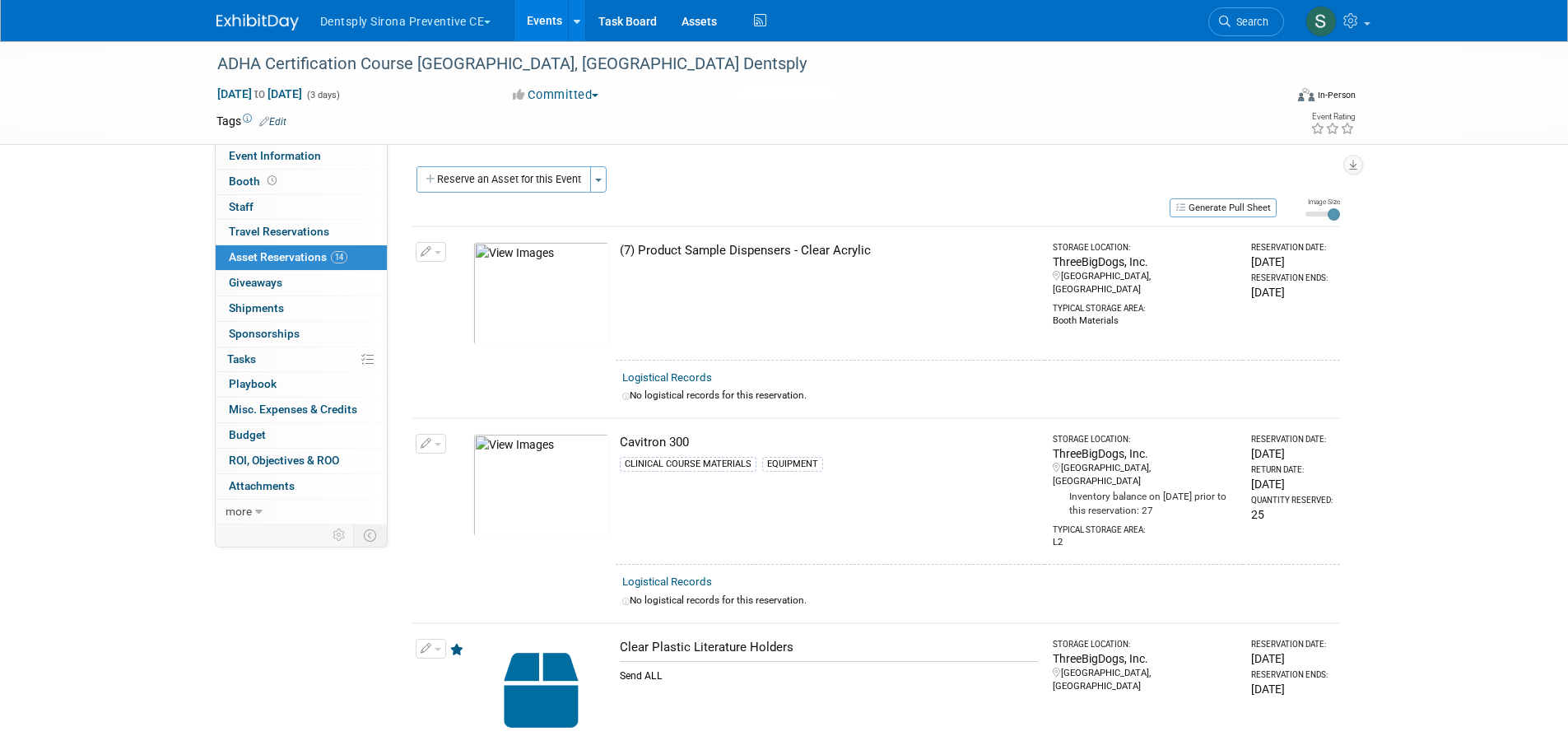
click at [530, 173] on button "Reserve an Asset for this Event" at bounding box center [503, 179] width 174 height 26
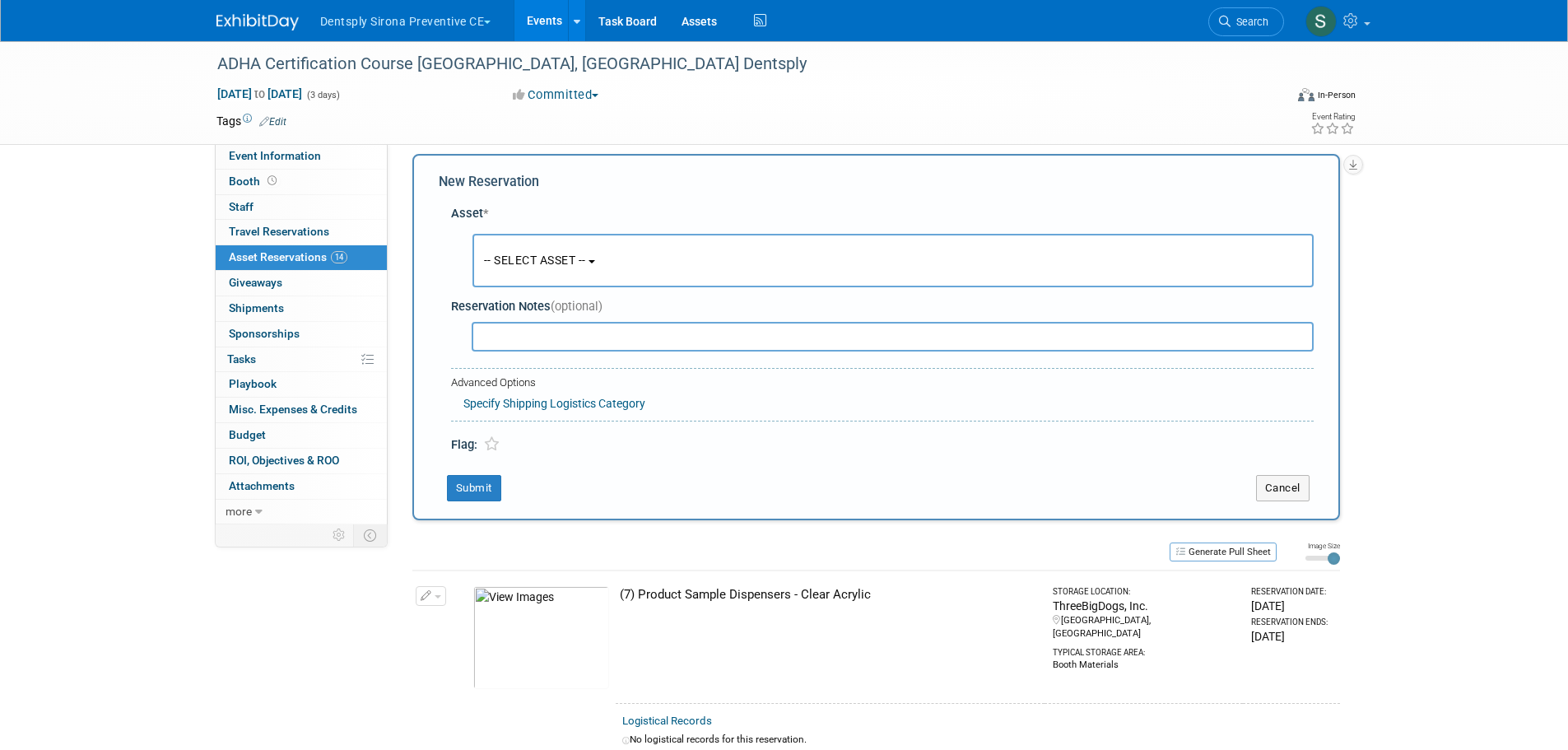
scroll to position [15, 0]
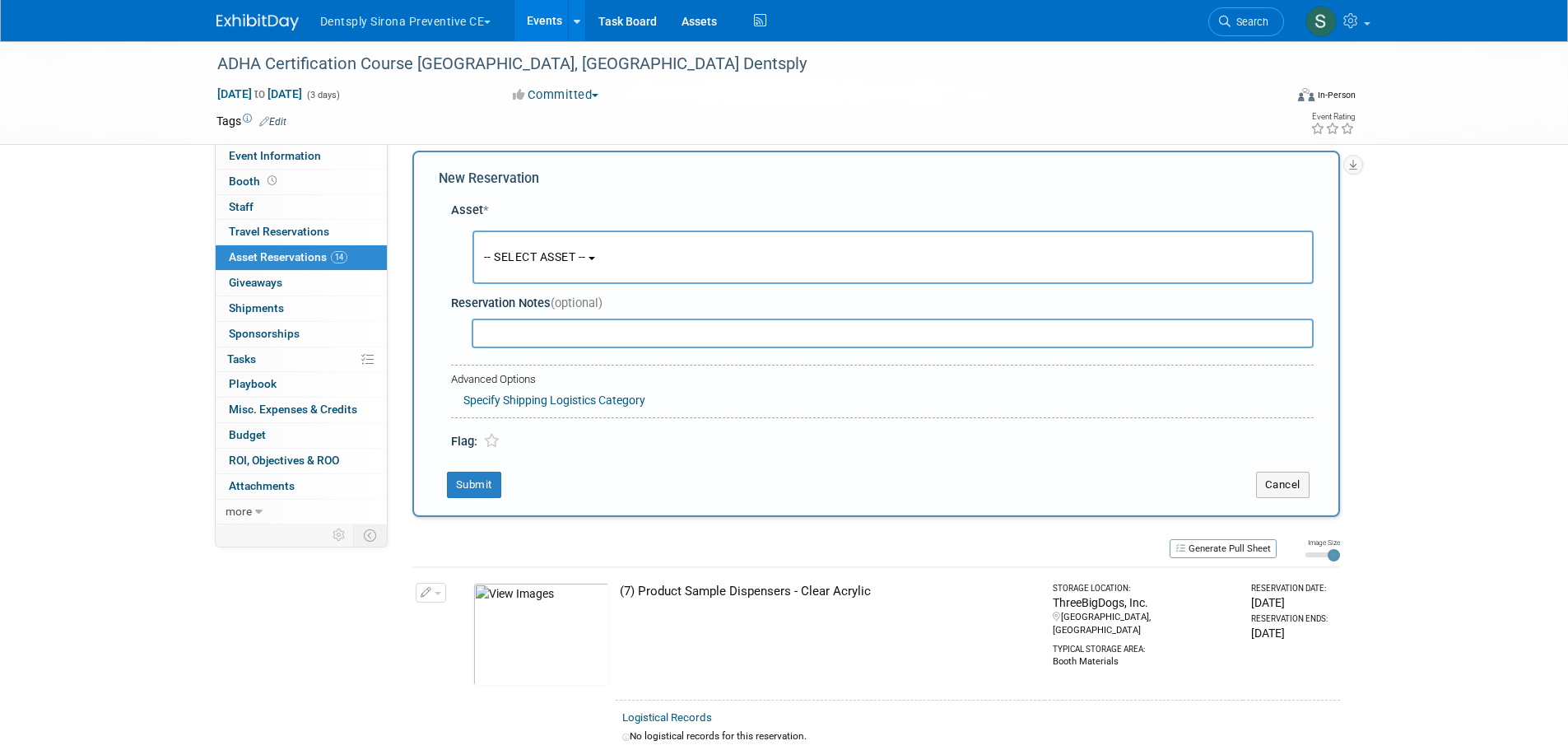
click at [533, 244] on button "-- SELECT ASSET --" at bounding box center [892, 257] width 841 height 54
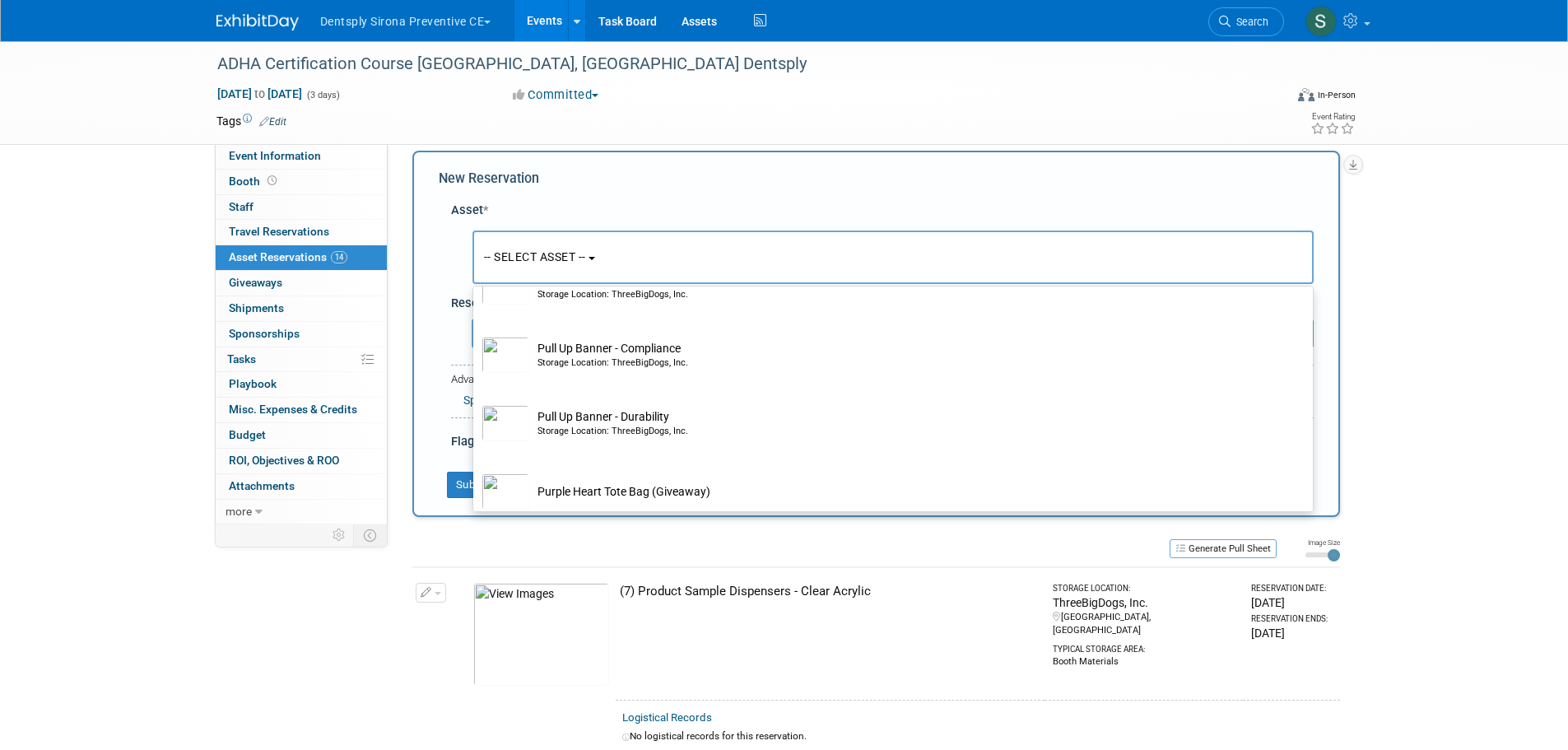
scroll to position [6062, 0]
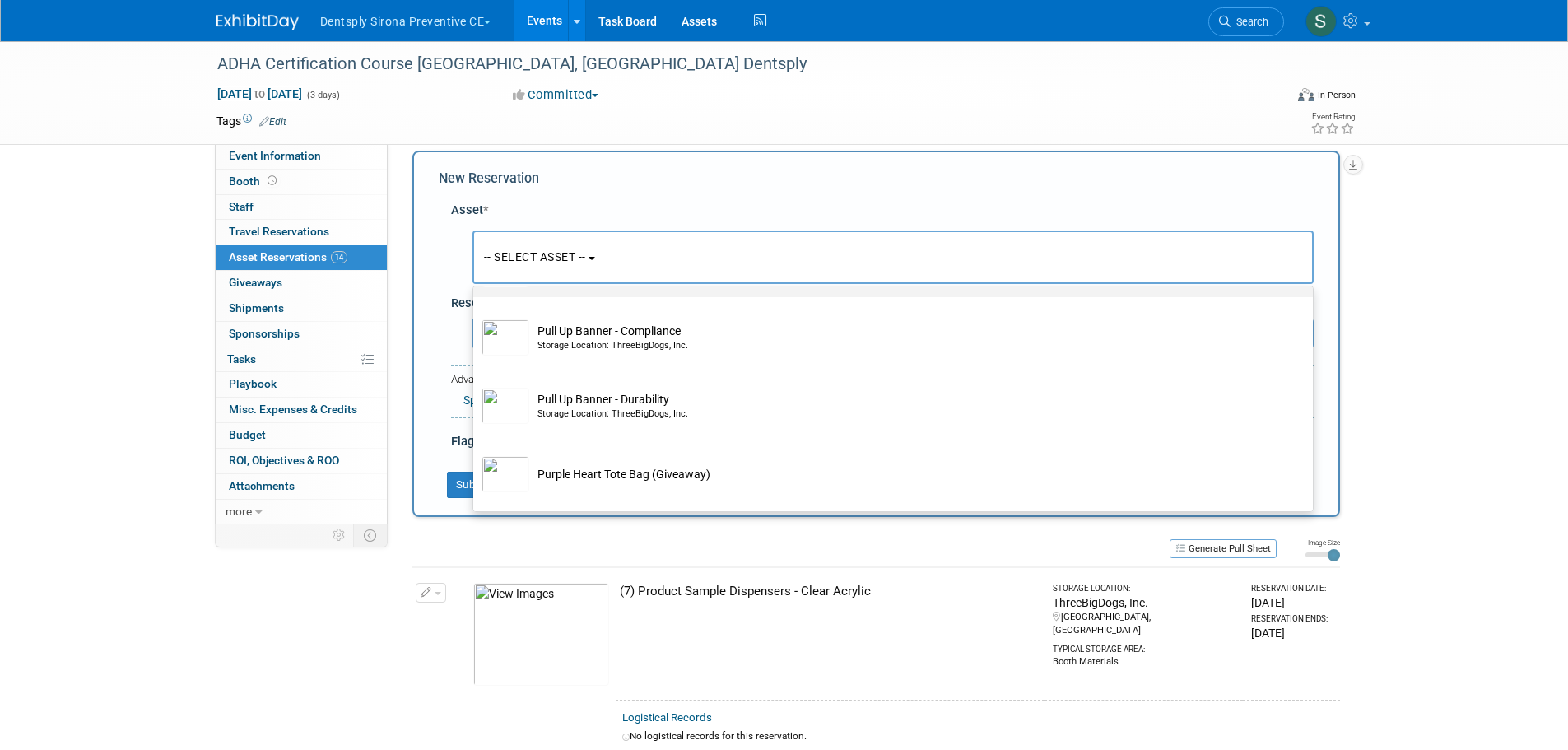
click at [687, 287] on td "Pull Up Banner - Comfort Storage Location: ThreeBigDogs, Inc." at bounding box center [904, 269] width 750 height 36
click at [476, 249] on input "Pull Up Banner - Comfort Storage Location: ThreeBigDogs, Inc." at bounding box center [470, 243] width 11 height 11
select select "10729304"
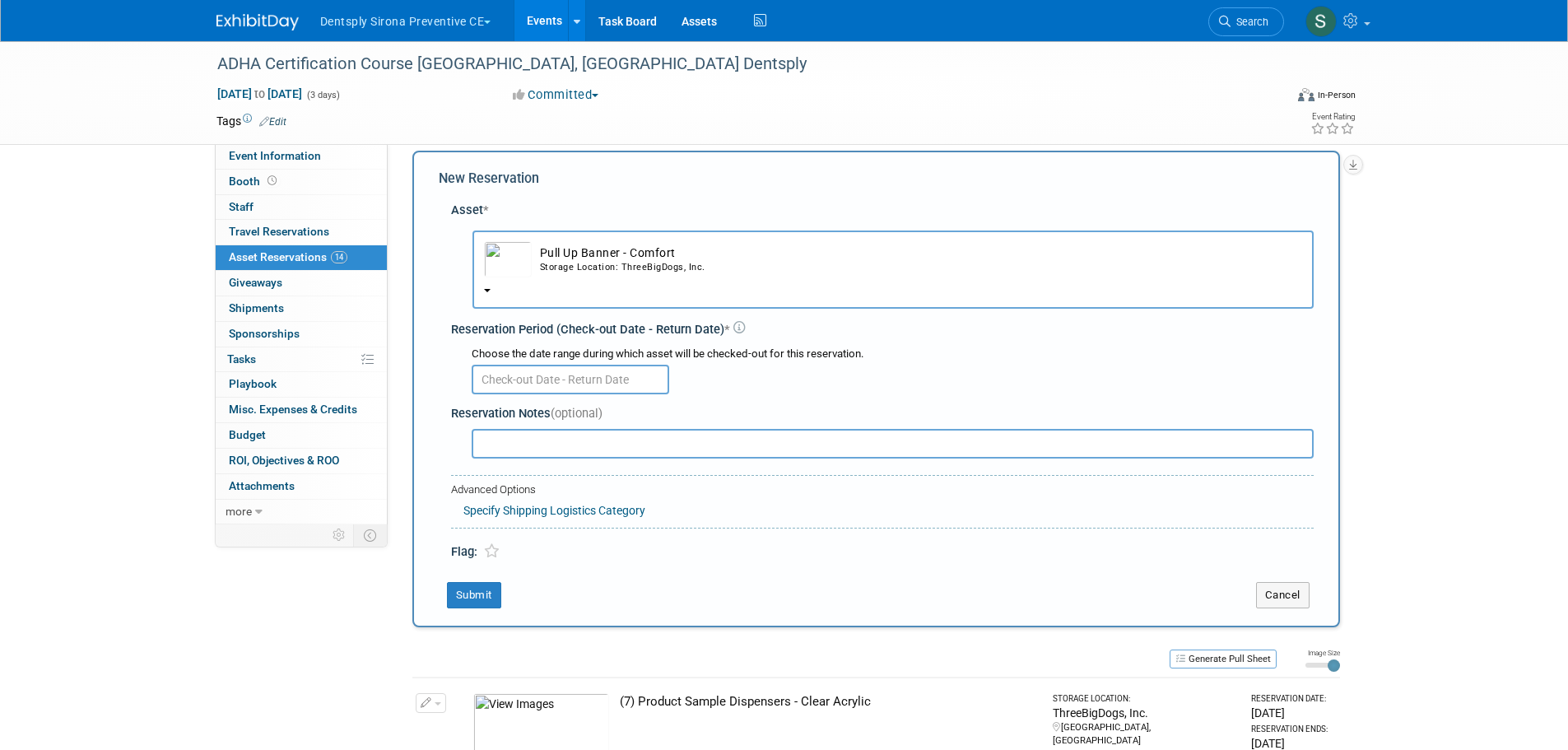
click at [573, 381] on input "text" at bounding box center [570, 379] width 198 height 30
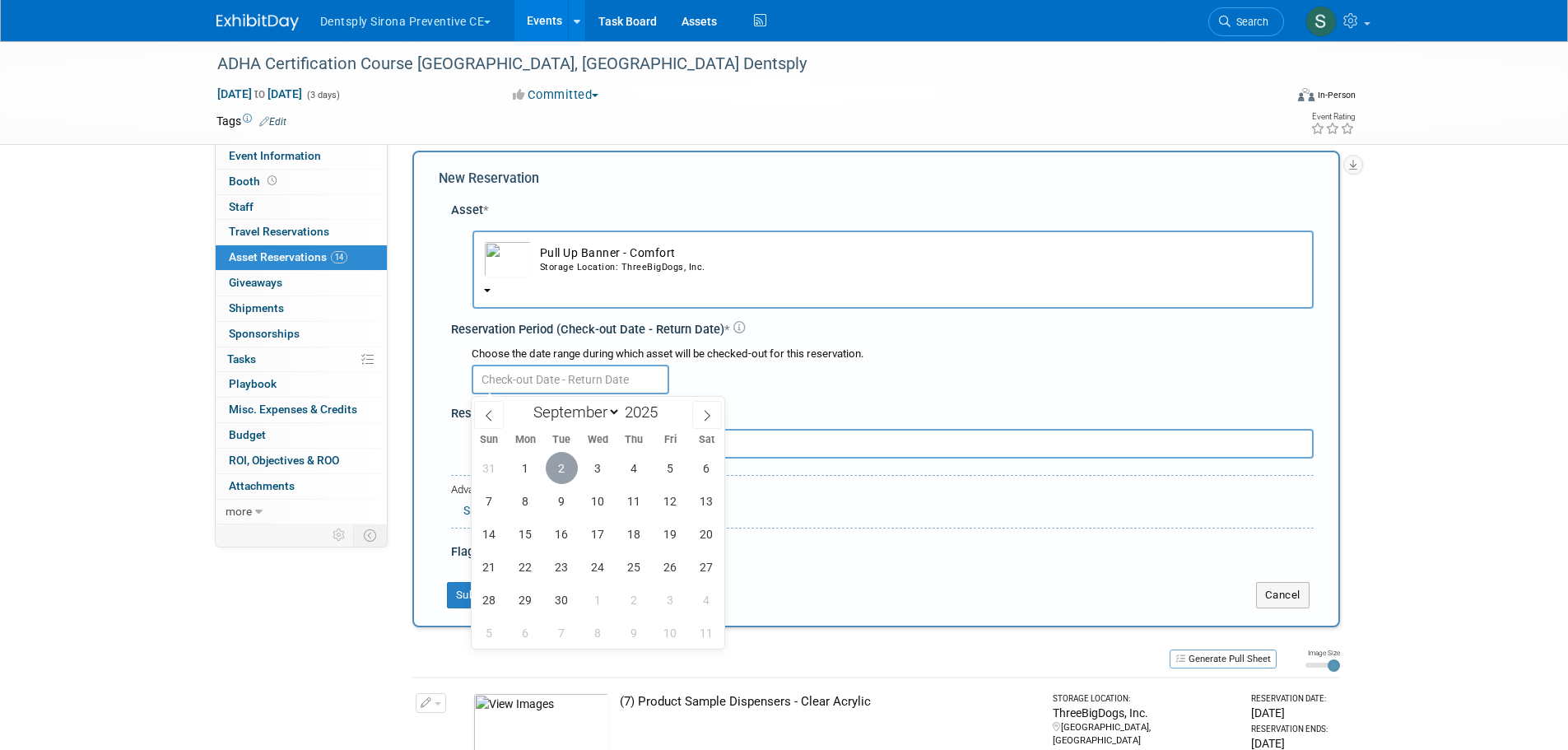
click at [556, 469] on span "2" at bounding box center [562, 467] width 32 height 32
type input "Sep 2, 2025"
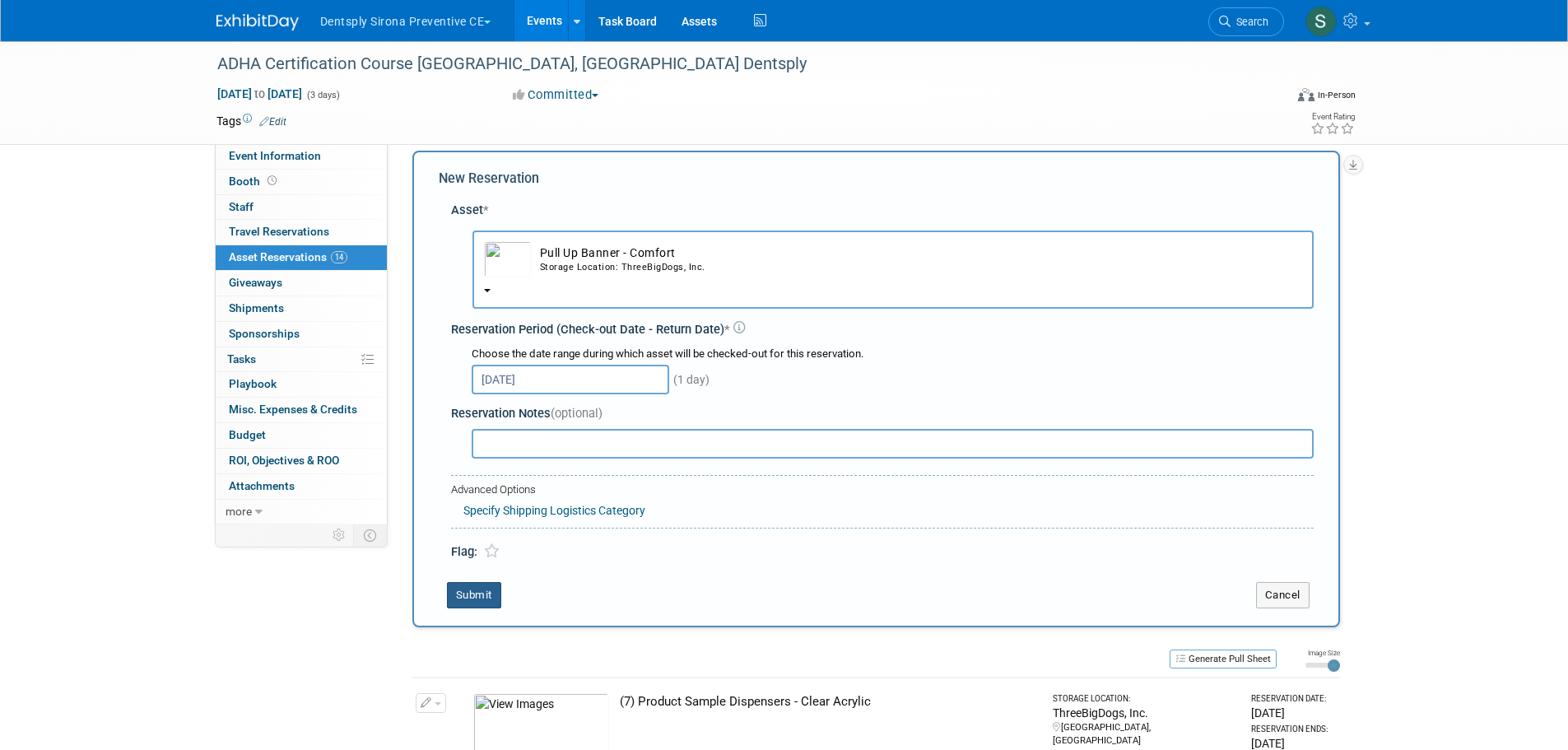
click at [460, 587] on button "Submit" at bounding box center [474, 594] width 55 height 26
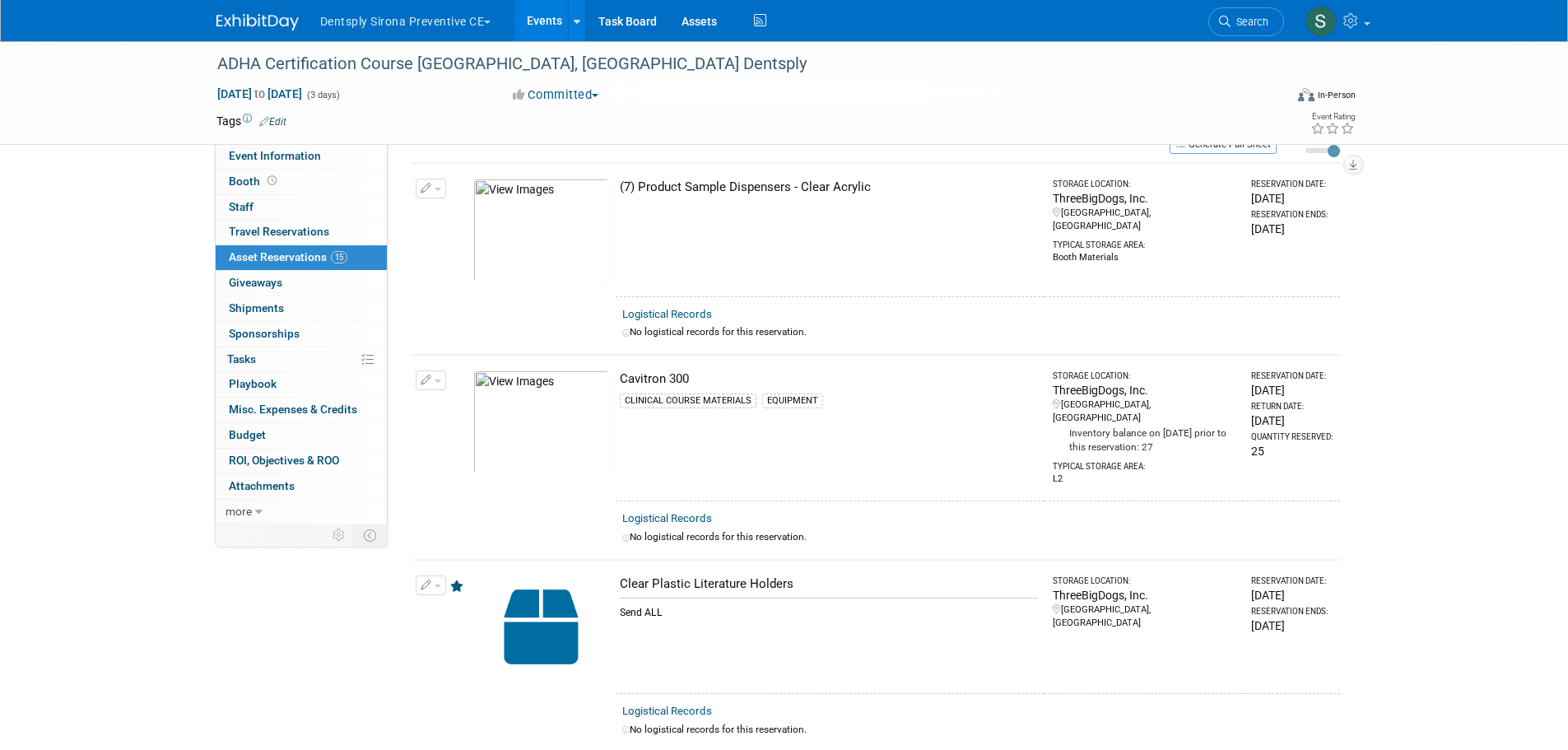
scroll to position [0, 0]
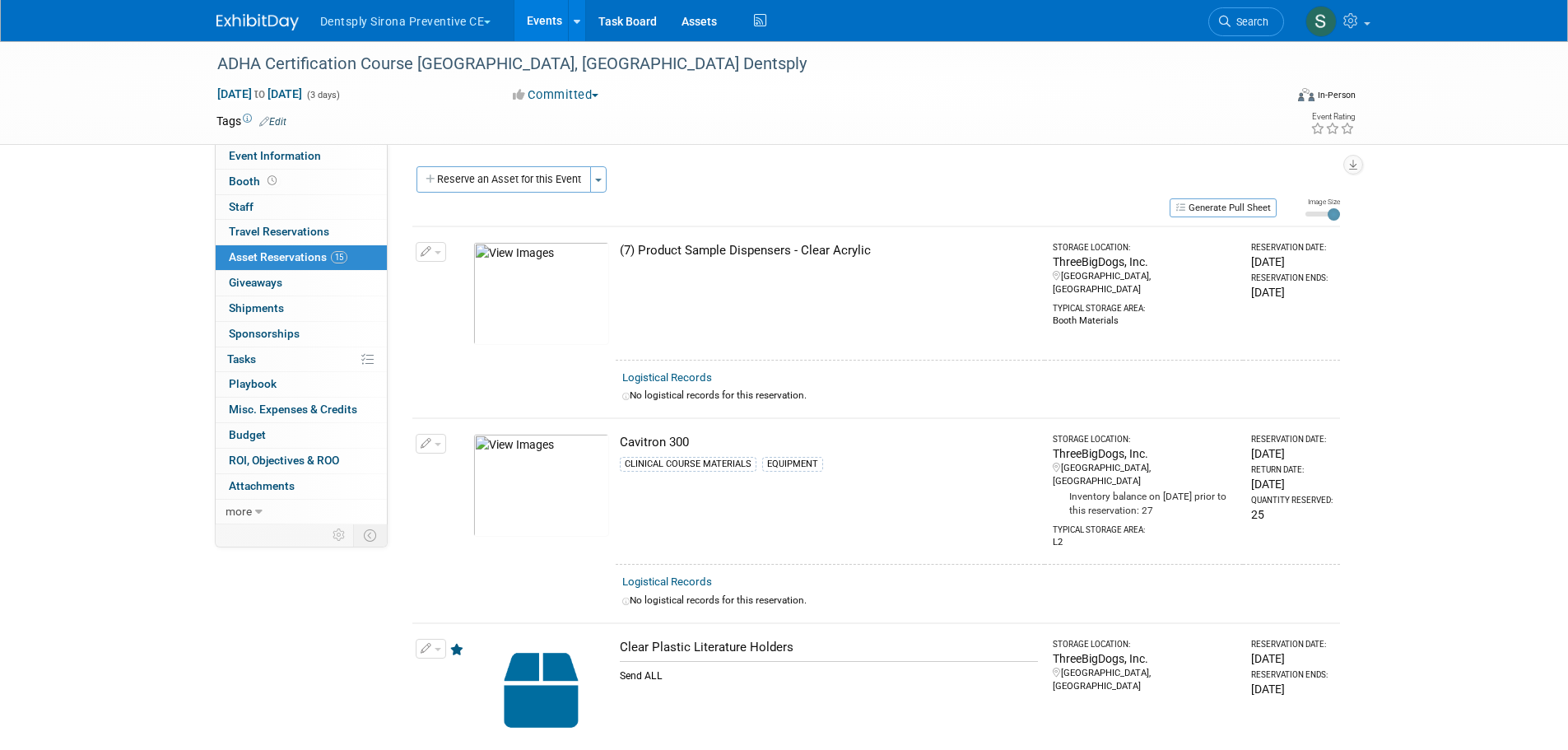
click at [564, 183] on button "Reserve an Asset for this Event" at bounding box center [503, 179] width 174 height 26
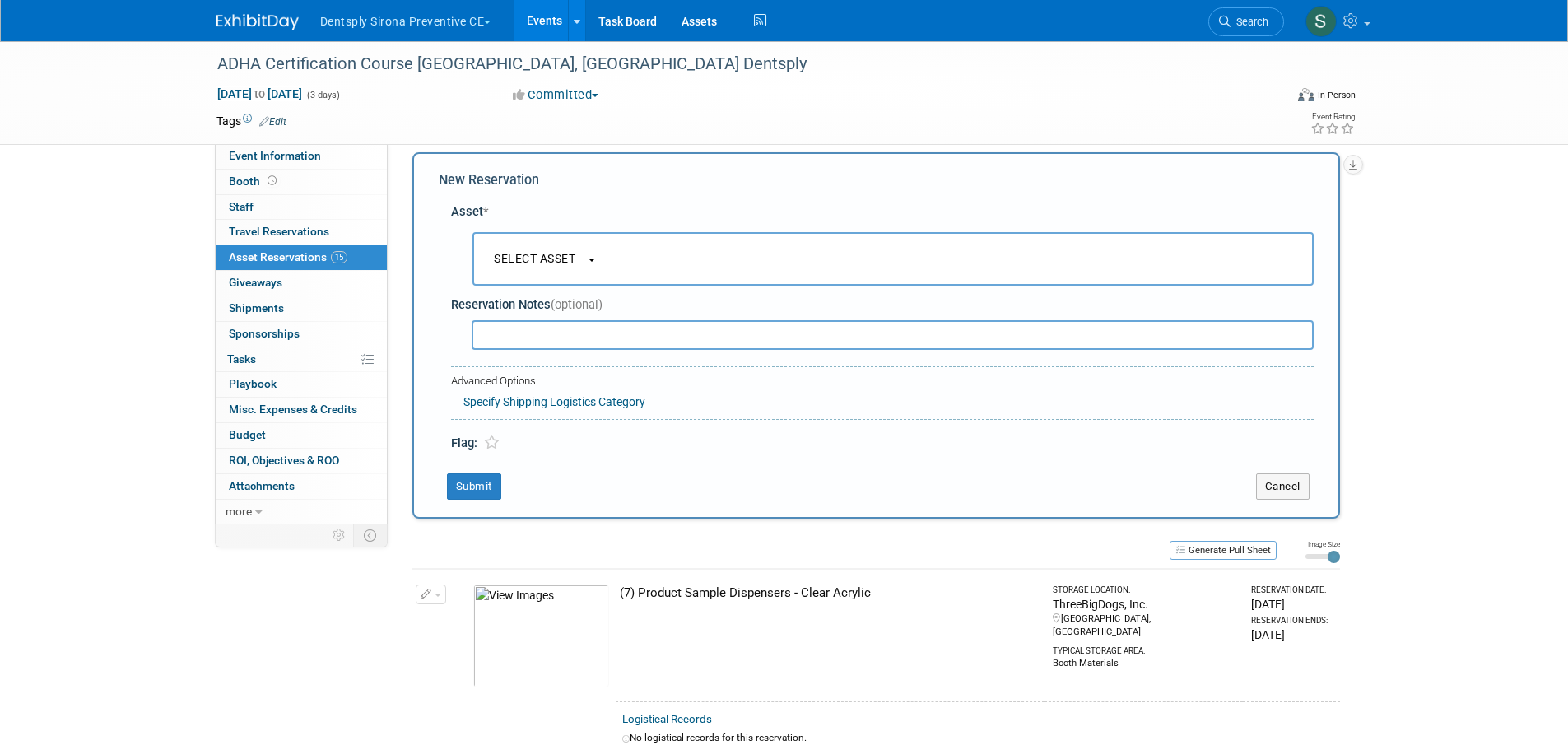
scroll to position [15, 0]
click at [585, 246] on button "-- SELECT ASSET --" at bounding box center [892, 257] width 841 height 54
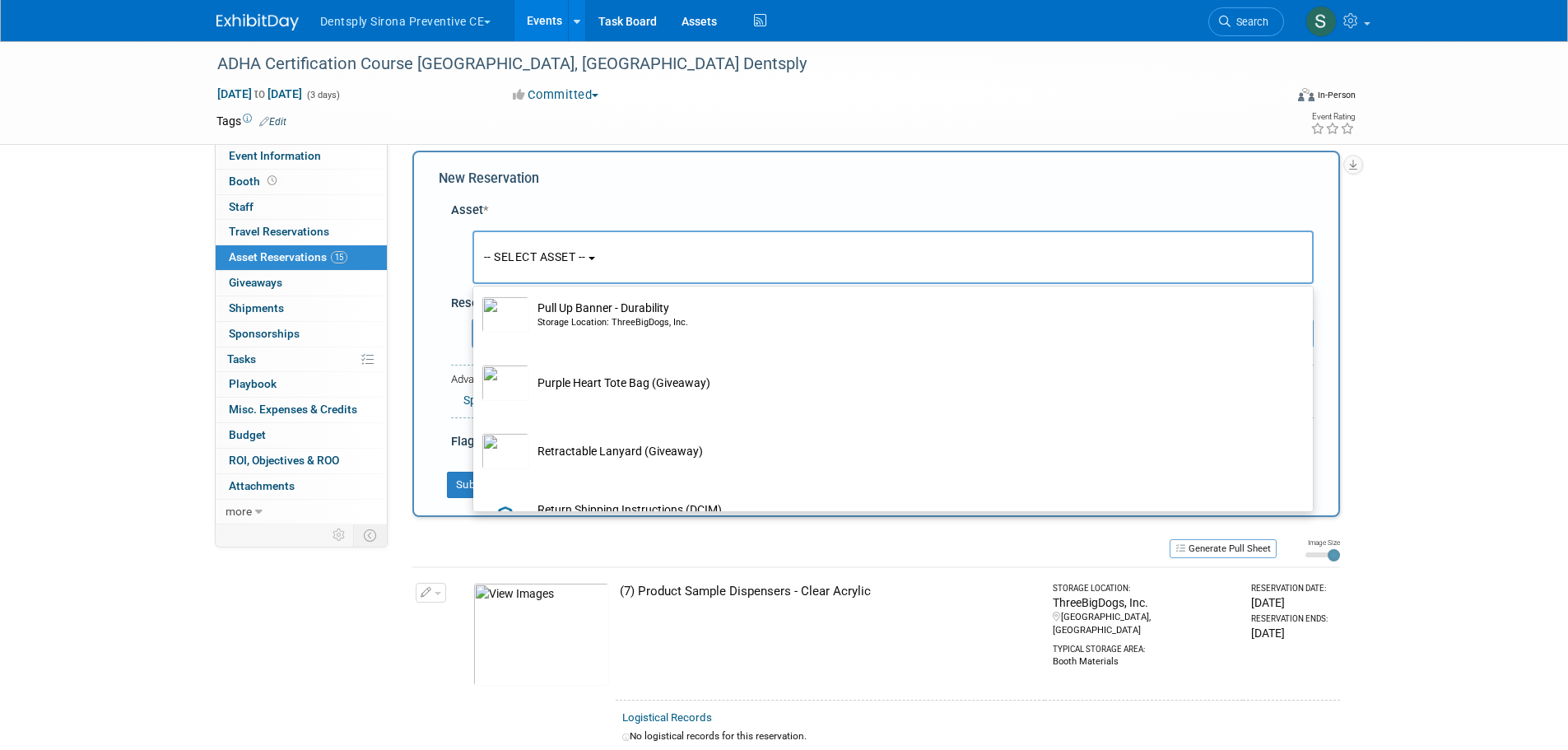
scroll to position [6171, 0]
click at [655, 259] on div "Storage Location: ThreeBigDogs, Inc." at bounding box center [909, 252] width 742 height 13
click at [476, 224] on input "Pull Up Banner - Compliance Storage Location: ThreeBigDogs, Inc." at bounding box center [470, 219] width 11 height 11
select select "10729303"
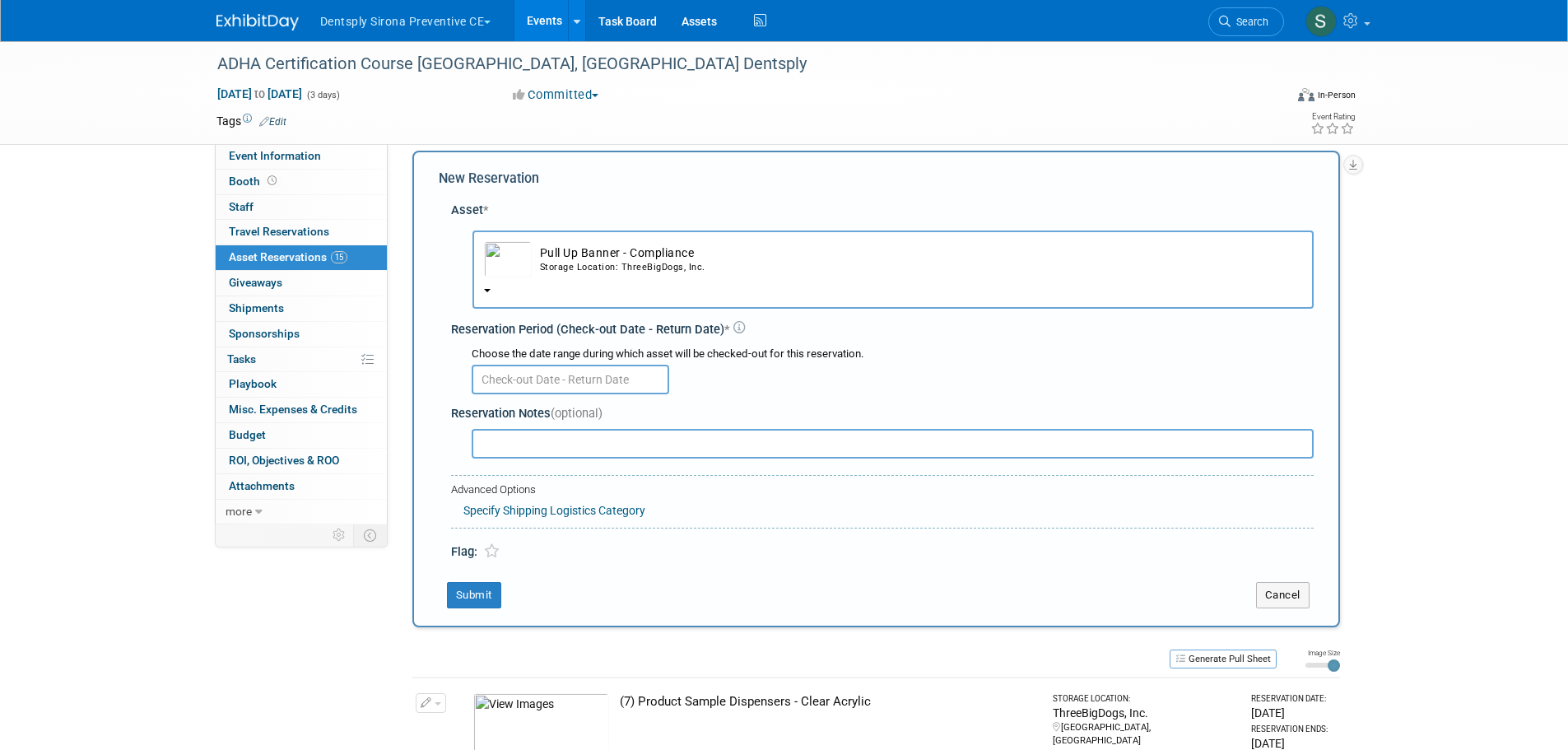
click at [563, 378] on input "text" at bounding box center [570, 379] width 198 height 30
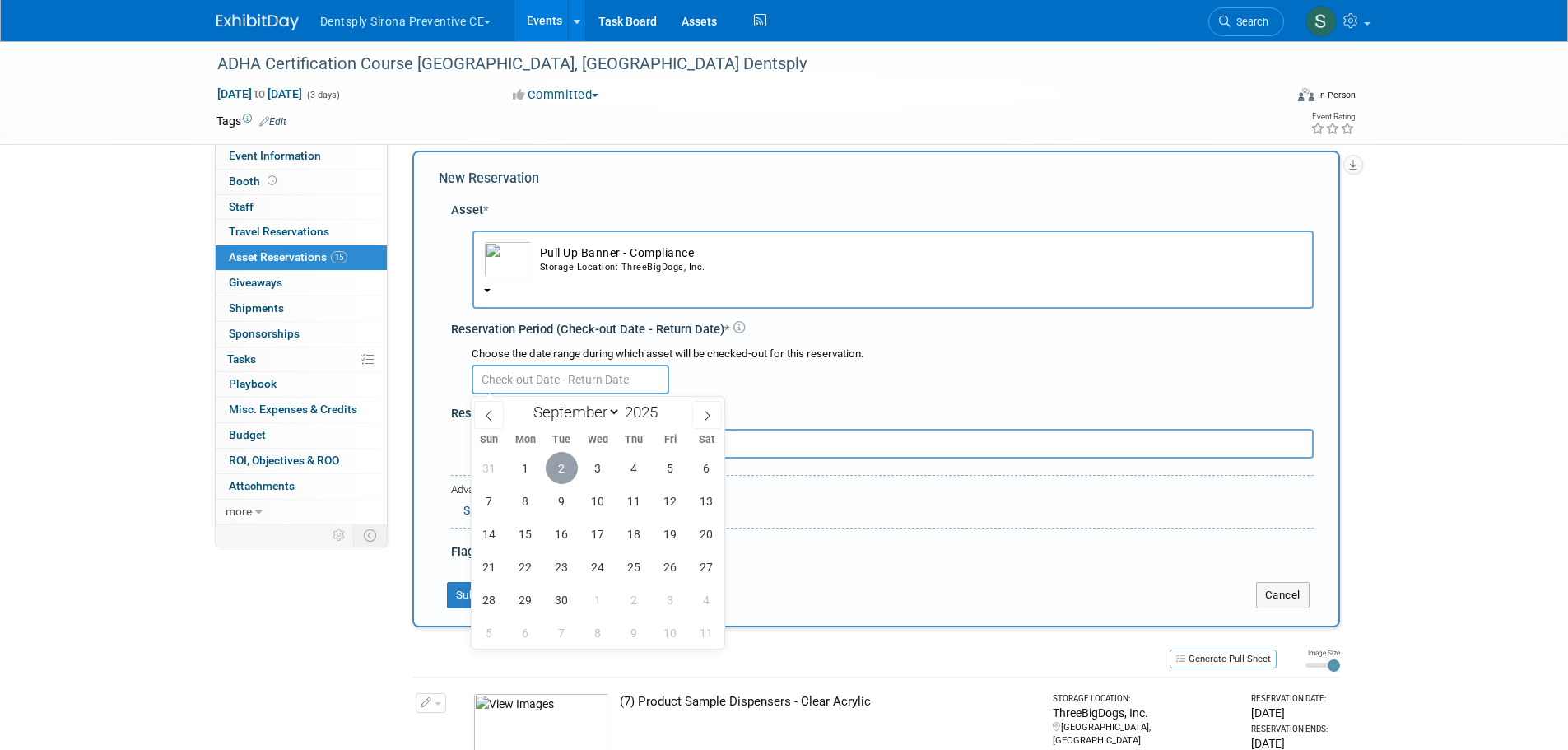
click at [565, 458] on span "2" at bounding box center [562, 467] width 32 height 32
type input "Sep 2, 2025"
click at [565, 458] on span "2" at bounding box center [562, 467] width 32 height 32
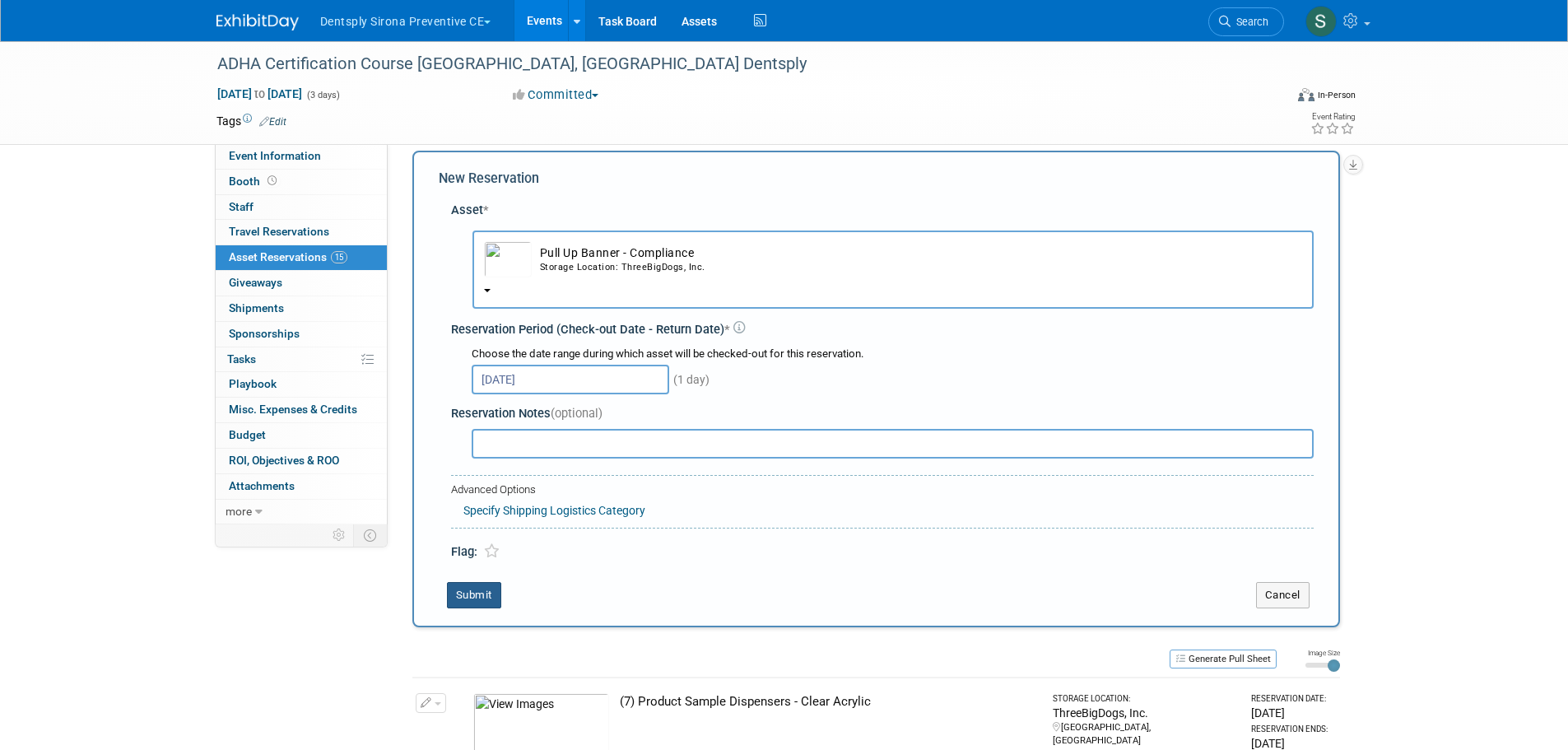
click at [480, 594] on button "Submit" at bounding box center [474, 594] width 55 height 26
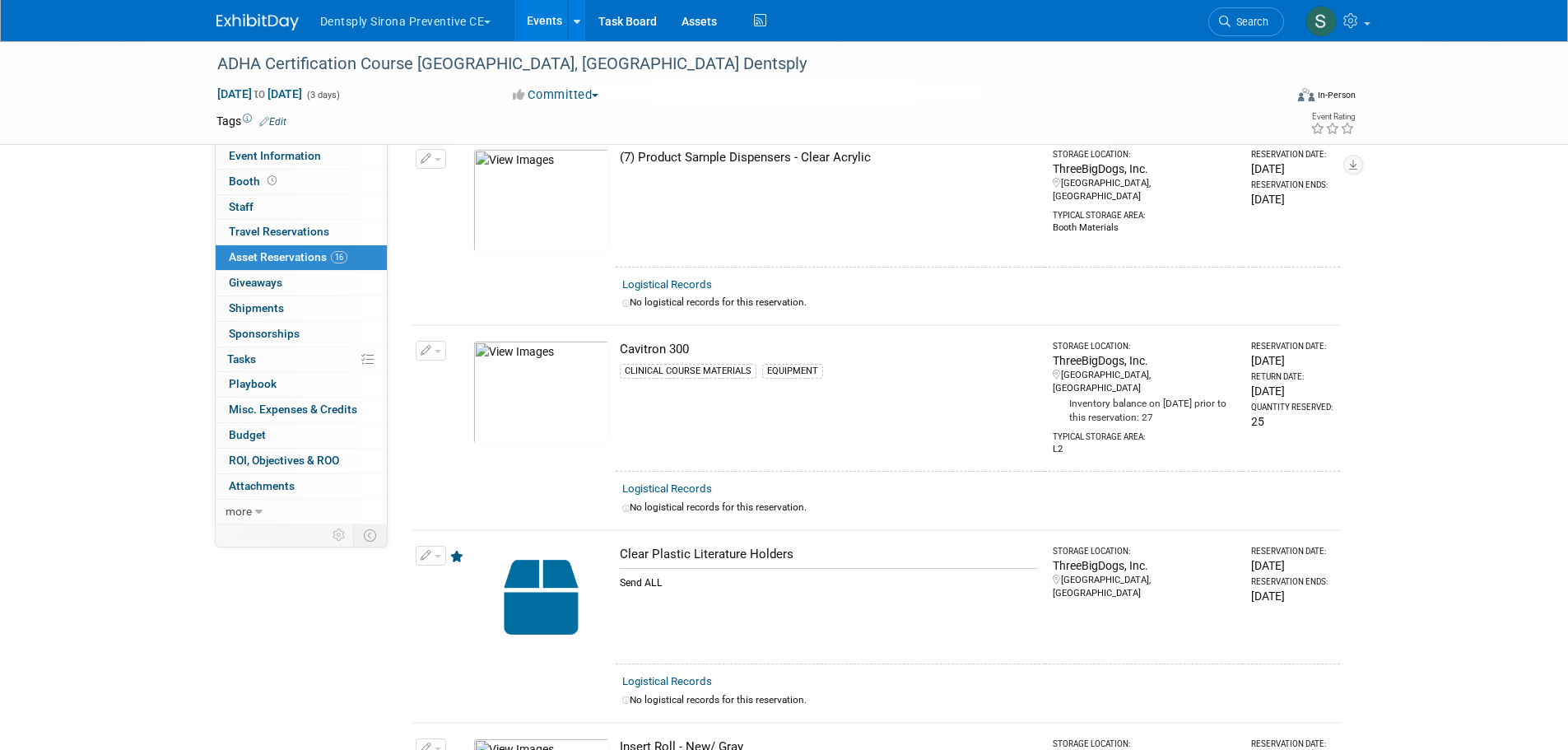
scroll to position [0, 0]
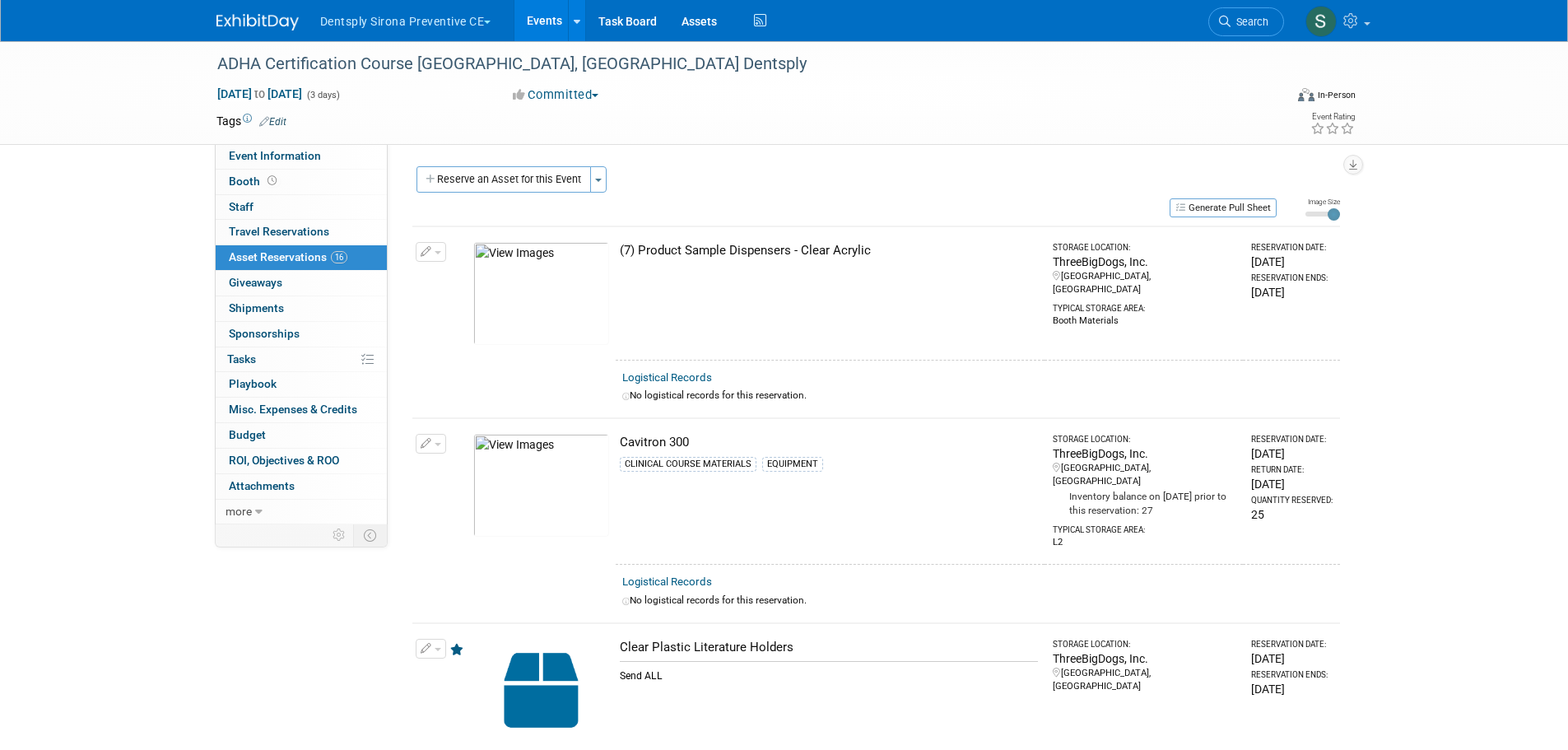
click at [513, 172] on button "Reserve an Asset for this Event" at bounding box center [503, 179] width 174 height 26
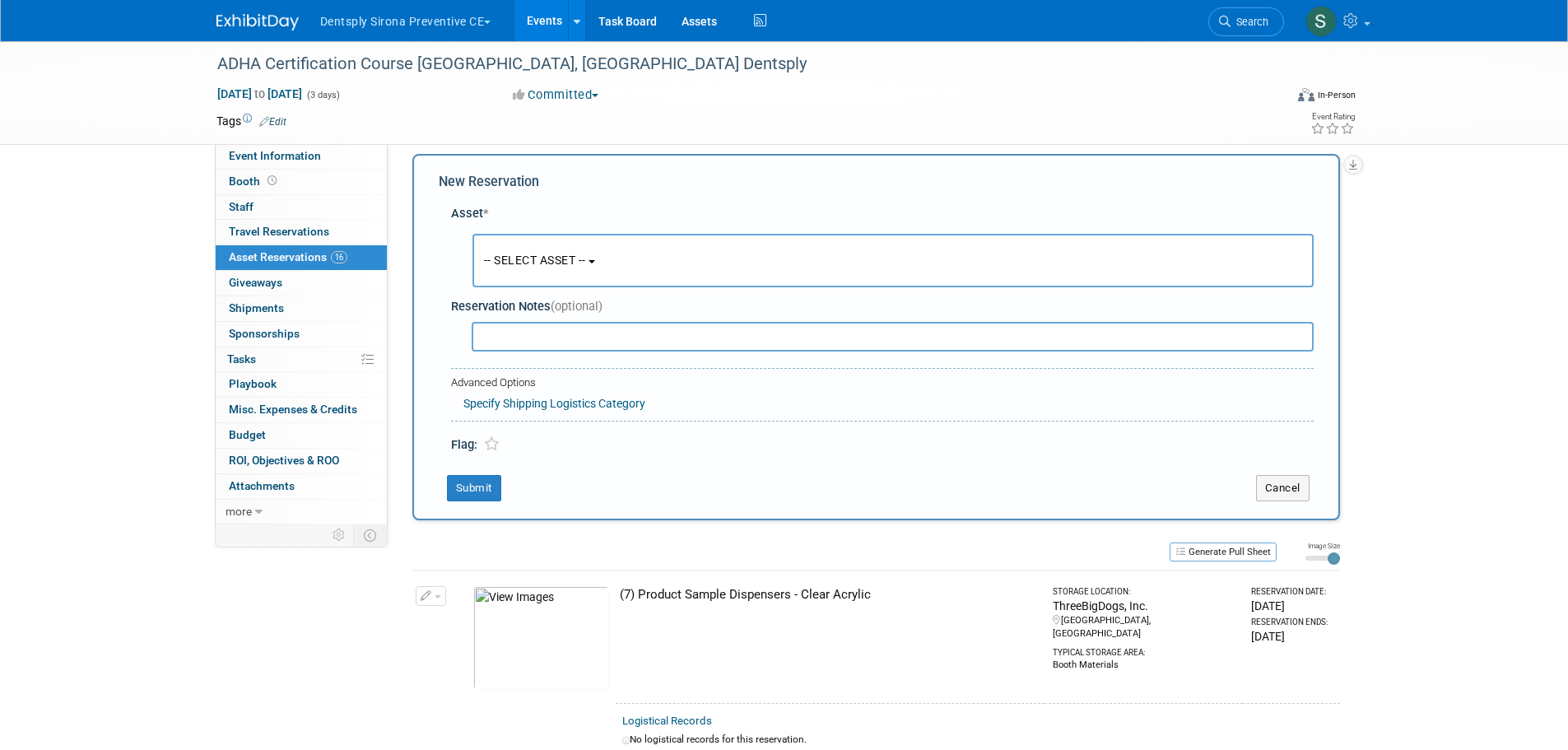
scroll to position [15, 0]
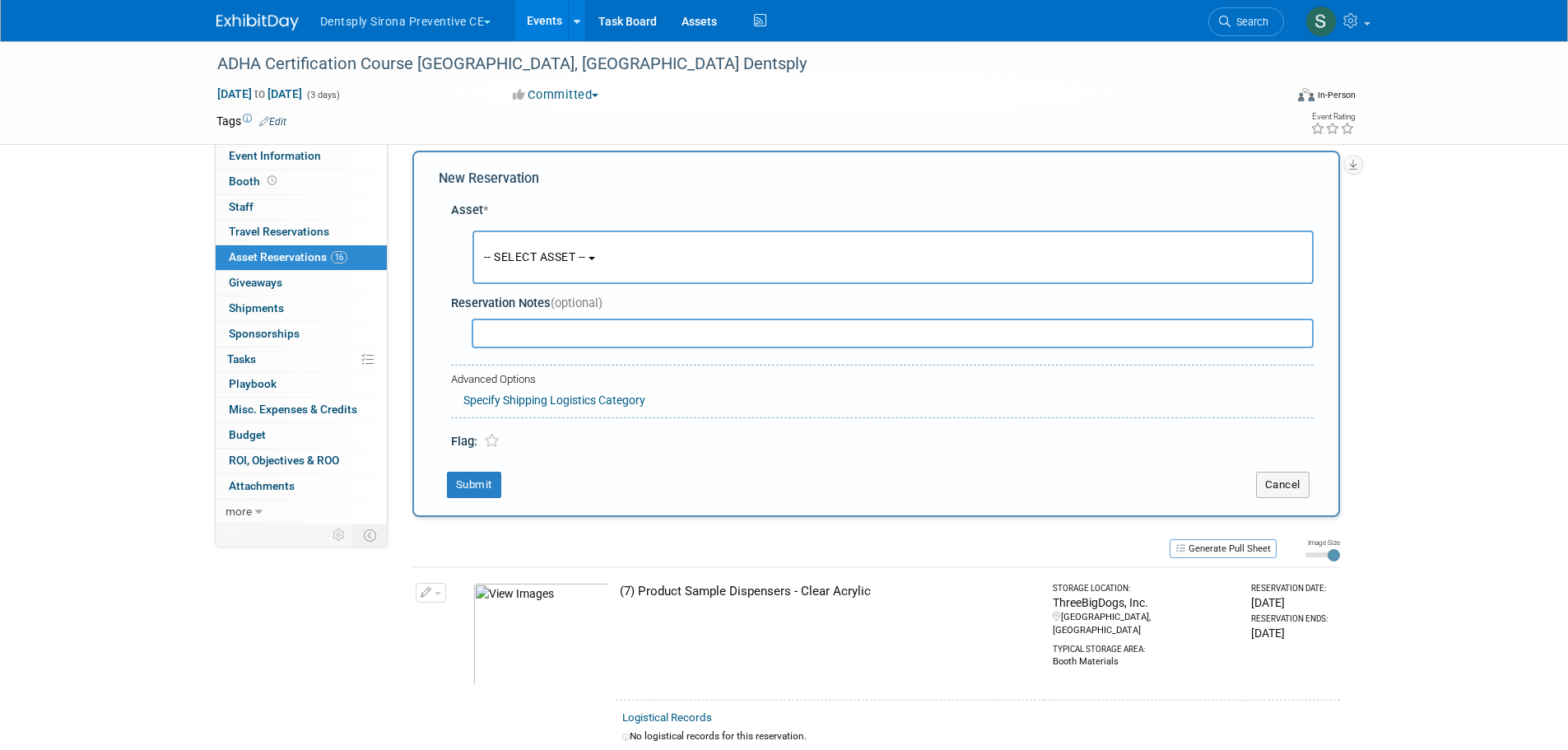
click at [555, 248] on button "-- SELECT ASSET --" at bounding box center [892, 257] width 841 height 54
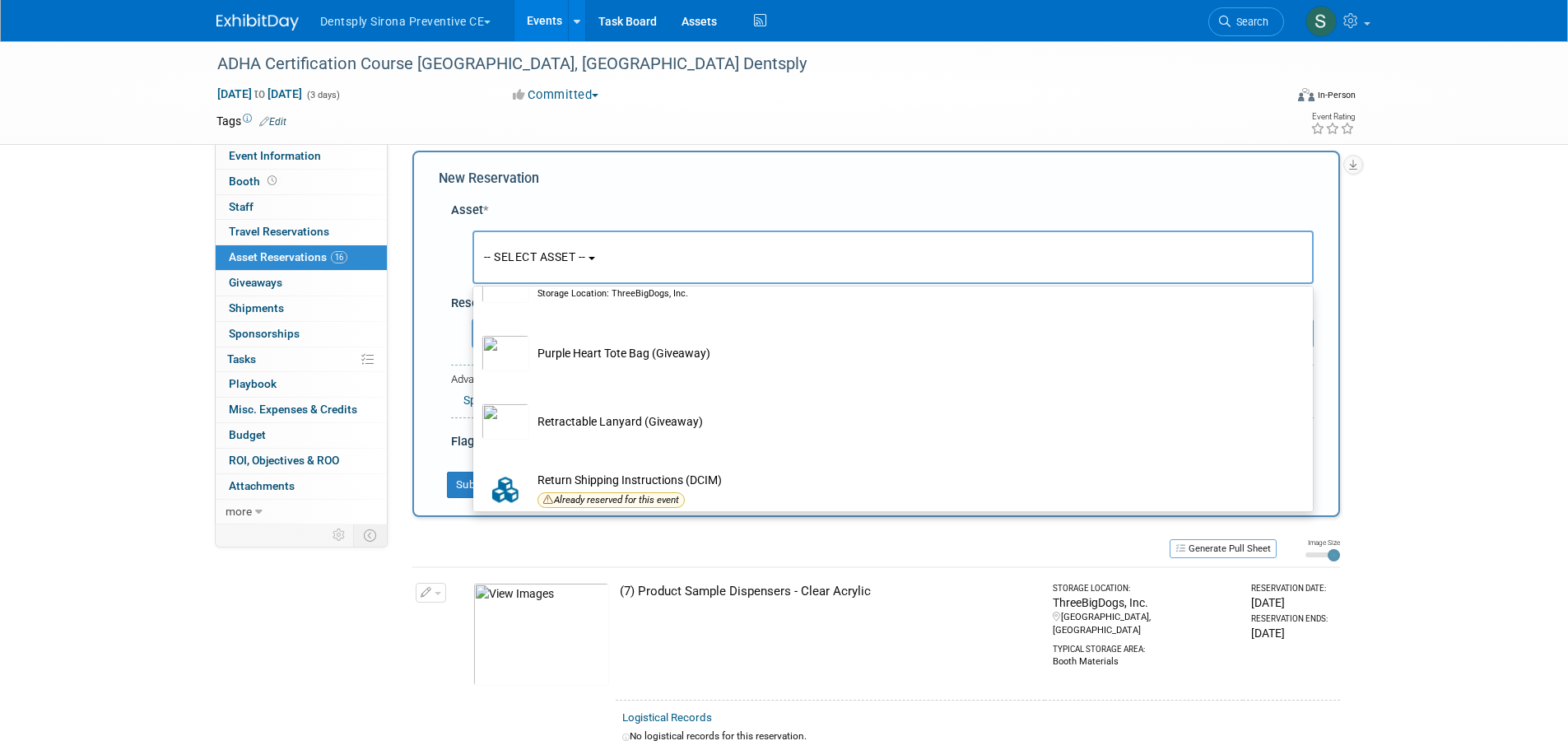
scroll to position [6226, 0]
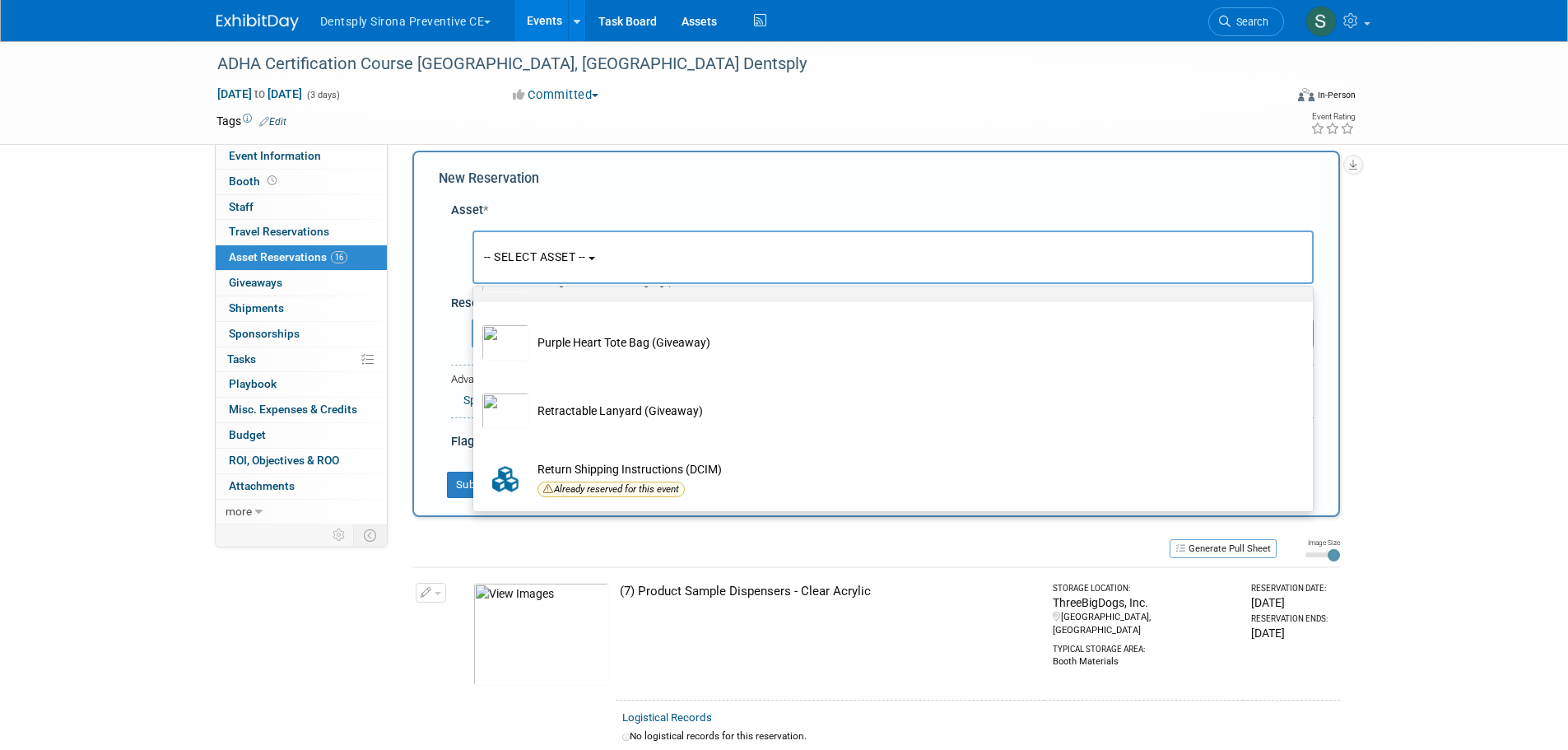
click at [665, 290] on div "Storage Location: ThreeBigDogs, Inc." at bounding box center [909, 283] width 742 height 13
click at [476, 253] on input "Pull Up Banner - Durability Storage Location: ThreeBigDogs, Inc." at bounding box center [470, 248] width 11 height 11
select select "10729302"
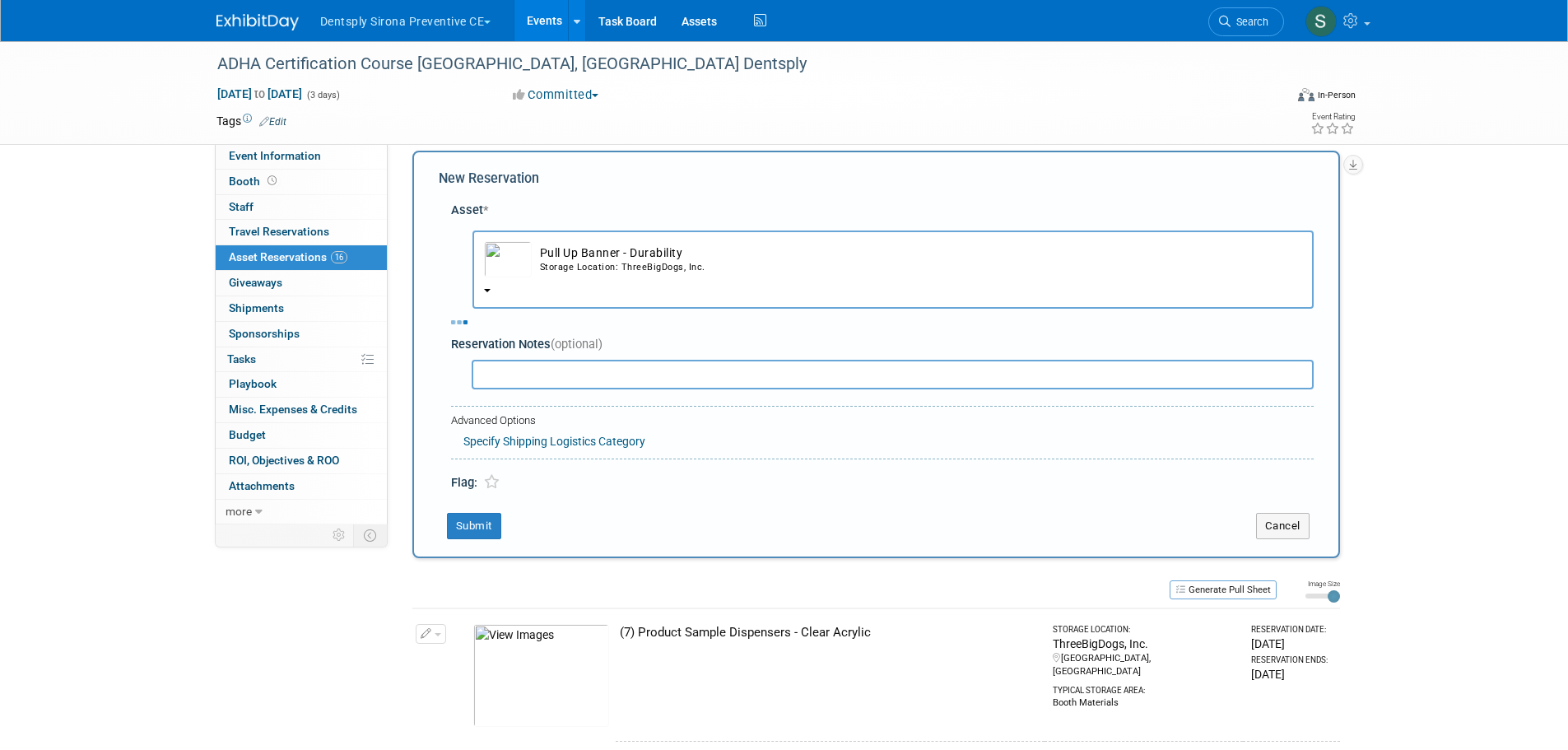
select select "8"
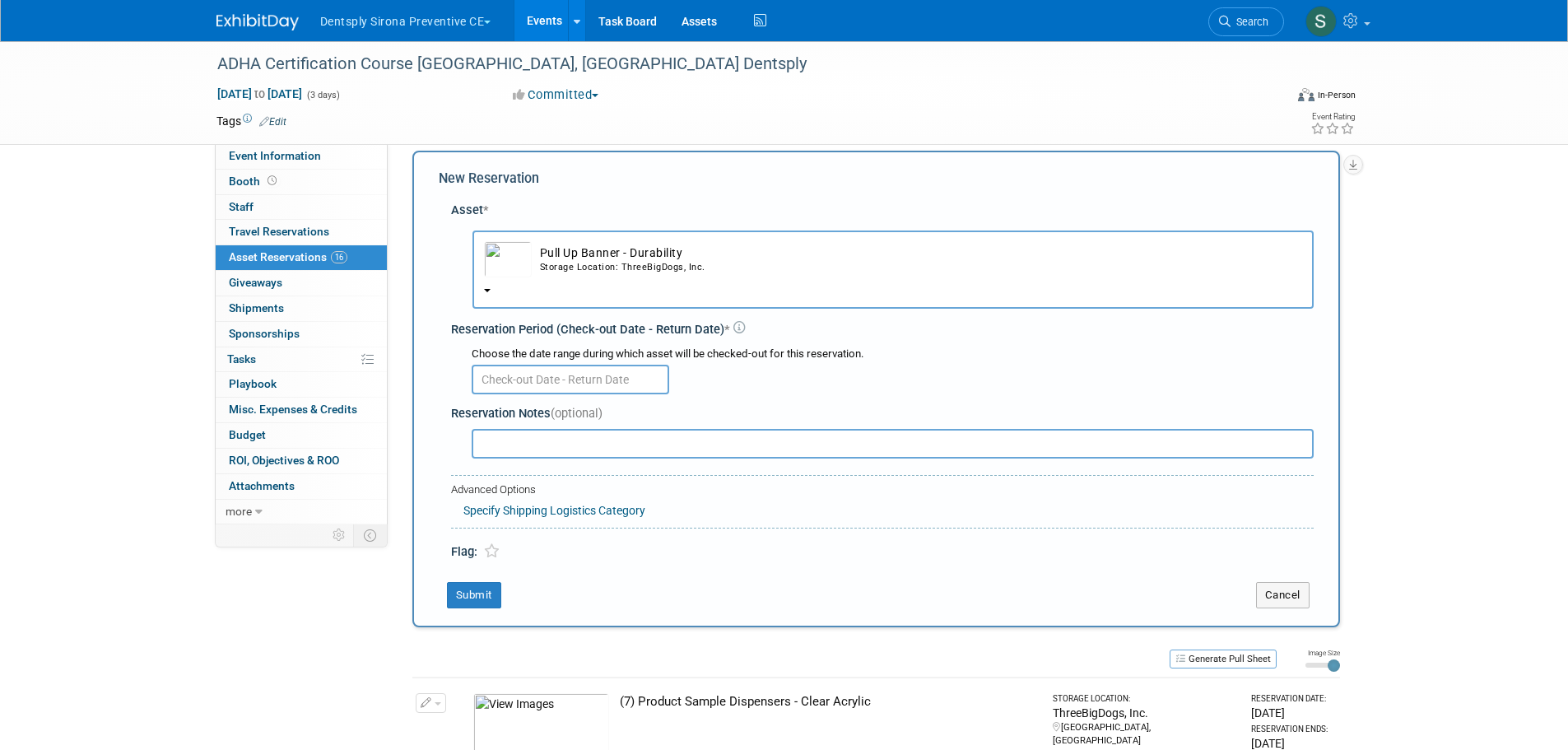
click at [588, 373] on input "text" at bounding box center [570, 379] width 198 height 30
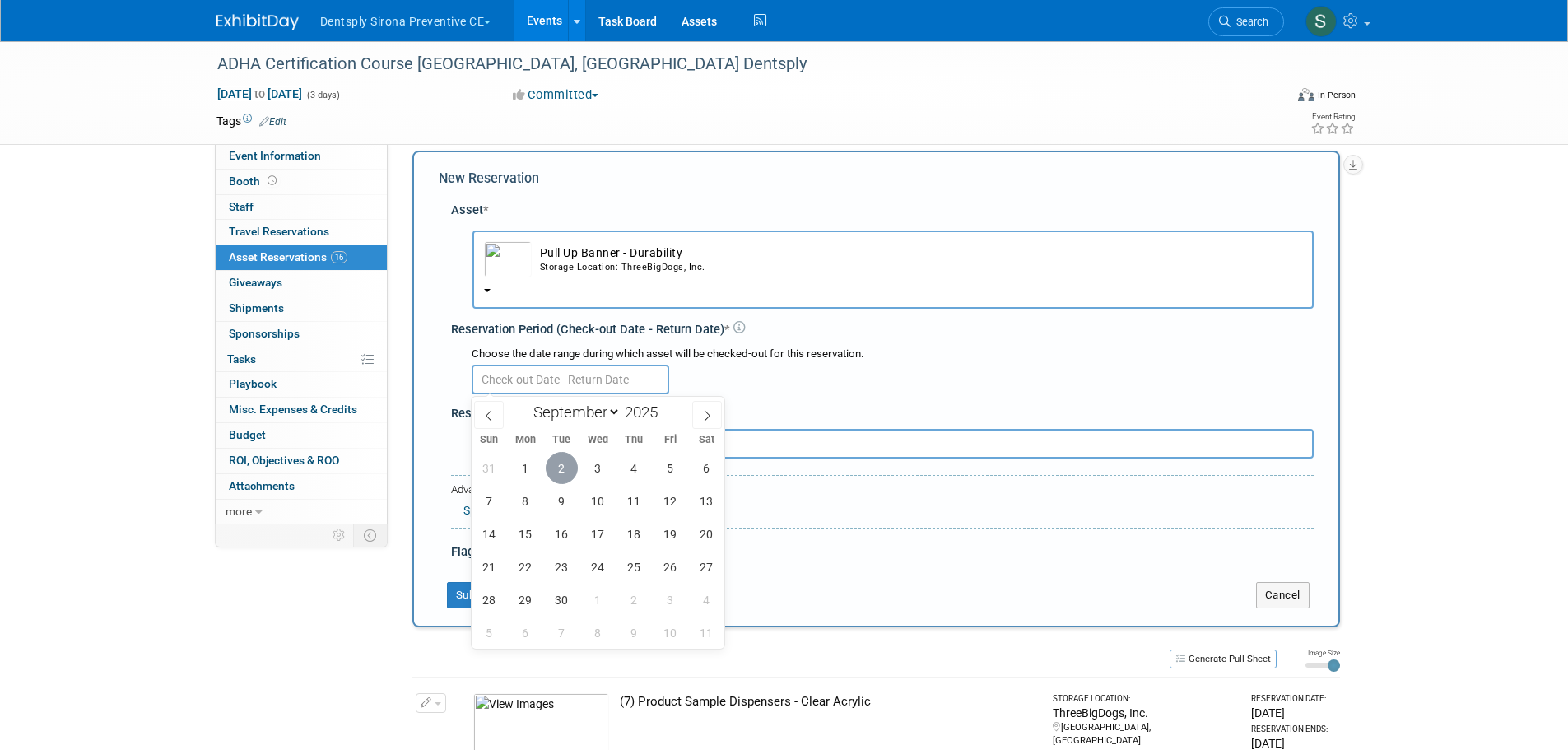
click at [556, 475] on span "2" at bounding box center [562, 467] width 32 height 32
type input "Sep 2, 2025"
click at [558, 475] on span "2" at bounding box center [562, 467] width 32 height 32
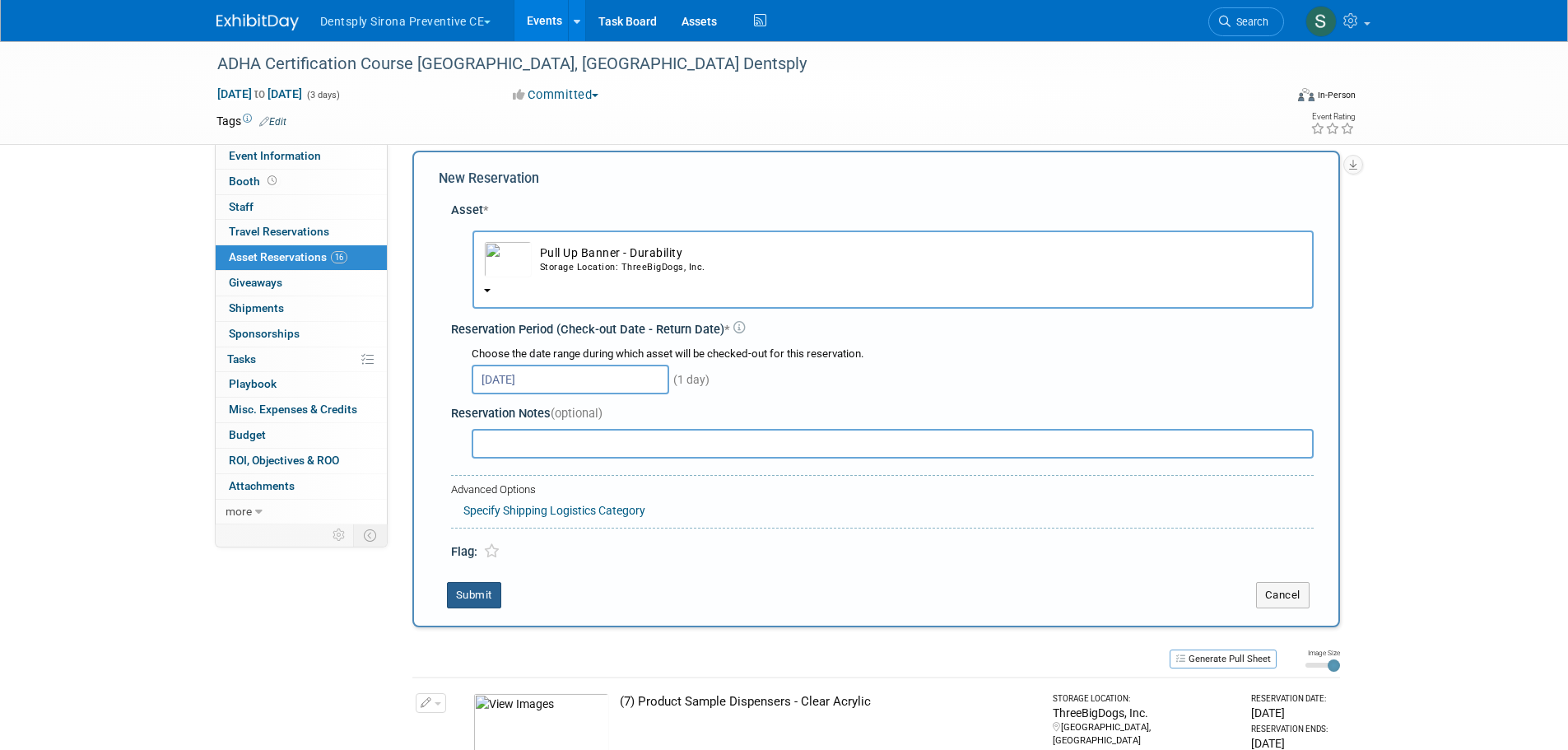
click at [486, 597] on button "Submit" at bounding box center [474, 594] width 55 height 26
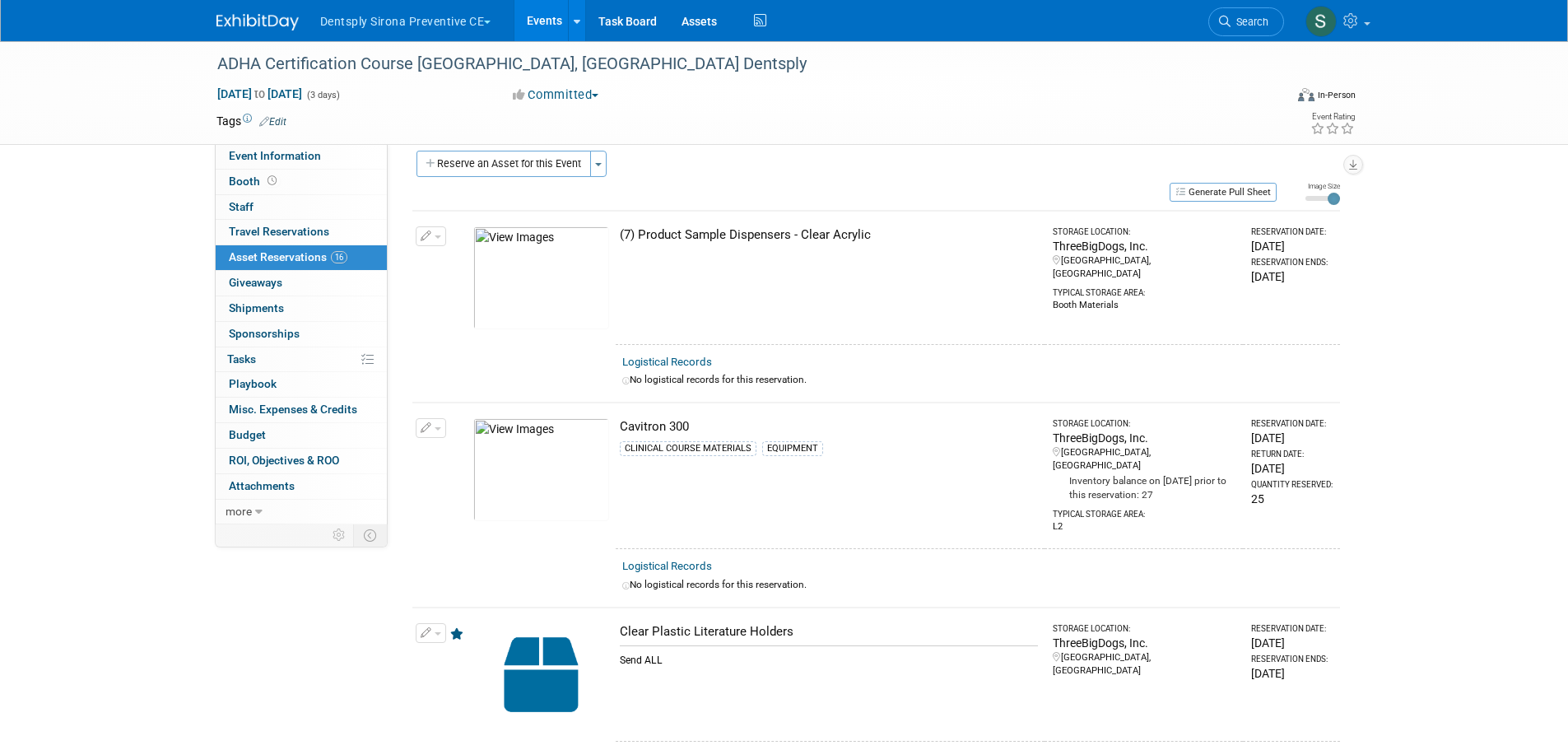
scroll to position [1934, 0]
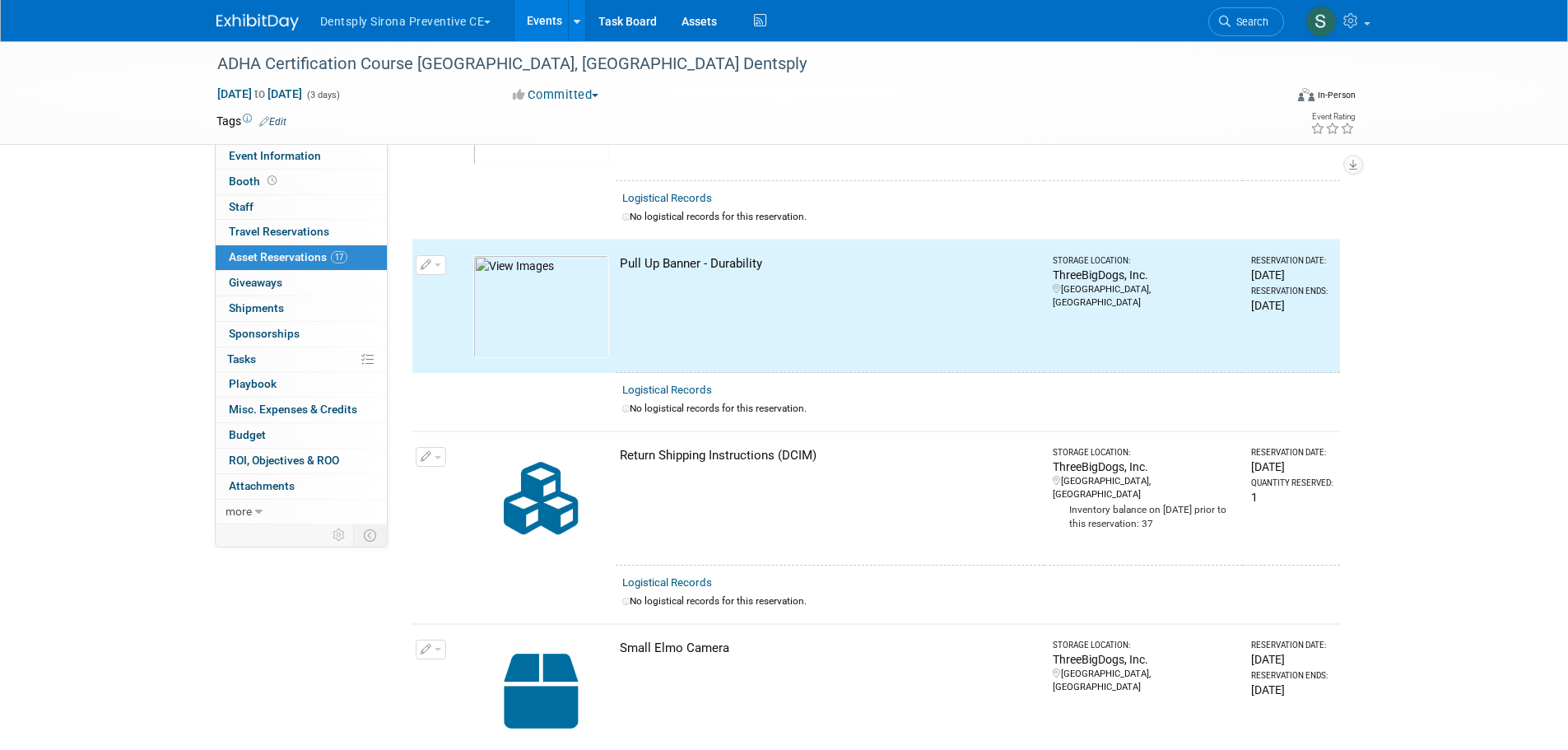
click at [245, 156] on span "Event Information" at bounding box center [274, 155] width 92 height 13
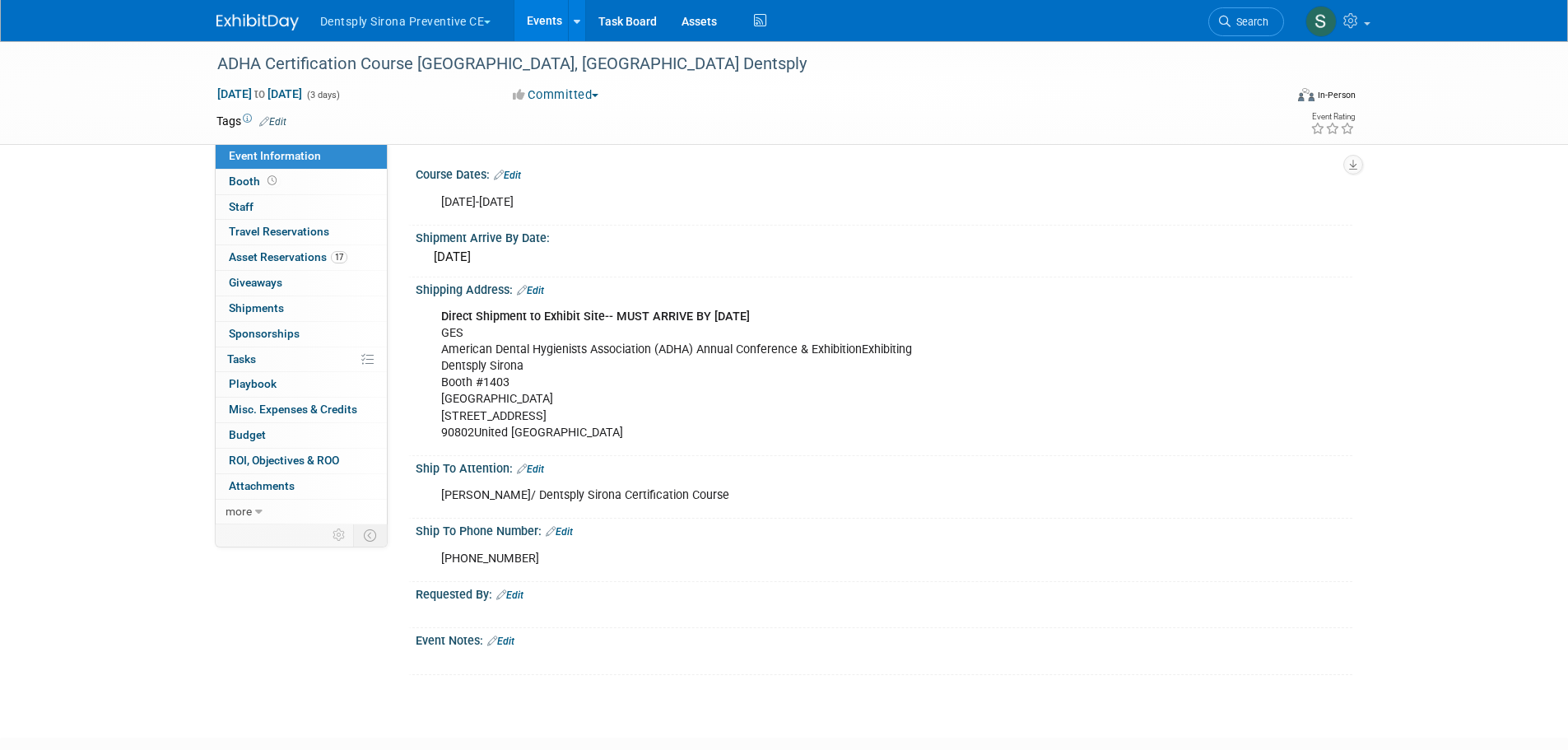
click at [459, 332] on div "Direct Shipment to Exhibit Site-- MUST ARRIVE BY OCTOBER 1st GES American Denta…" at bounding box center [800, 375] width 742 height 149
click at [538, 286] on link "Edit" at bounding box center [531, 290] width 27 height 12
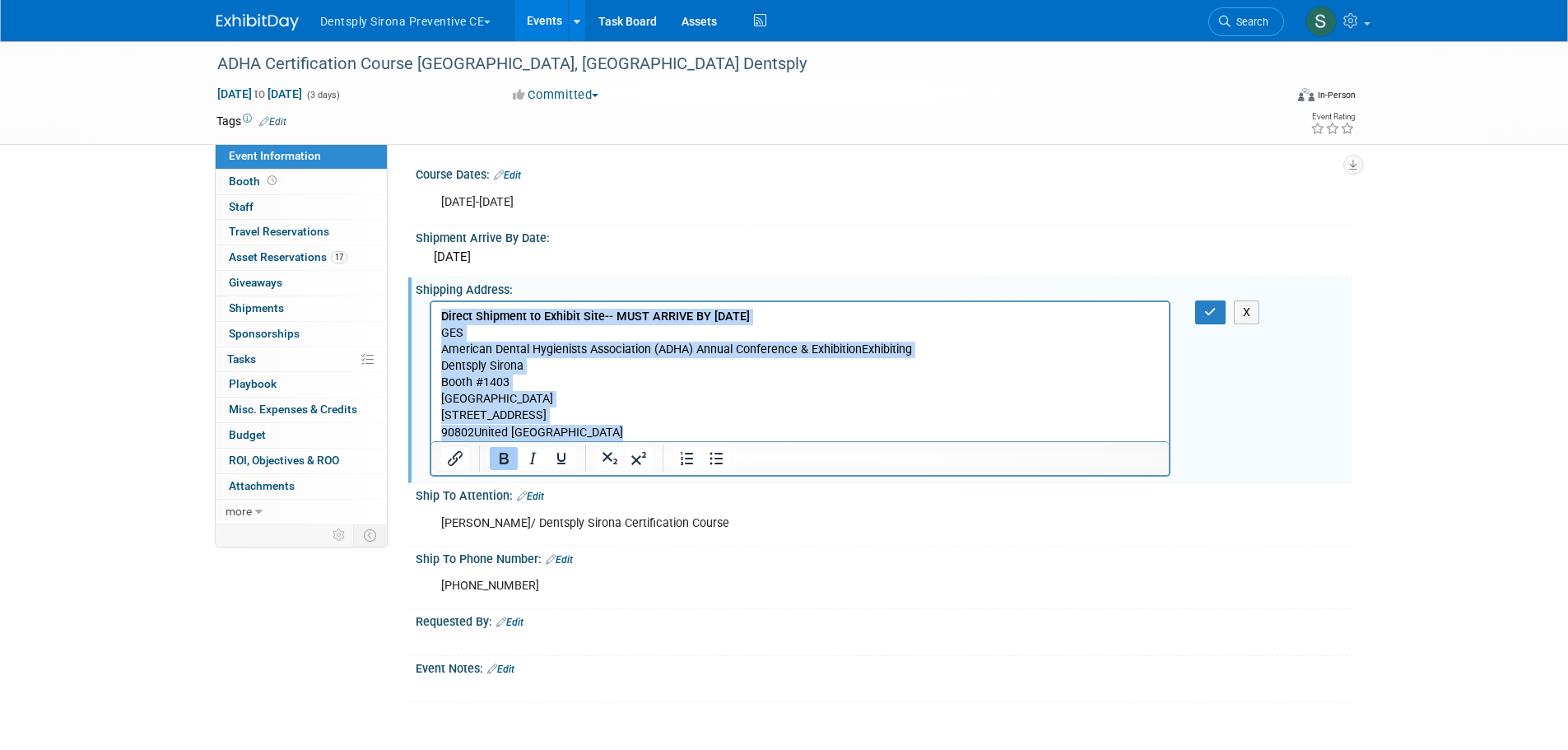
drag, startPoint x: 438, startPoint y: 317, endPoint x: 691, endPoint y: 432, distance: 277.9
click at [691, 432] on body "Direct Shipment to Exhibit Site-- MUST ARRIVE BY OCTOBER 1st GES American Denta…" at bounding box center [799, 375] width 721 height 132
copy p "Direct Shipment to Exhibit Site-- MUST ARRIVE BY OCTOBER 1st GES American Denta…"
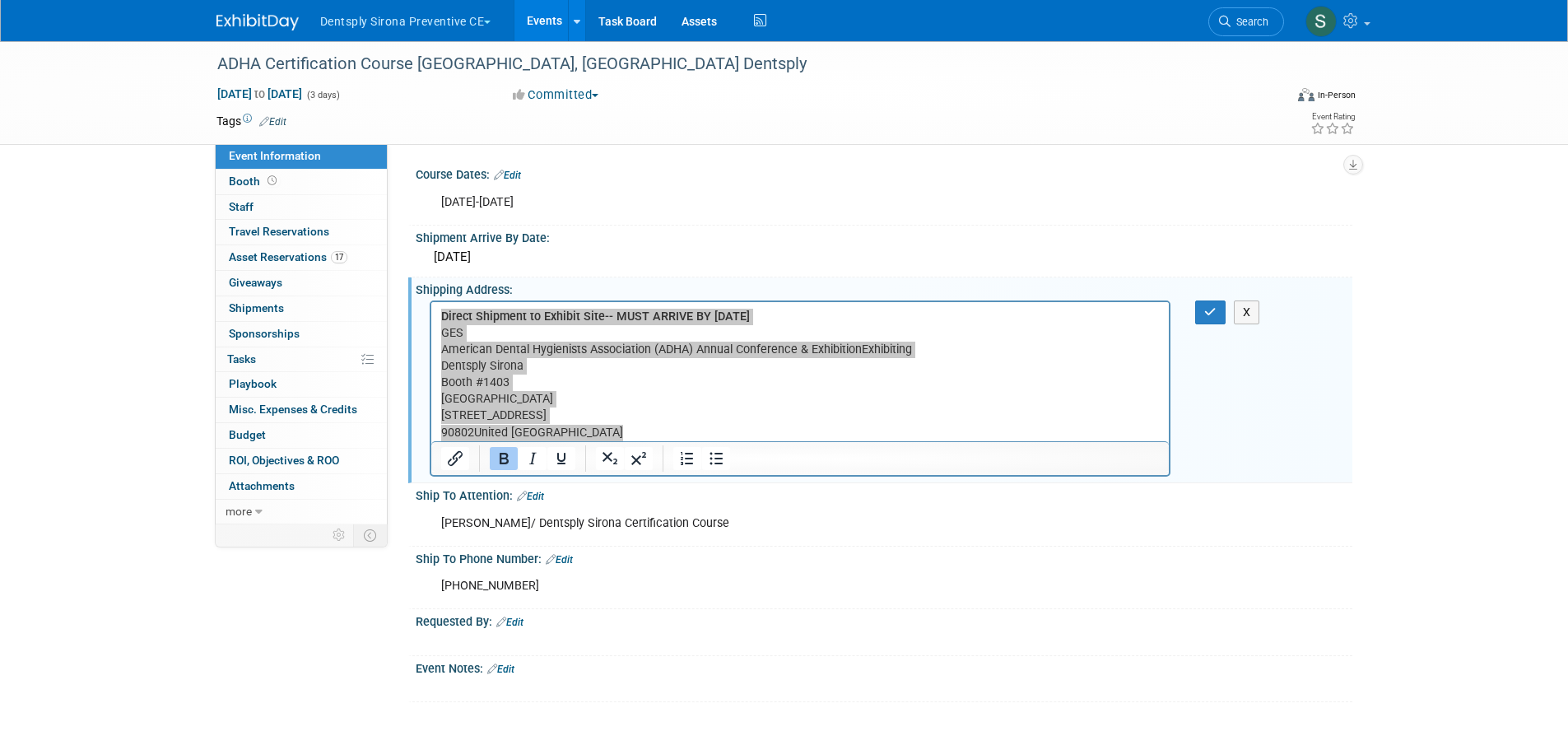
click at [319, 252] on span "Asset Reservations 17" at bounding box center [288, 256] width 119 height 13
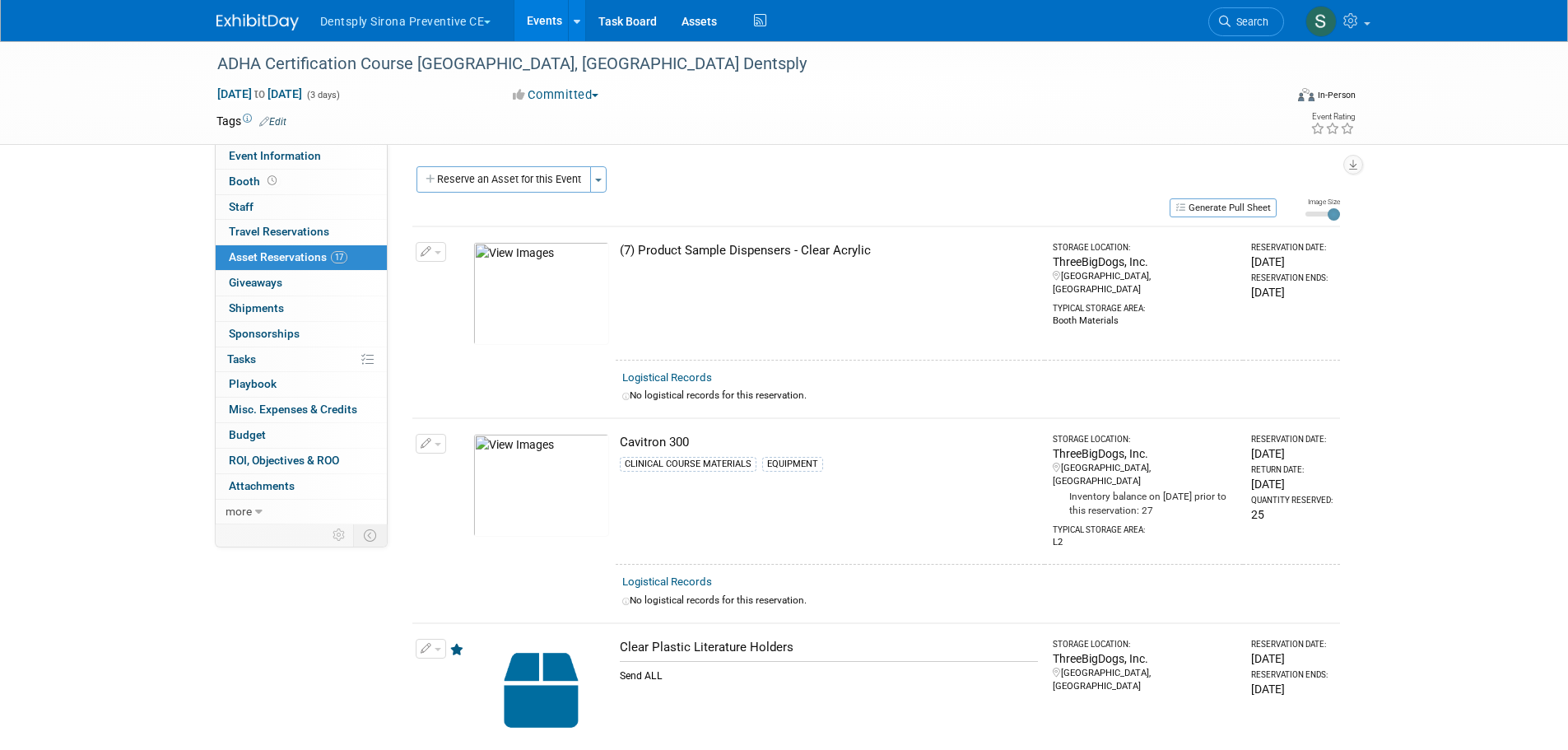
click at [547, 173] on button "Reserve an Asset for this Event" at bounding box center [503, 179] width 174 height 26
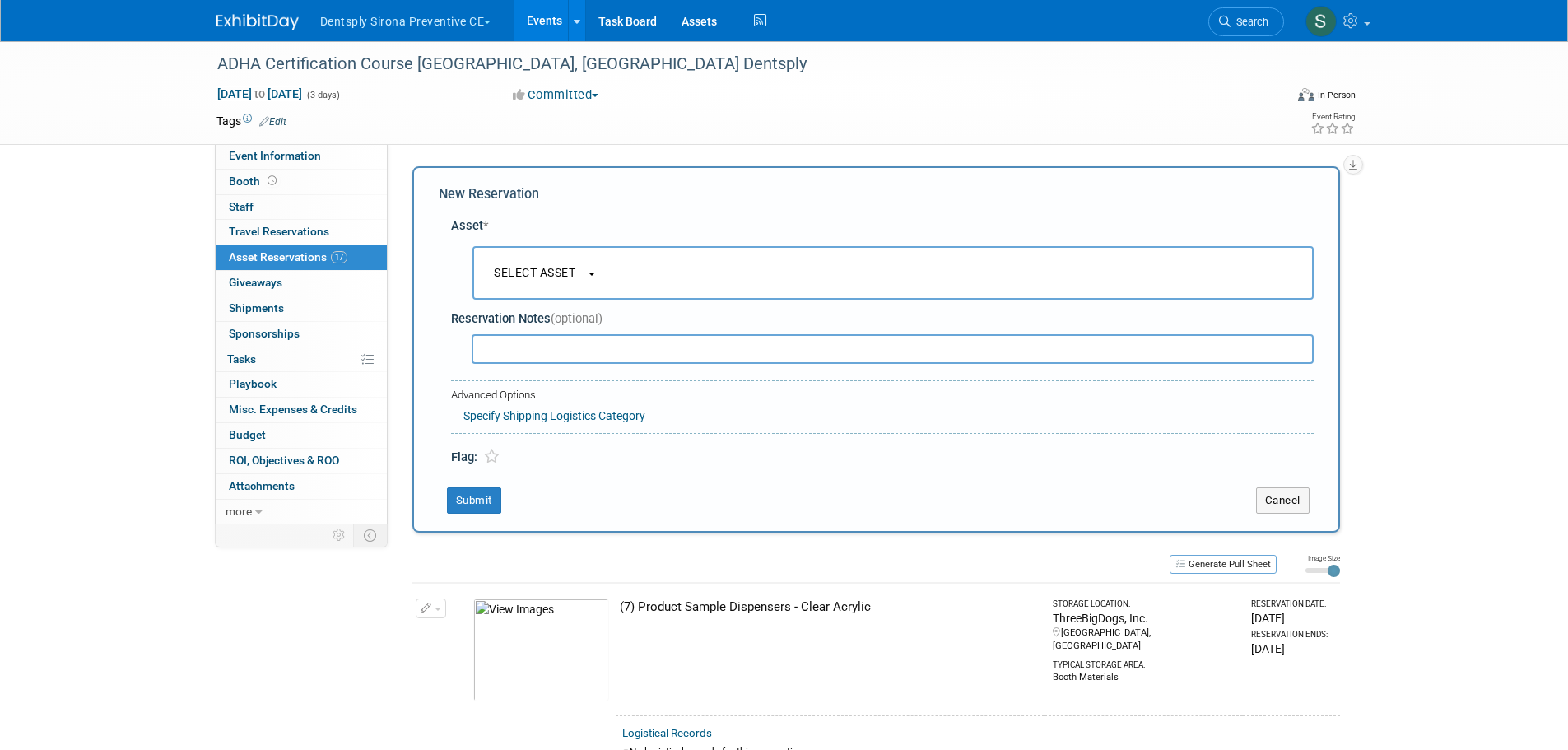
scroll to position [15, 0]
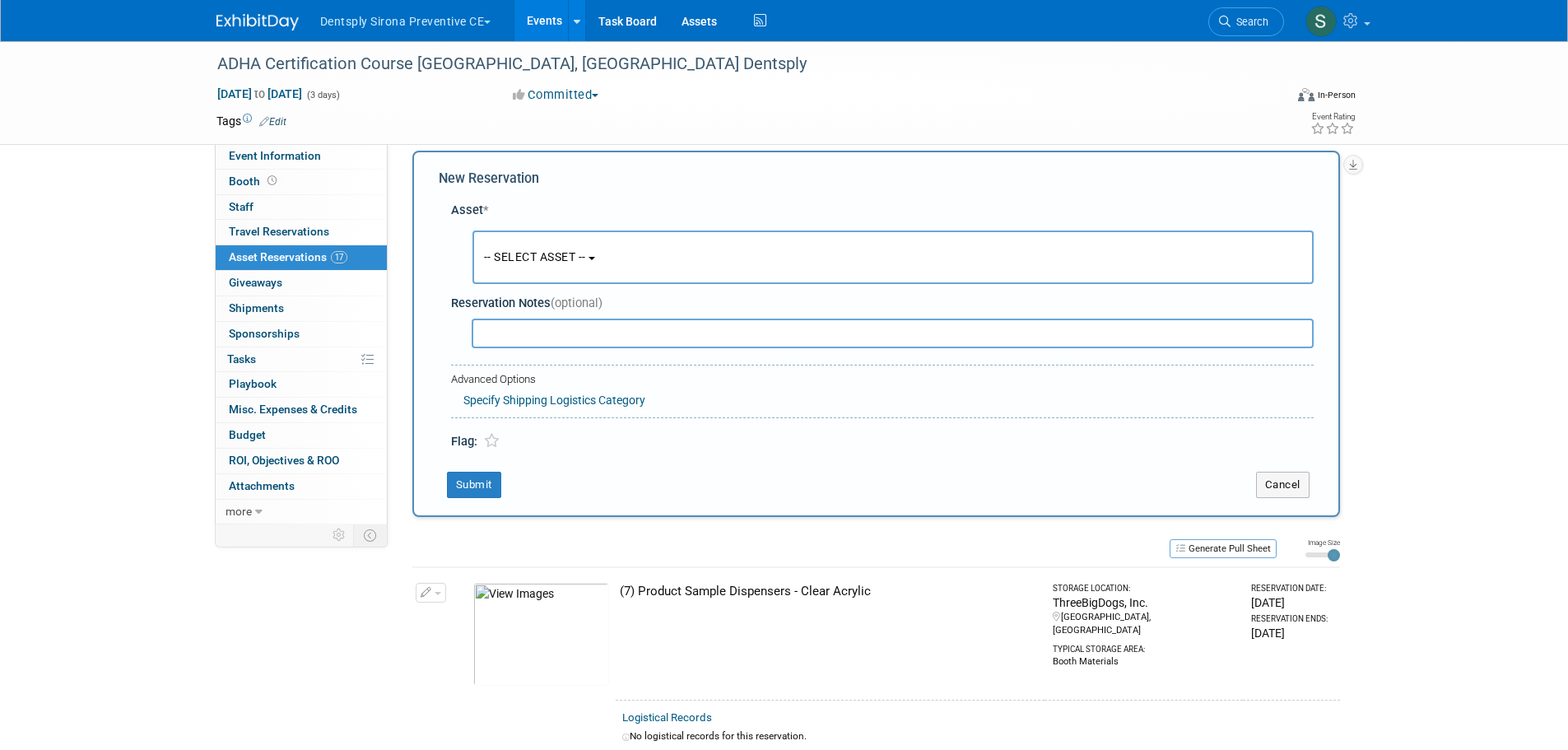
click at [567, 250] on span "-- SELECT ASSET --" at bounding box center [535, 256] width 102 height 13
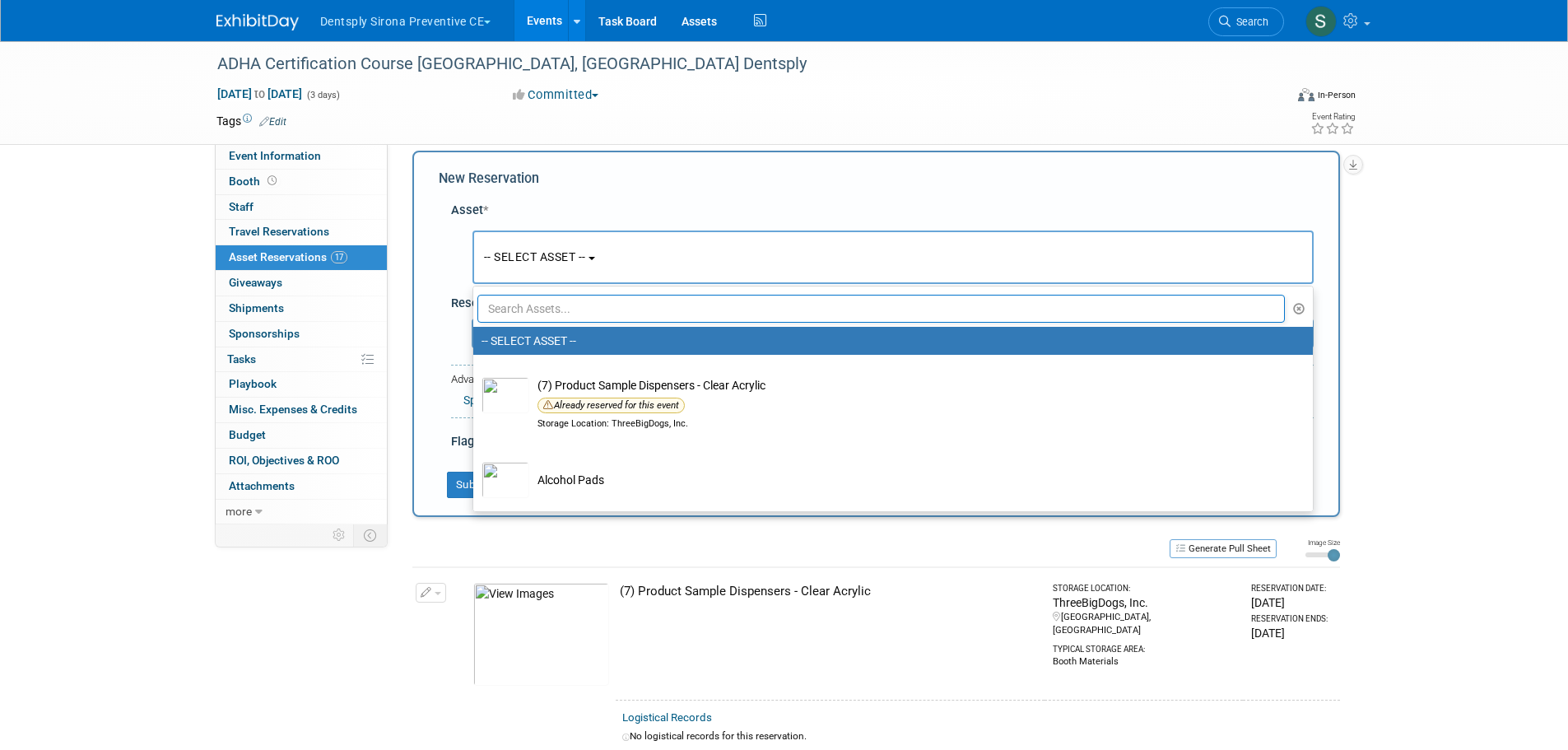
click at [633, 308] on input "text" at bounding box center [882, 308] width 809 height 28
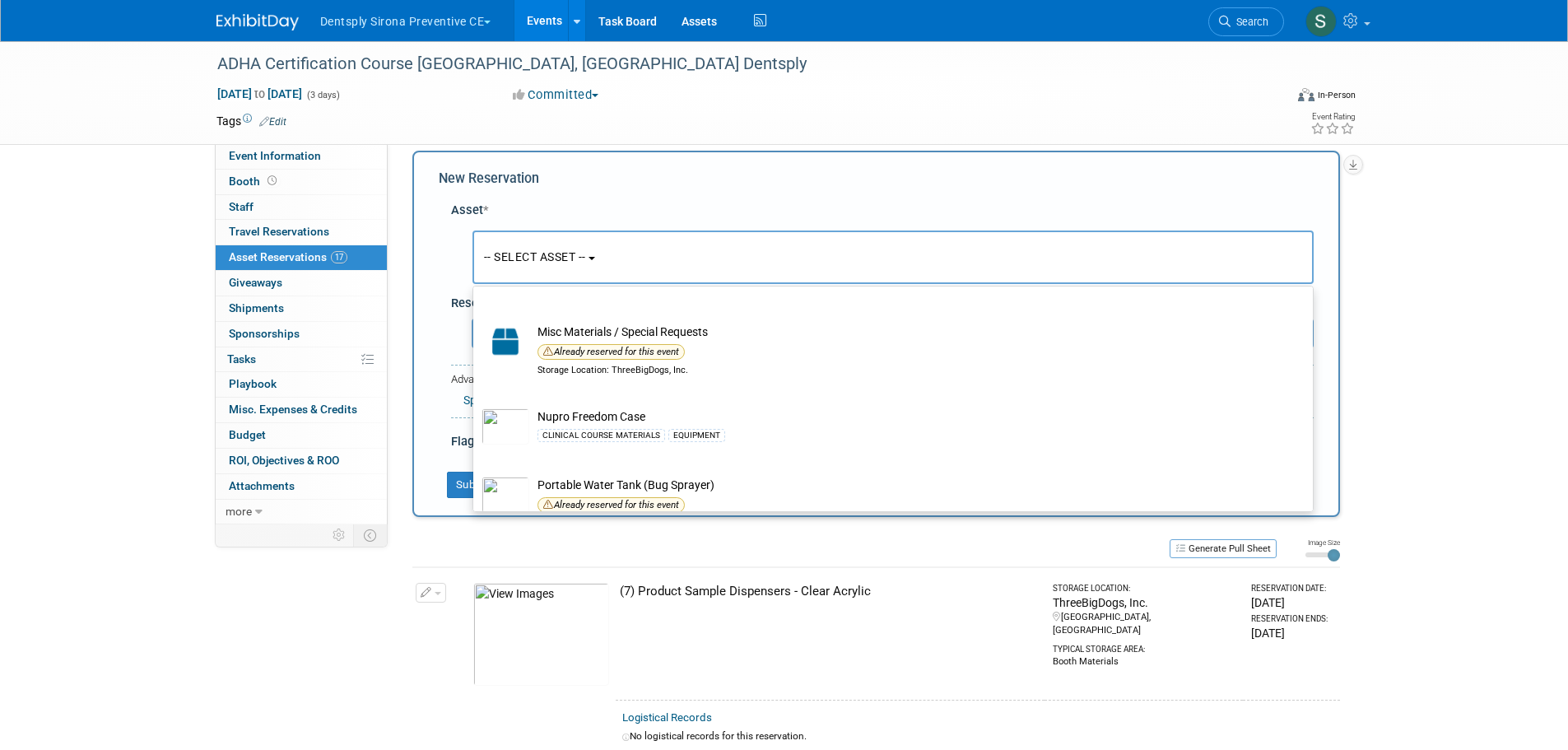
scroll to position [1234, 0]
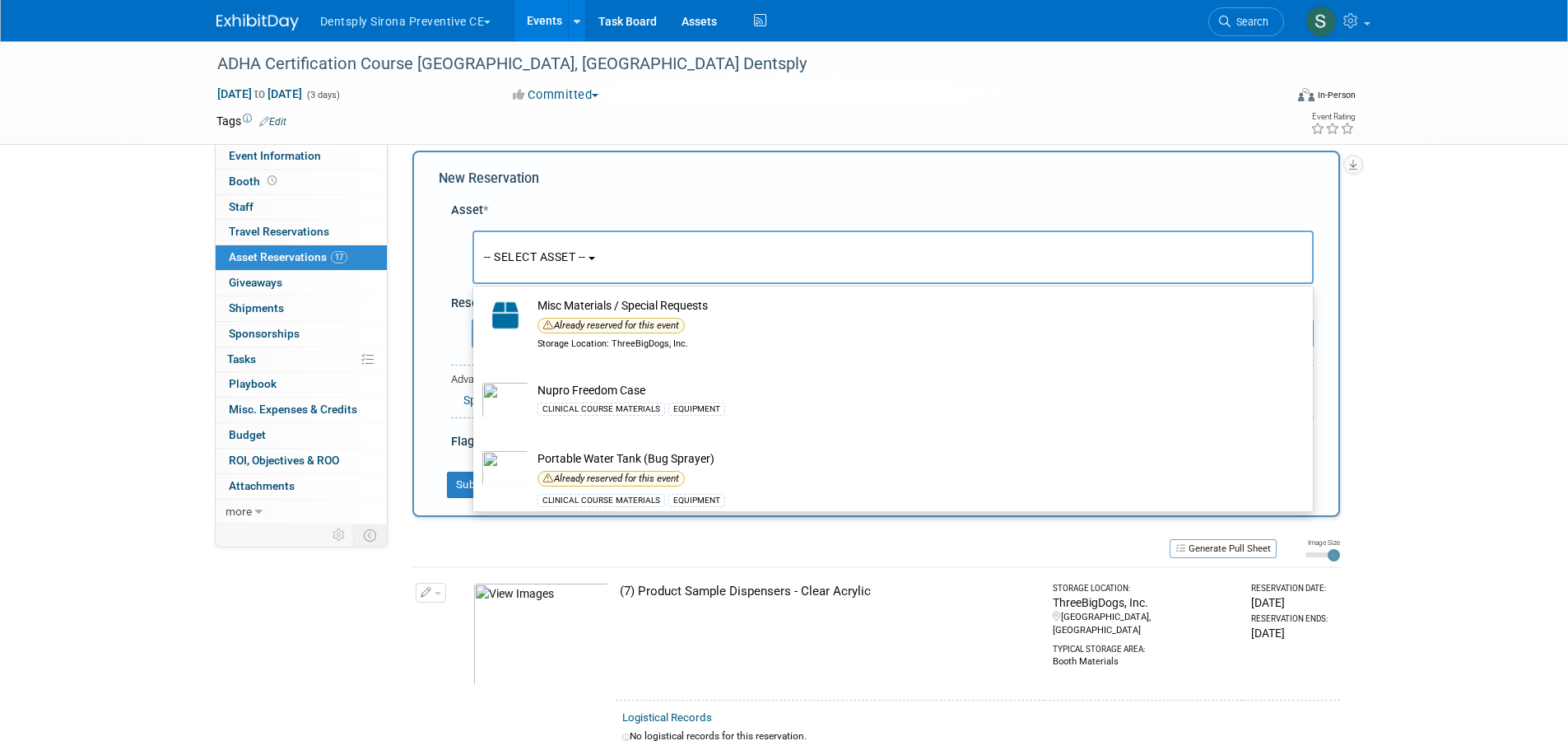
type input "materi"
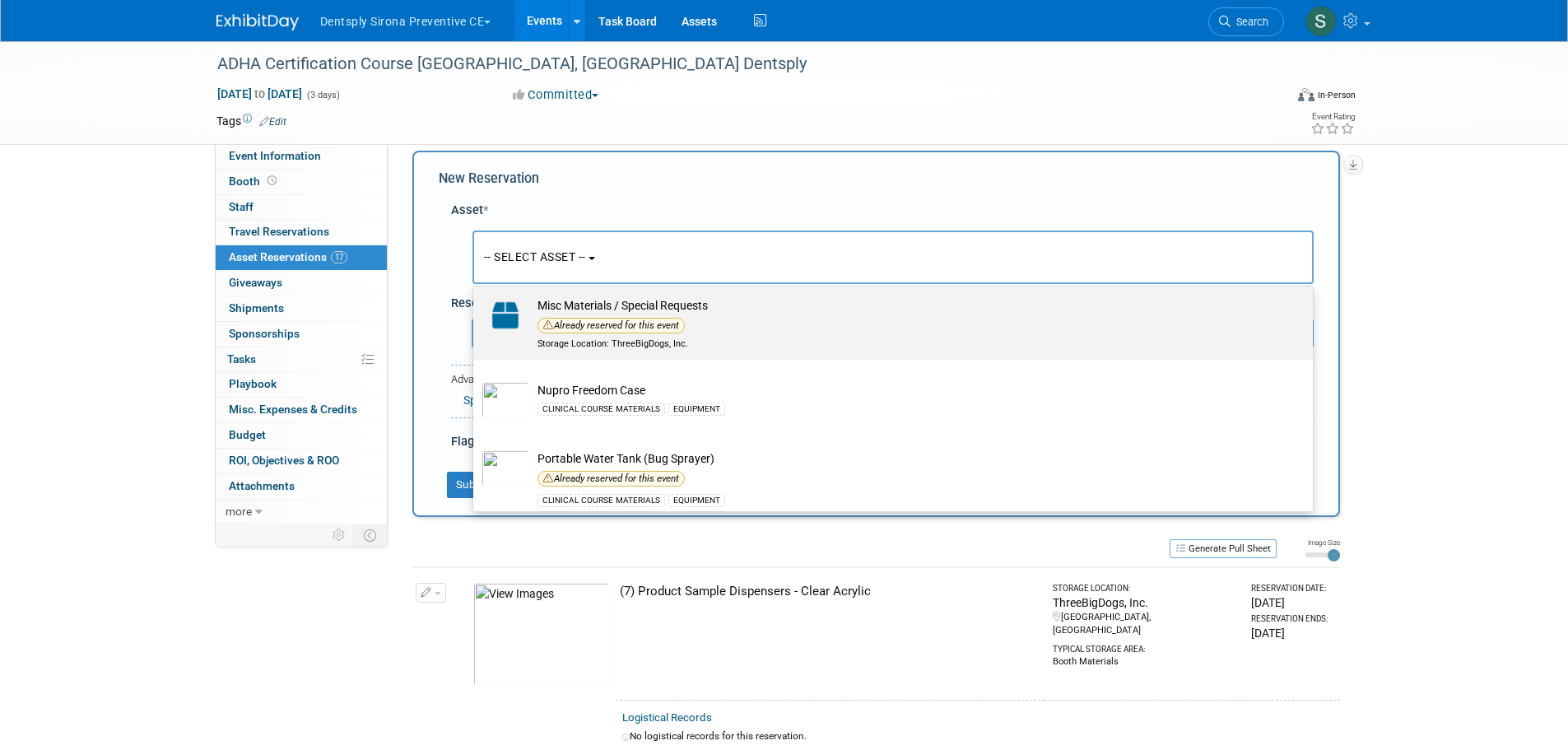
click at [762, 351] on div "Storage Location: ThreeBigDogs, Inc." at bounding box center [909, 344] width 742 height 13
click at [476, 294] on input "Misc Materials / Special Requests Already reserved for this event Storage Locat…" at bounding box center [470, 289] width 11 height 11
select select "10726936"
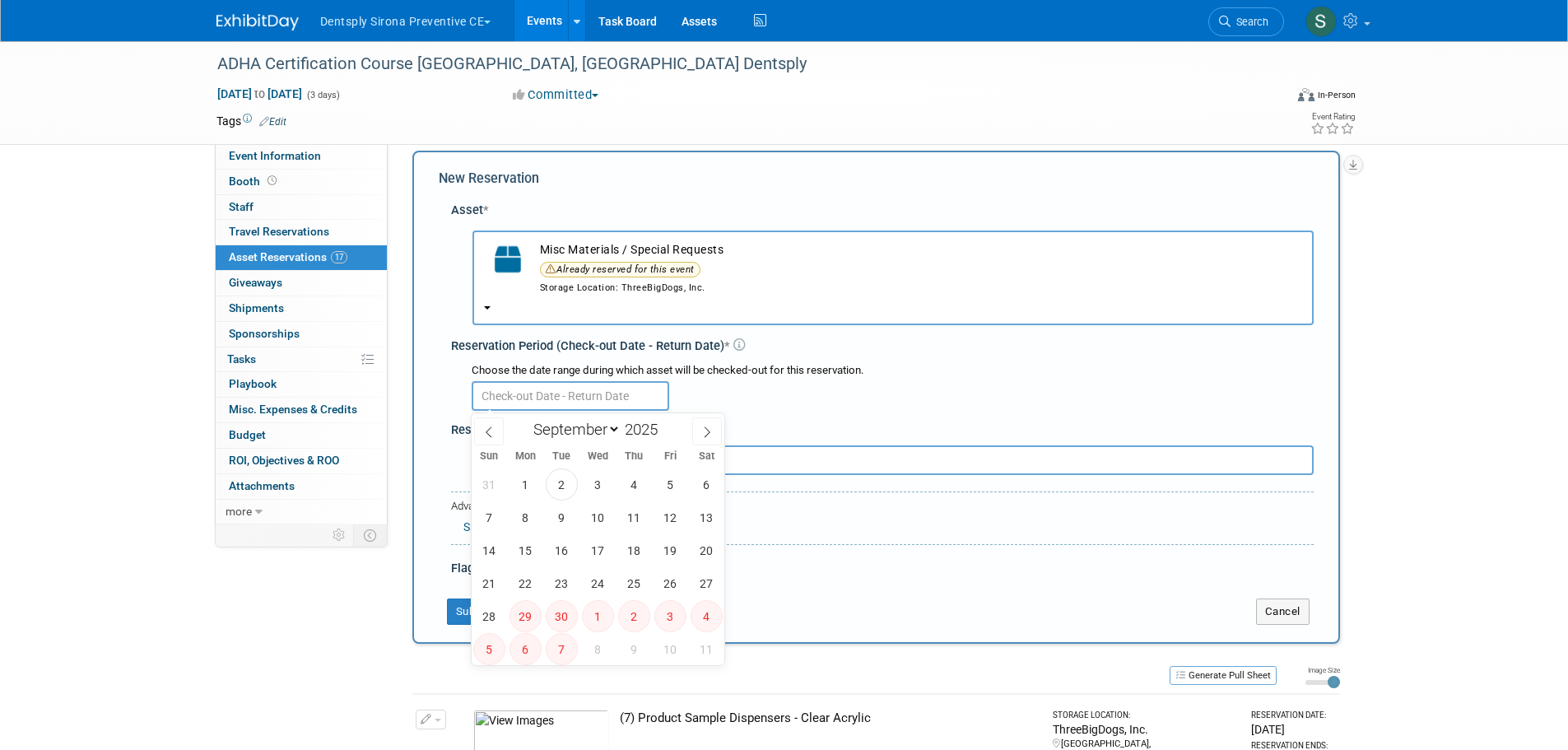
click at [578, 396] on input "text" at bounding box center [570, 396] width 198 height 30
click at [560, 533] on span "9" at bounding box center [562, 517] width 32 height 32
type input "Sep 9, 2025"
click at [560, 533] on span "9" at bounding box center [562, 517] width 32 height 32
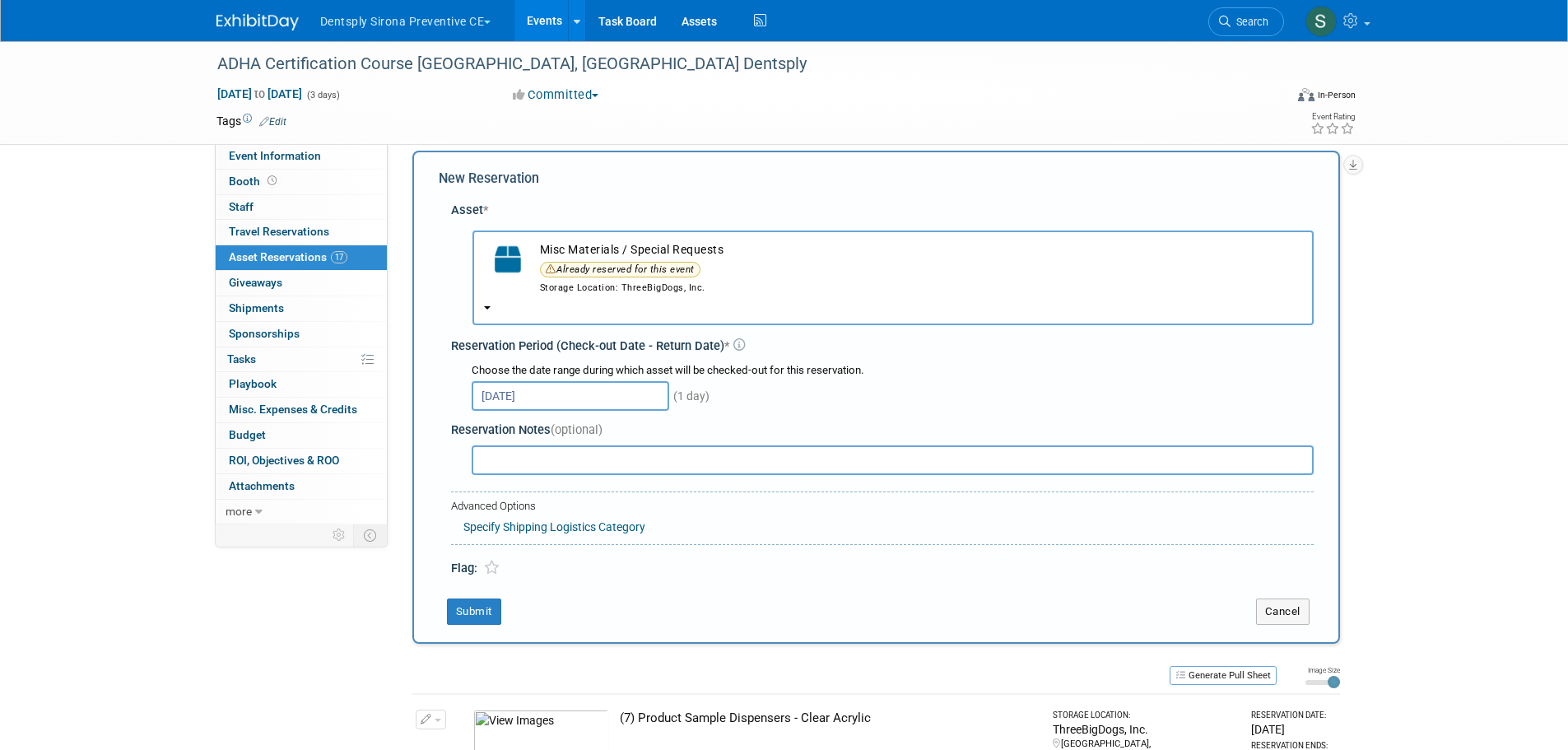
click at [513, 462] on input "text" at bounding box center [892, 459] width 842 height 30
type input "ANY EXTRA FLYERS OR PRODUCTS FROM RDH"
click at [470, 608] on button "Submit" at bounding box center [474, 611] width 55 height 26
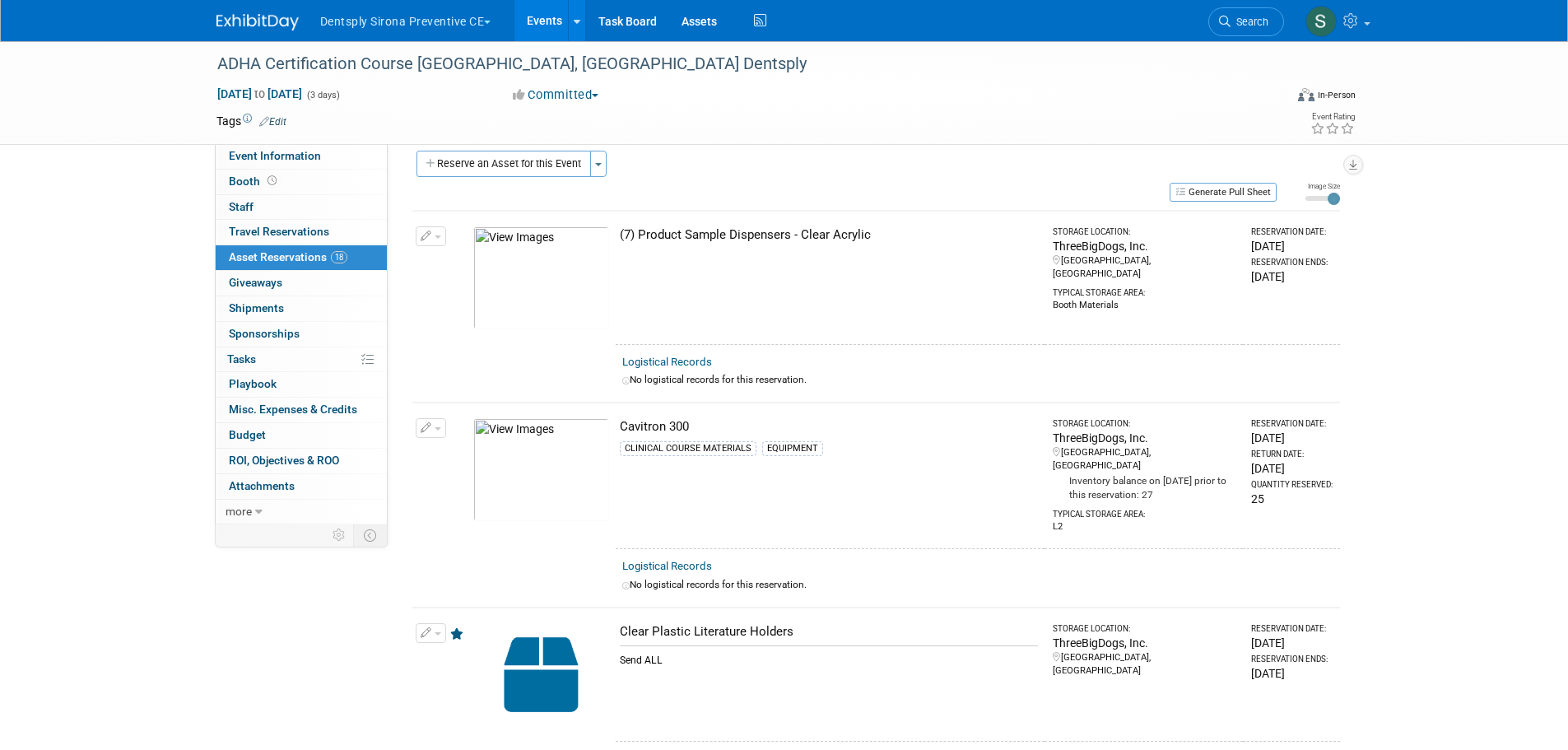
scroll to position [0, 0]
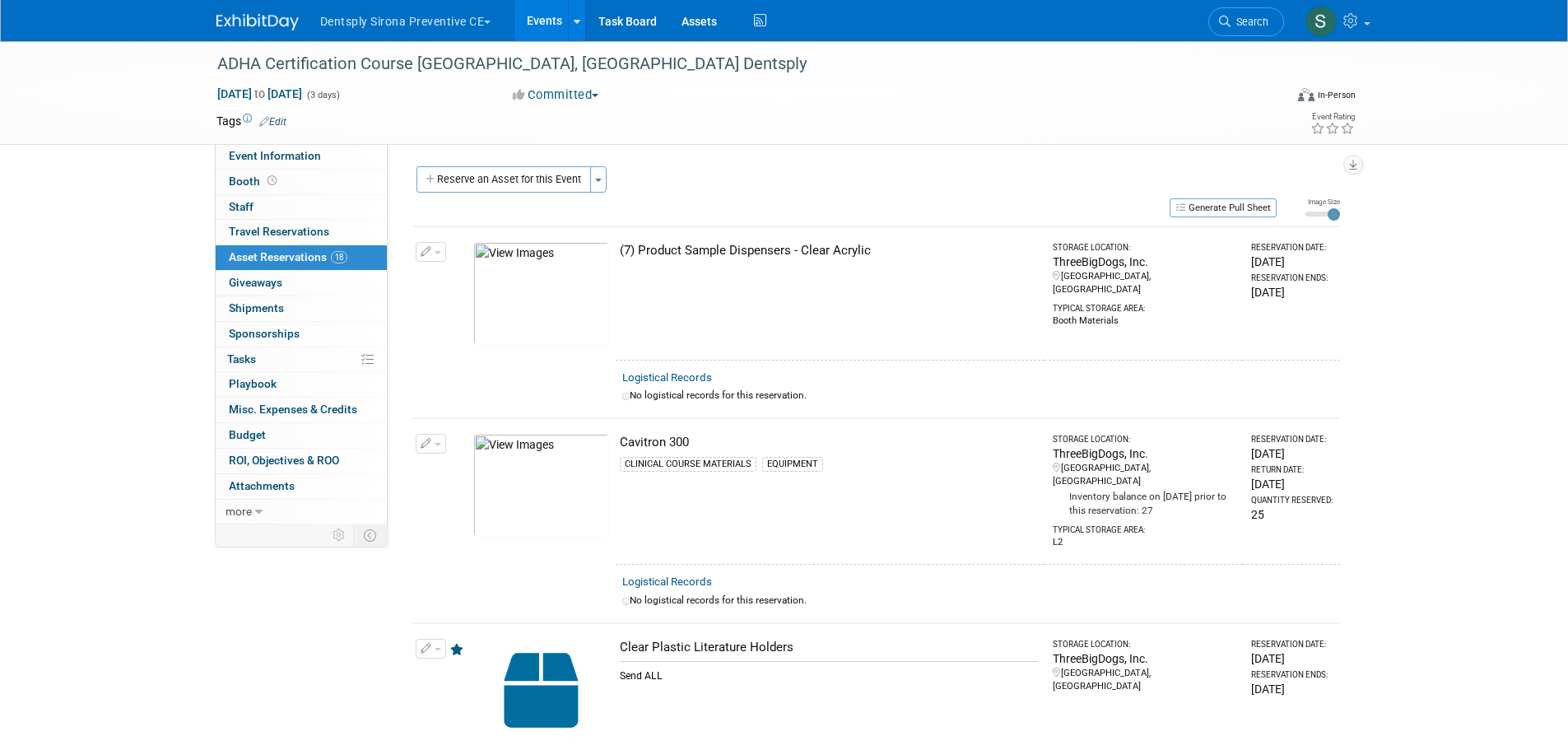
click at [1236, 206] on button "Generate Pull Sheet" at bounding box center [1222, 208] width 107 height 19
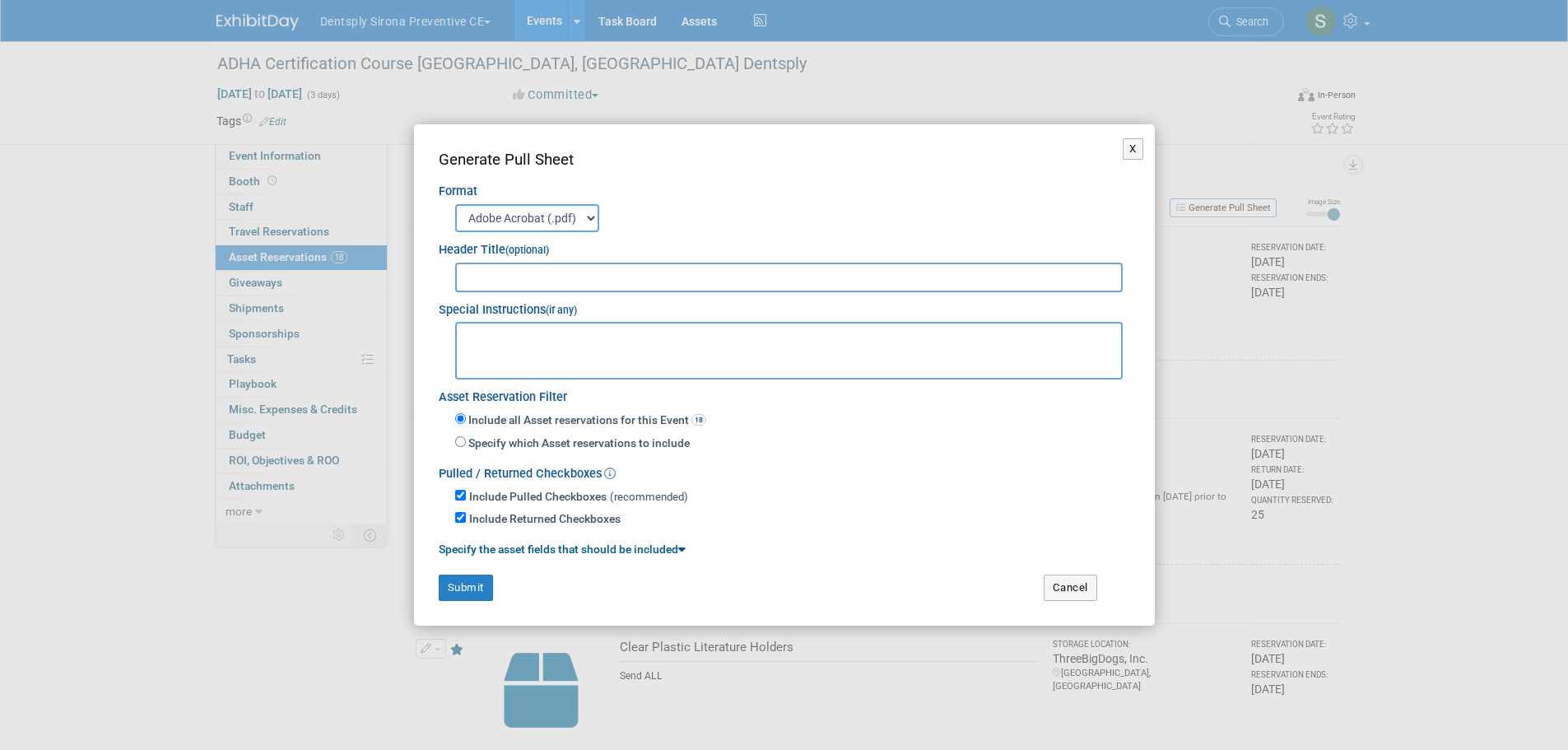
click at [550, 274] on input "text" at bounding box center [789, 277] width 668 height 30
type input "a"
type input "ADHA Cert Course - 74724"
click at [559, 328] on textarea at bounding box center [789, 350] width 668 height 57
paste textarea "Direct Shipment to Exhibit Site-- MUST ARRIVE BY OCTOBER 1st GES American Denta…"
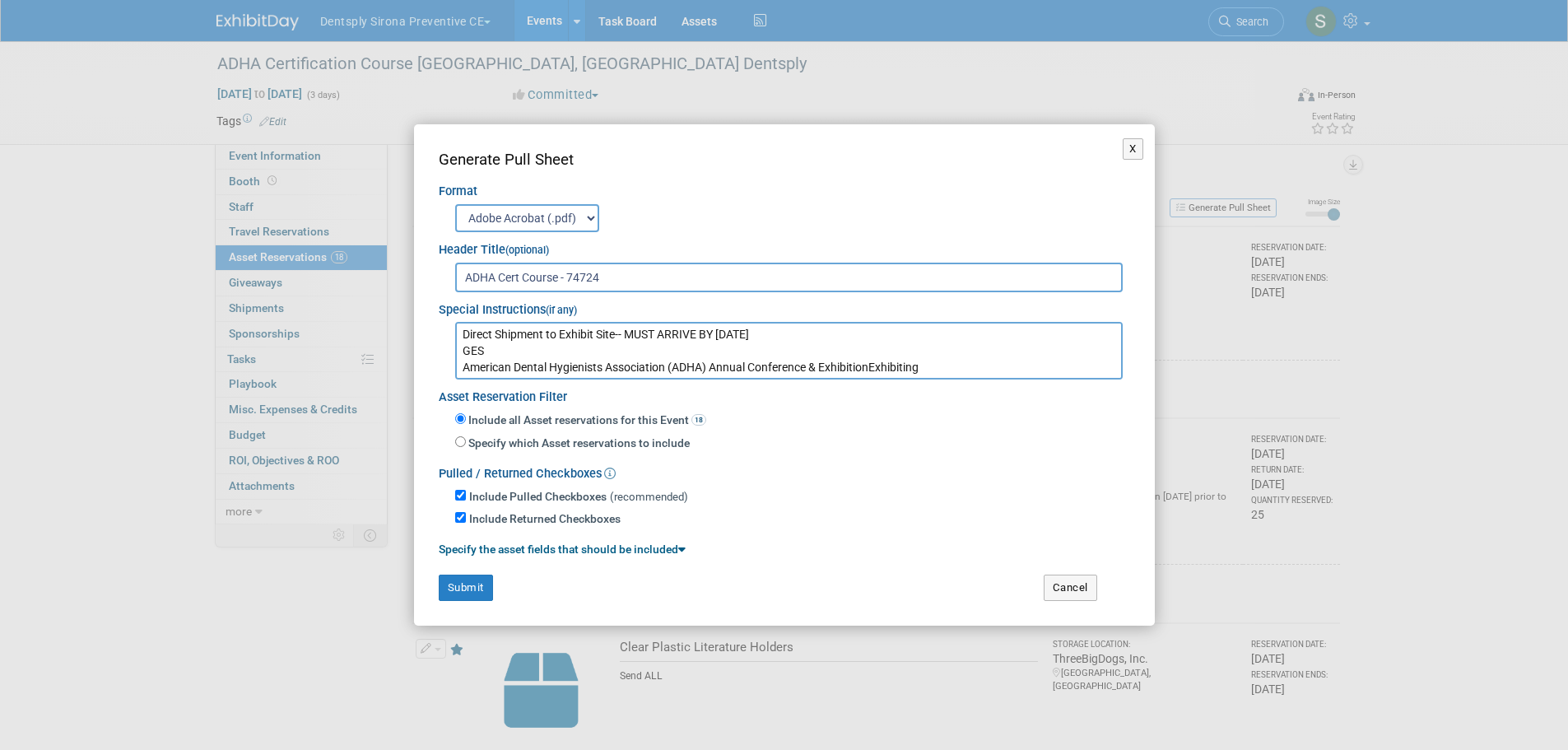
scroll to position [78, 0]
type textarea "Direct Shipment to Exhibit Site-- MUST ARRIVE BY OCTOBER 1st GES American Denta…"
click at [466, 590] on button "Submit" at bounding box center [466, 587] width 55 height 26
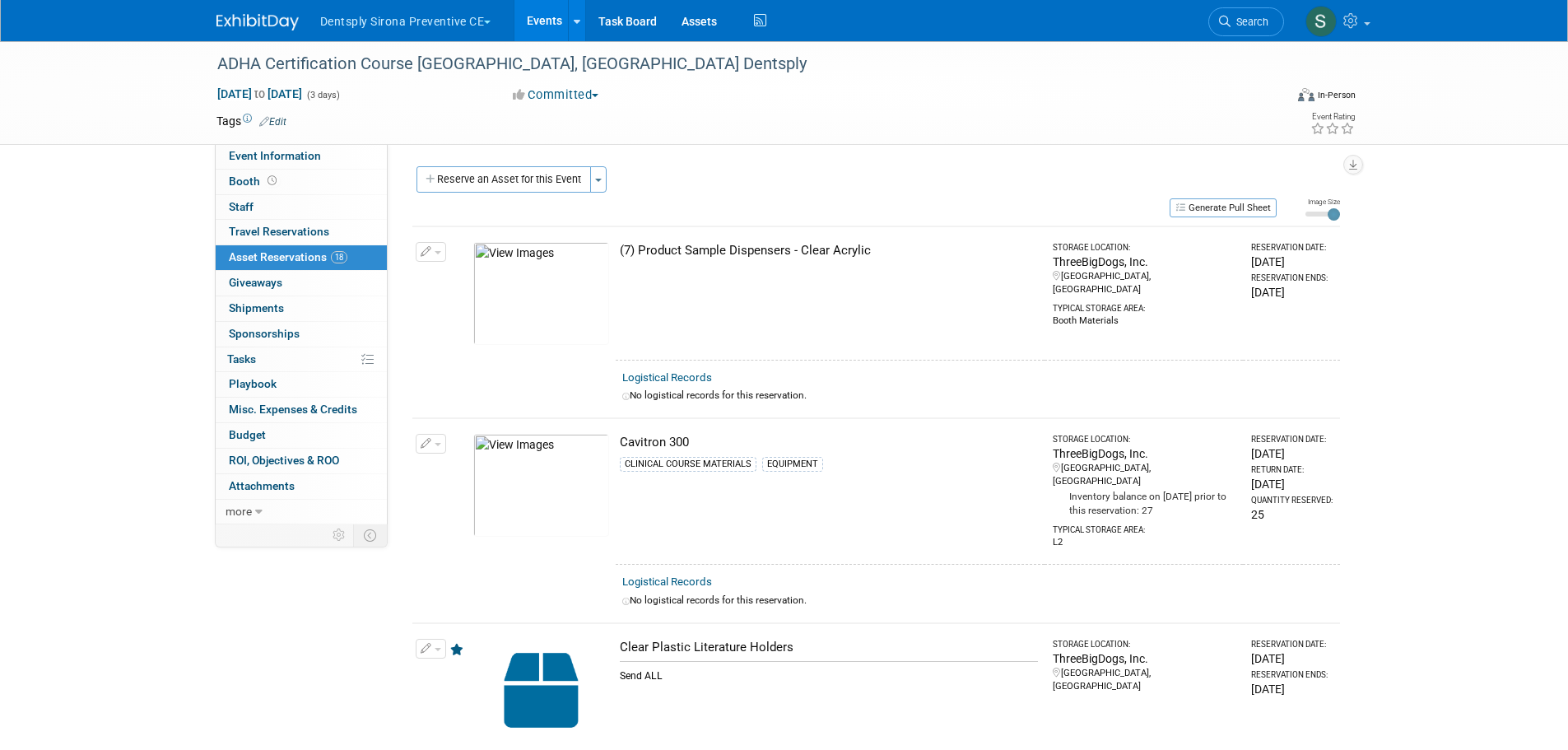
click at [294, 149] on span "Event Information" at bounding box center [274, 155] width 92 height 13
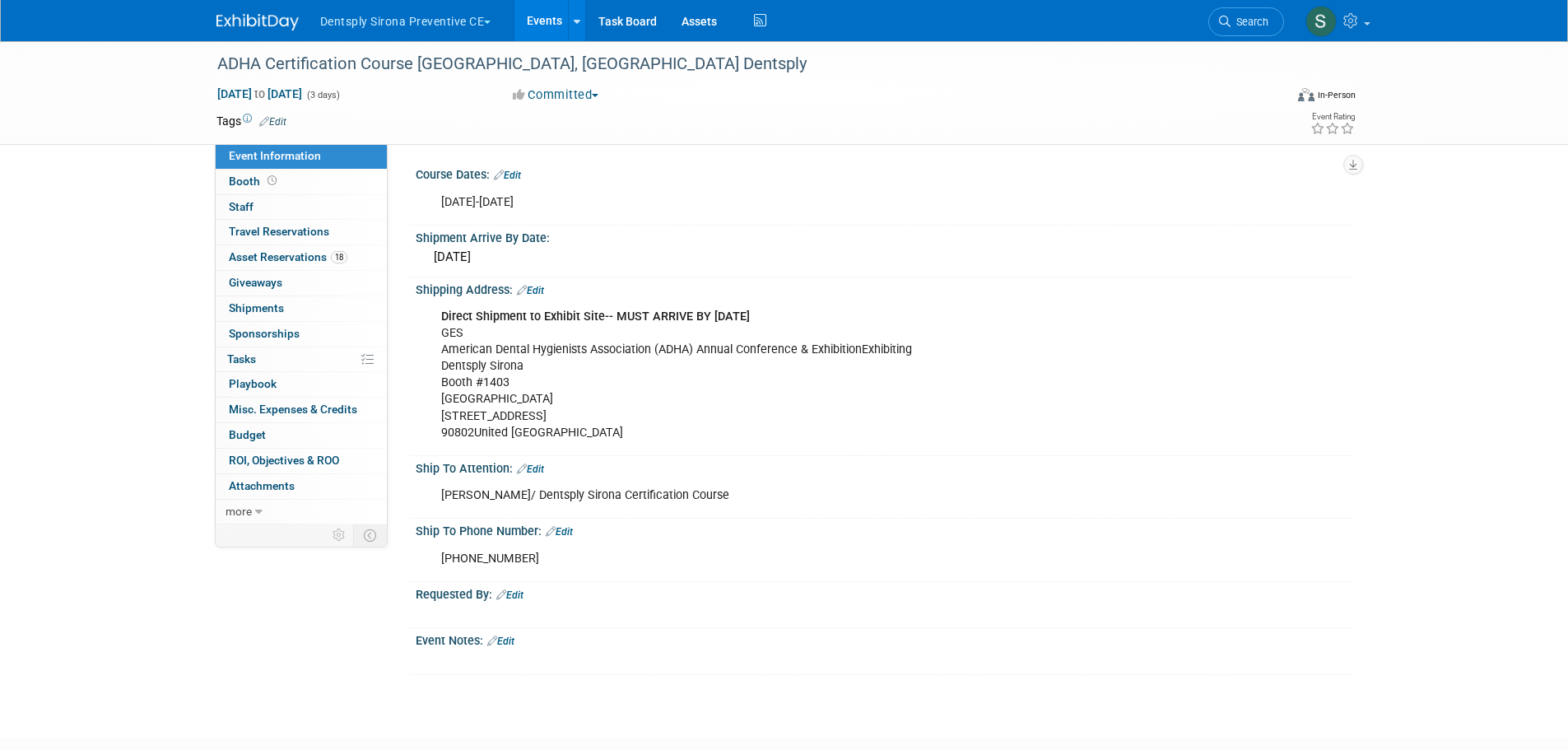
click at [417, 17] on button "Dentsply Sirona Preventive CE" at bounding box center [415, 18] width 193 height 36
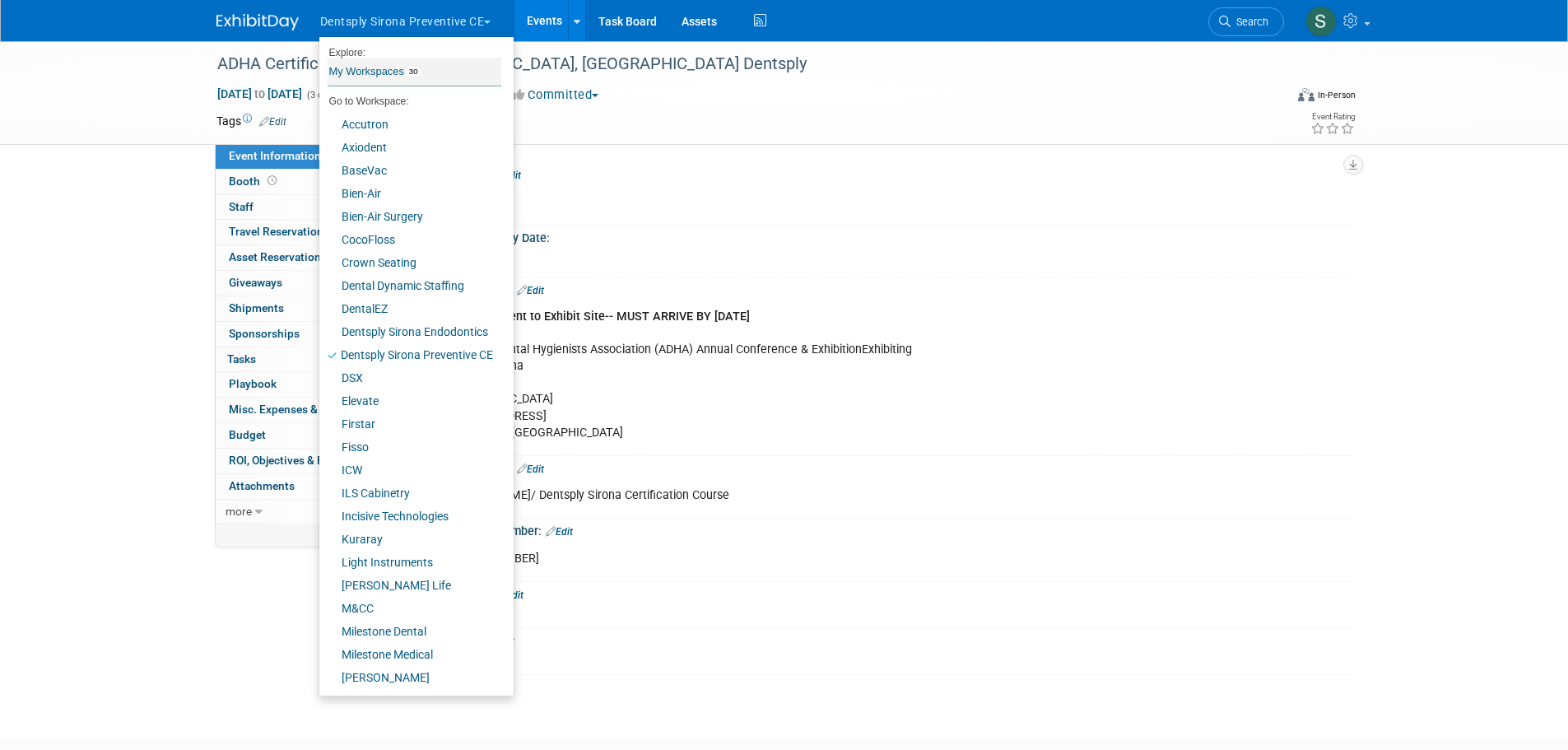
click at [392, 70] on link "My Workspaces 30" at bounding box center [414, 71] width 174 height 28
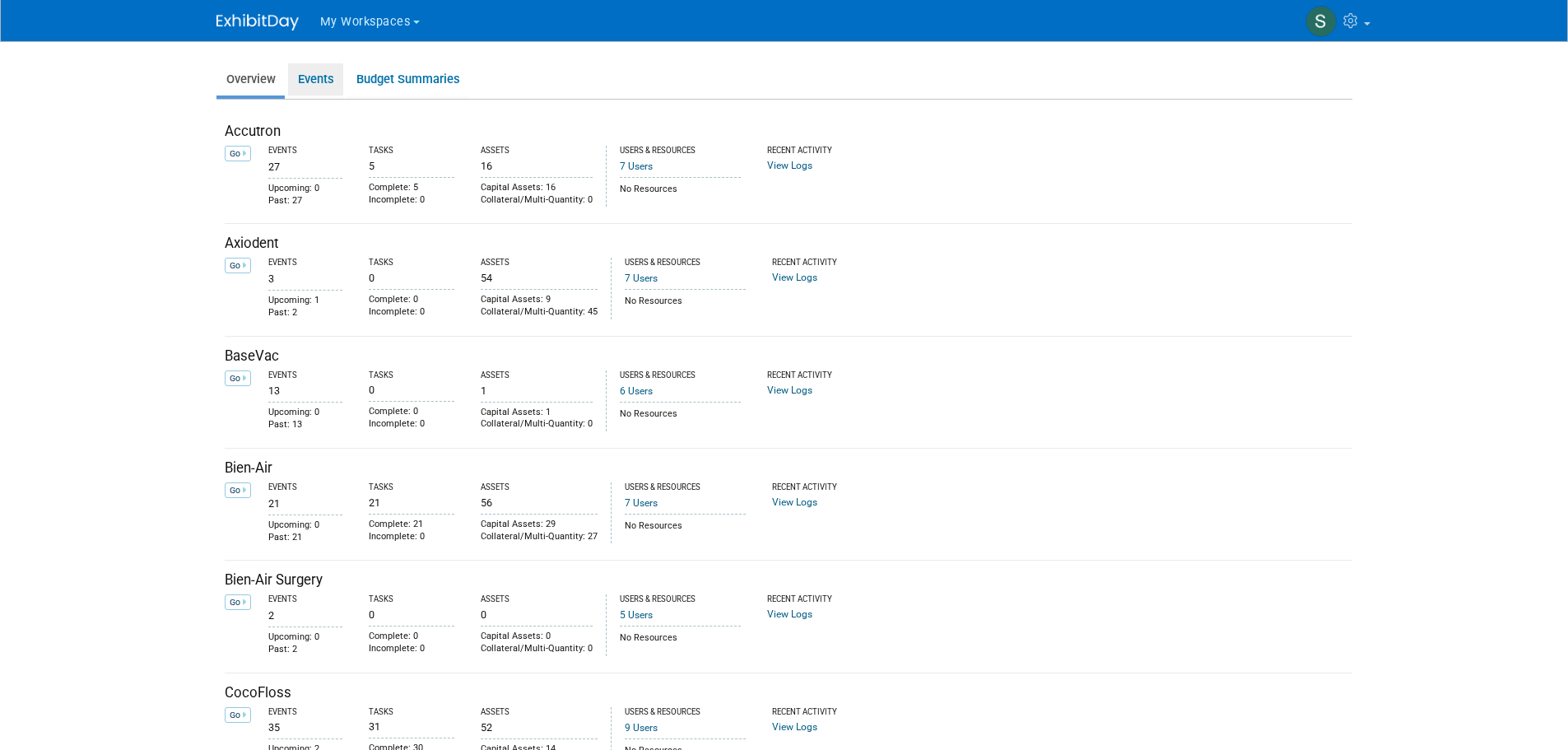
click at [318, 77] on link "Events" at bounding box center [315, 79] width 55 height 32
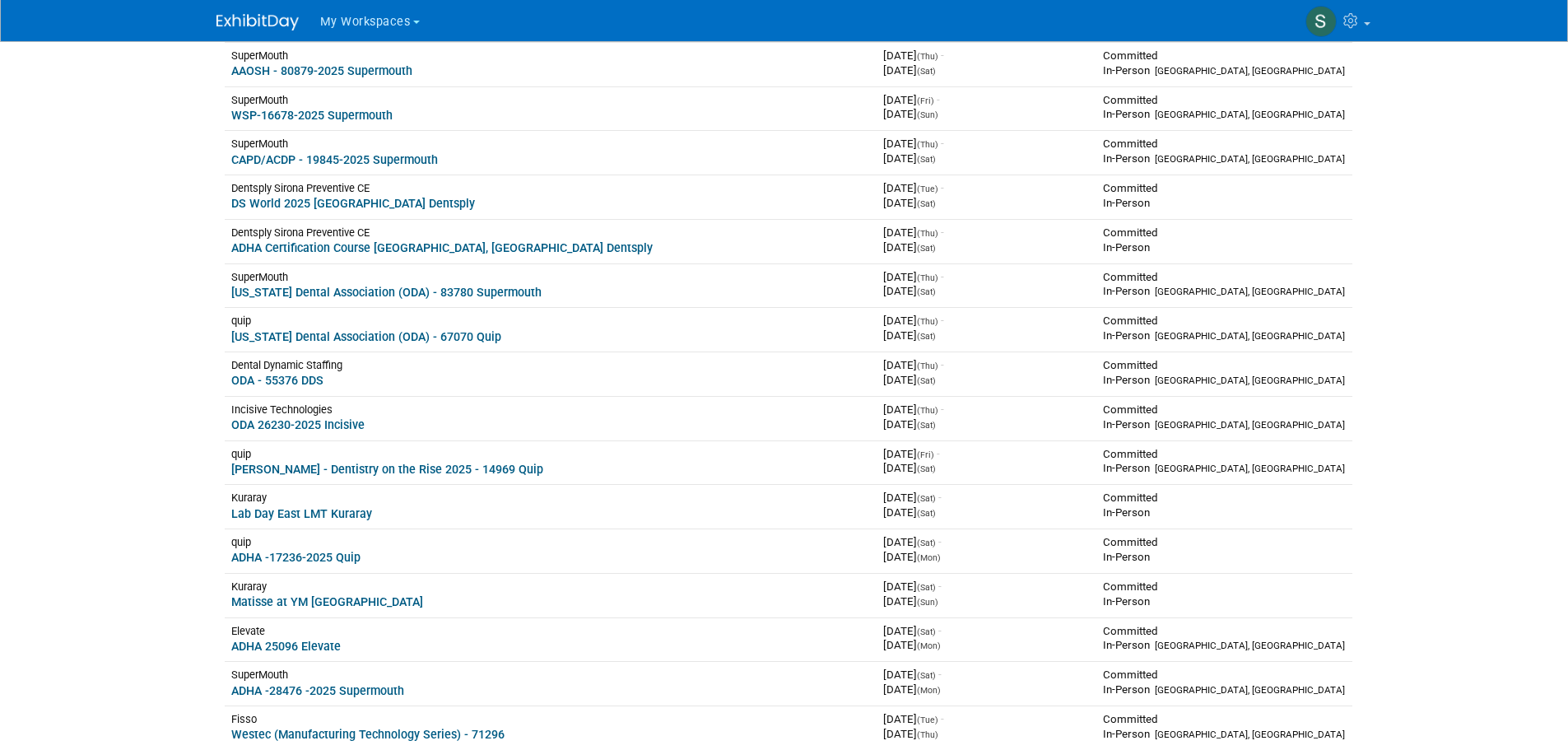
scroll to position [220, 0]
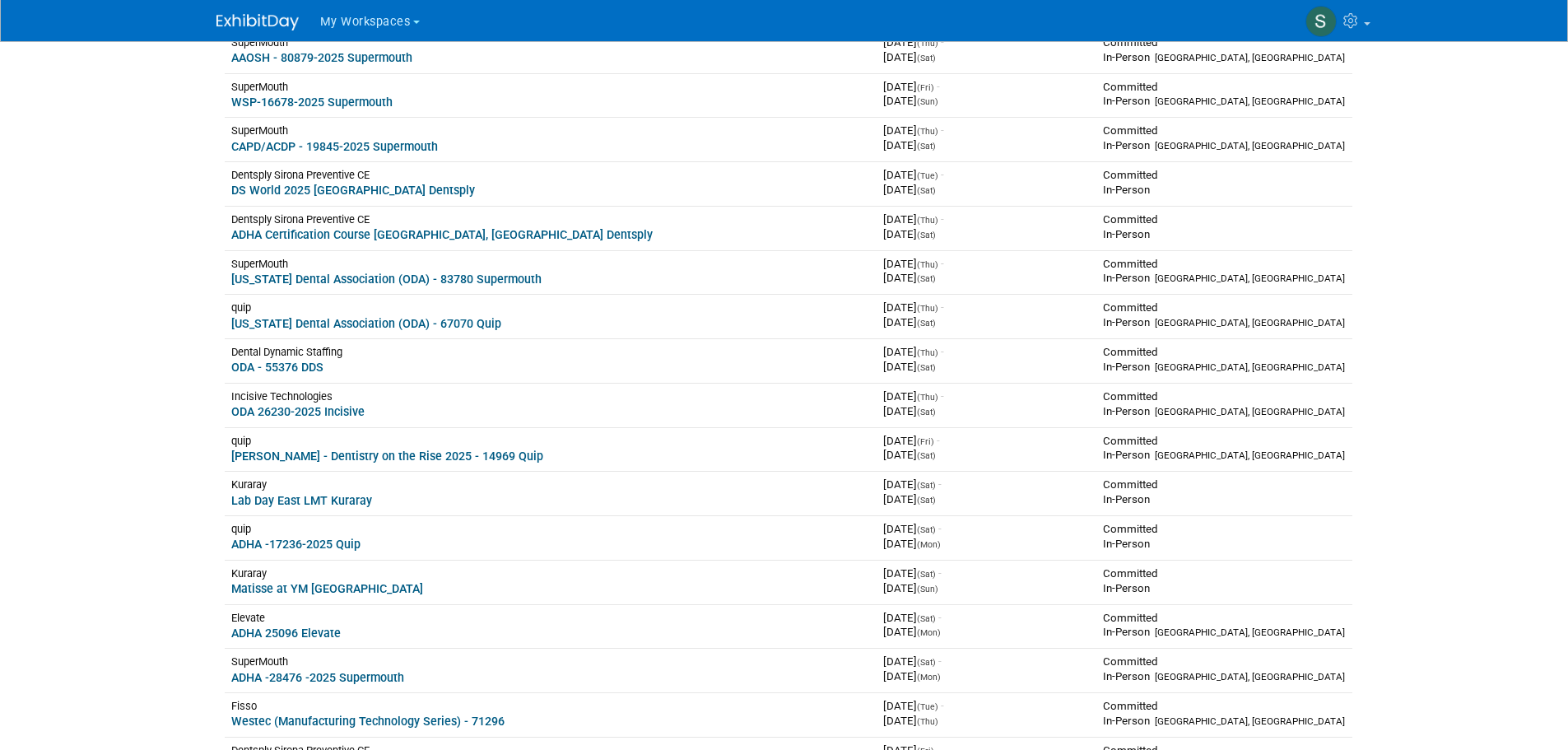
click at [319, 545] on link "ADHA -17236-2025 Quip" at bounding box center [296, 544] width 129 height 13
